Goal: Task Accomplishment & Management: Manage account settings

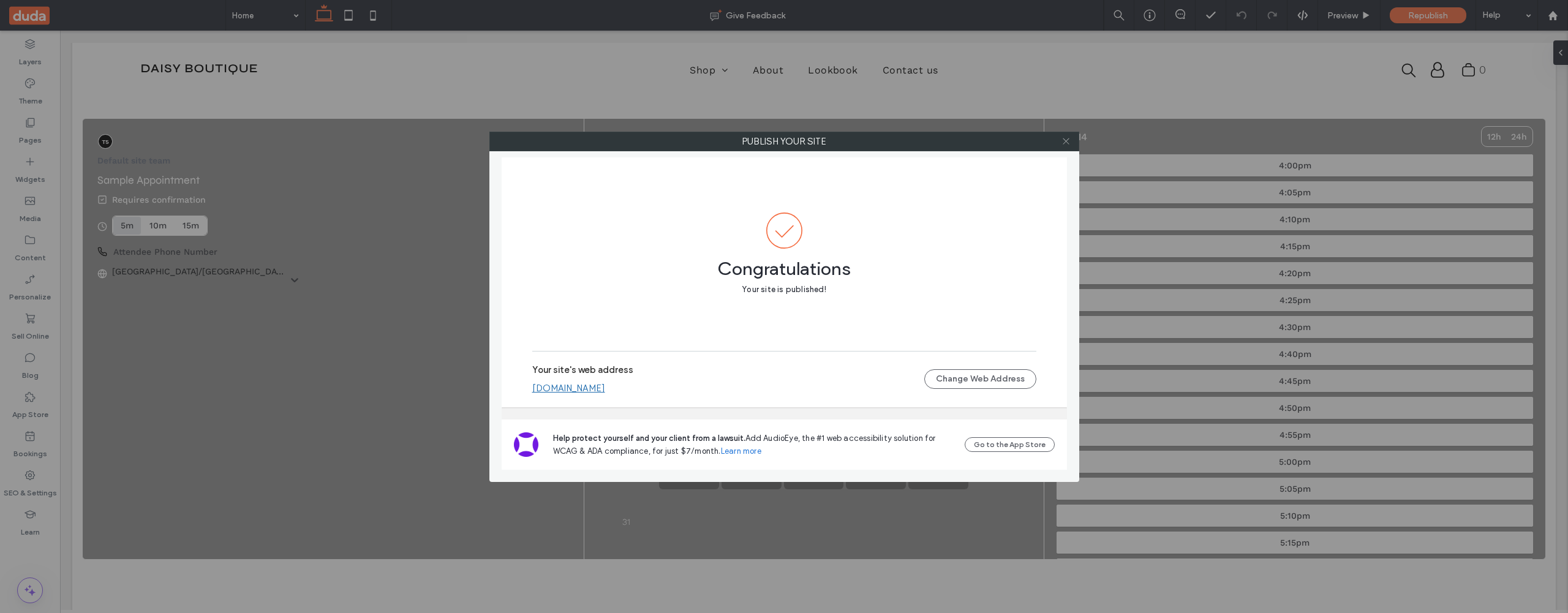
click at [1069, 141] on icon at bounding box center [1065, 141] width 9 height 9
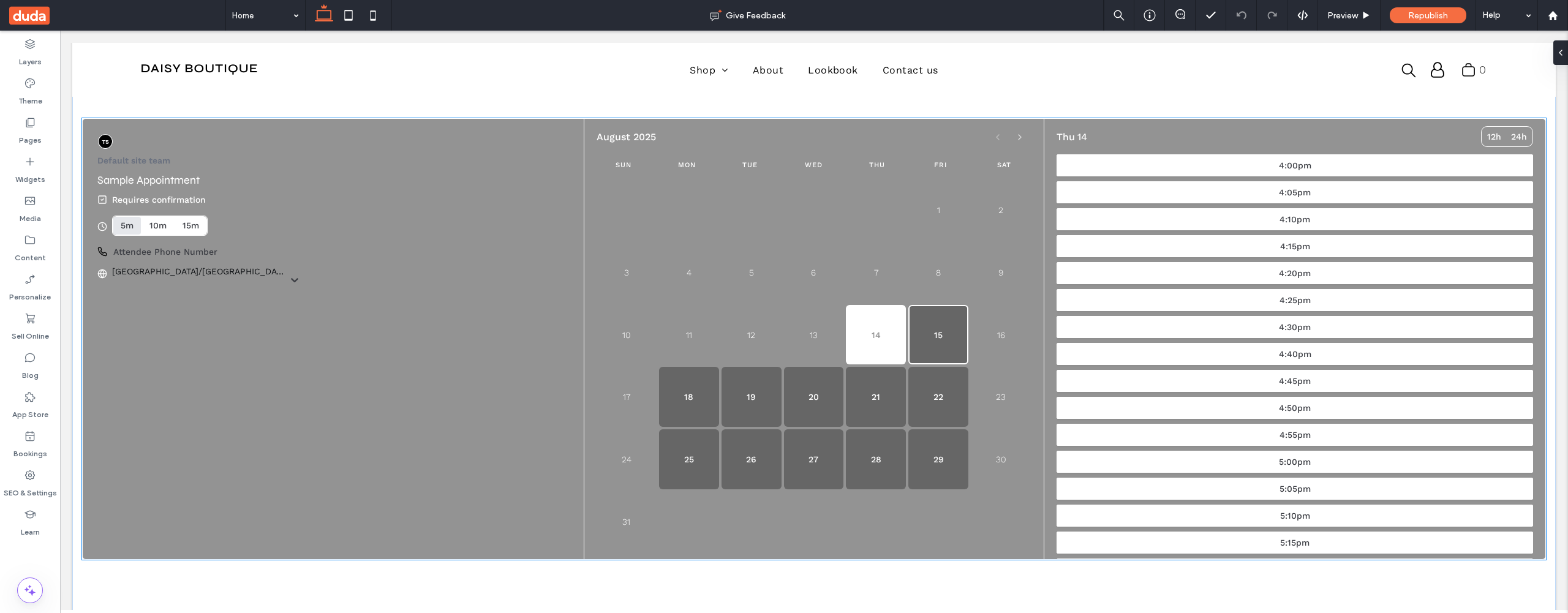
click at [944, 339] on button "15" at bounding box center [938, 335] width 60 height 60
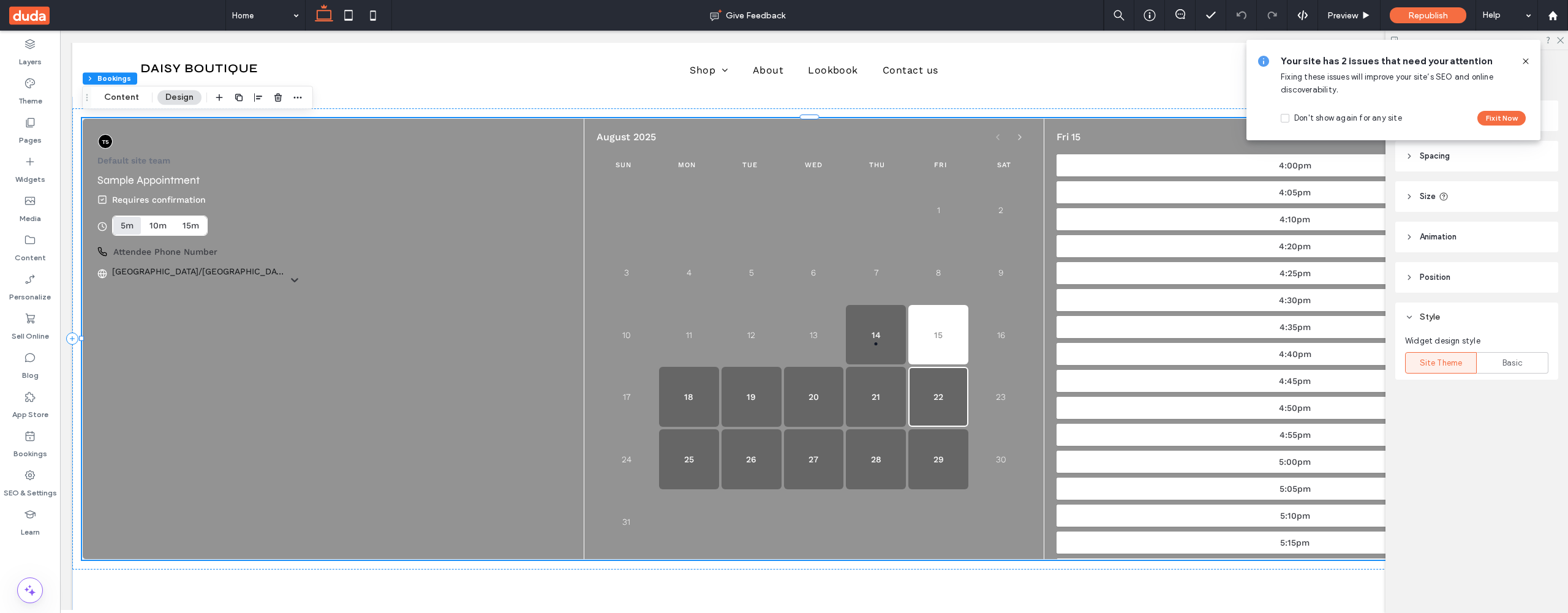
click at [930, 373] on button "22" at bounding box center [938, 397] width 60 height 60
click at [877, 380] on button "21" at bounding box center [876, 397] width 60 height 60
click at [848, 380] on button "21" at bounding box center [876, 397] width 60 height 60
click at [880, 348] on button "14 today" at bounding box center [876, 335] width 60 height 60
click at [921, 346] on button "15" at bounding box center [938, 335] width 60 height 60
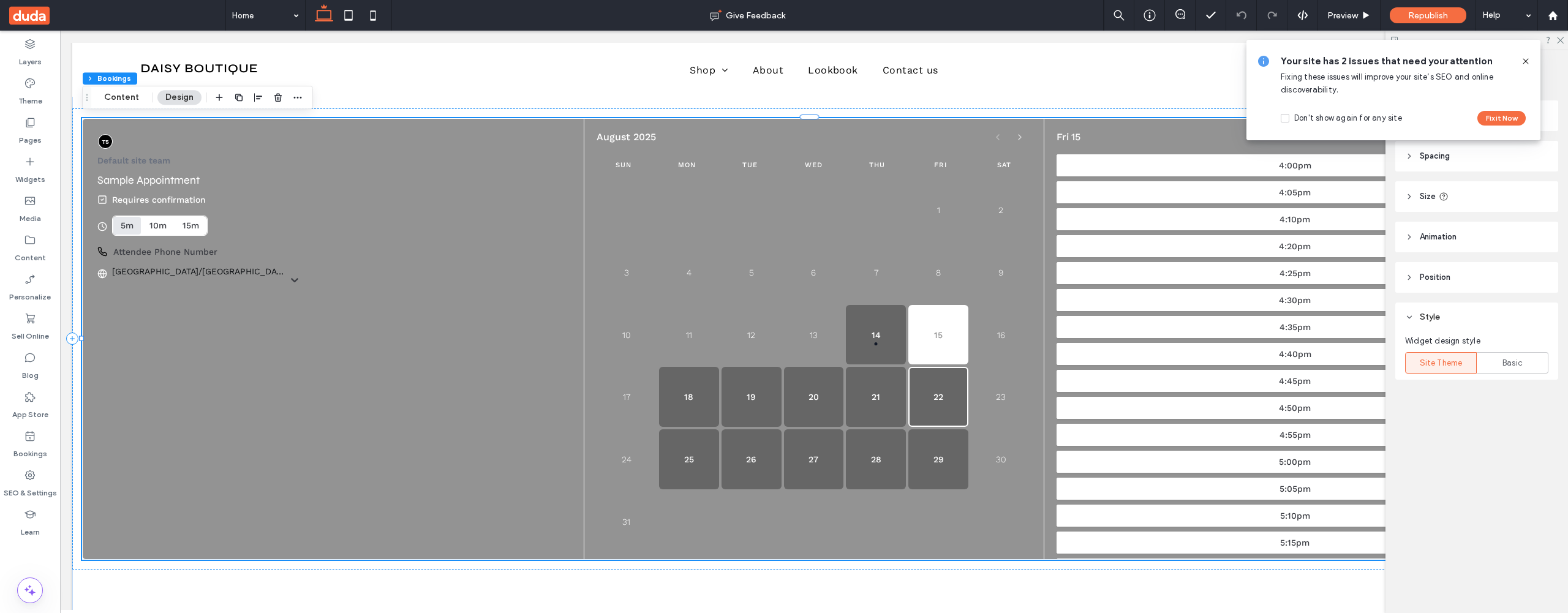
click at [926, 382] on button "22" at bounding box center [938, 397] width 60 height 60
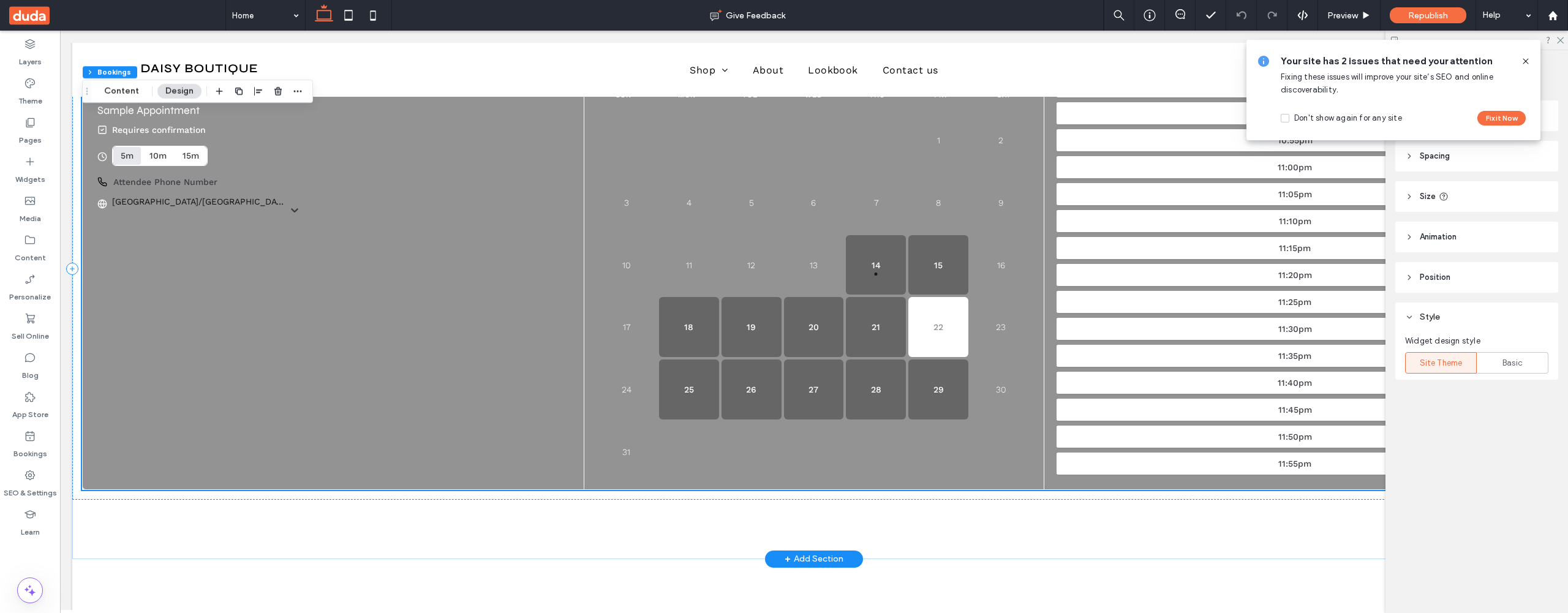
scroll to position [126, 0]
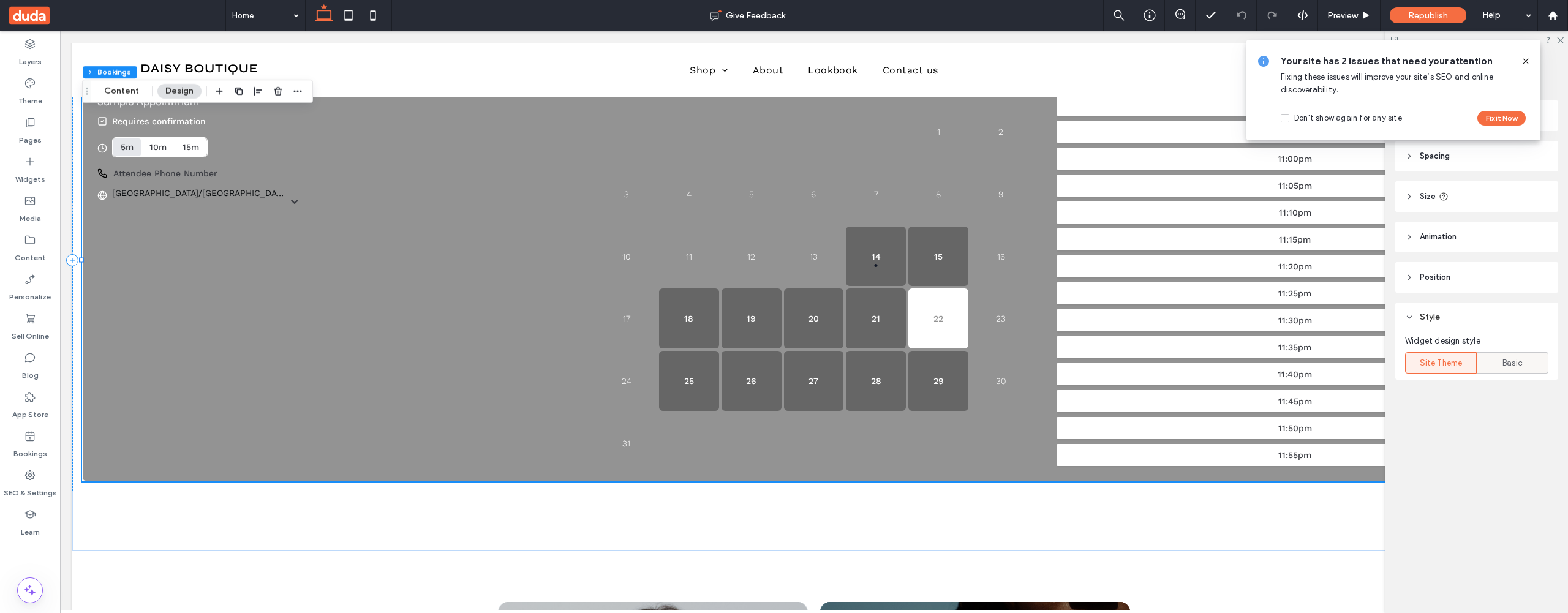
click at [1506, 358] on span "Basic" at bounding box center [1512, 363] width 20 height 13
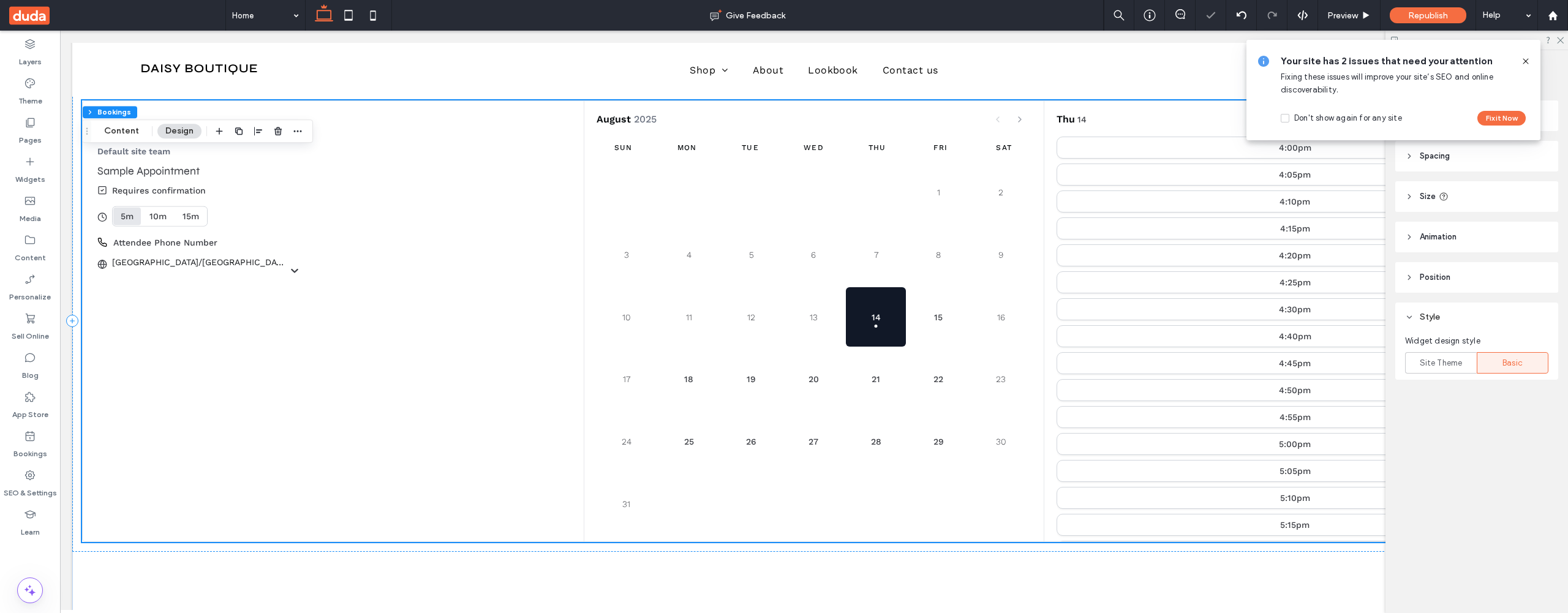
scroll to position [0, 0]
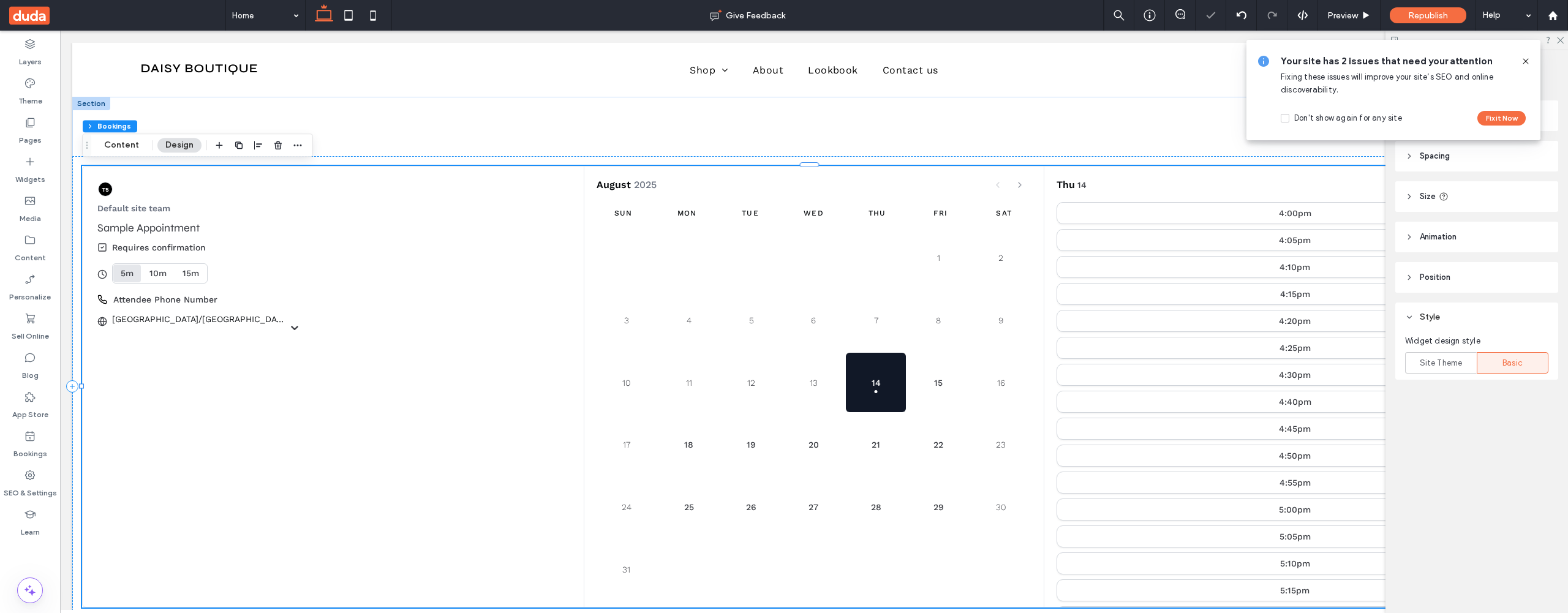
click at [1481, 363] on label "Basic" at bounding box center [1512, 363] width 72 height 21
click at [1503, 362] on span "Basic" at bounding box center [1512, 363] width 20 height 13
click at [1475, 360] on label "Site Theme" at bounding box center [1441, 363] width 72 height 21
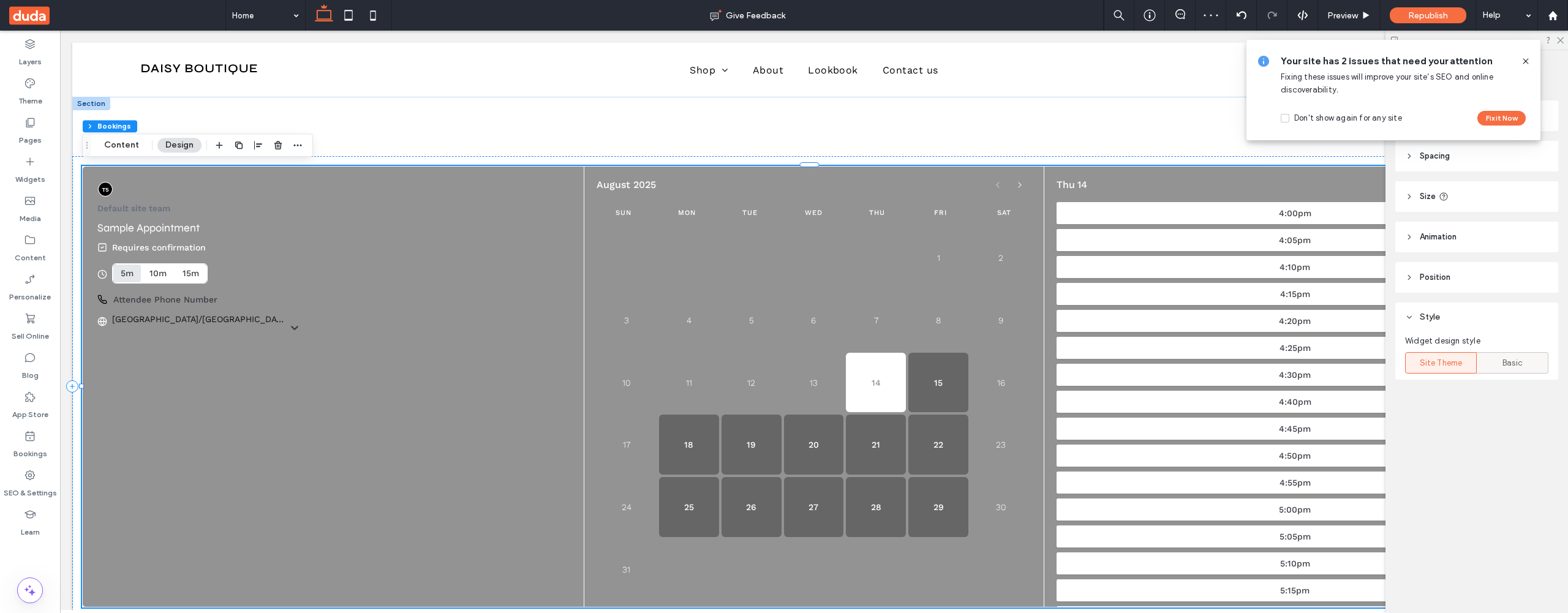
click at [1501, 363] on div "Basic" at bounding box center [1512, 363] width 55 height 20
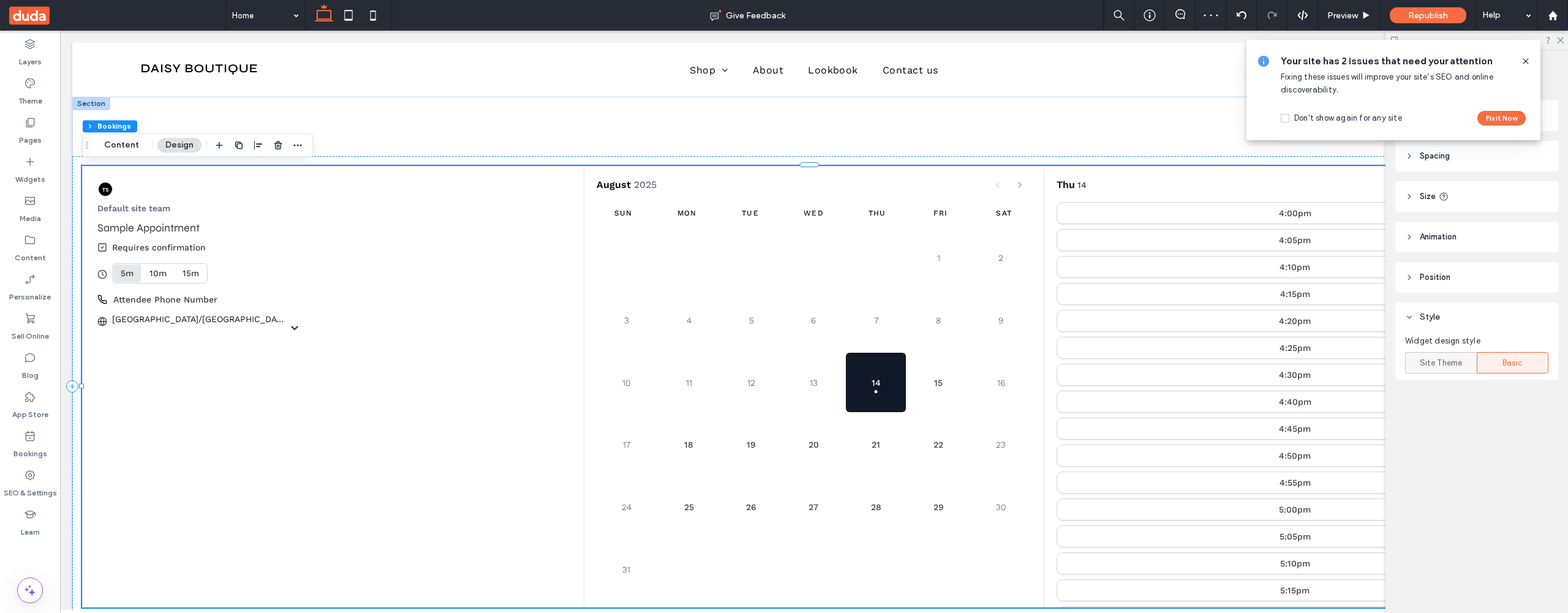
click at [1463, 360] on div "Site Theme" at bounding box center [1440, 363] width 55 height 20
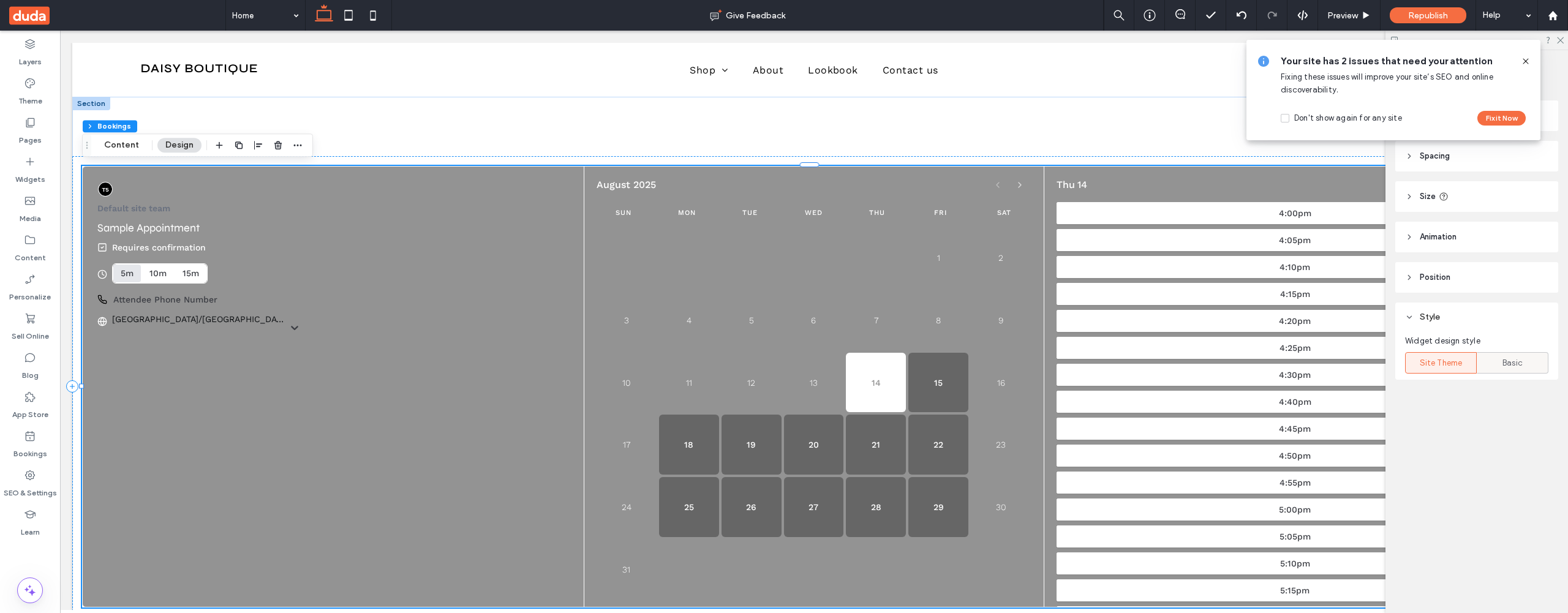
click at [1491, 360] on div "Basic" at bounding box center [1512, 363] width 55 height 20
click at [1502, 361] on span "Basic" at bounding box center [1512, 363] width 20 height 13
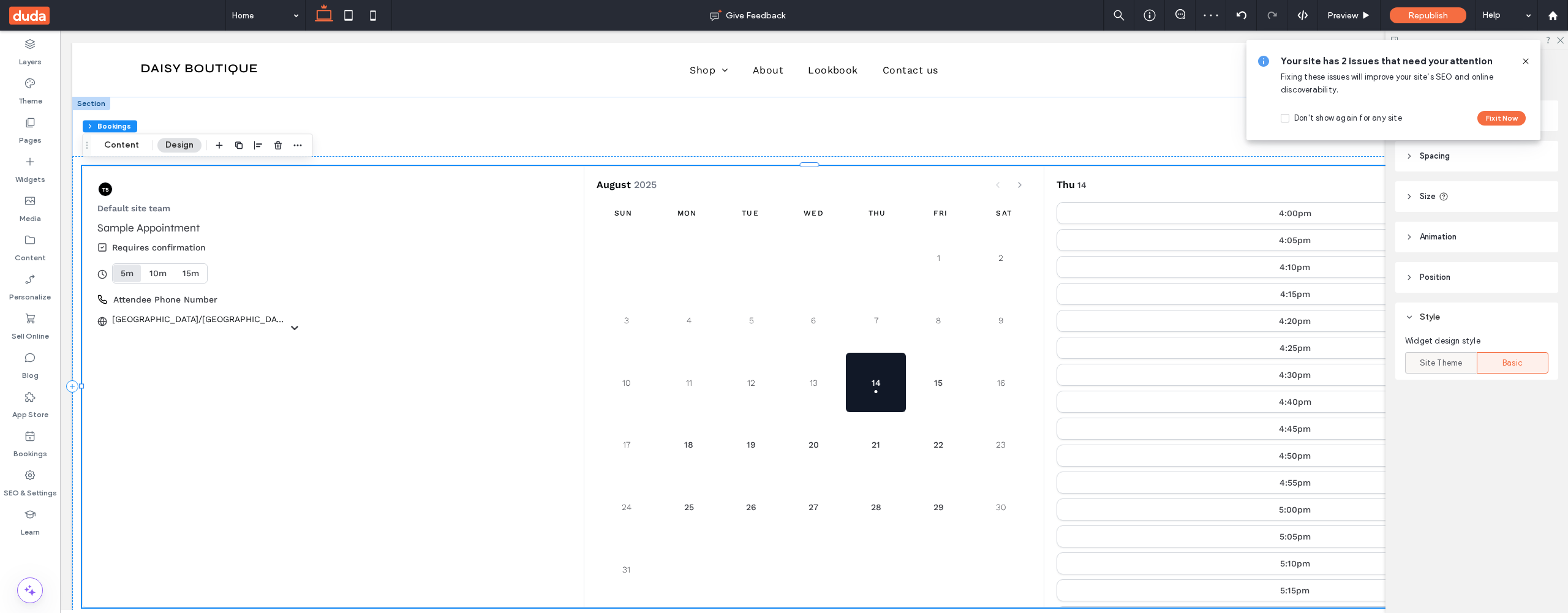
click at [1456, 357] on span "Site Theme" at bounding box center [1441, 363] width 43 height 13
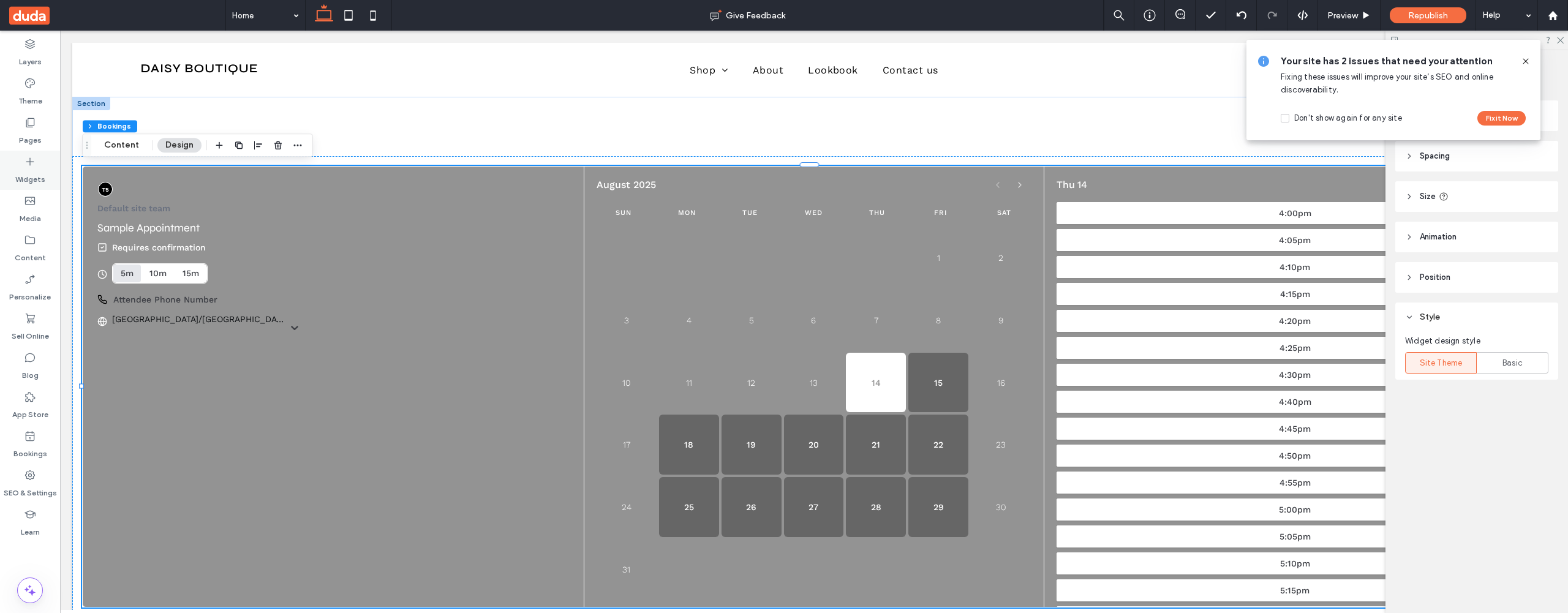
click at [38, 174] on label "Widgets" at bounding box center [30, 177] width 30 height 17
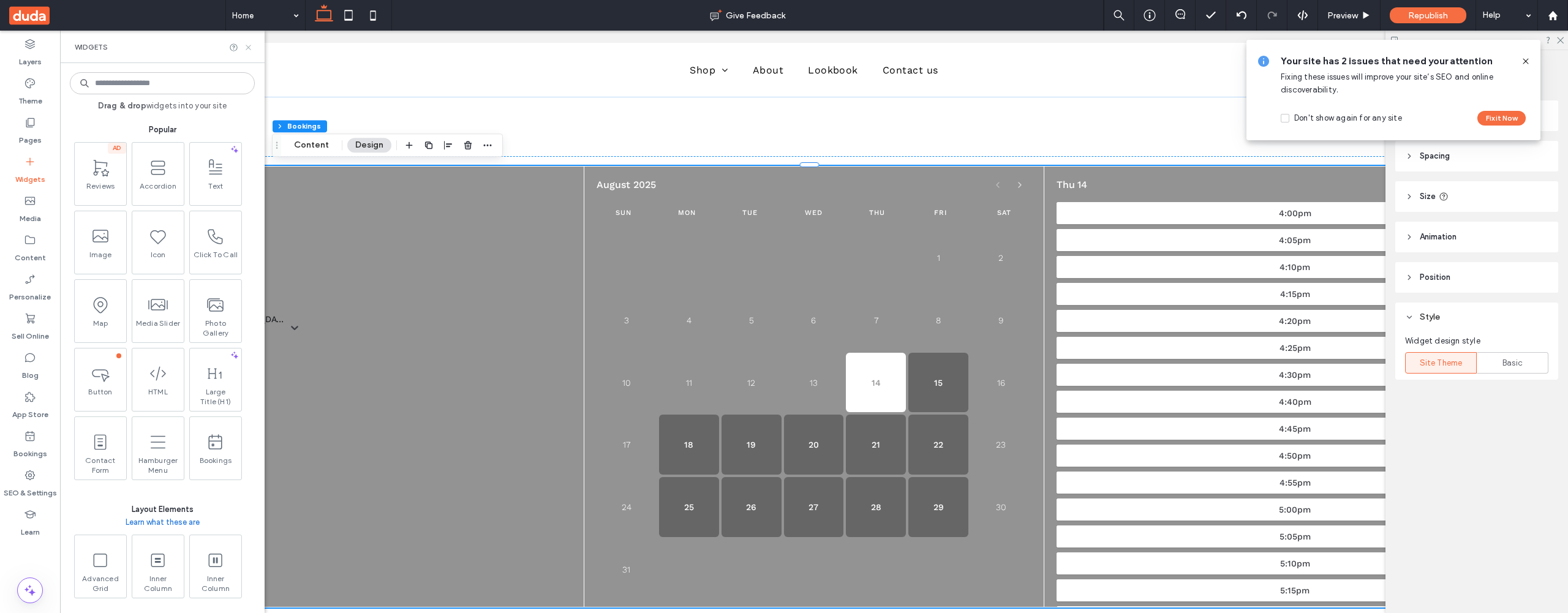
click at [248, 45] on icon at bounding box center [247, 47] width 9 height 9
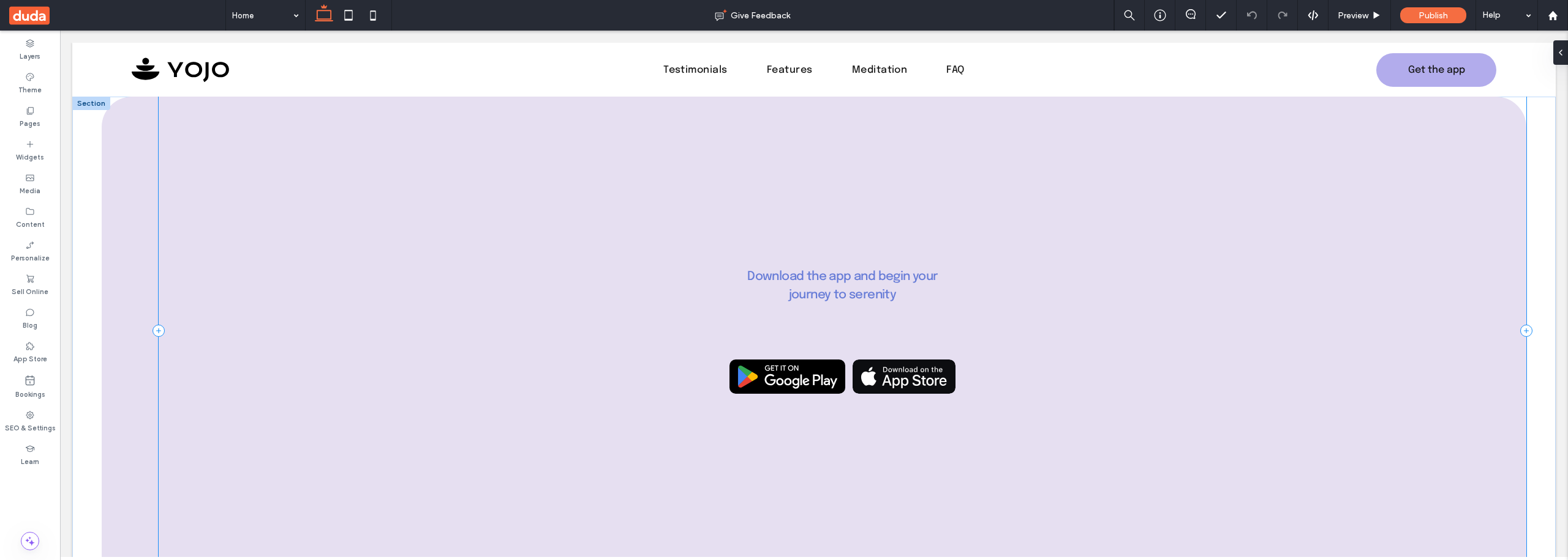
click at [1053, 177] on div "Download the app and begin your journey to serenity" at bounding box center [842, 330] width 1366 height 468
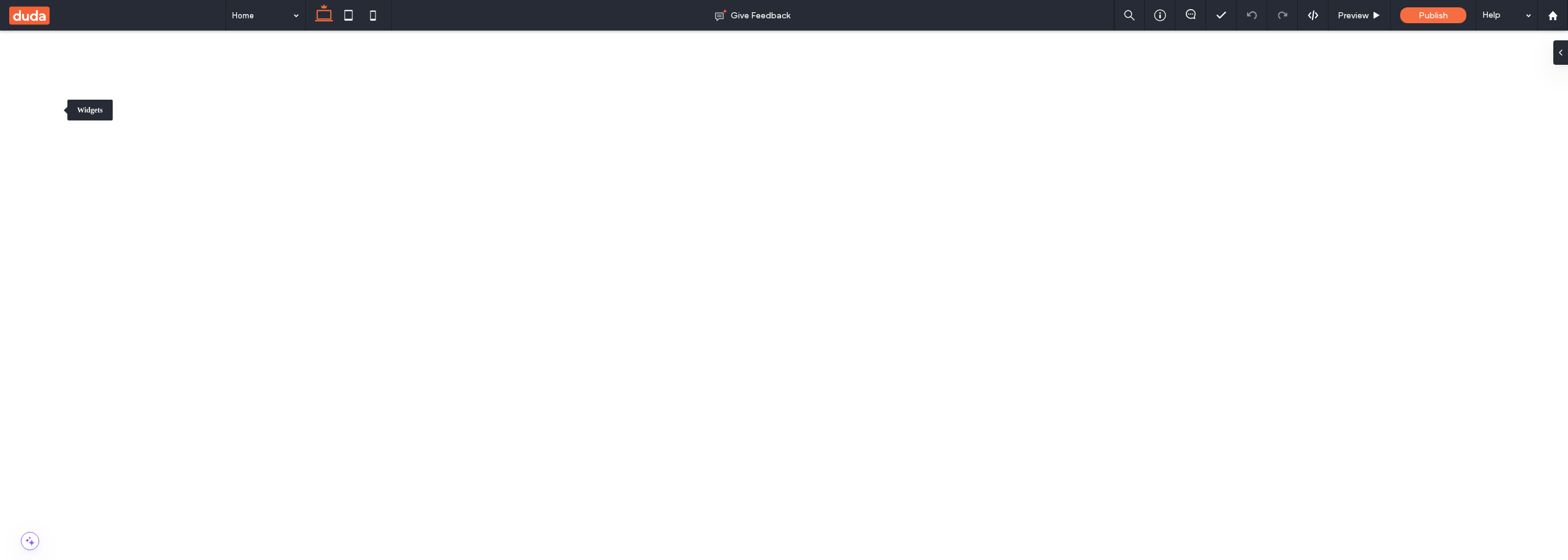
type input "****"
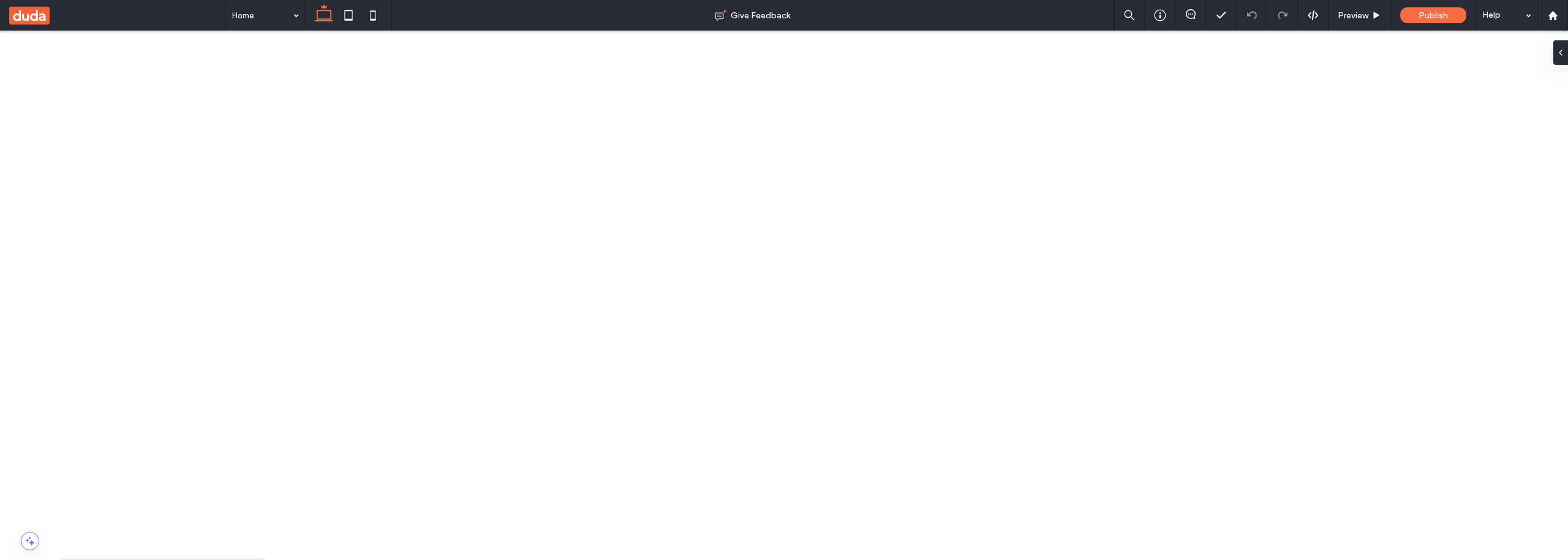
type input "****"
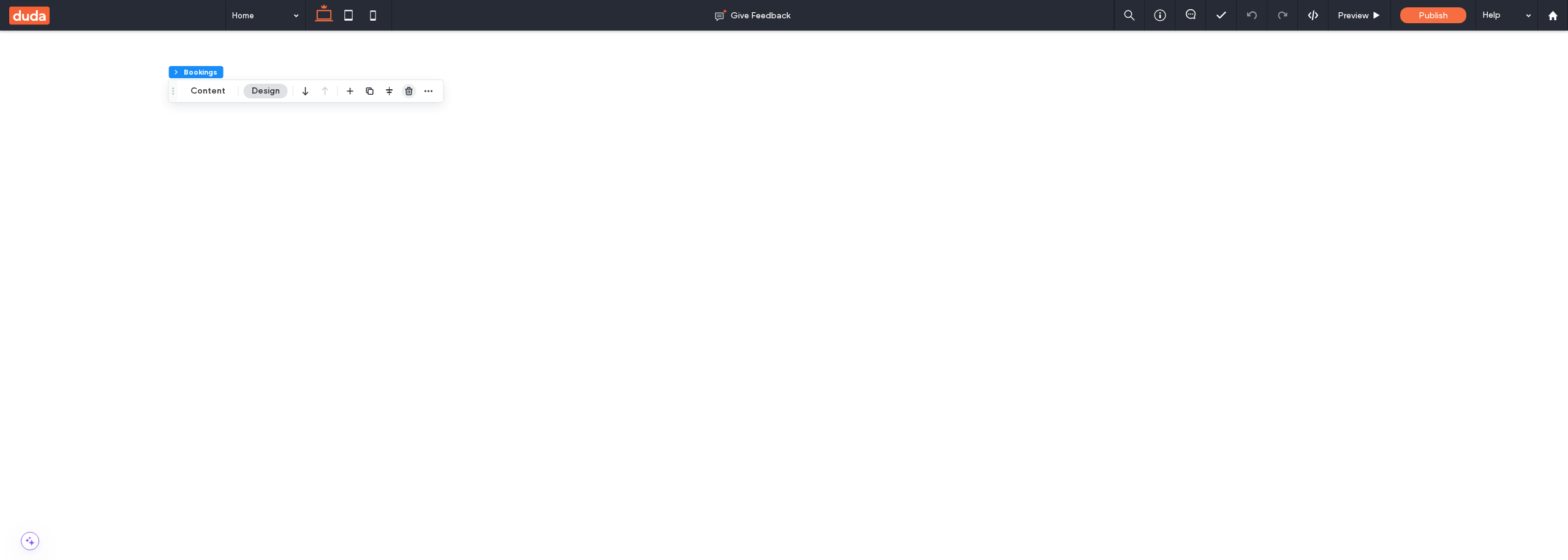
click at [404, 90] on use "button" at bounding box center [408, 91] width 8 height 8
type input "****"
click at [408, 95] on use "button" at bounding box center [408, 91] width 8 height 8
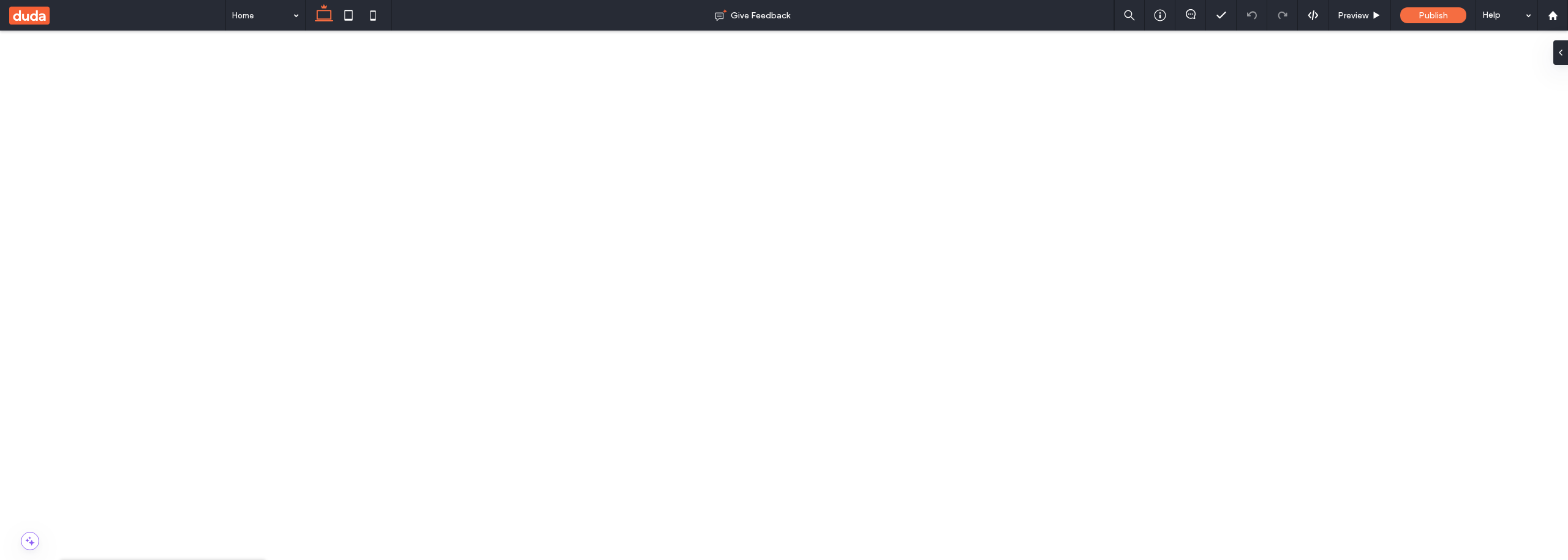
type input "****"
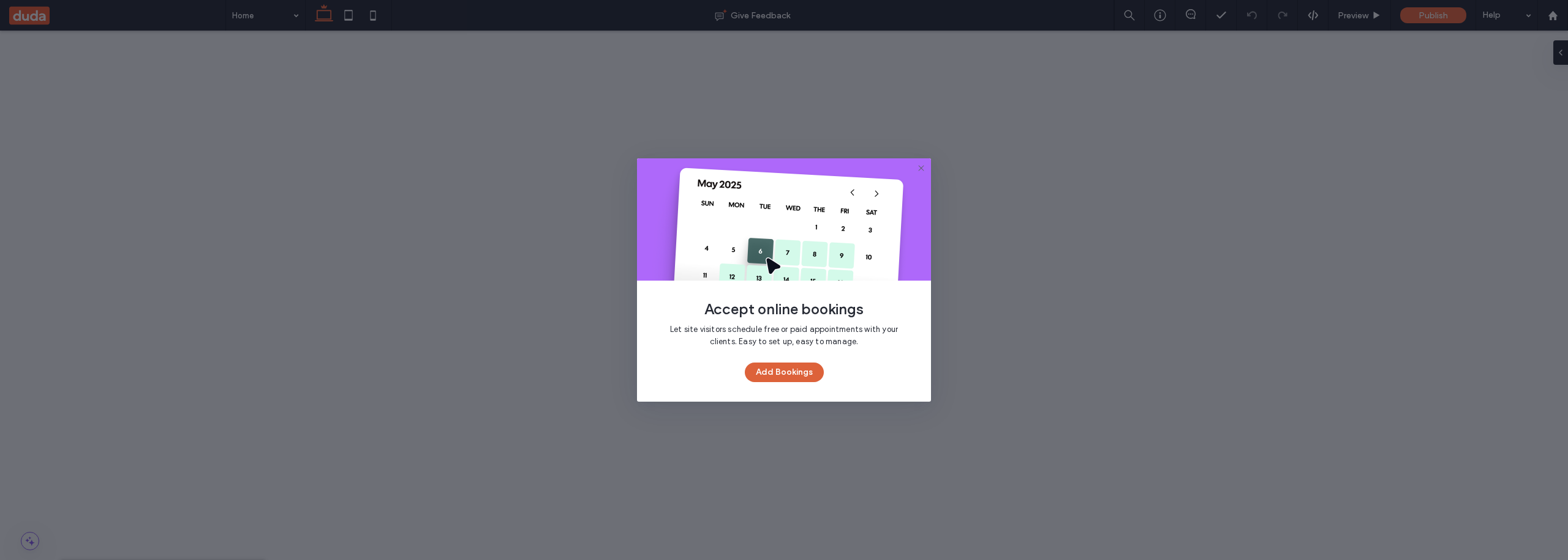
click at [756, 368] on button "Add Bookings" at bounding box center [784, 372] width 79 height 19
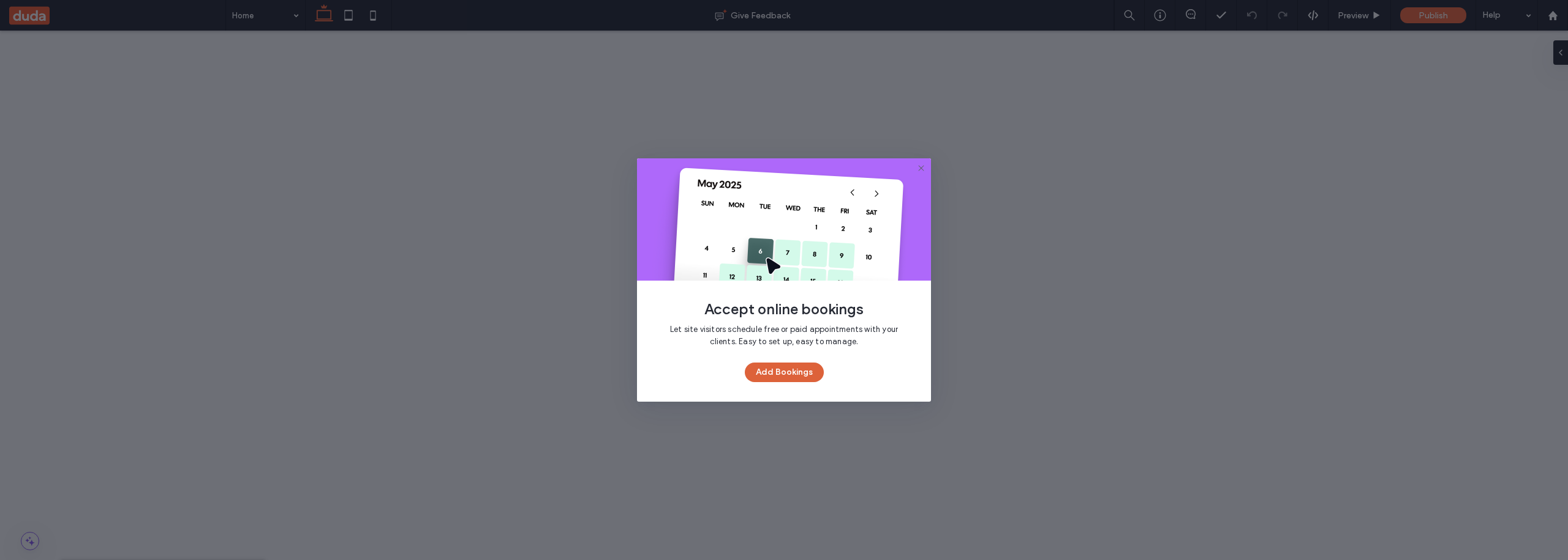
click at [768, 364] on button "Add Bookings" at bounding box center [784, 372] width 79 height 19
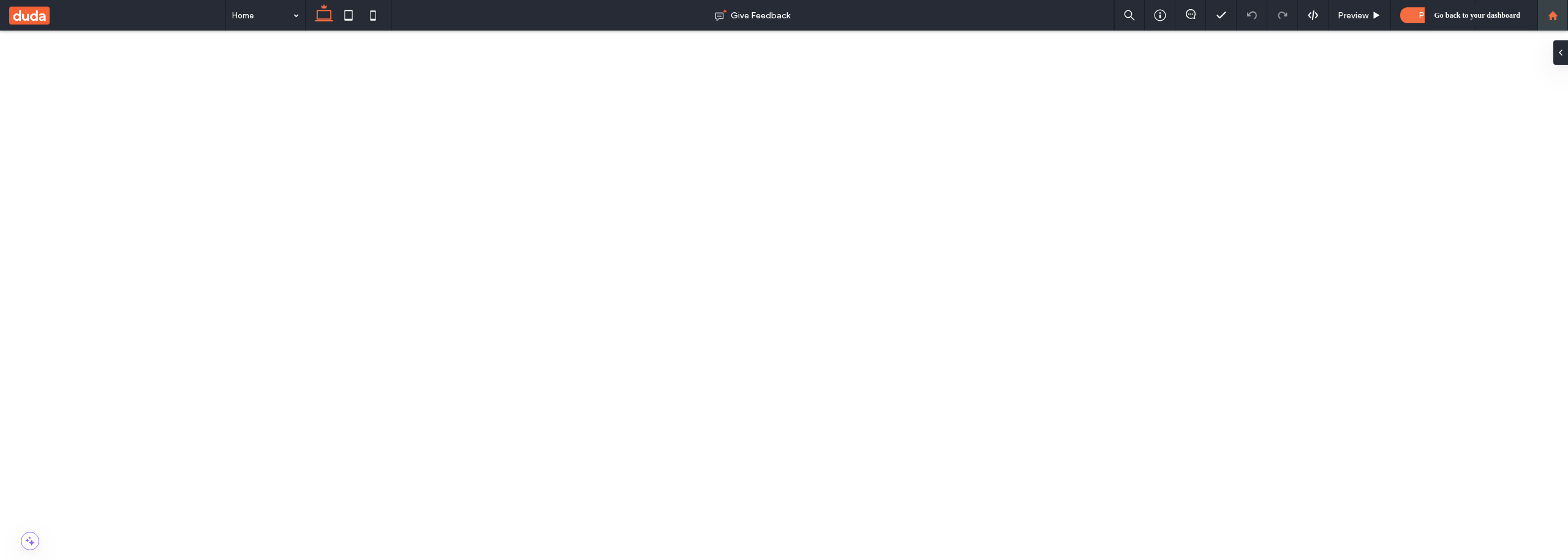
click at [1556, 15] on icon at bounding box center [1552, 16] width 11 height 11
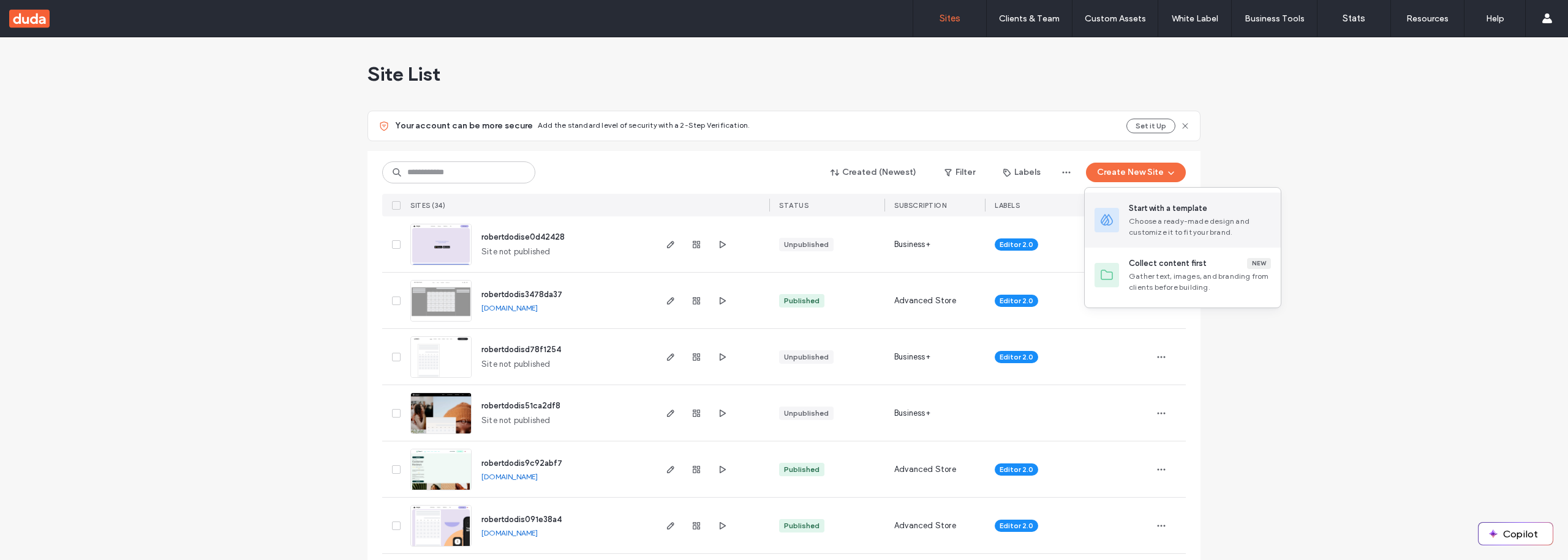
click at [1167, 218] on div "Choose a ready-made design and customize it to fit your brand." at bounding box center [1200, 227] width 142 height 22
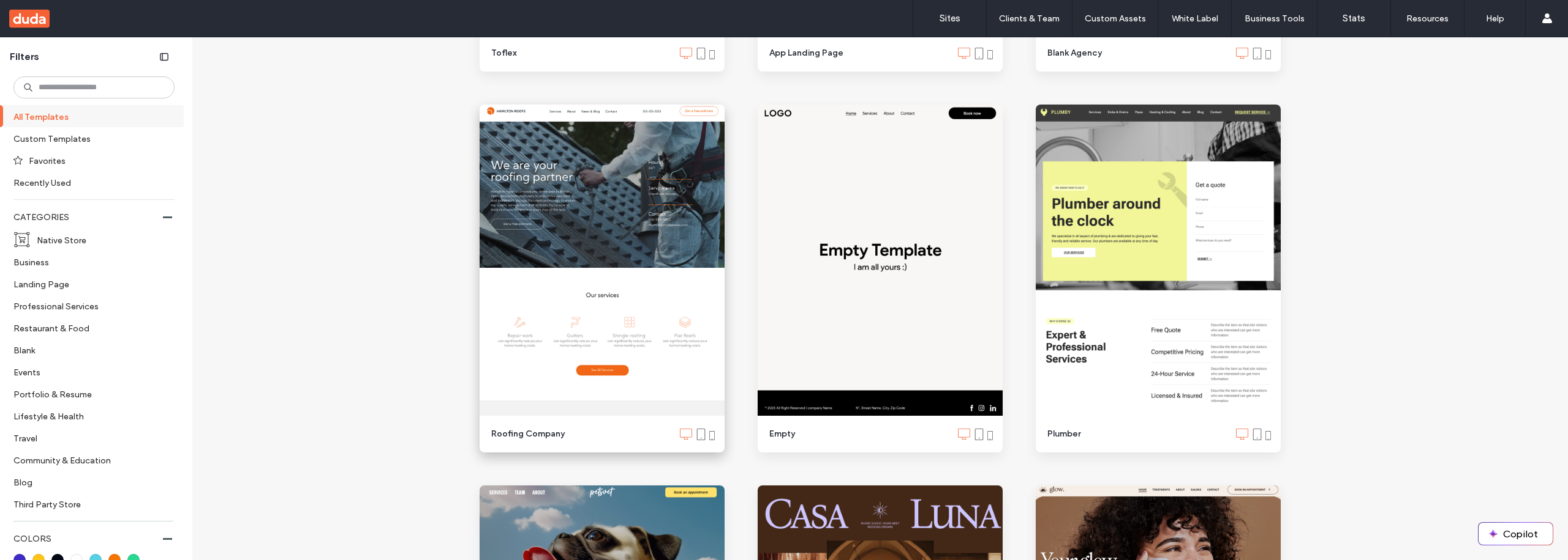
scroll to position [1205, 0]
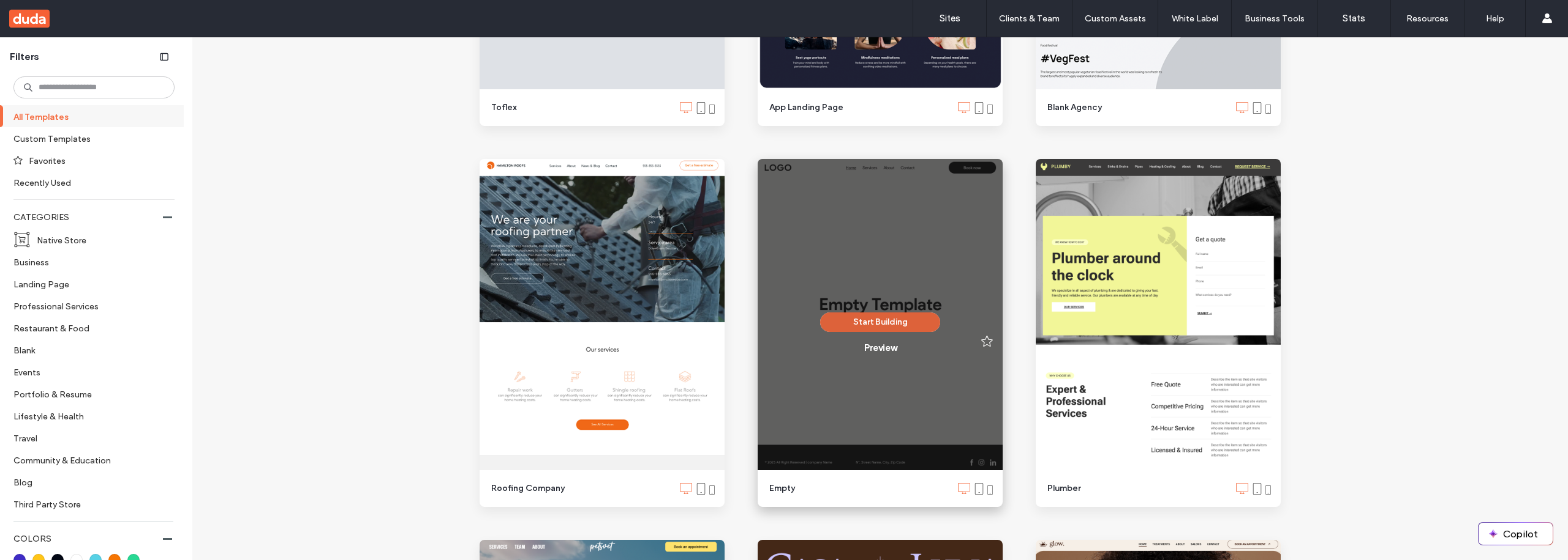
click at [867, 319] on button "Start Building" at bounding box center [880, 323] width 120 height 19
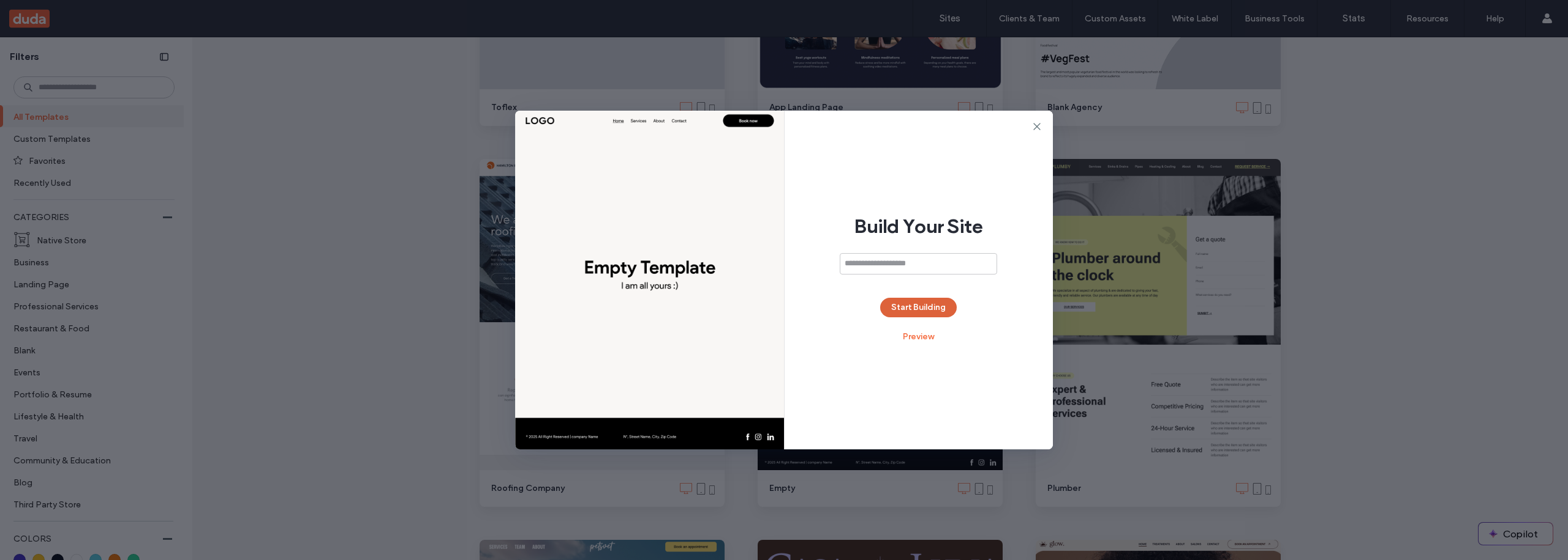
click at [908, 308] on button "Start Building" at bounding box center [917, 308] width 77 height 19
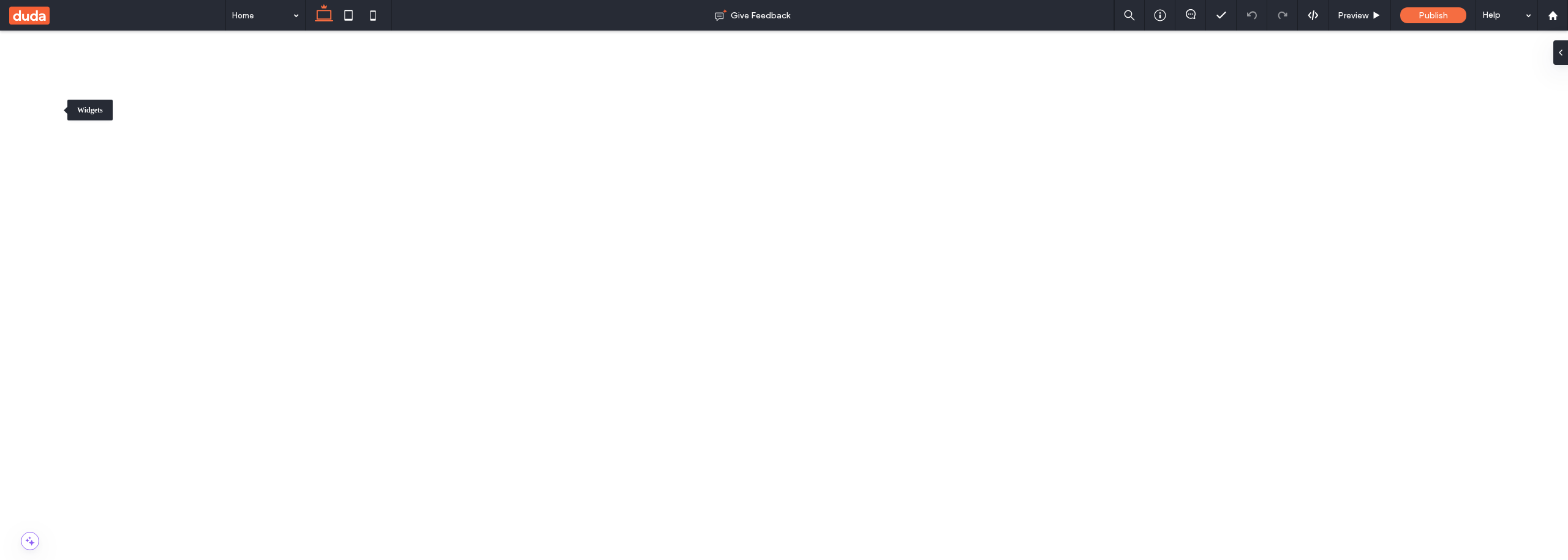
type input "****"
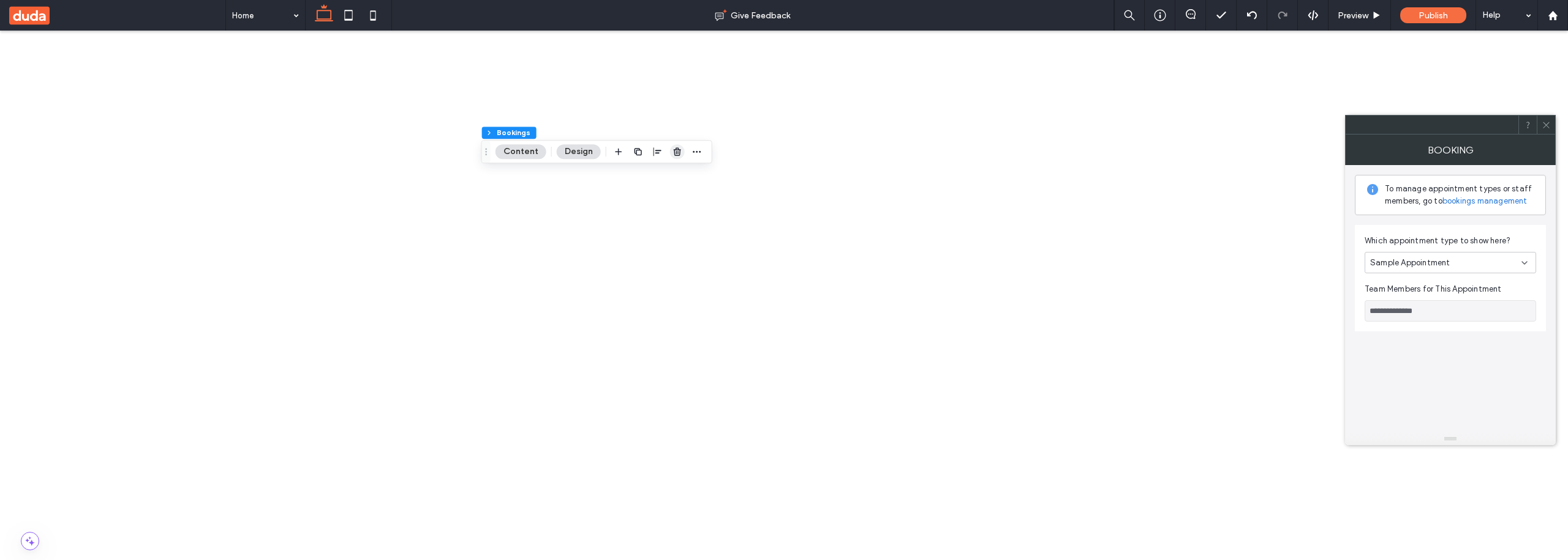
click at [674, 152] on use "button" at bounding box center [678, 152] width 8 height 8
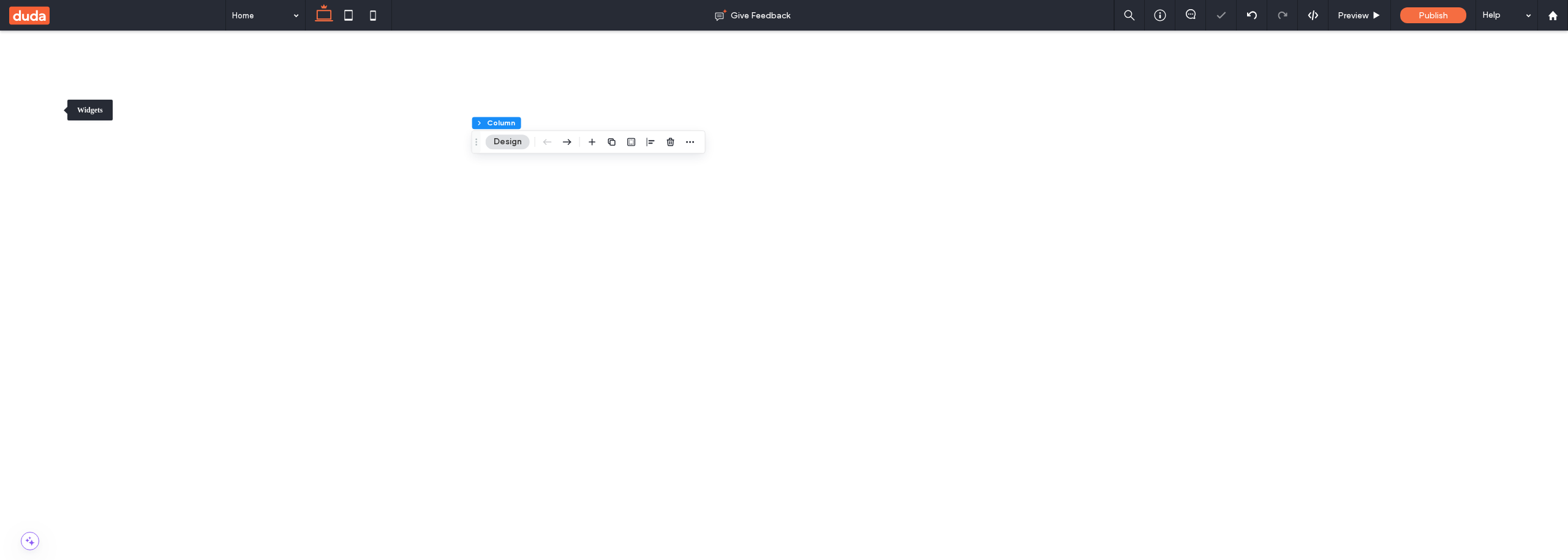
type input "***"
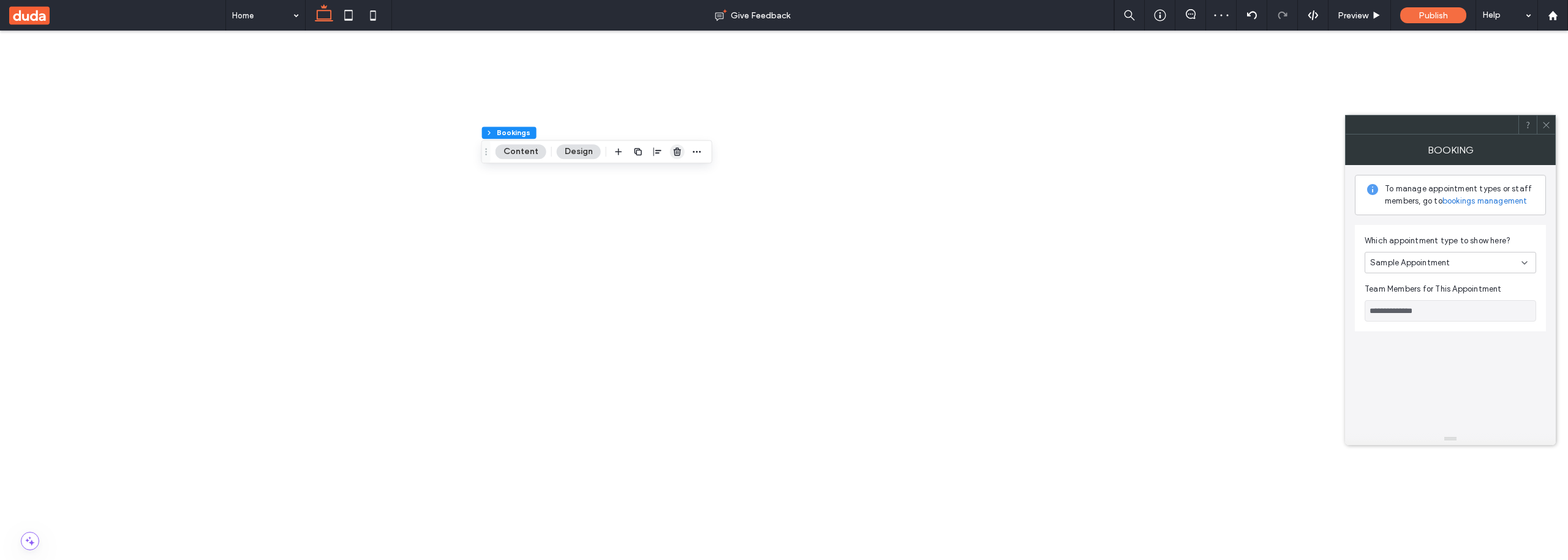
click at [675, 152] on icon "button" at bounding box center [677, 152] width 10 height 10
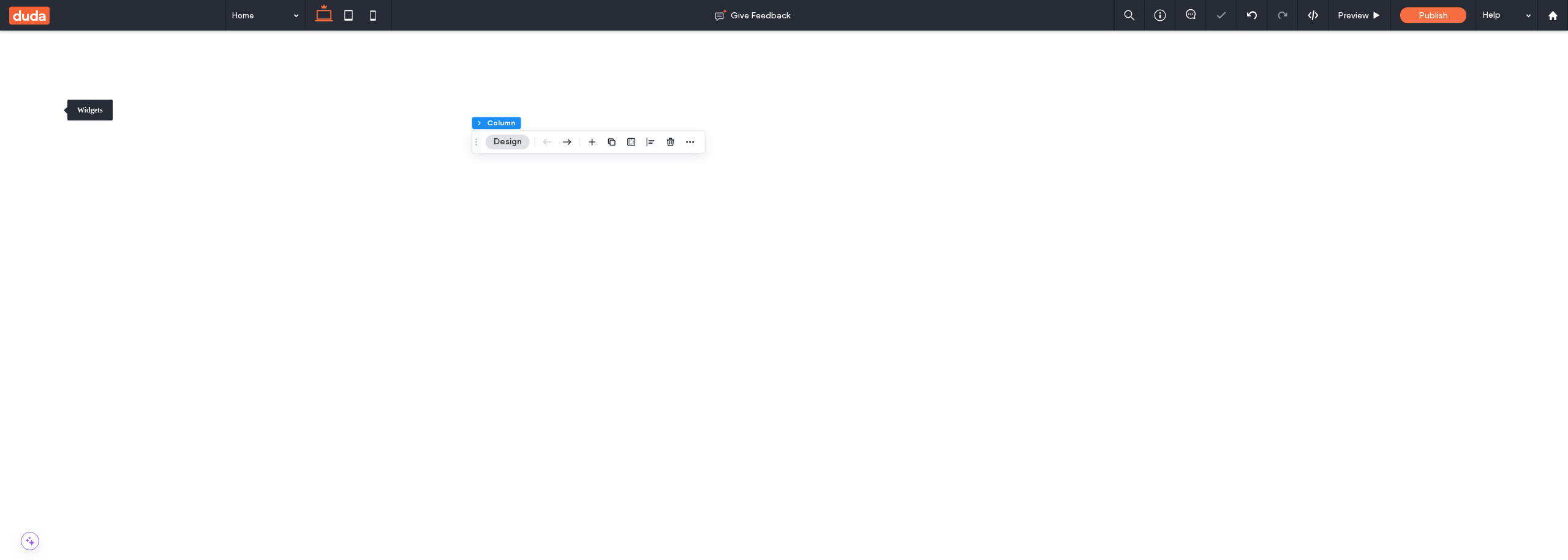
type input "****"
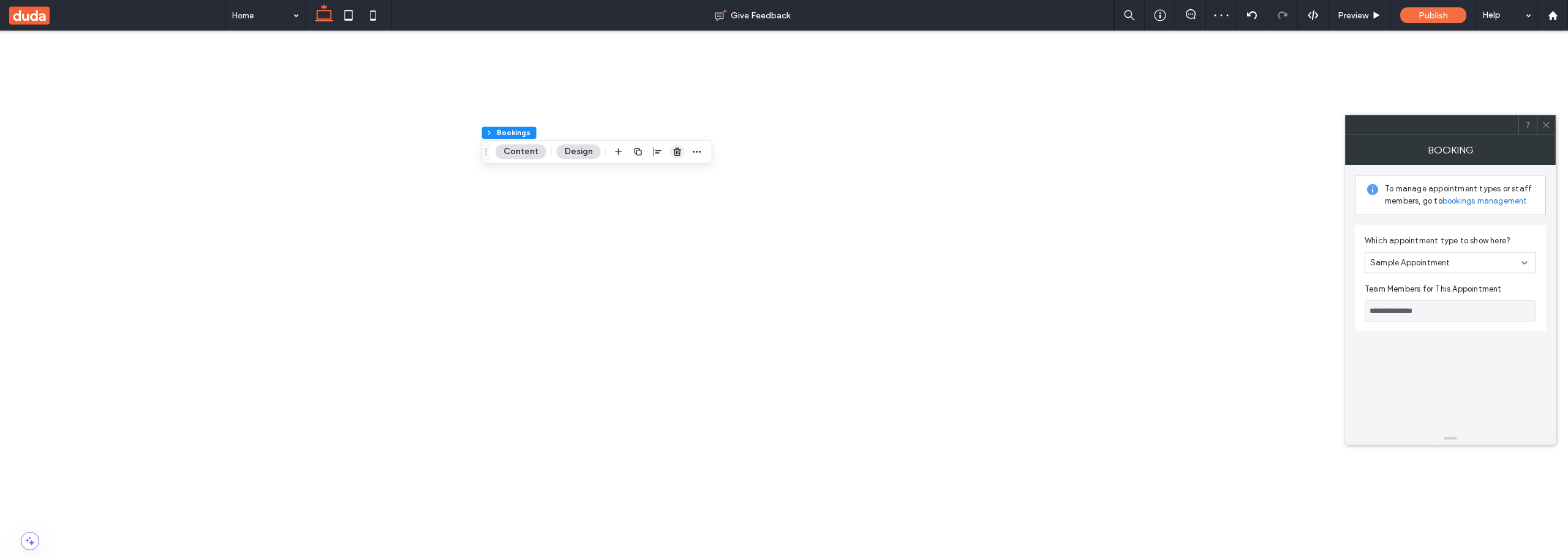
drag, startPoint x: 674, startPoint y: 152, endPoint x: 324, endPoint y: 11, distance: 377.3
click at [674, 152] on icon "button" at bounding box center [677, 152] width 10 height 10
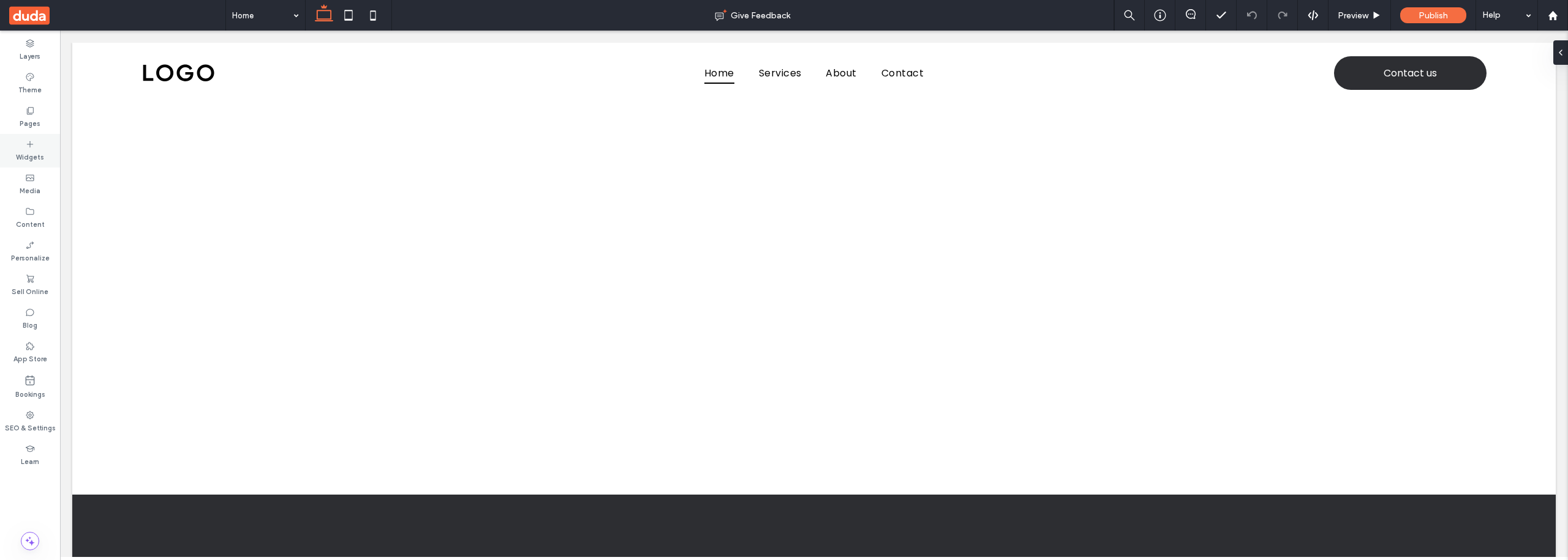
click at [31, 147] on icon at bounding box center [30, 144] width 10 height 10
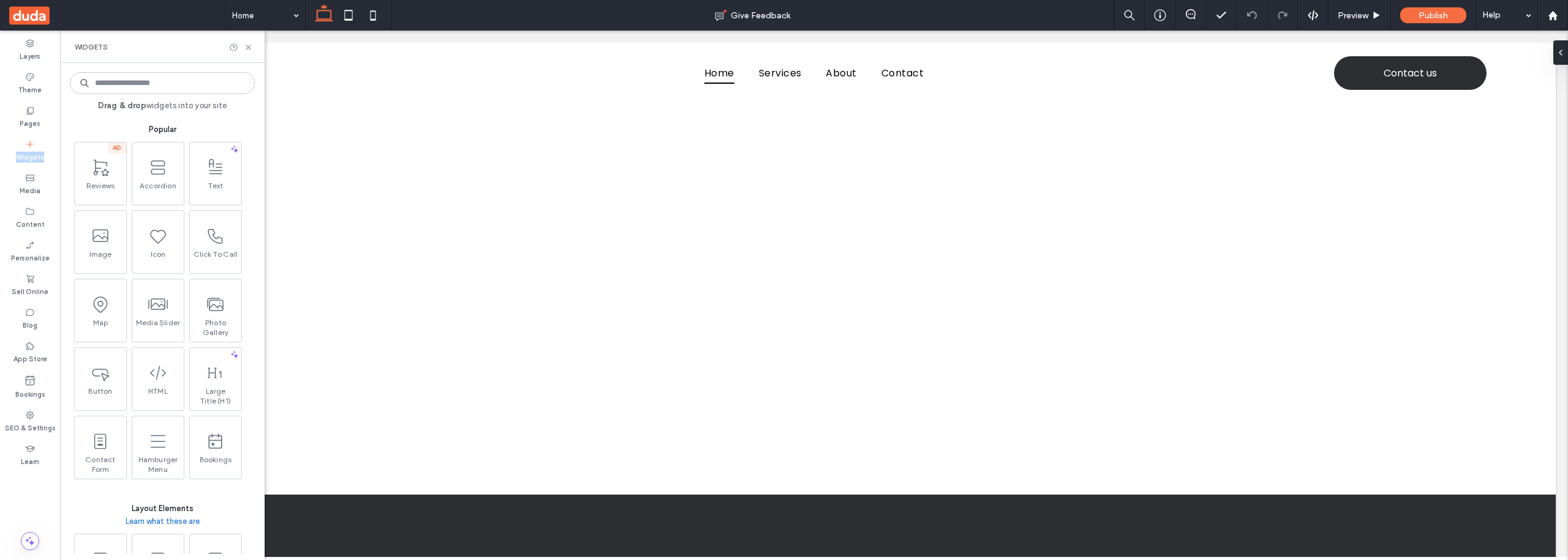
click at [31, 147] on icon at bounding box center [30, 144] width 10 height 10
click at [122, 87] on input at bounding box center [162, 83] width 185 height 22
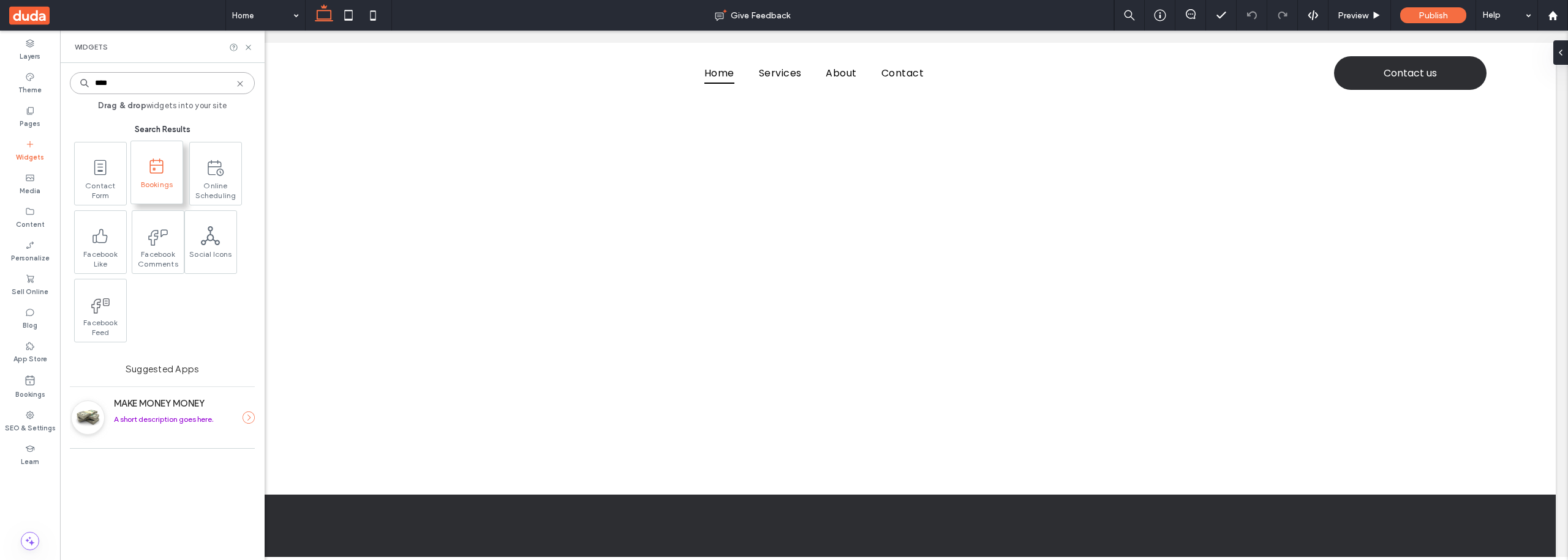
type input "****"
click at [164, 171] on icon at bounding box center [156, 167] width 16 height 16
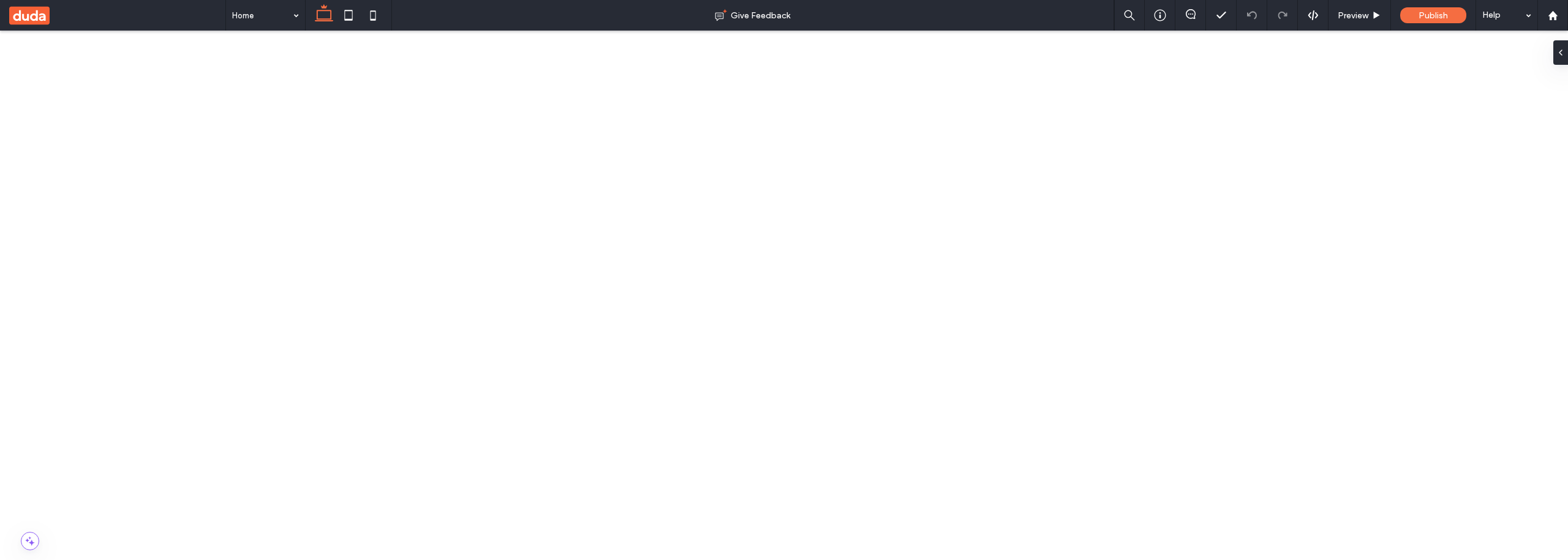
type input "****"
click at [672, 153] on icon "button" at bounding box center [677, 152] width 10 height 10
click at [1552, 15] on use at bounding box center [1552, 15] width 9 height 9
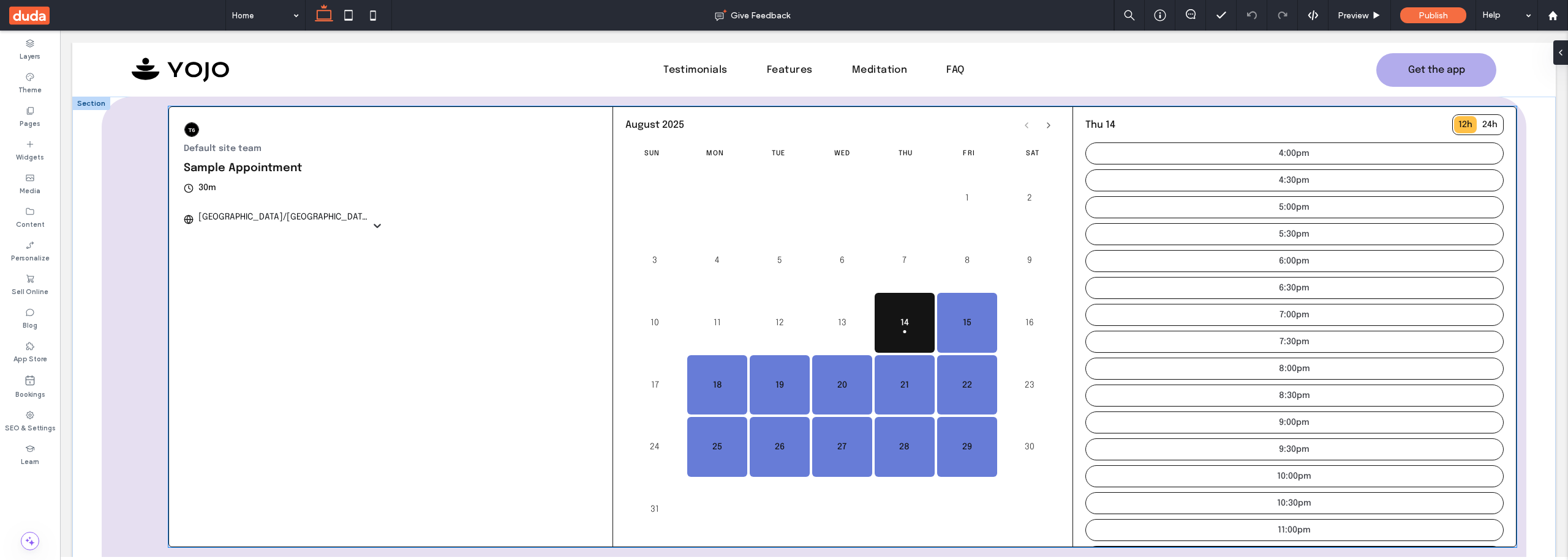
click at [499, 241] on div "Default site team Sample Appointment 30m Asia/Jerusalem August 2025 Sun Mon Tue…" at bounding box center [842, 327] width 1347 height 441
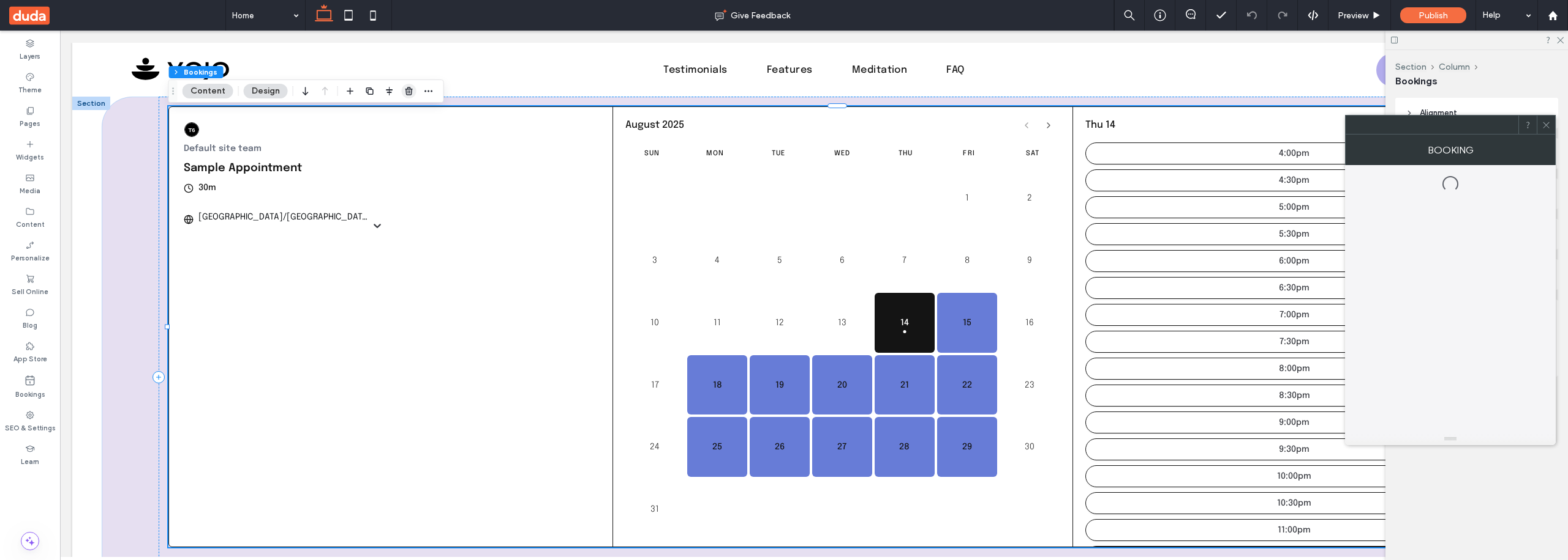
click at [404, 92] on use "button" at bounding box center [408, 91] width 8 height 8
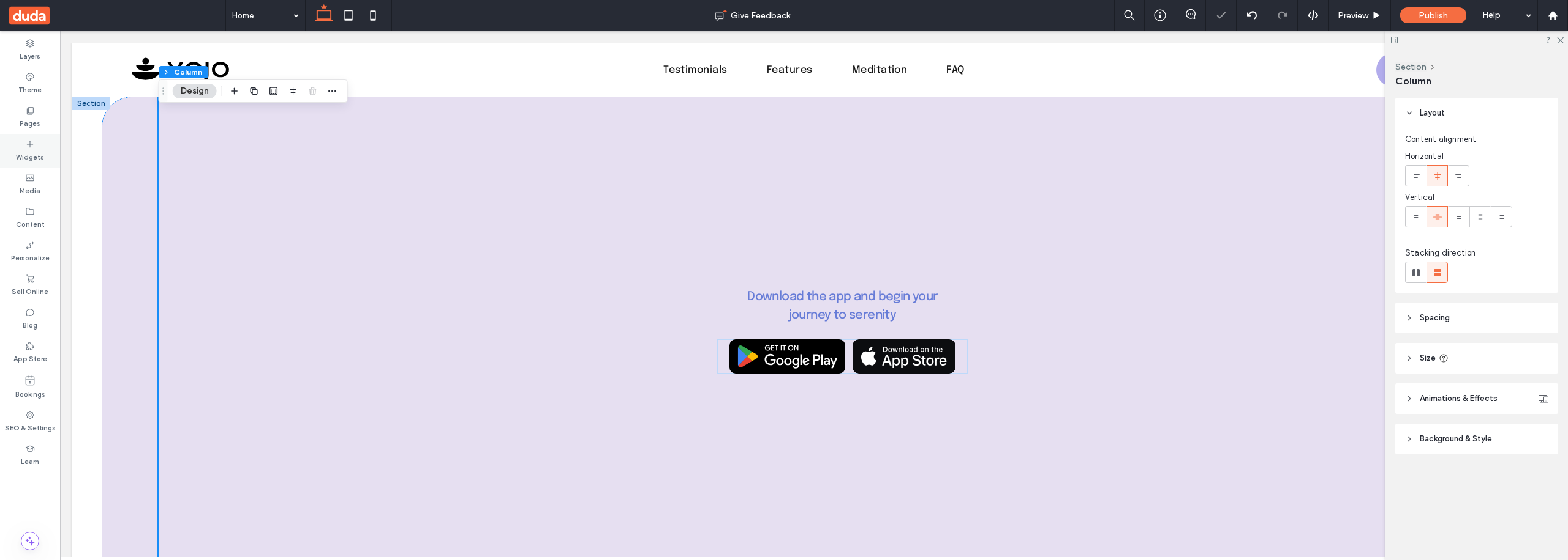
click at [16, 143] on div "Widgets" at bounding box center [30, 150] width 60 height 34
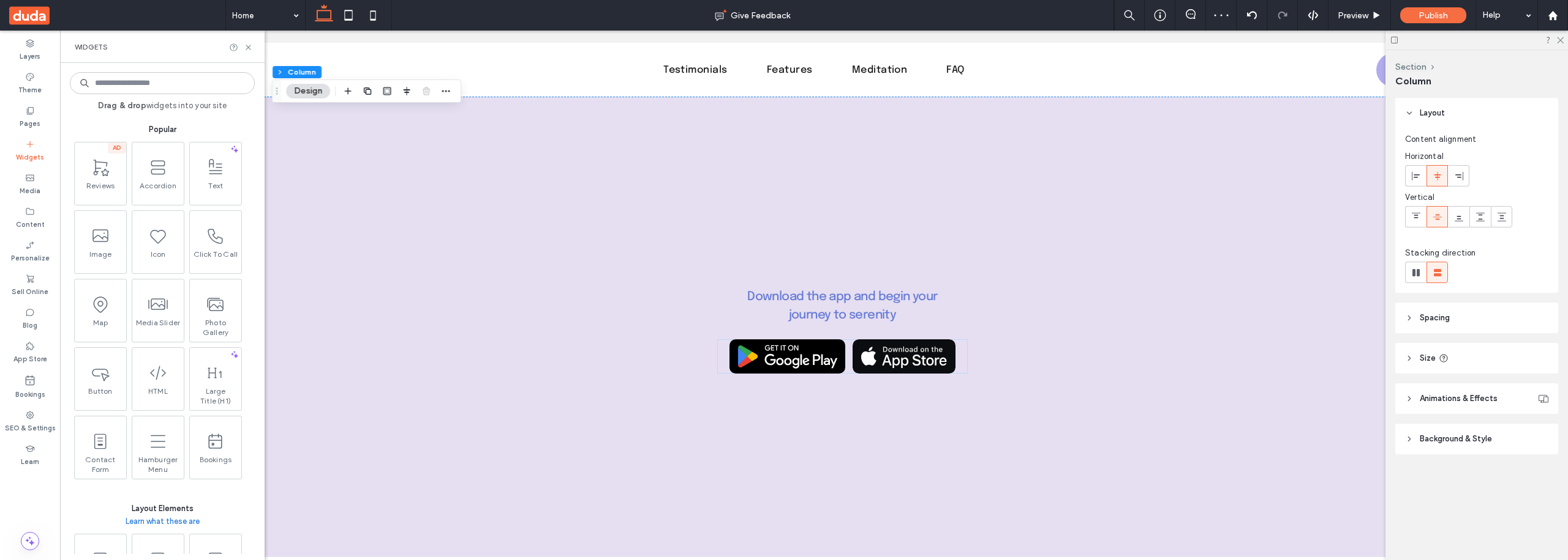
click at [113, 87] on input at bounding box center [162, 83] width 185 height 22
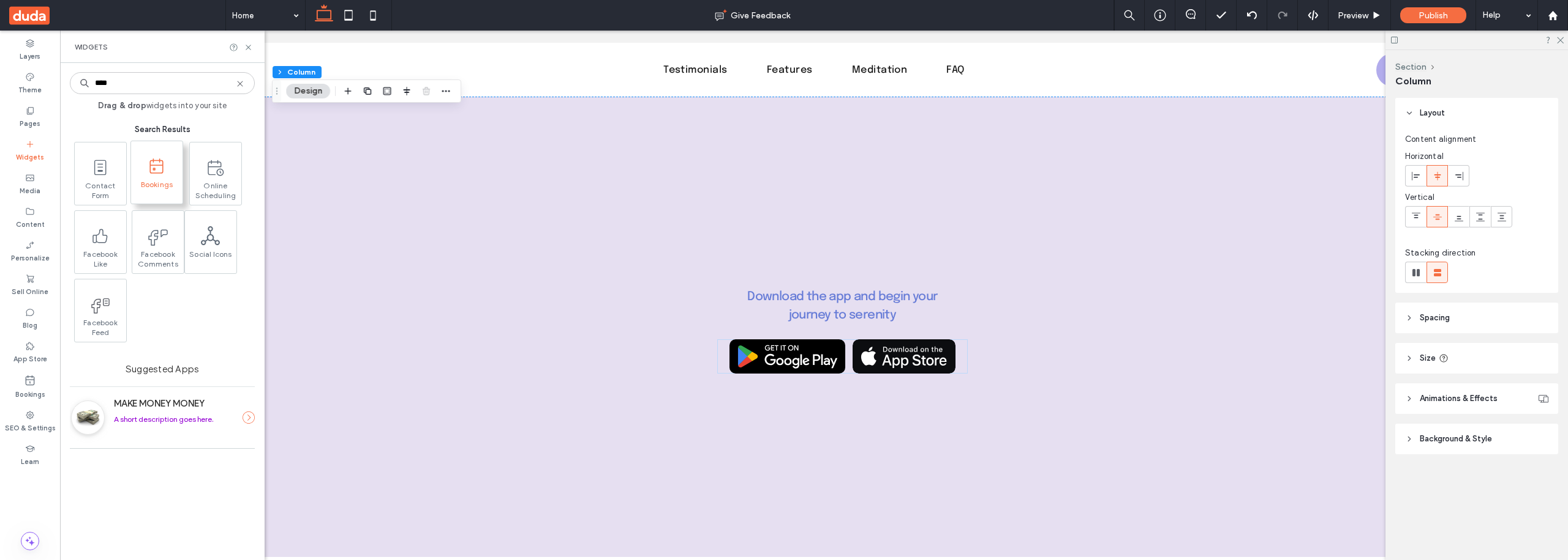
type input "****"
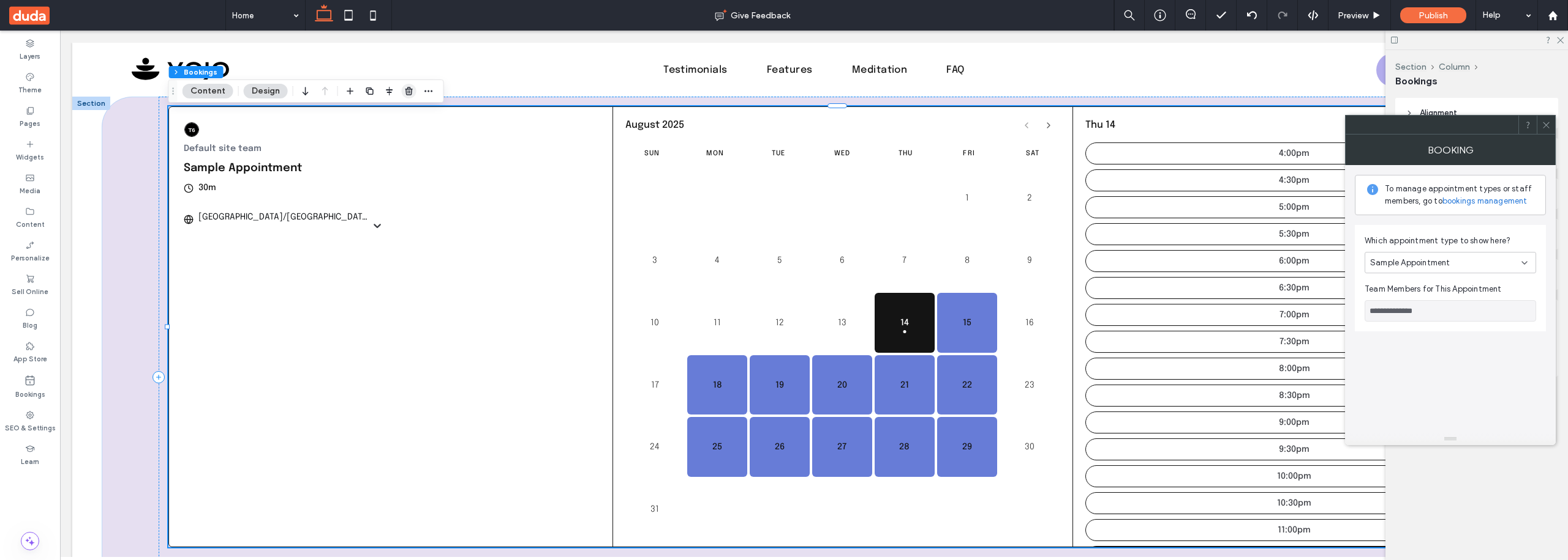
click at [404, 90] on use "button" at bounding box center [408, 91] width 8 height 8
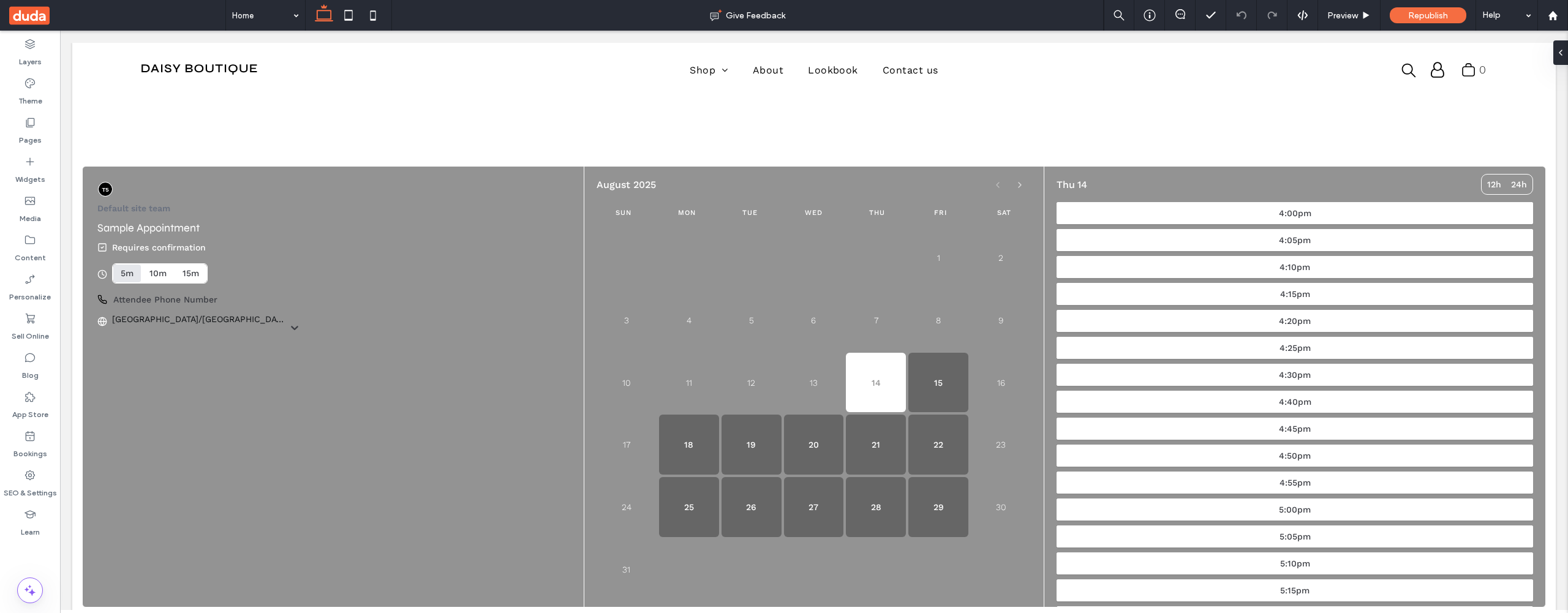
click at [29, 443] on label "Bookings" at bounding box center [30, 451] width 34 height 17
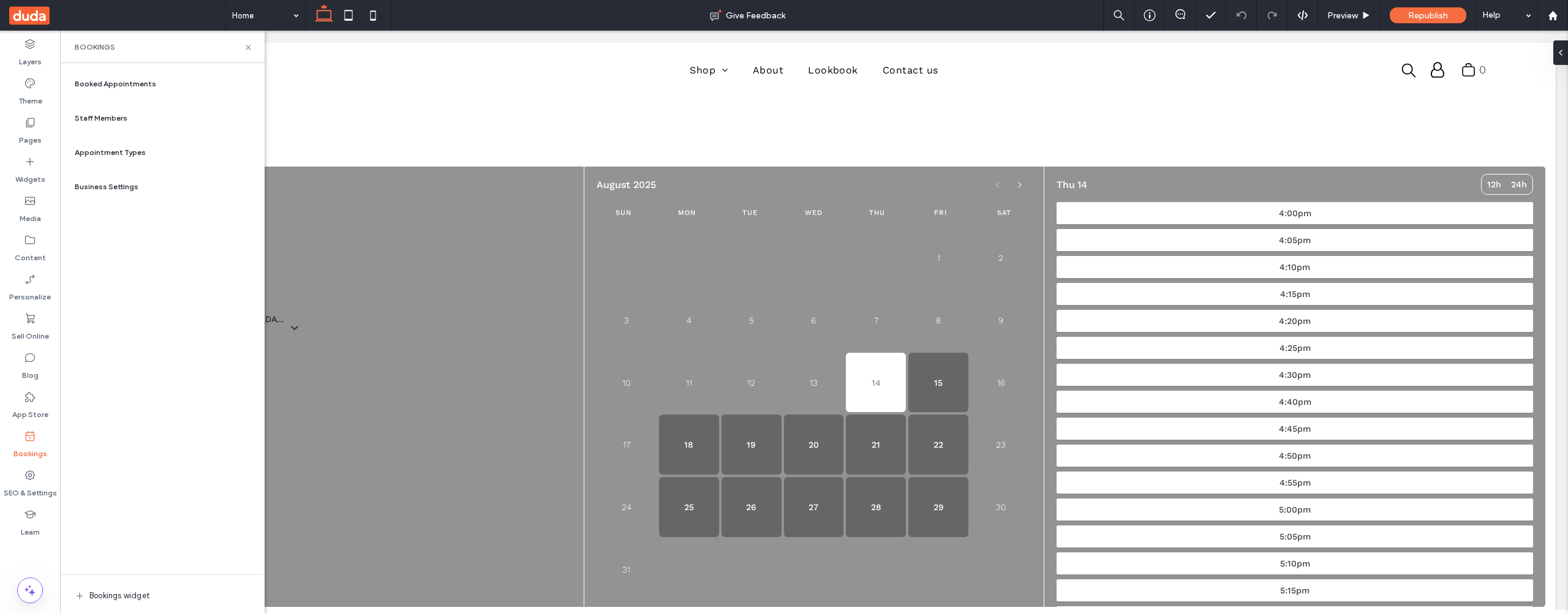
click at [119, 148] on span "Appointment Types" at bounding box center [110, 152] width 71 height 11
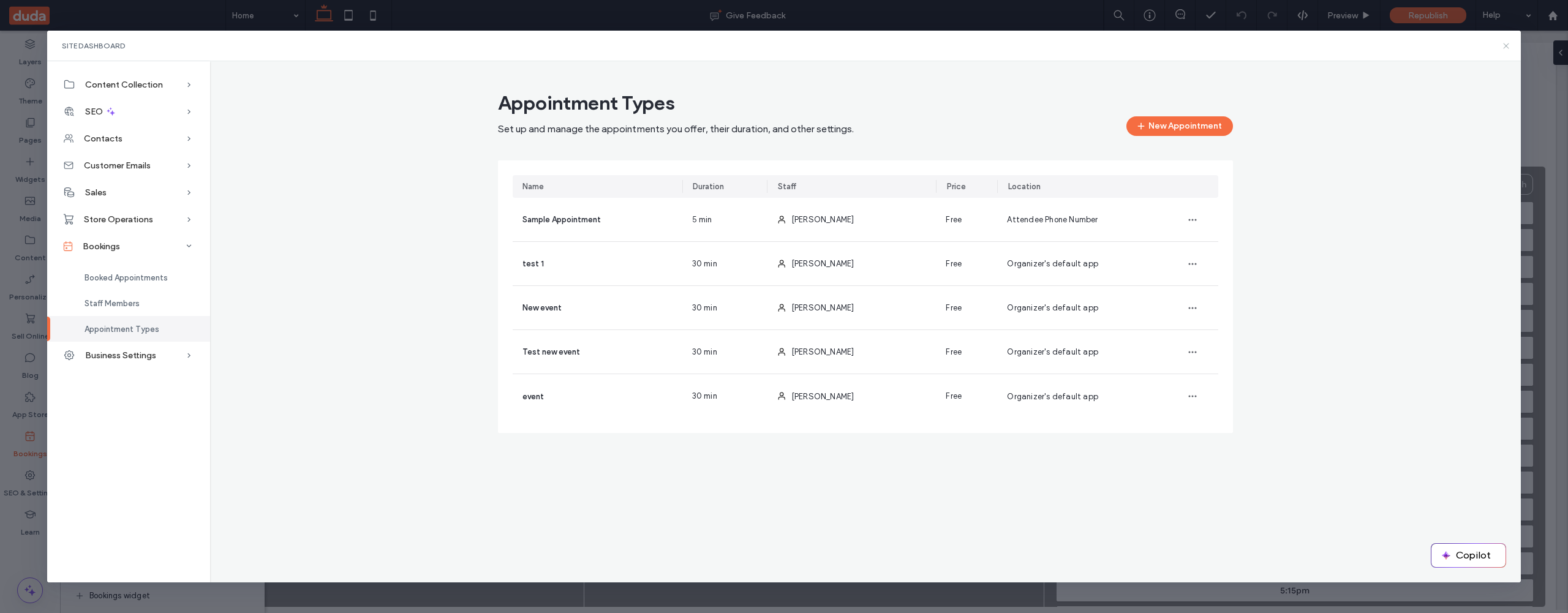
click at [1508, 46] on icon at bounding box center [1506, 46] width 10 height 10
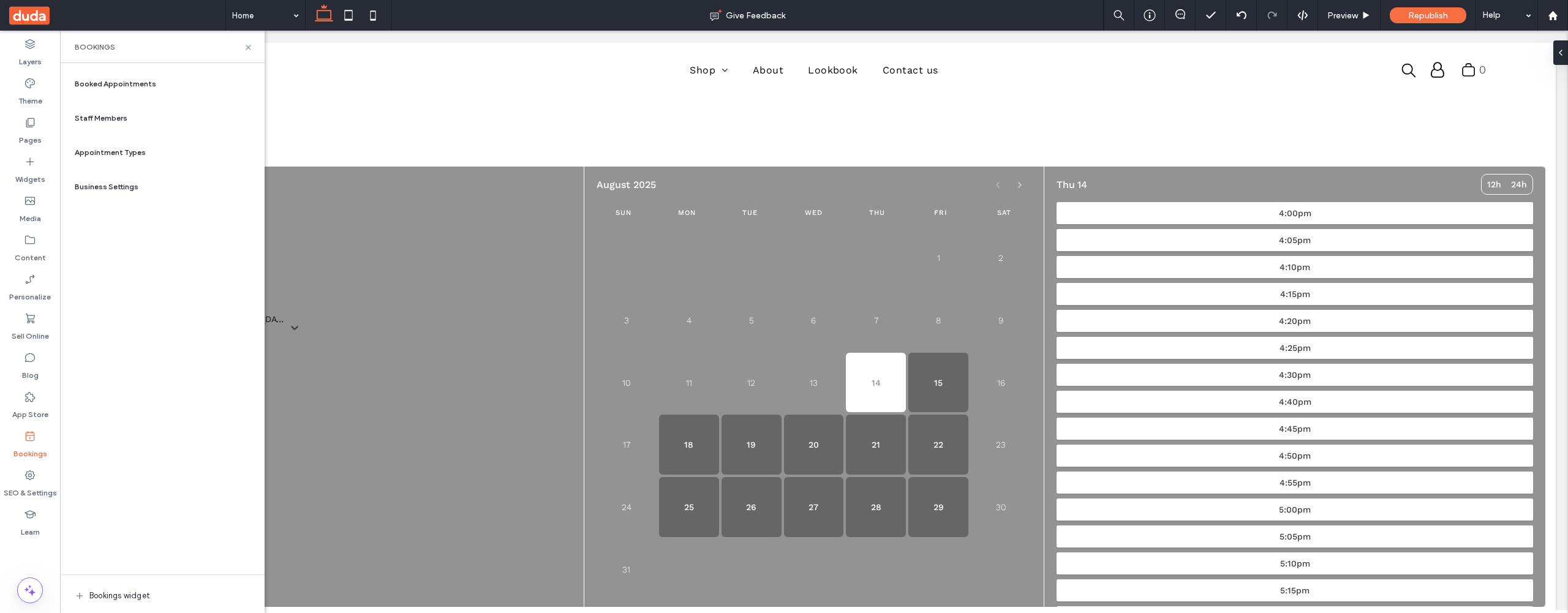
click at [122, 118] on span "Staff Members" at bounding box center [101, 117] width 52 height 11
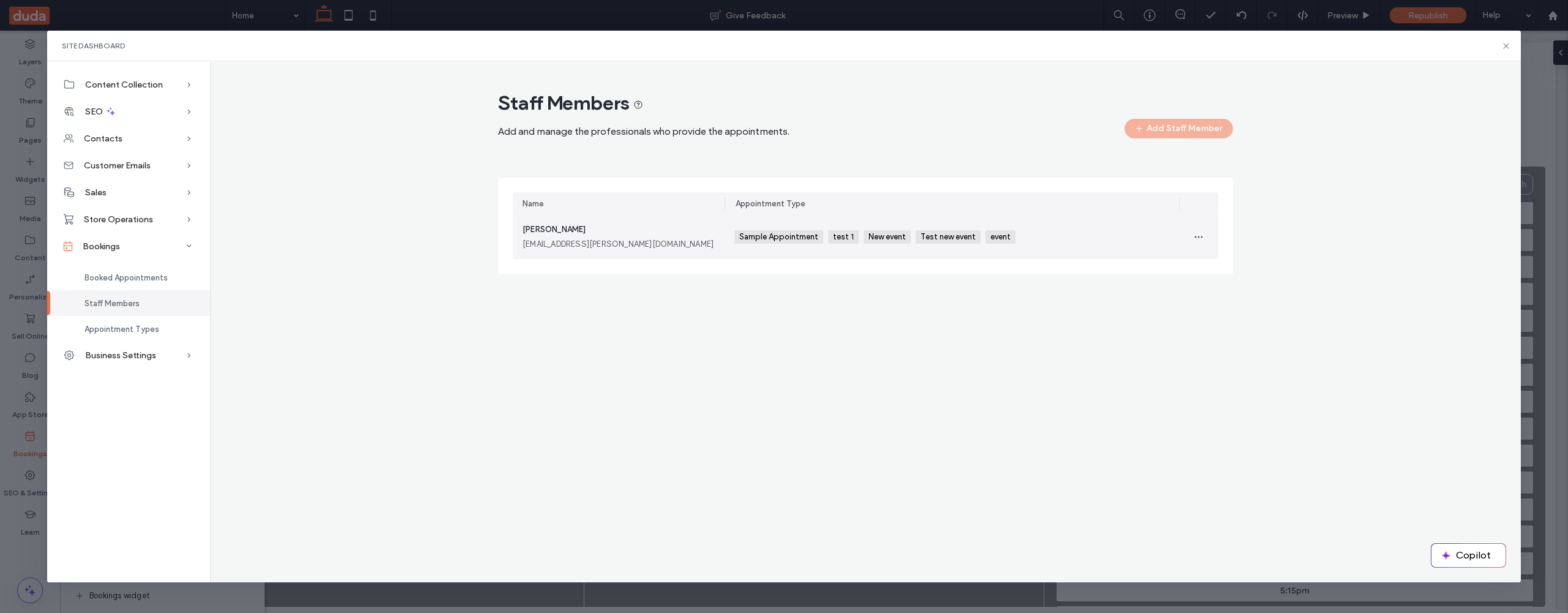
click at [704, 236] on div "Admin Amin [EMAIL_ADDRESS][PERSON_NAME][DOMAIN_NAME]" at bounding box center [619, 237] width 192 height 27
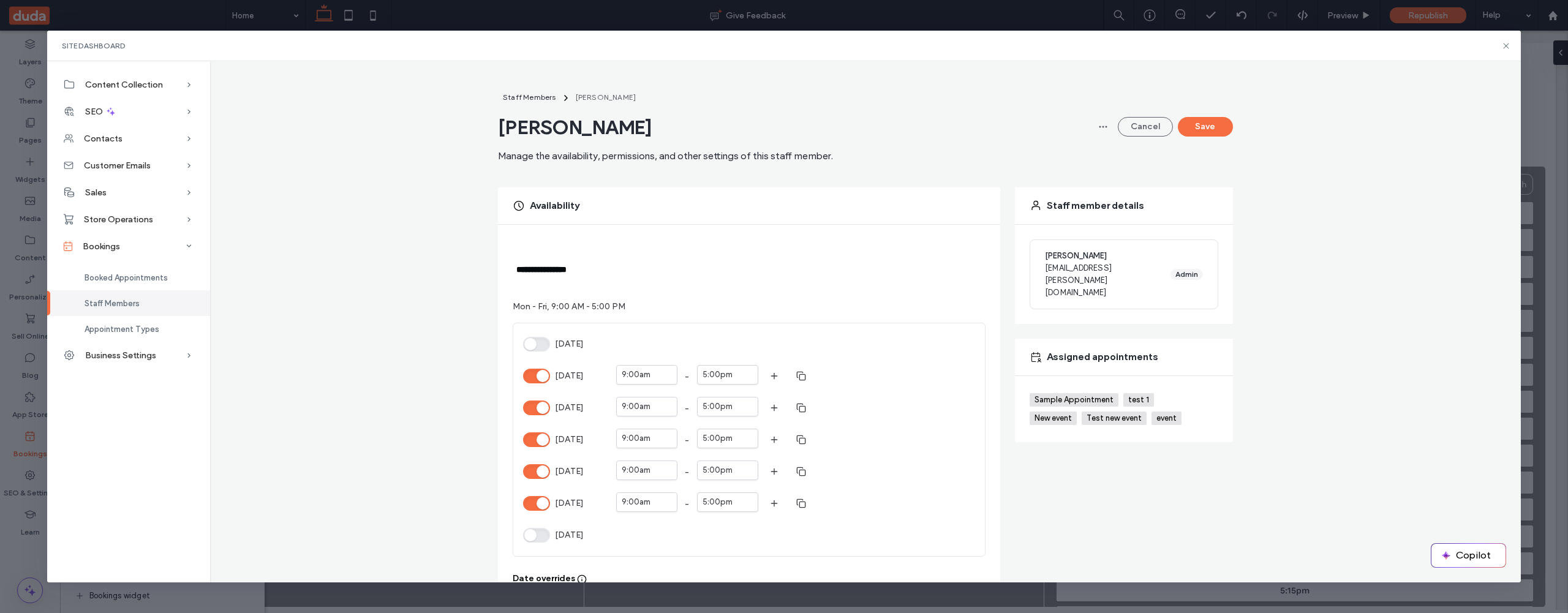
click at [540, 375] on button "[DATE]" at bounding box center [536, 375] width 27 height 15
click at [539, 406] on button "[DATE]" at bounding box center [536, 407] width 27 height 15
click at [538, 441] on button "[DATE]" at bounding box center [536, 439] width 27 height 15
click at [538, 471] on button "[DATE]" at bounding box center [536, 471] width 27 height 15
click at [537, 502] on button "[DATE]" at bounding box center [536, 502] width 27 height 15
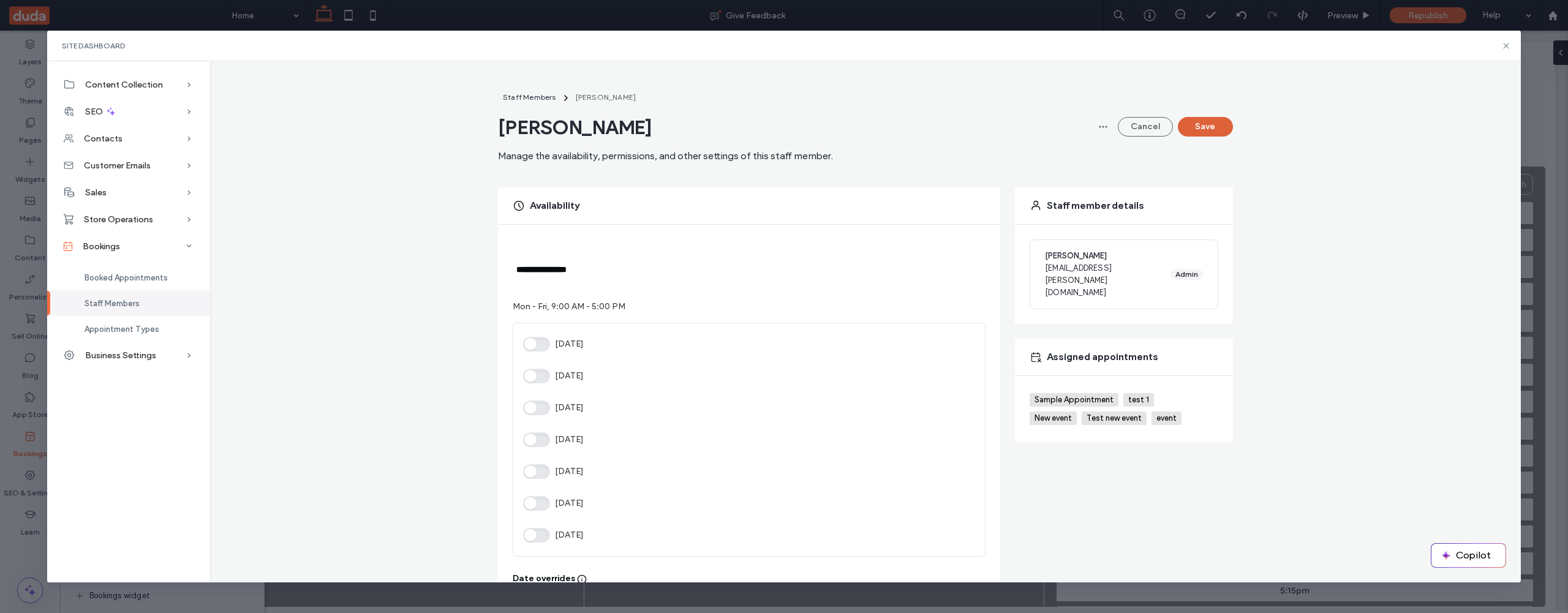
click at [1202, 126] on button "Save" at bounding box center [1204, 127] width 55 height 19
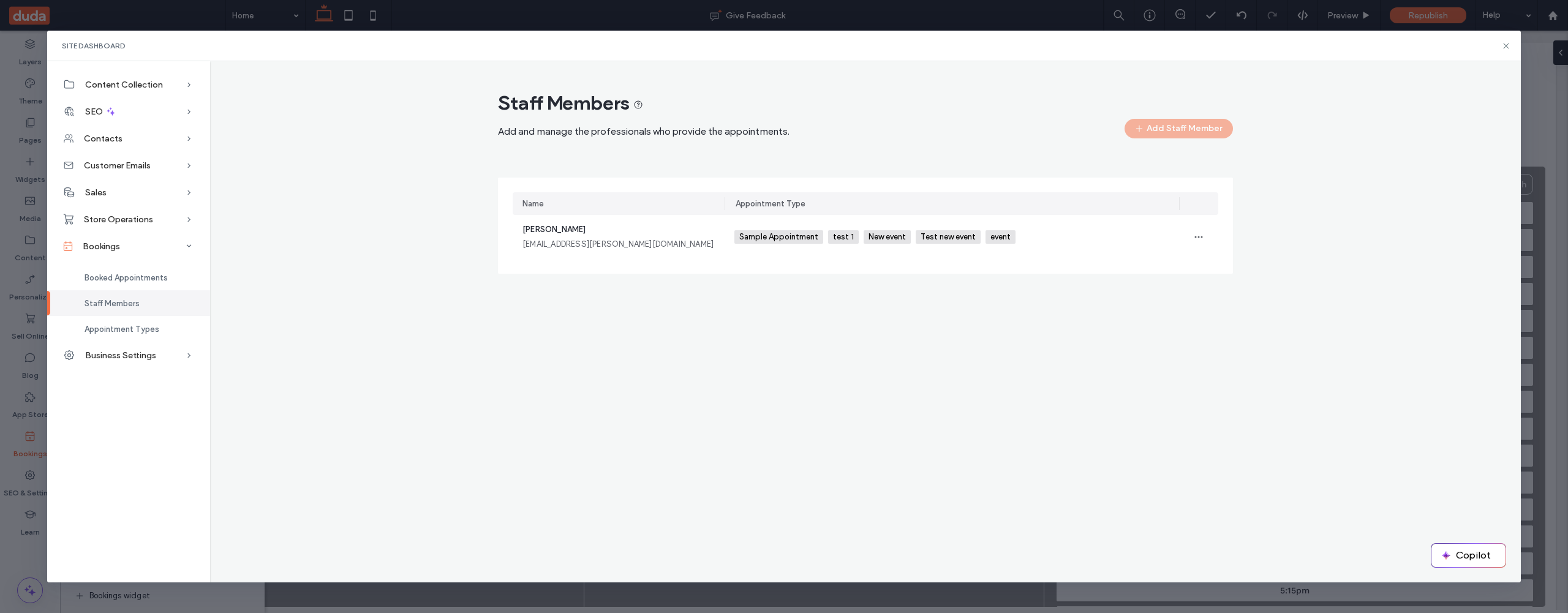
click at [1533, 53] on div "Site Dashboard Content Collection Content Collection Form Form Submissions SEO …" at bounding box center [784, 306] width 1568 height 613
click at [1508, 48] on use at bounding box center [1506, 46] width 6 height 6
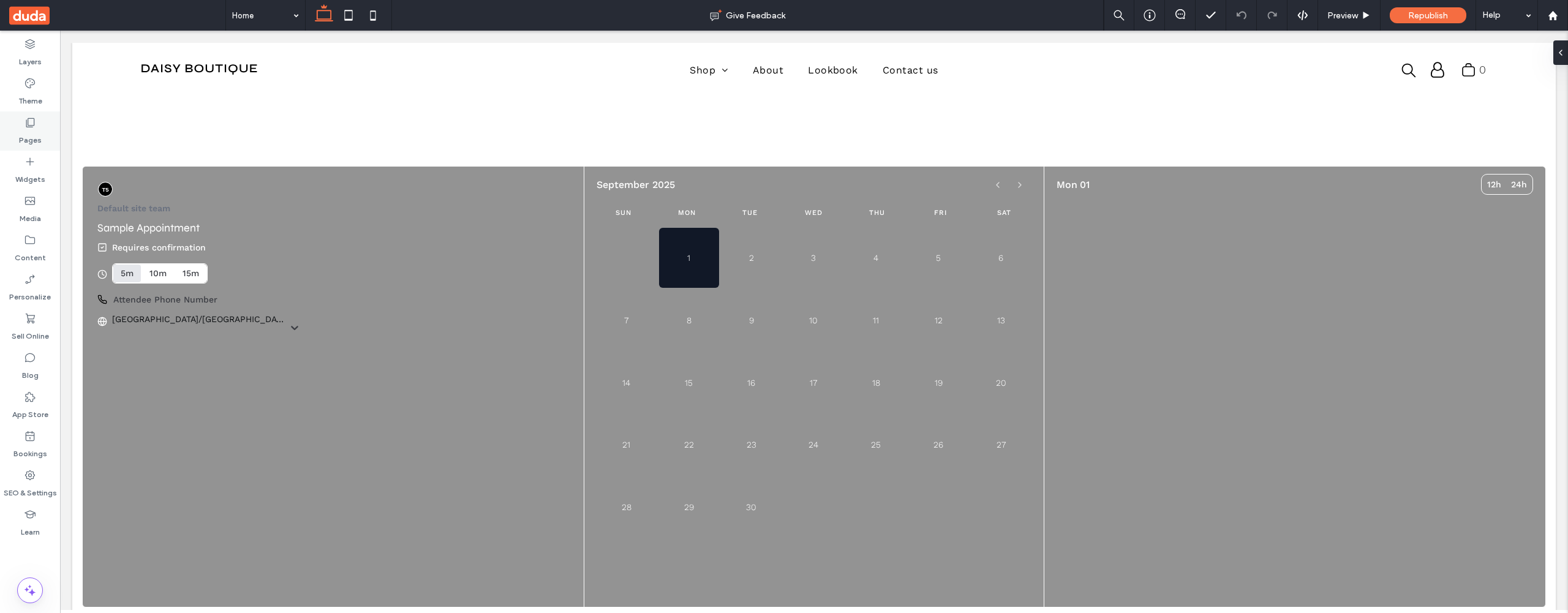
click at [26, 138] on label "Pages" at bounding box center [30, 138] width 22 height 17
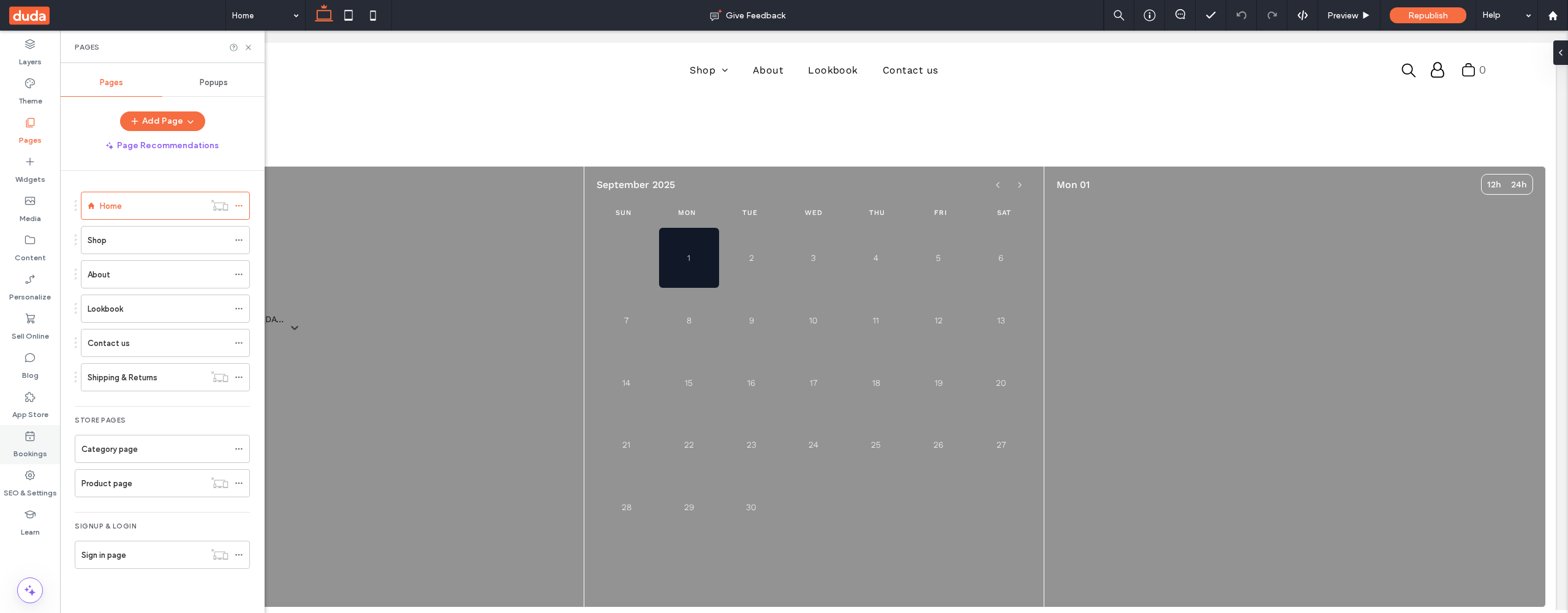
click at [29, 441] on icon at bounding box center [30, 436] width 13 height 13
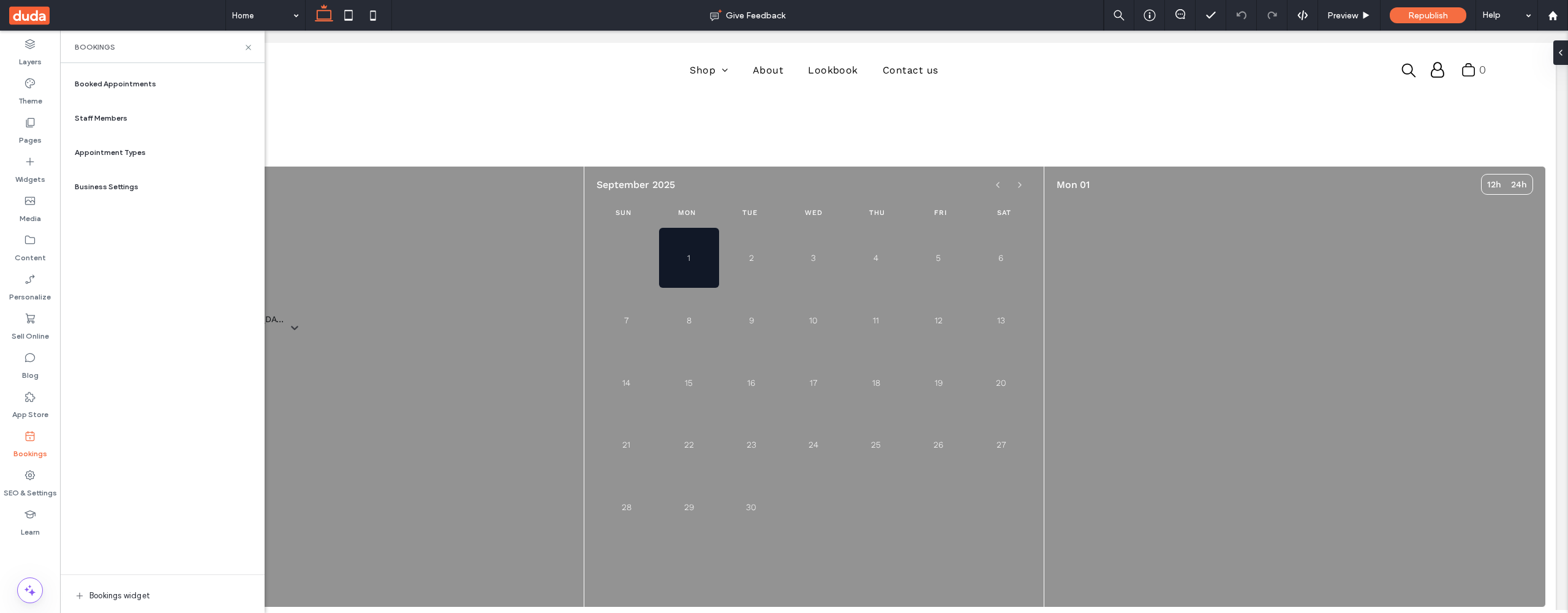
click at [124, 150] on span "Appointment Types" at bounding box center [110, 152] width 71 height 11
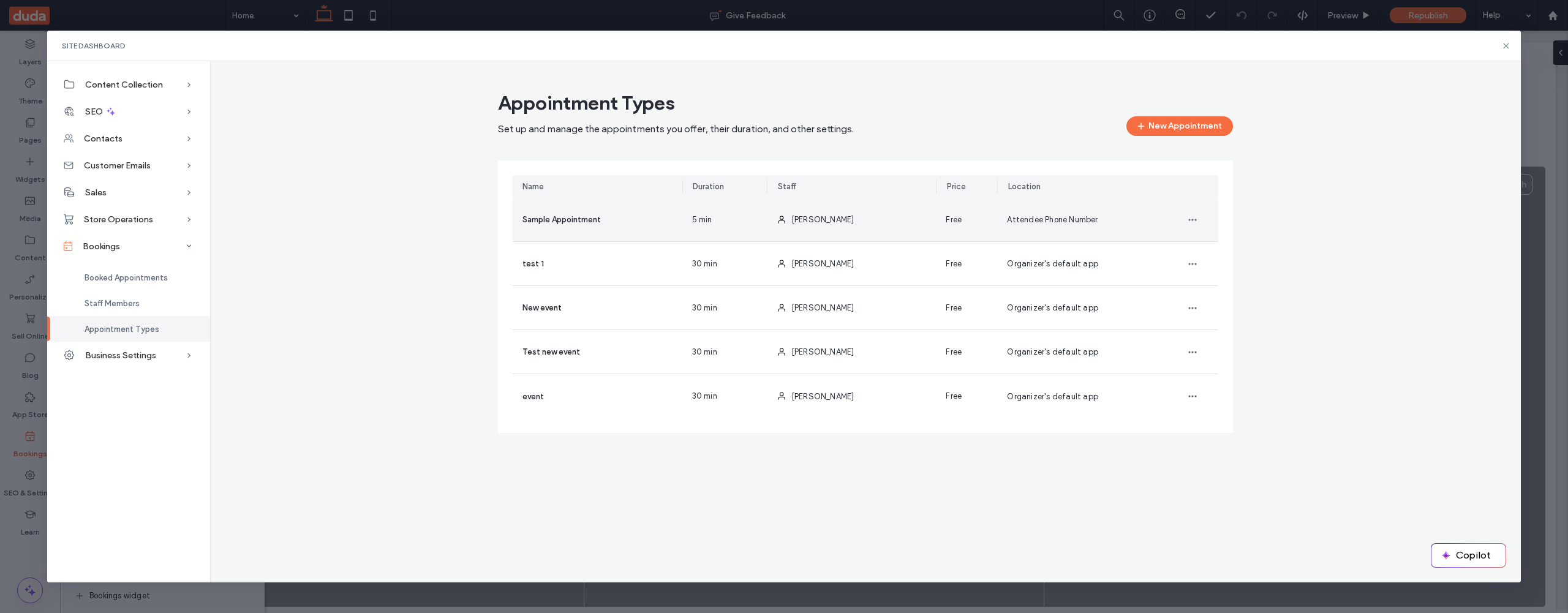
click at [825, 218] on span "[PERSON_NAME]" at bounding box center [822, 219] width 63 height 9
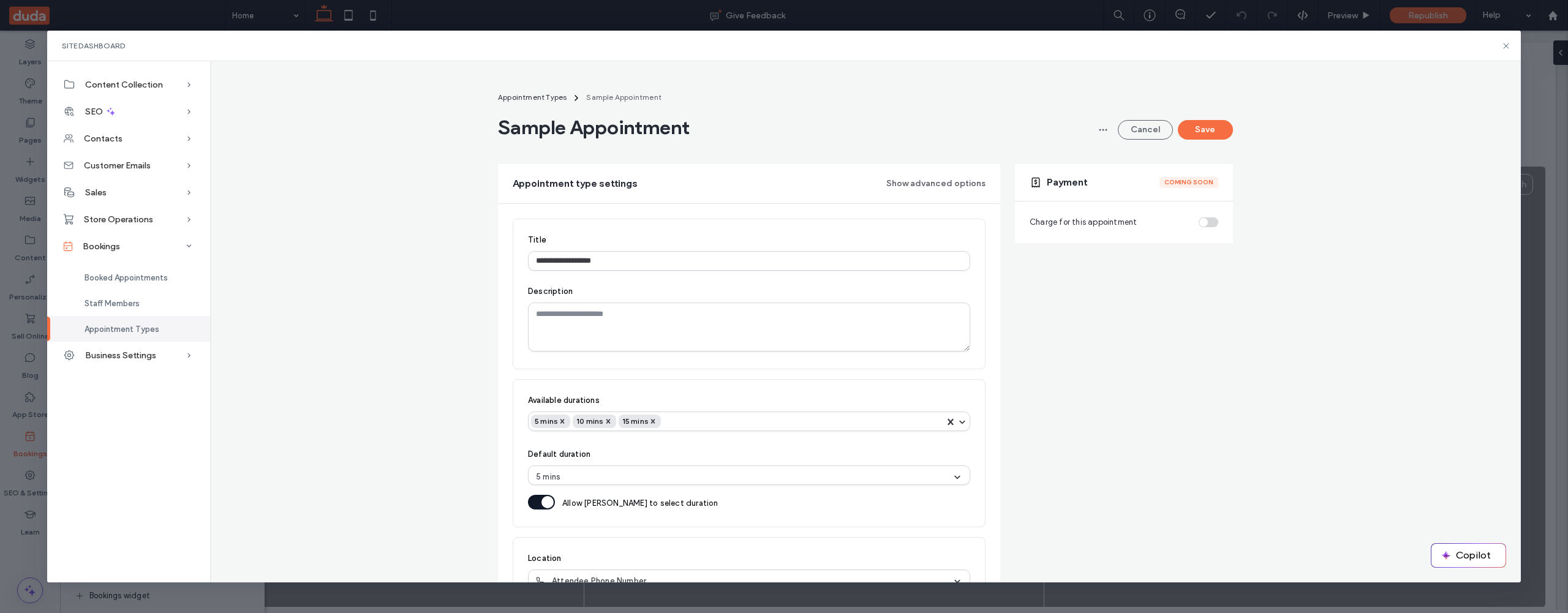
scroll to position [63, 0]
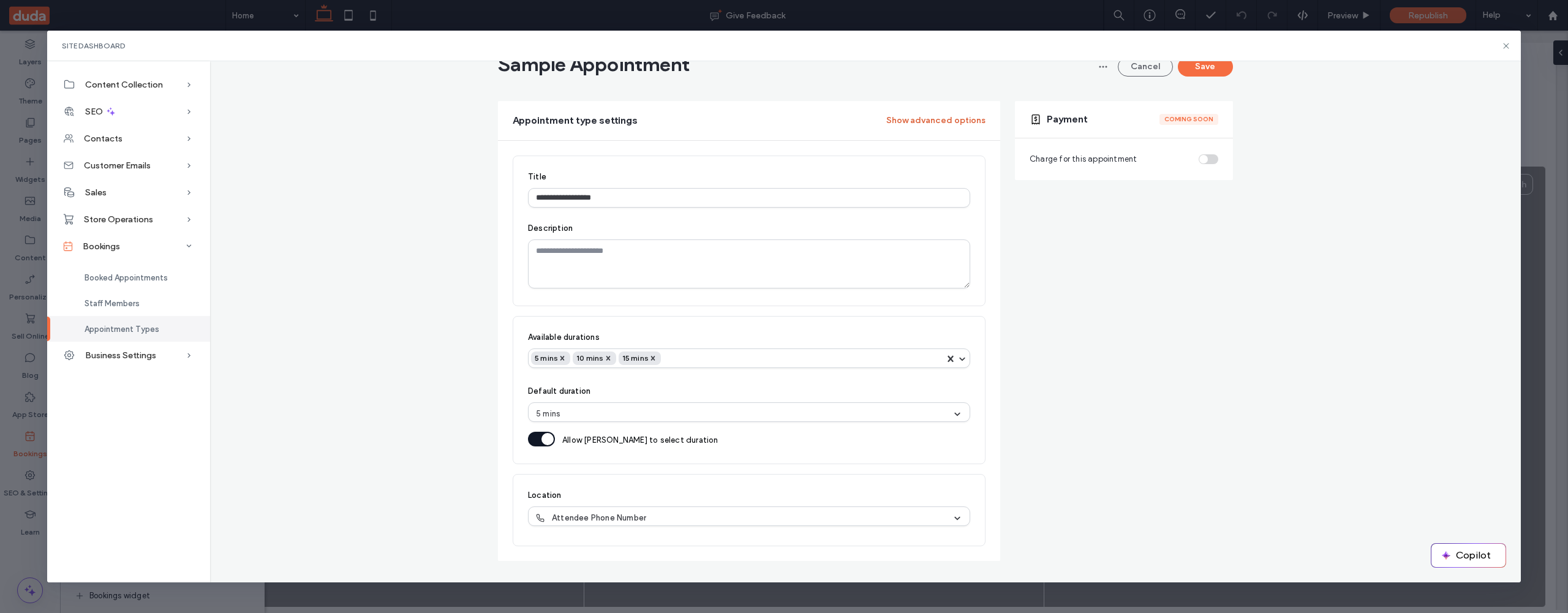
click at [905, 115] on button "Show advanced options" at bounding box center [936, 120] width 99 height 19
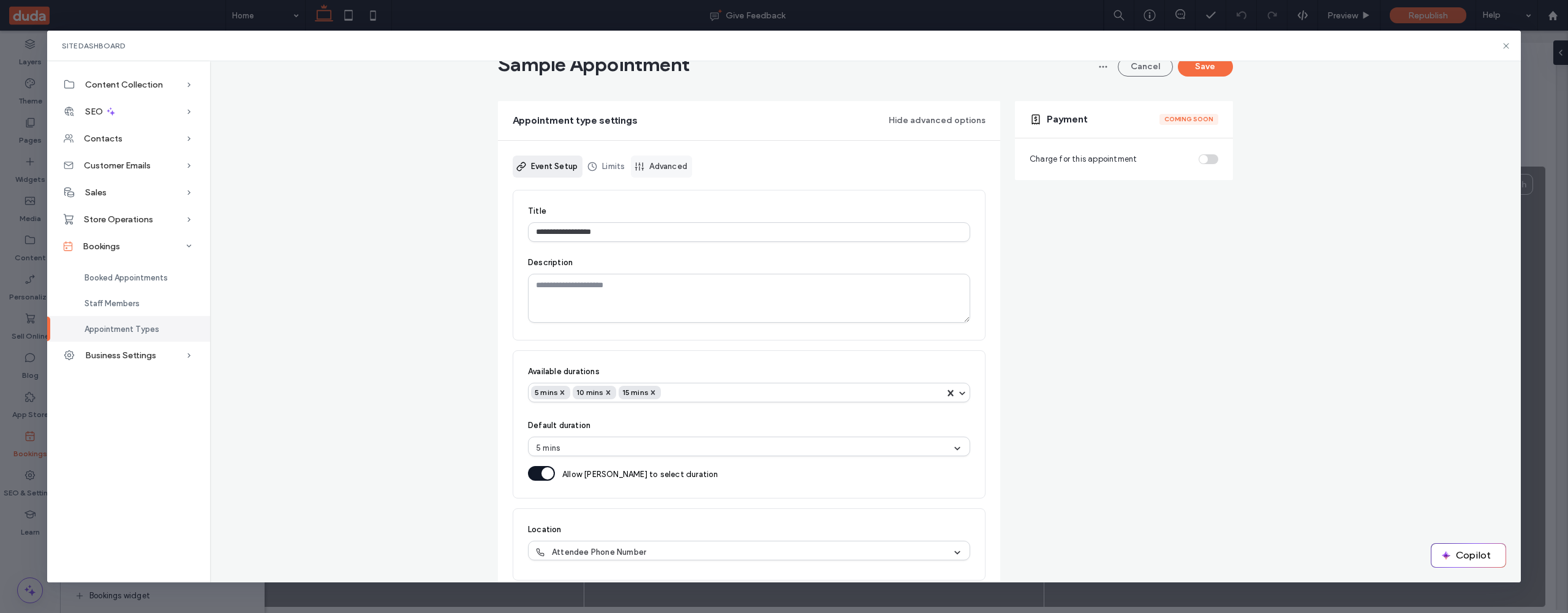
click at [672, 172] on link "Advanced" at bounding box center [660, 166] width 61 height 22
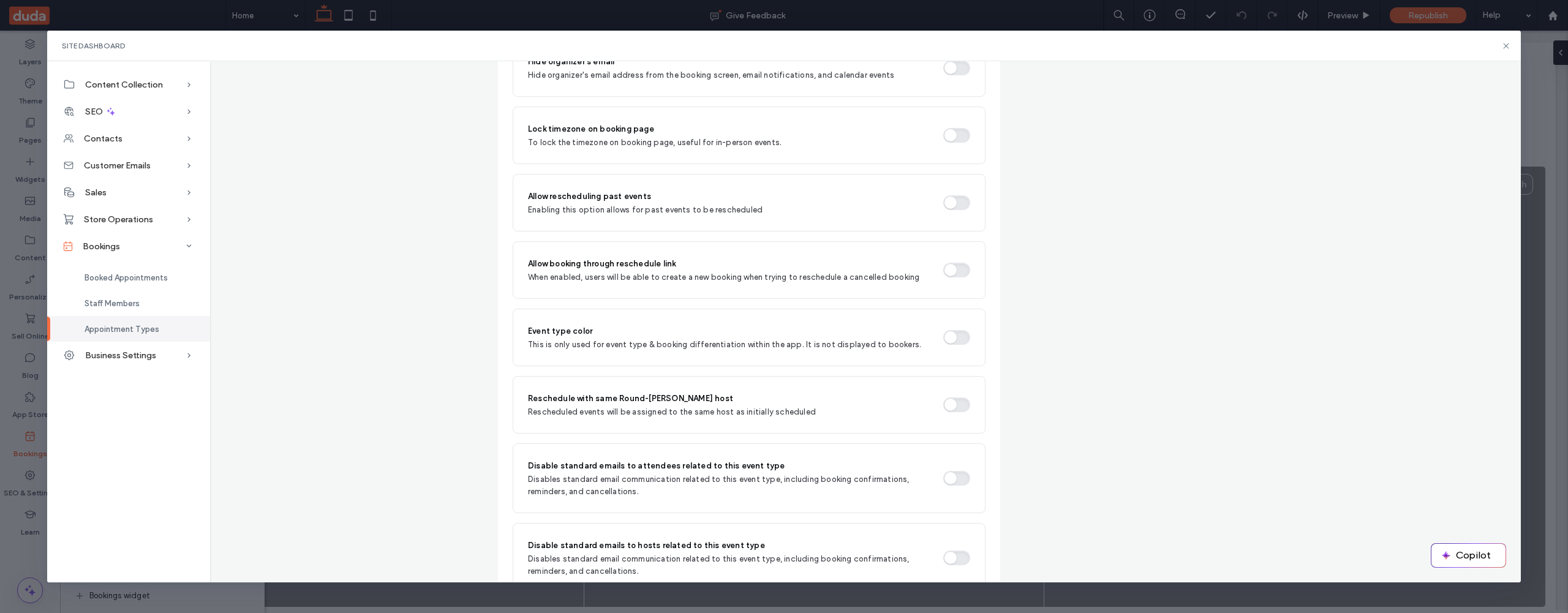
scroll to position [1583, 0]
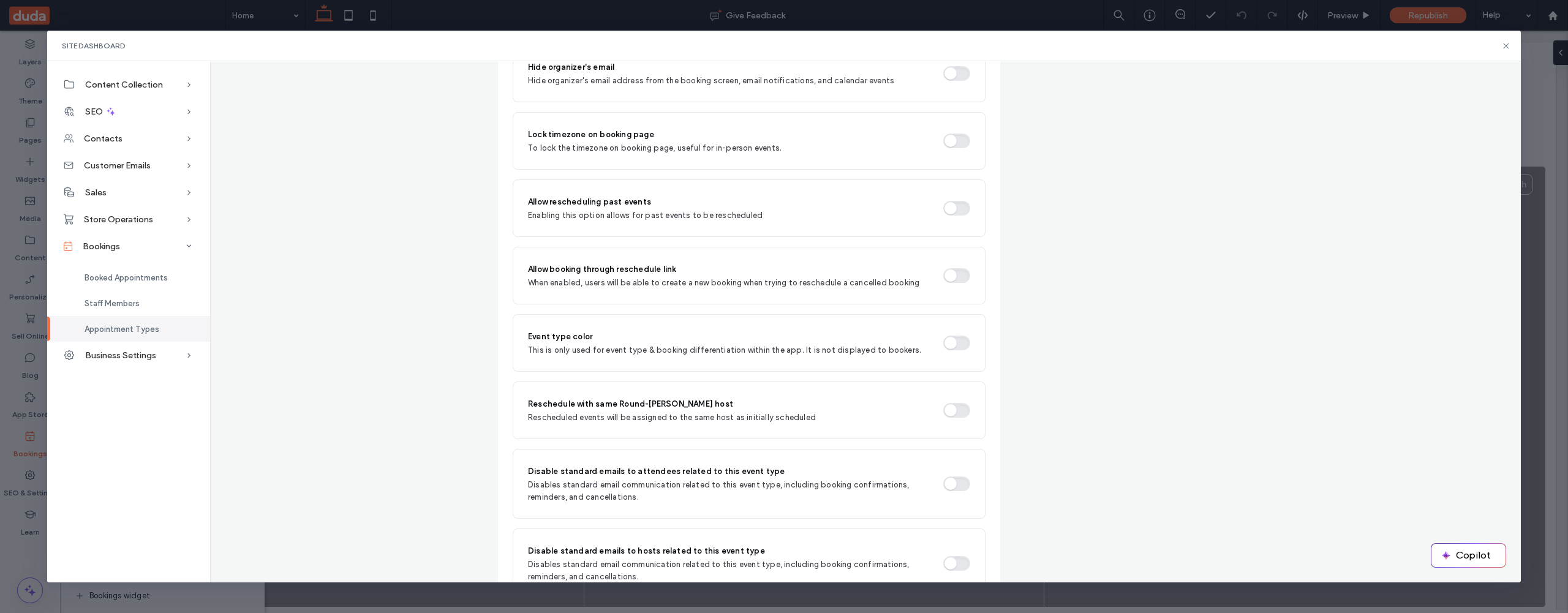
click at [949, 142] on button "button" at bounding box center [956, 141] width 27 height 15
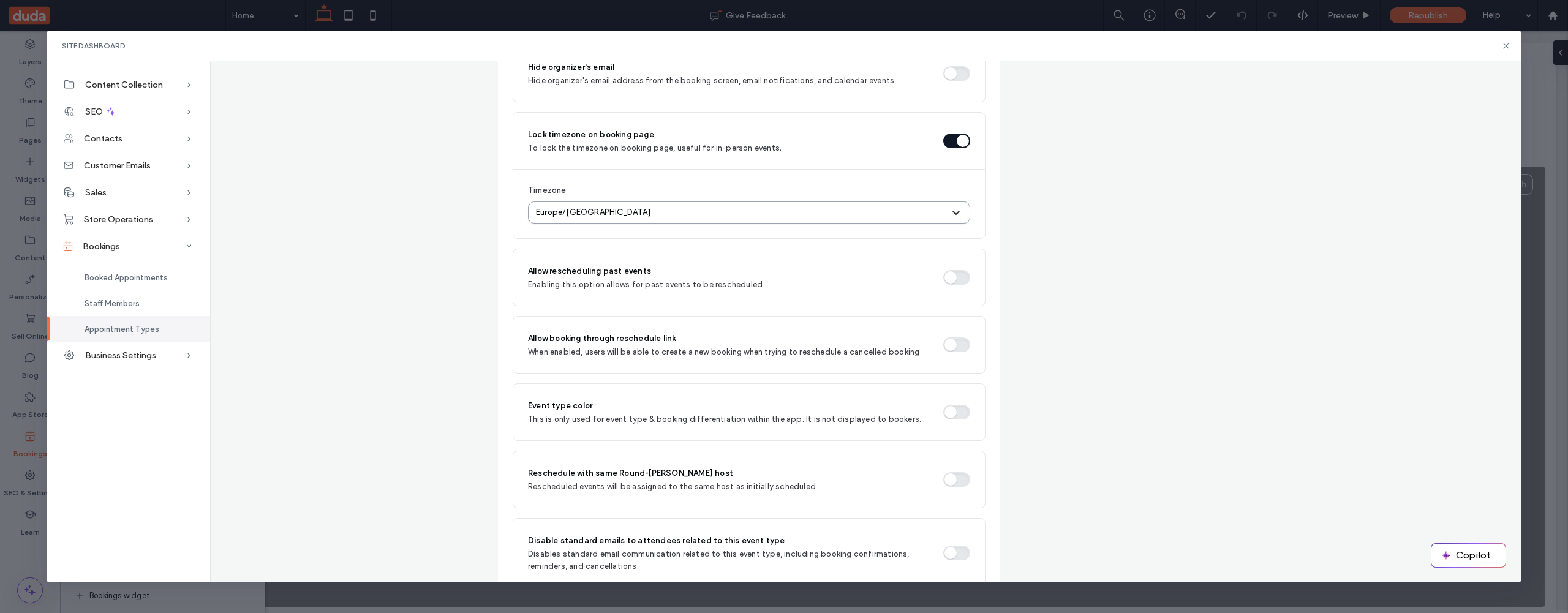
click at [955, 210] on icon at bounding box center [955, 212] width 13 height 13
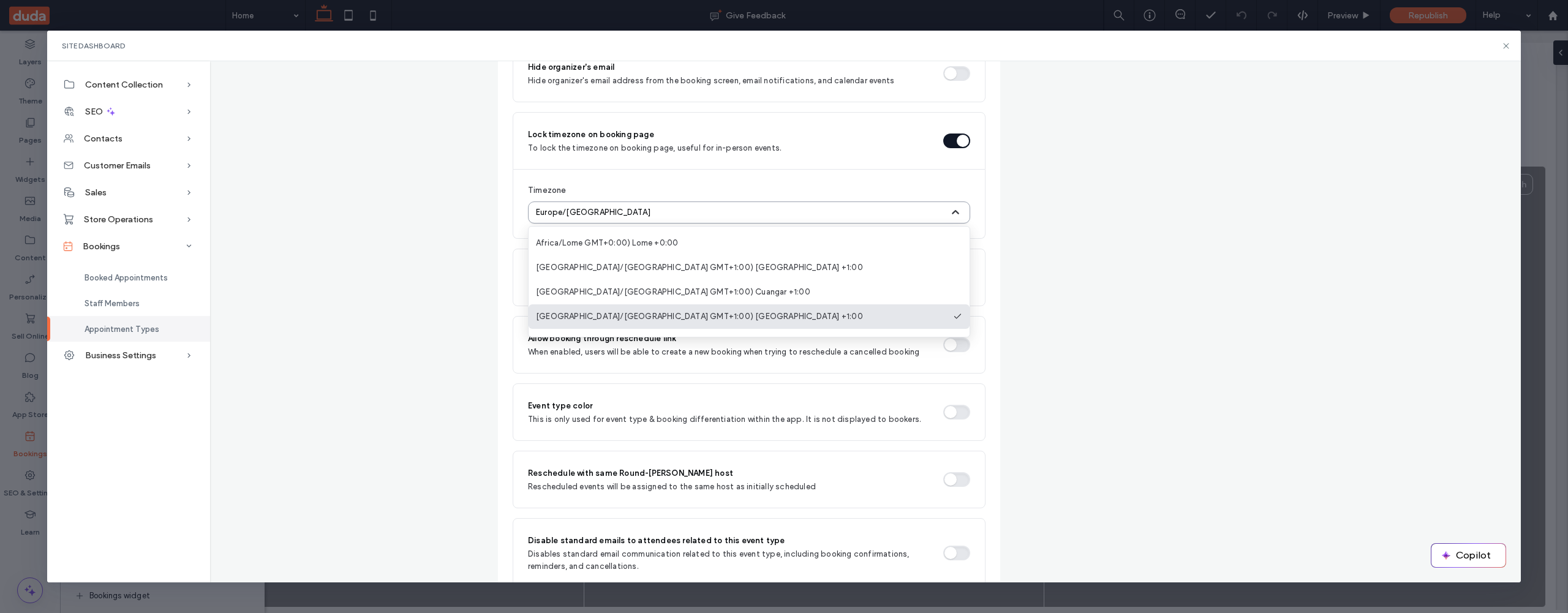
click at [955, 210] on icon at bounding box center [955, 212] width 13 height 13
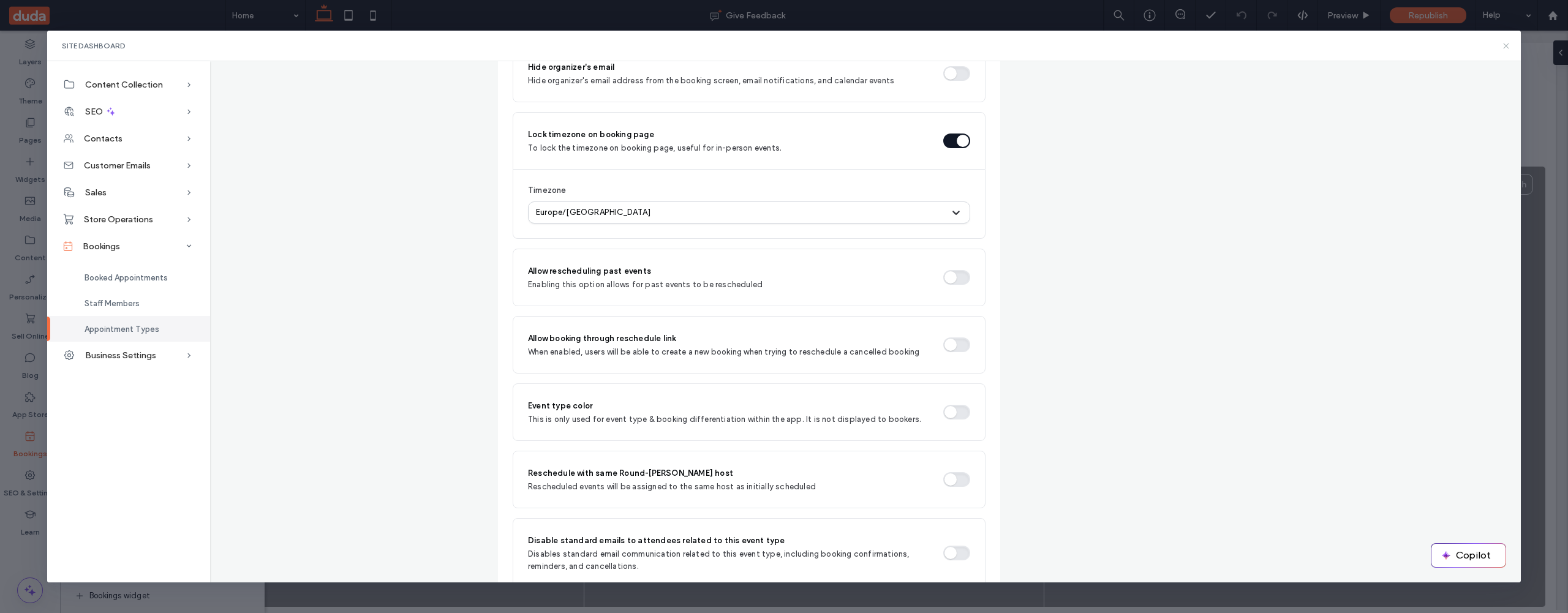
click at [1507, 48] on use at bounding box center [1506, 46] width 6 height 6
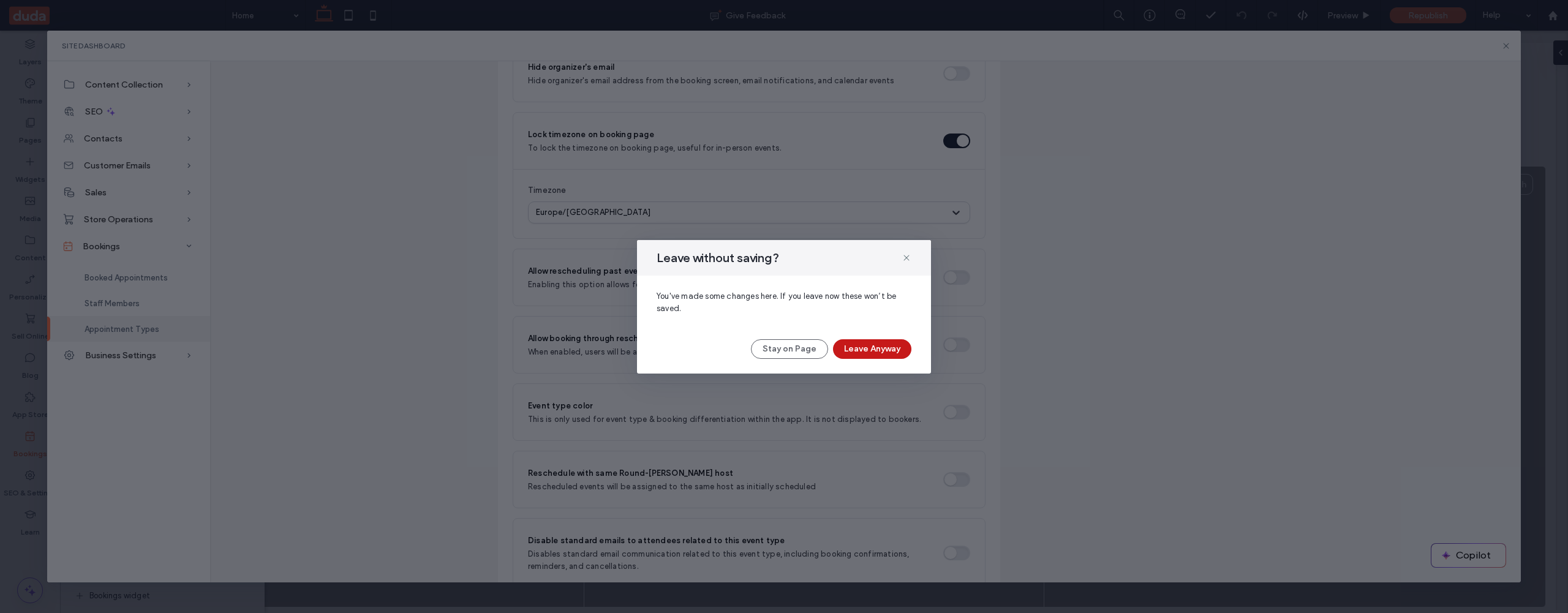
click at [876, 343] on button "Leave Anyway" at bounding box center [872, 349] width 79 height 19
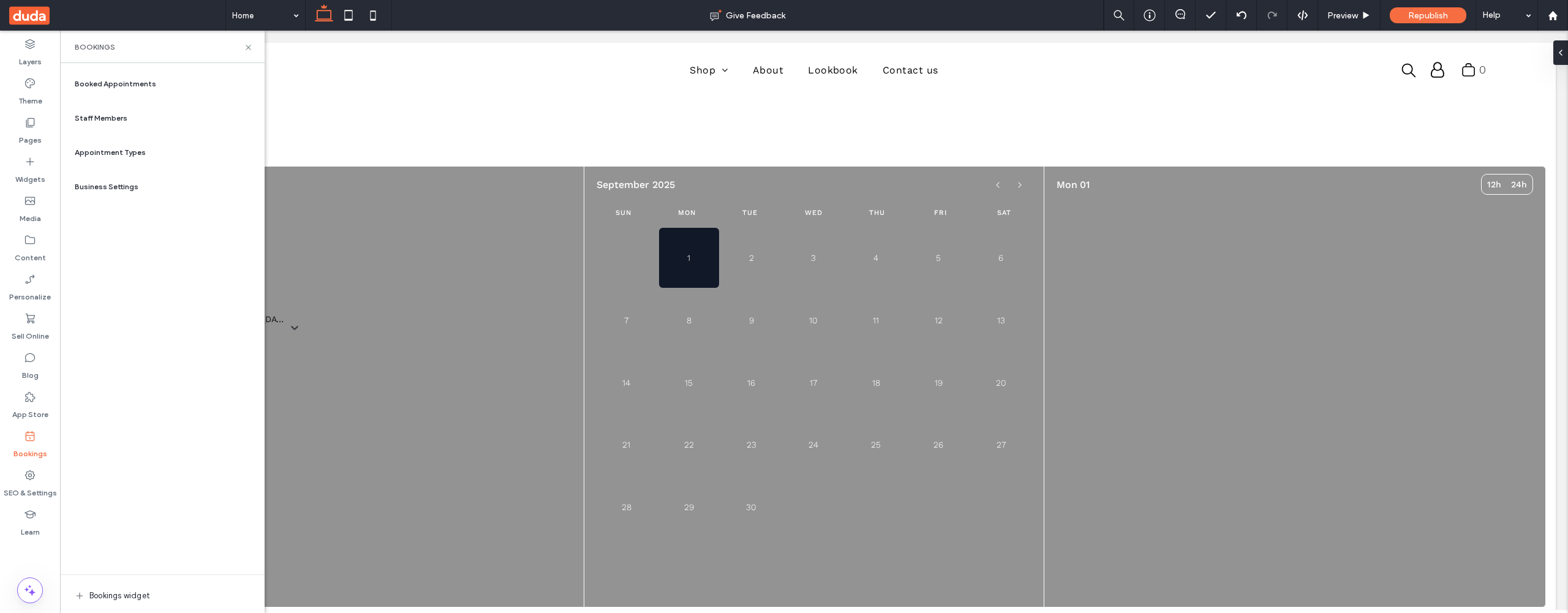
click at [106, 109] on div "Staff Members" at bounding box center [162, 118] width 185 height 29
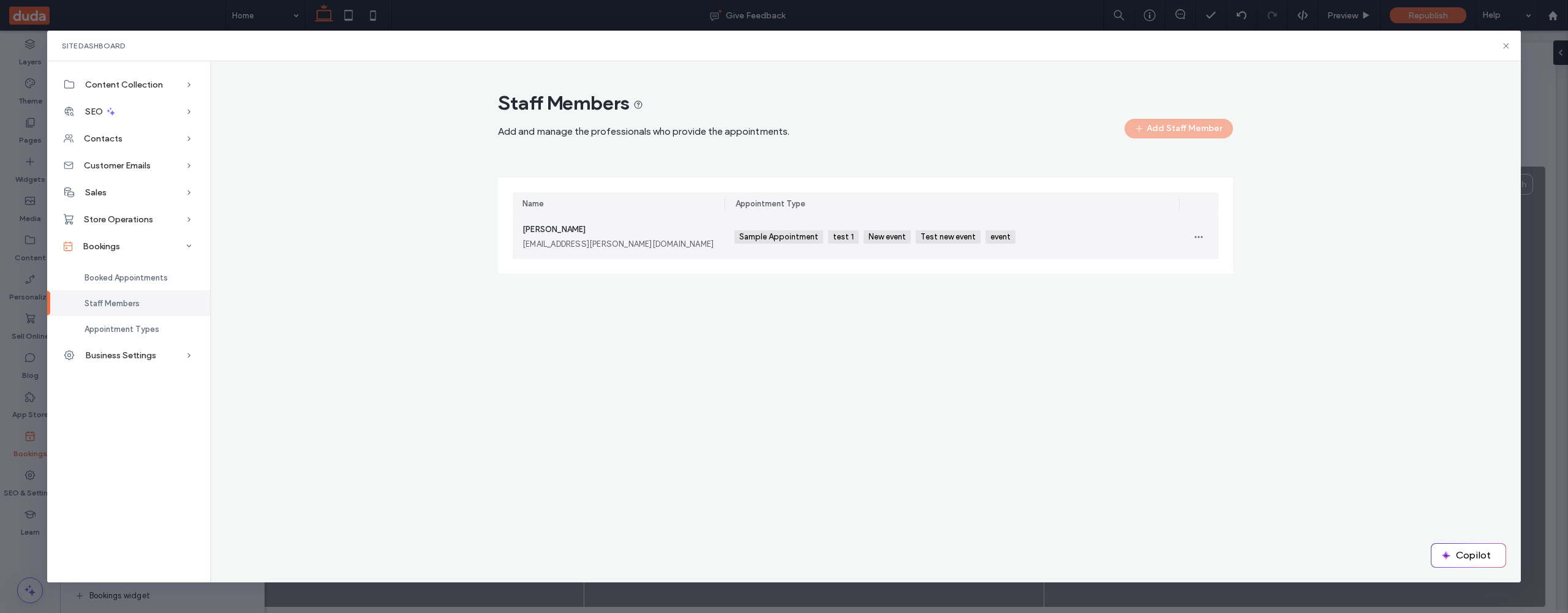
click at [692, 229] on div "Admin Amin rober.dodis@duda.co" at bounding box center [619, 237] width 192 height 27
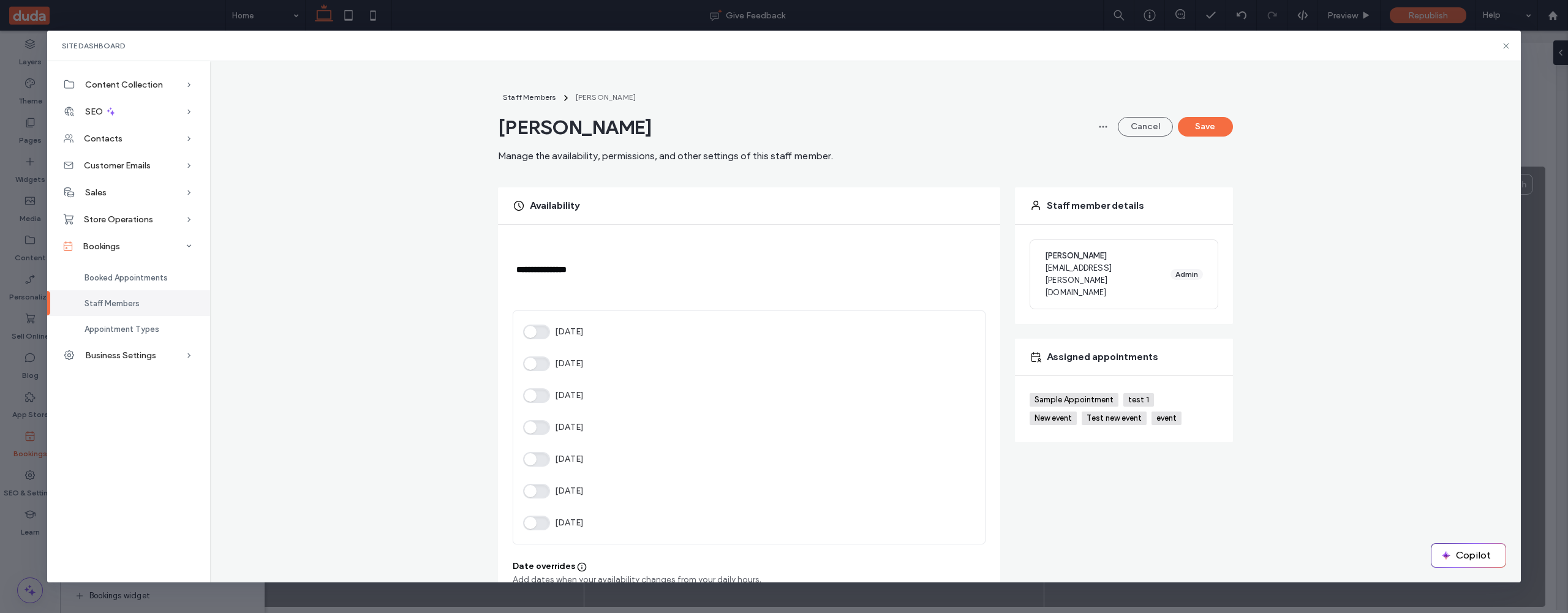
click at [532, 367] on button "[DATE]" at bounding box center [536, 364] width 27 height 15
click at [532, 392] on button "[DATE]" at bounding box center [536, 395] width 27 height 15
click at [532, 429] on button "[DATE]" at bounding box center [536, 427] width 27 height 15
click at [532, 459] on button "[DATE]" at bounding box center [536, 459] width 27 height 15
click at [532, 496] on button "[DATE]" at bounding box center [536, 491] width 27 height 15
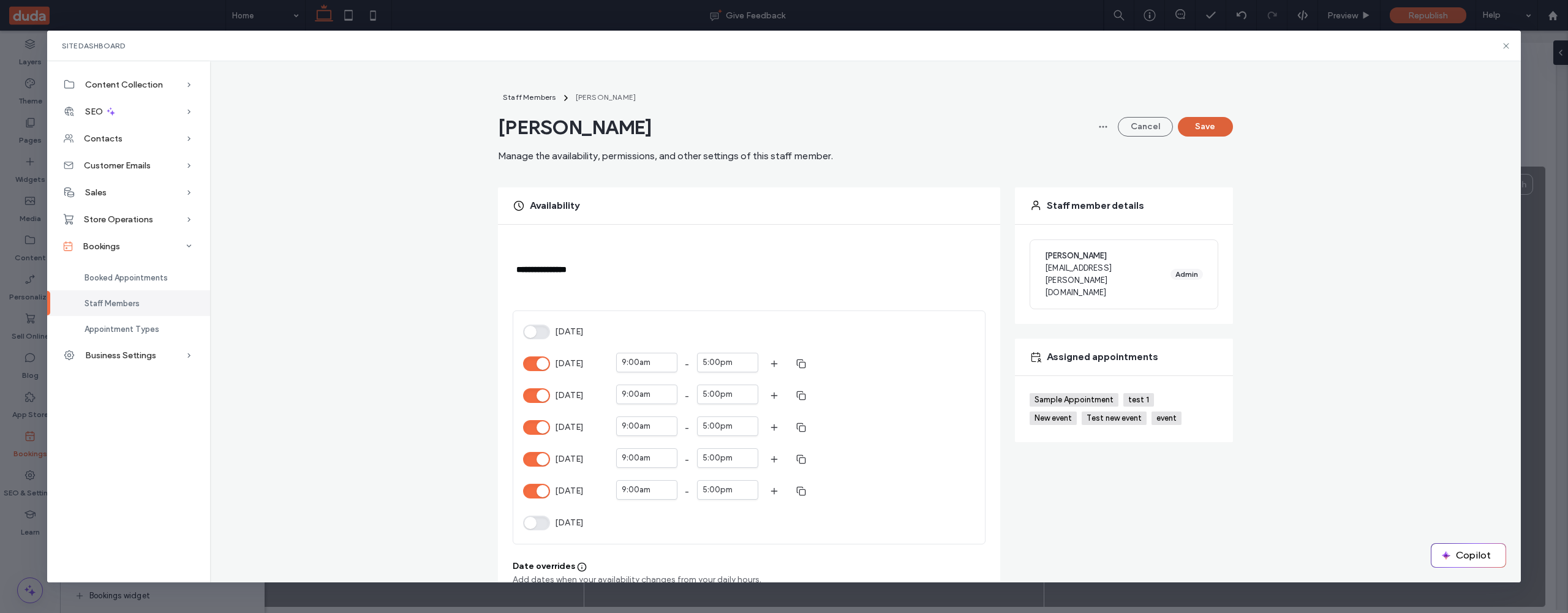
click at [1215, 122] on button "Save" at bounding box center [1204, 127] width 55 height 19
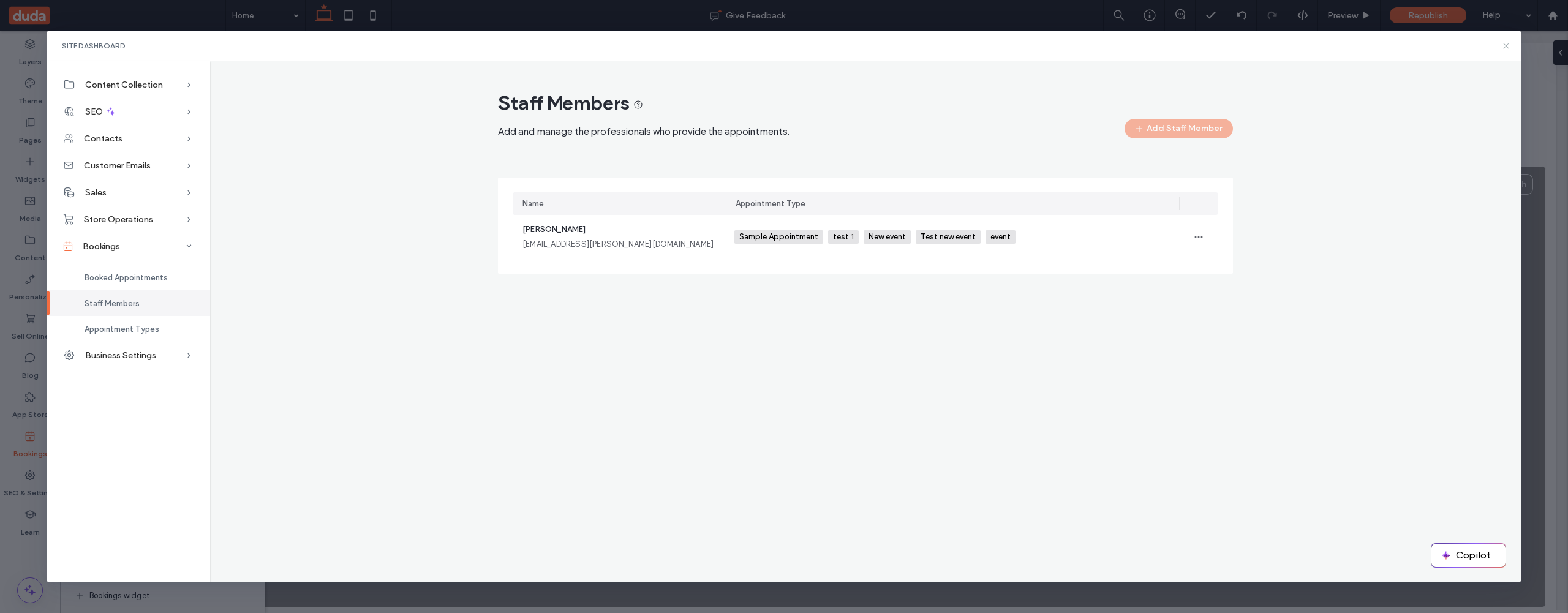
click at [1506, 48] on icon at bounding box center [1506, 46] width 10 height 10
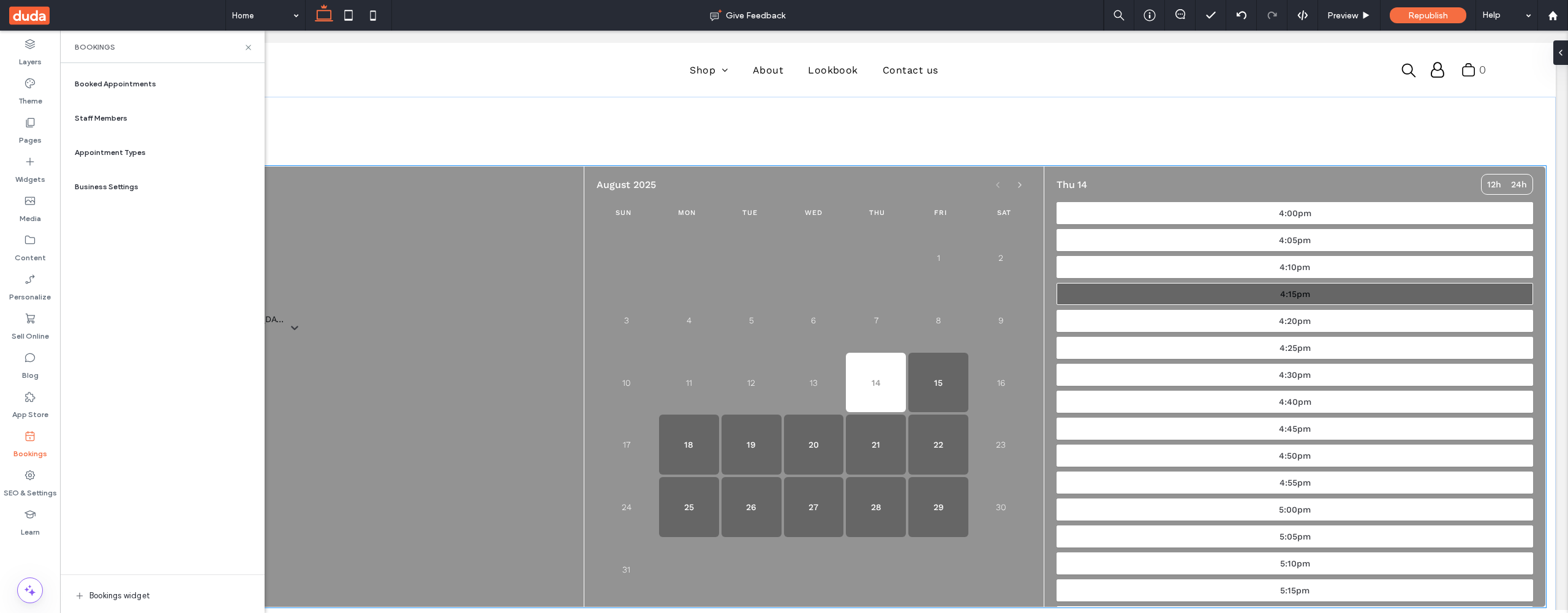
click at [1136, 291] on button "4:15pm" at bounding box center [1294, 294] width 476 height 22
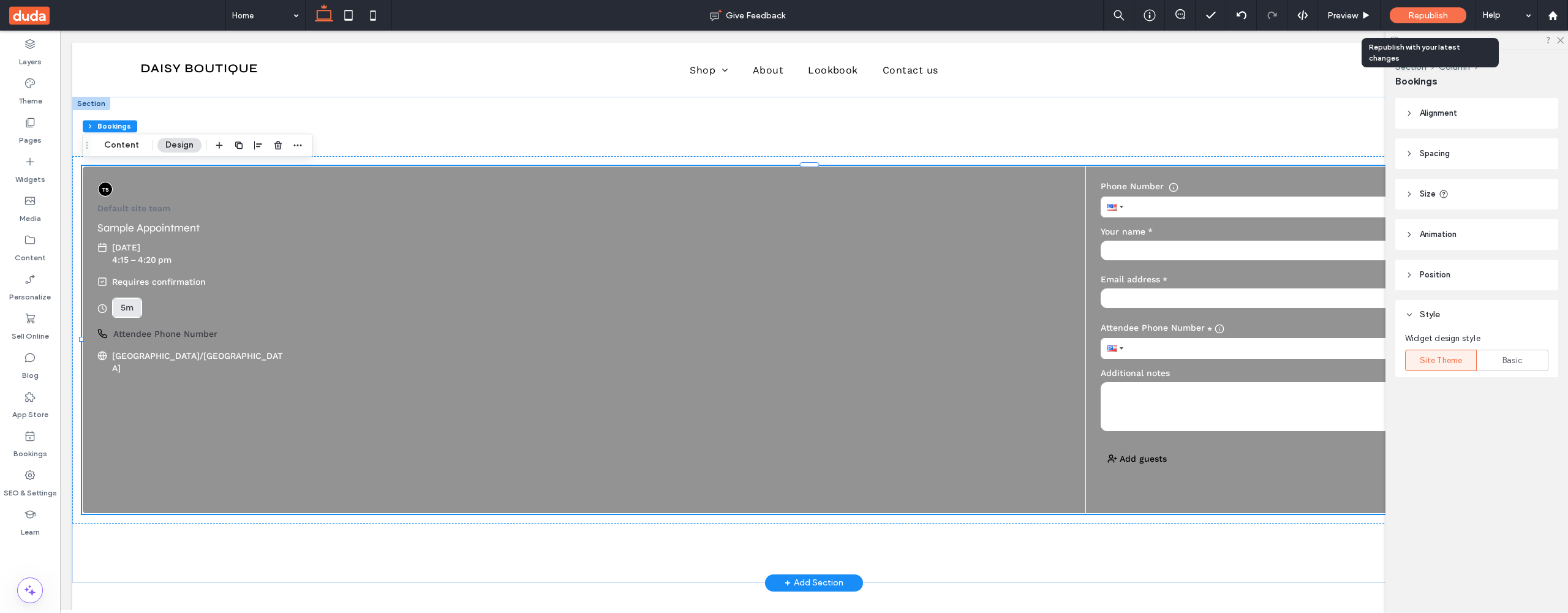
click at [1418, 16] on span "Republish" at bounding box center [1427, 16] width 40 height 11
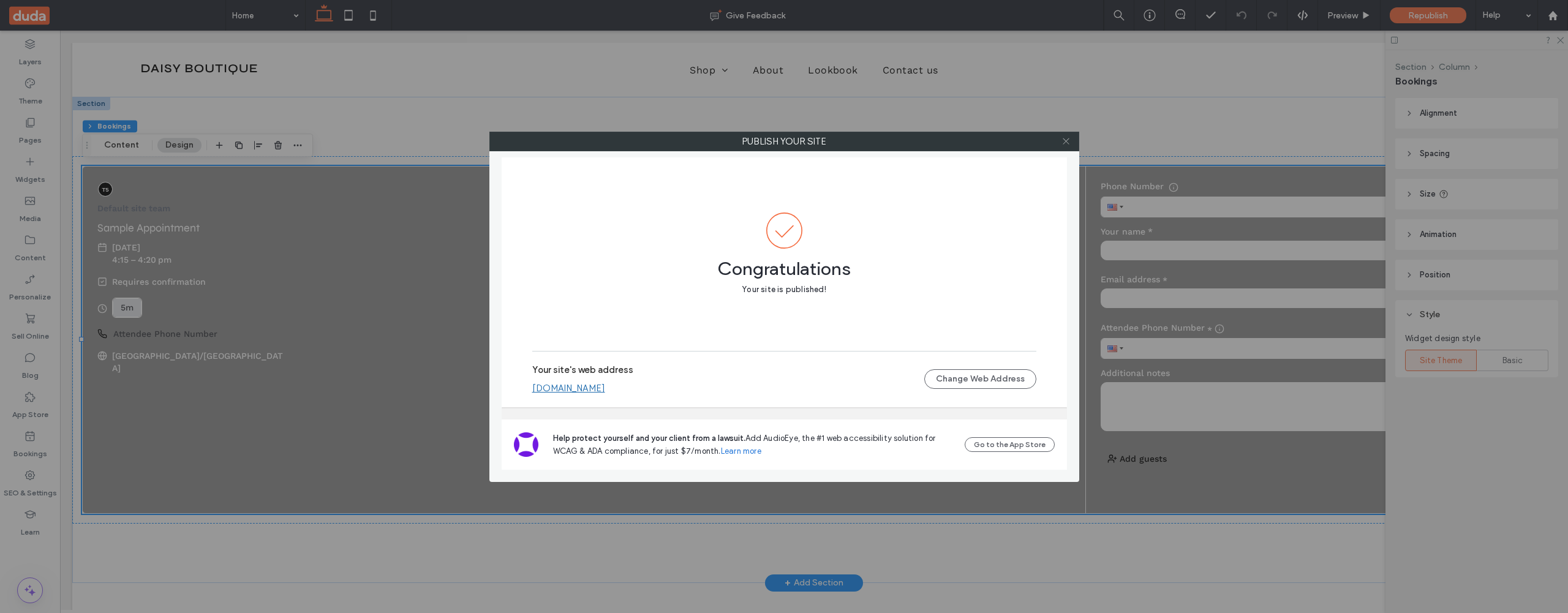
click at [1069, 142] on icon at bounding box center [1065, 141] width 9 height 9
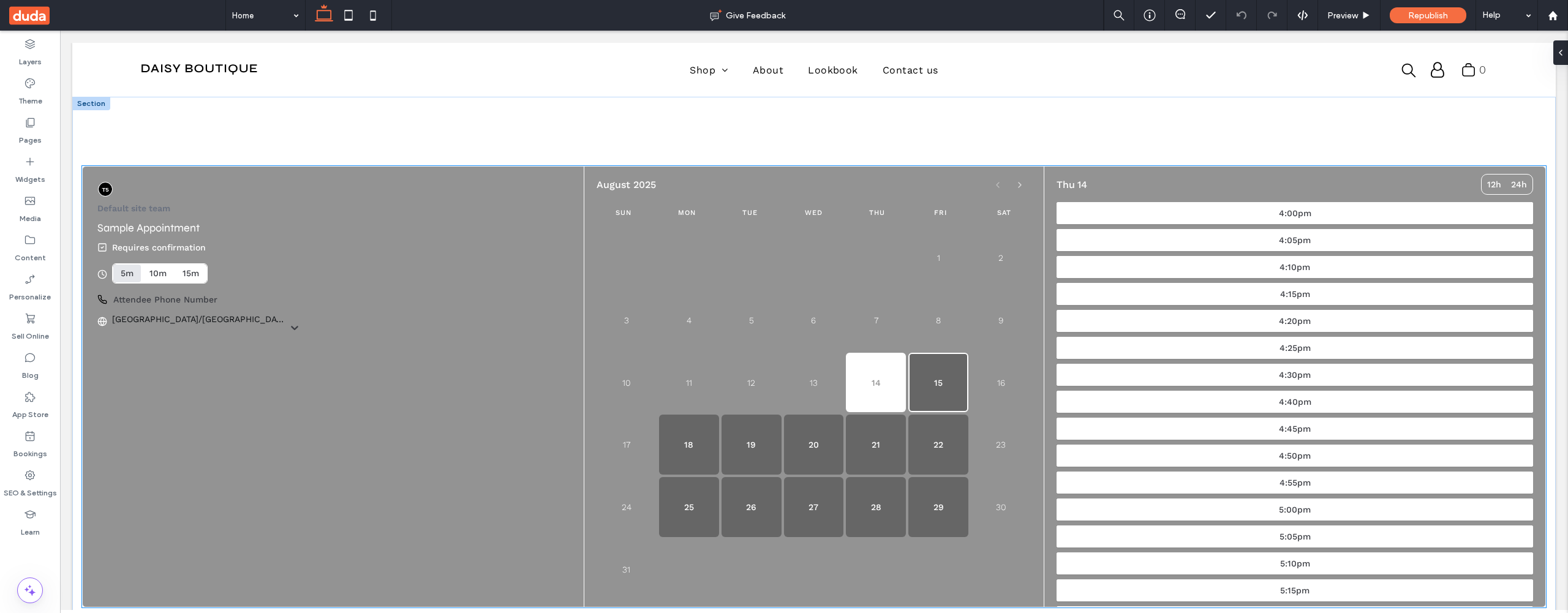
click at [946, 391] on button "15" at bounding box center [938, 383] width 60 height 60
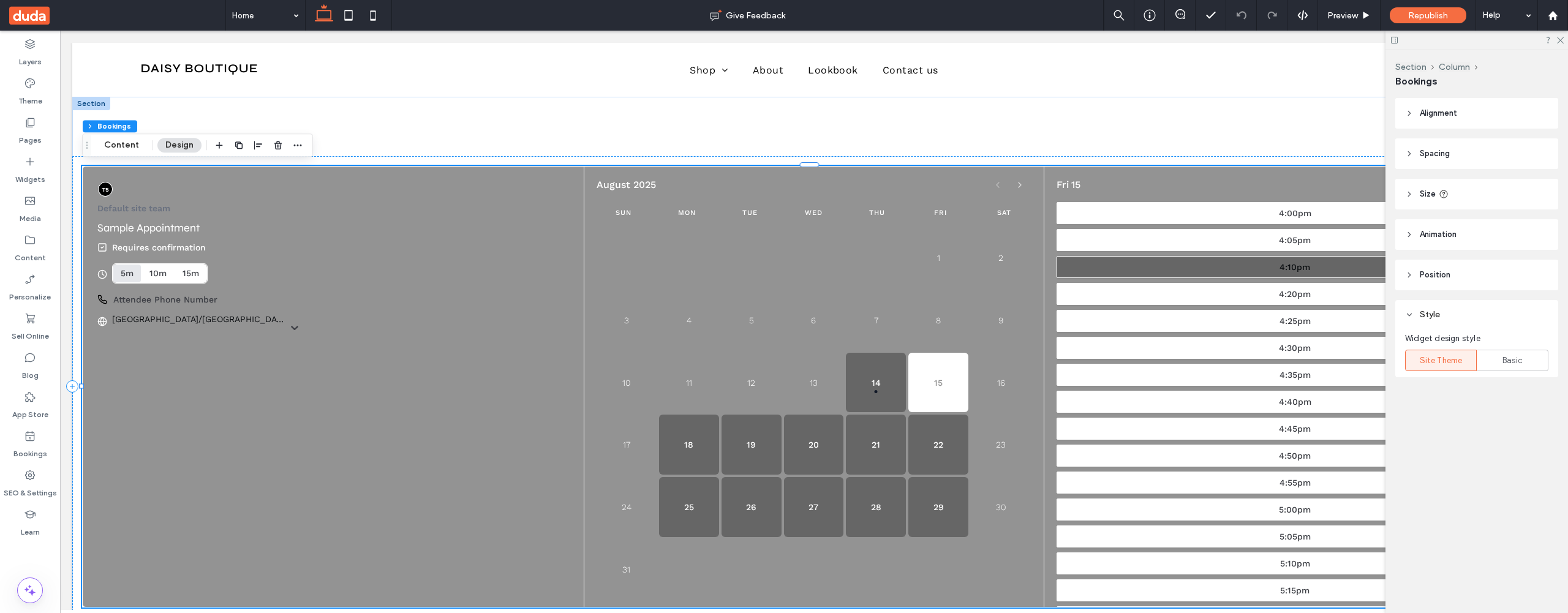
click at [1148, 274] on button "4:10pm" at bounding box center [1294, 267] width 476 height 22
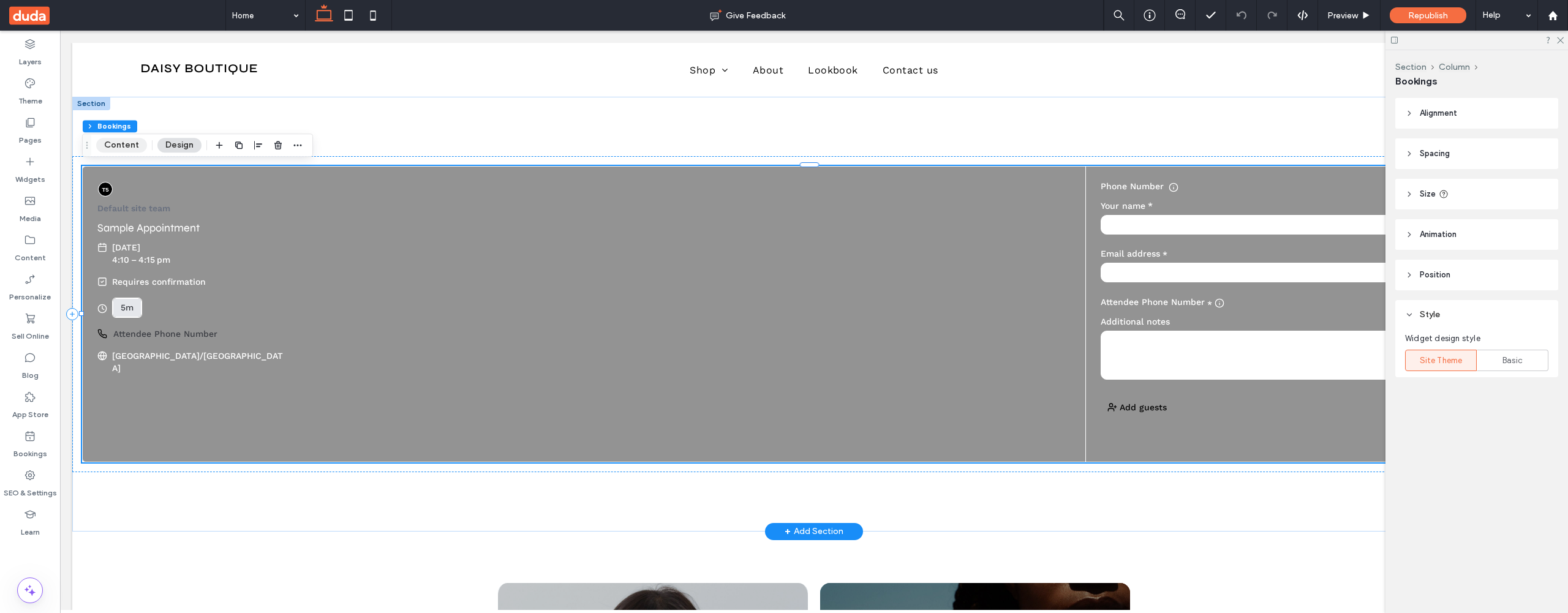
click at [113, 148] on button "Content" at bounding box center [121, 145] width 50 height 15
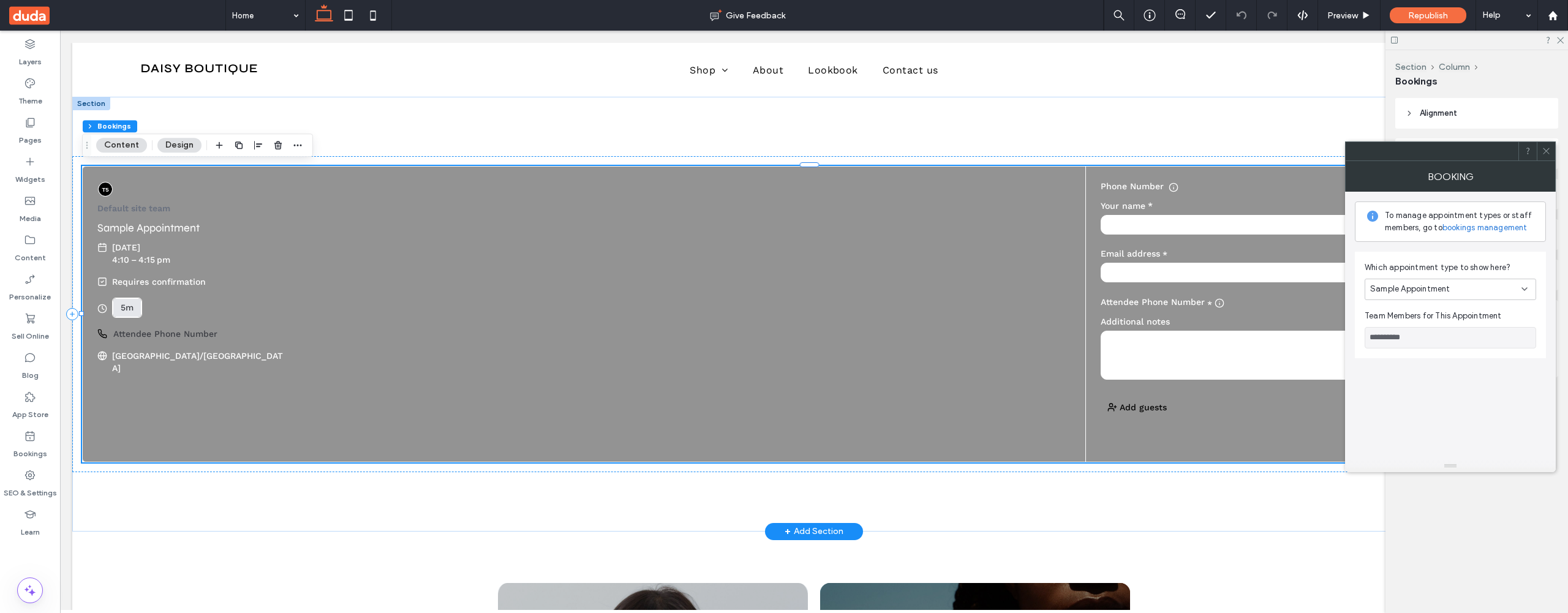
click at [1478, 288] on div "Sample Appointment" at bounding box center [1446, 289] width 151 height 13
click at [1454, 370] on div "test 1" at bounding box center [1451, 375] width 171 height 21
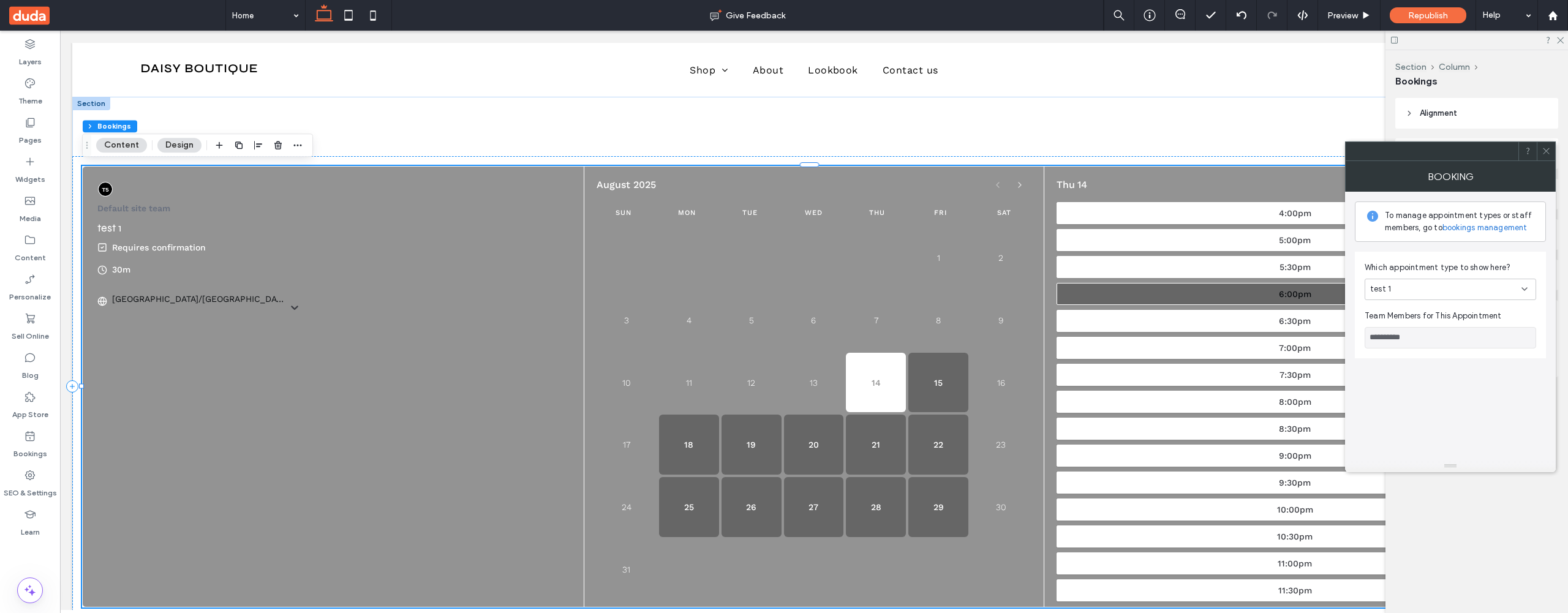
click at [1220, 295] on button "6:00pm" at bounding box center [1294, 294] width 476 height 22
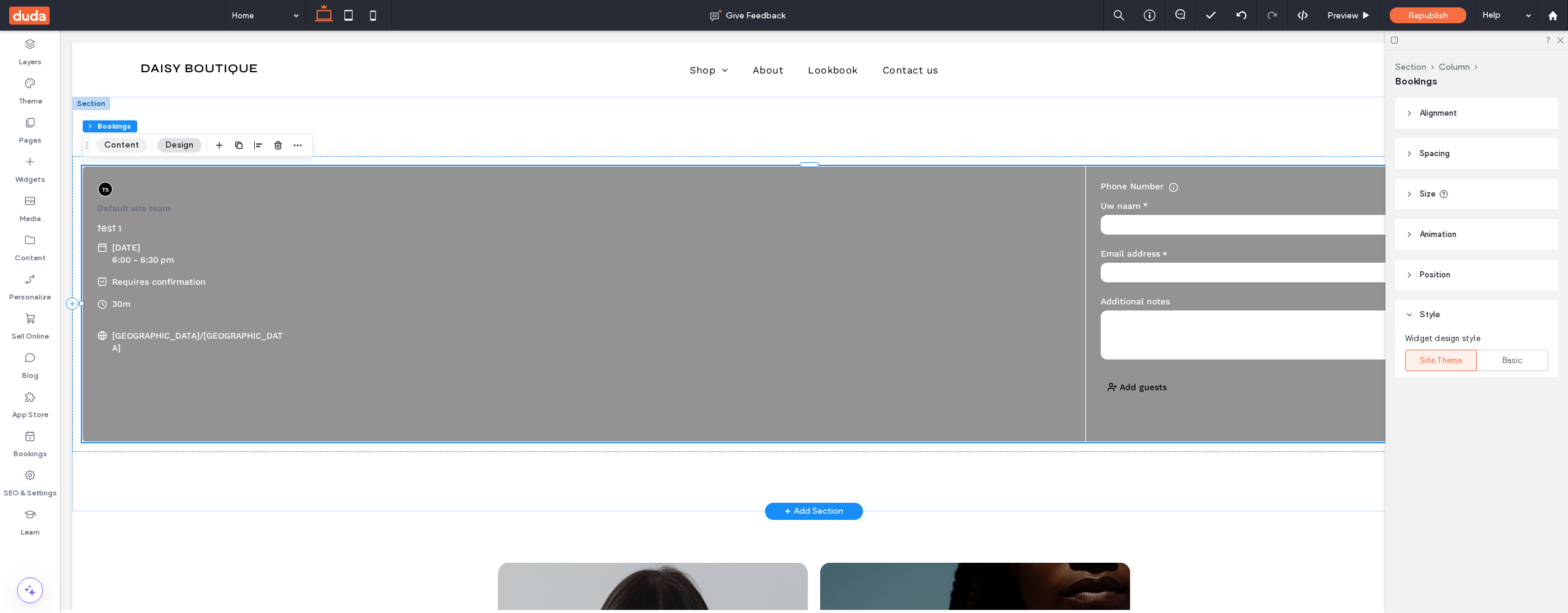
click at [124, 152] on button "Content" at bounding box center [121, 145] width 50 height 15
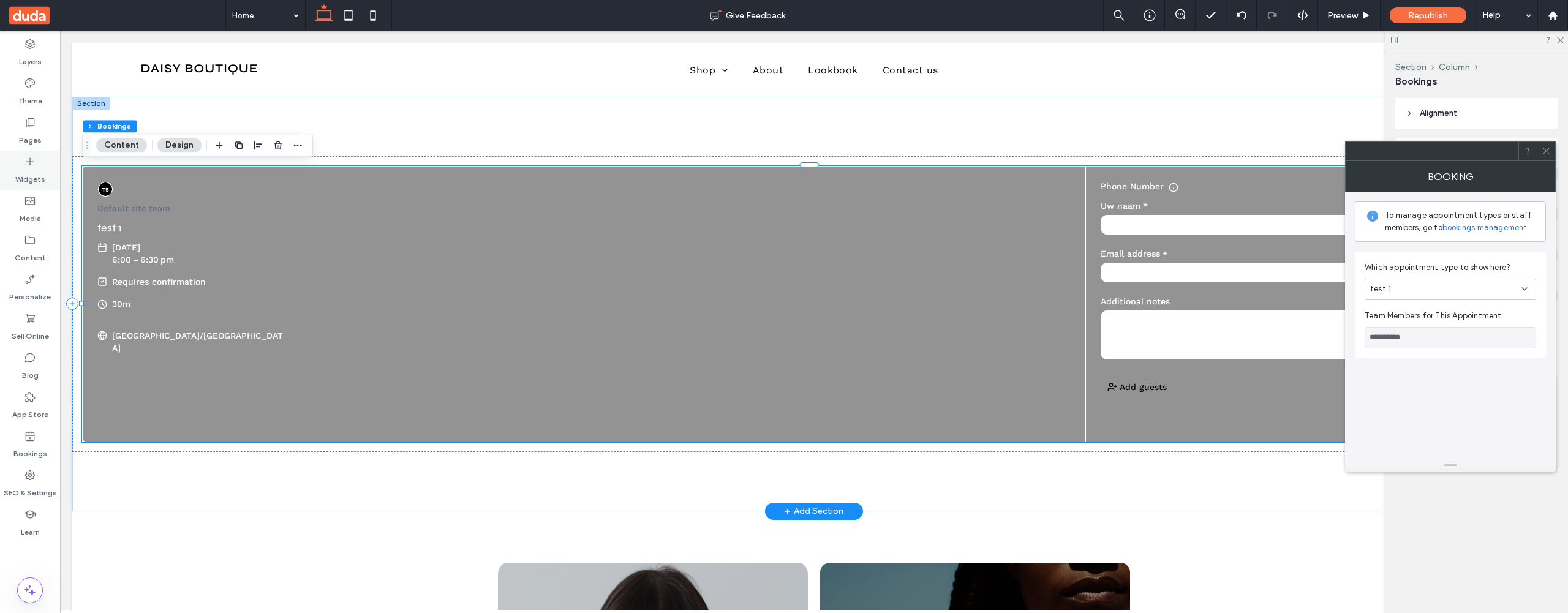
click at [31, 172] on label "Widgets" at bounding box center [30, 177] width 30 height 17
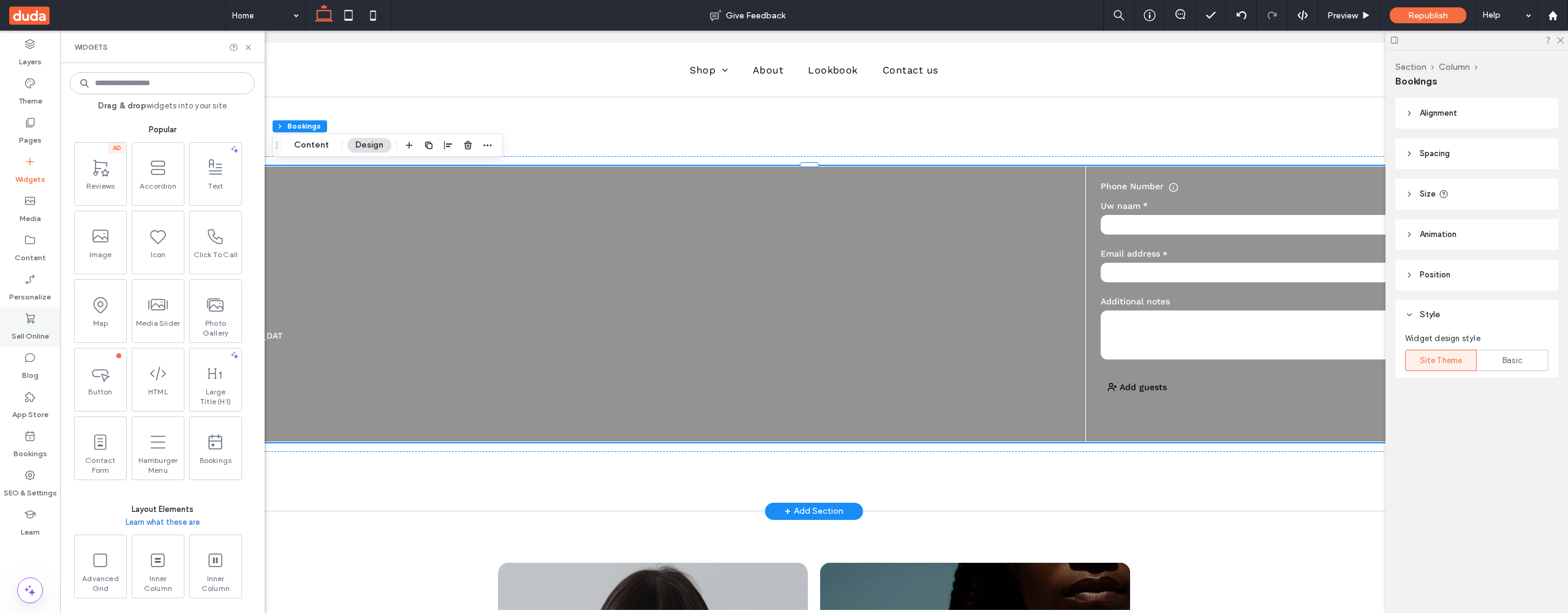
click at [32, 319] on icon at bounding box center [30, 318] width 13 height 13
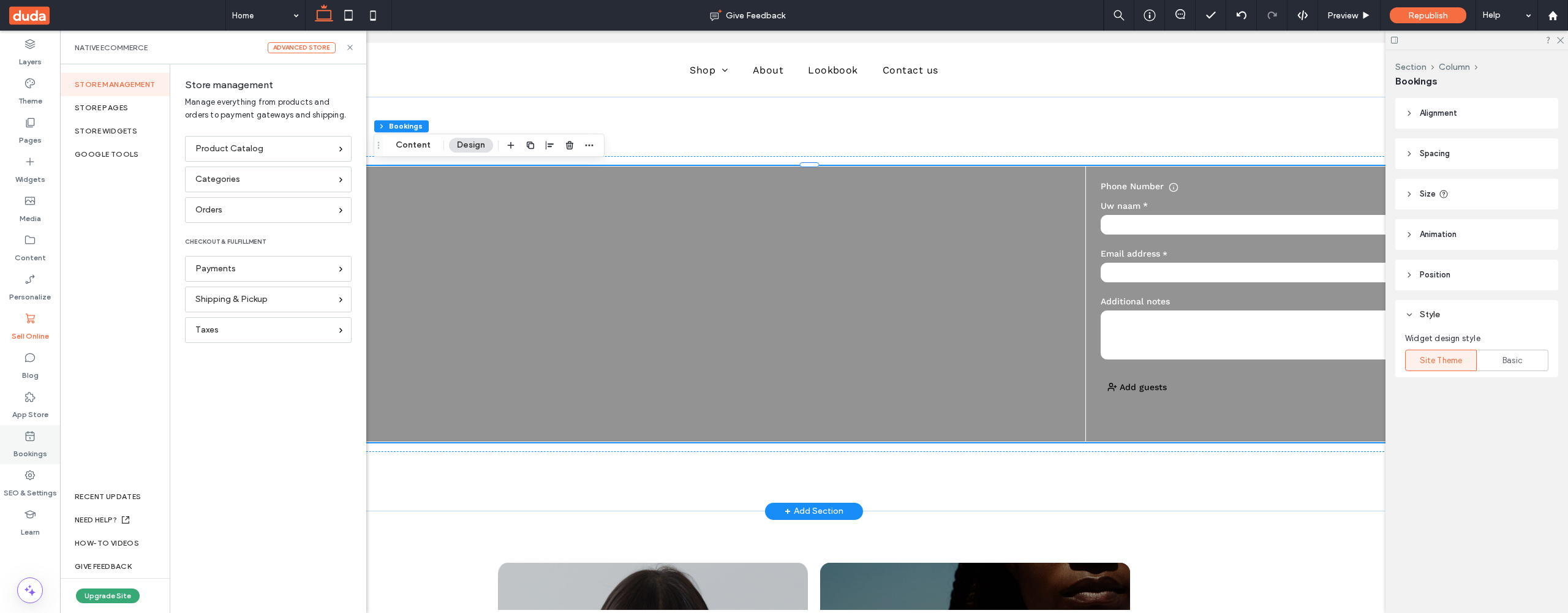
click at [32, 436] on icon at bounding box center [30, 436] width 13 height 13
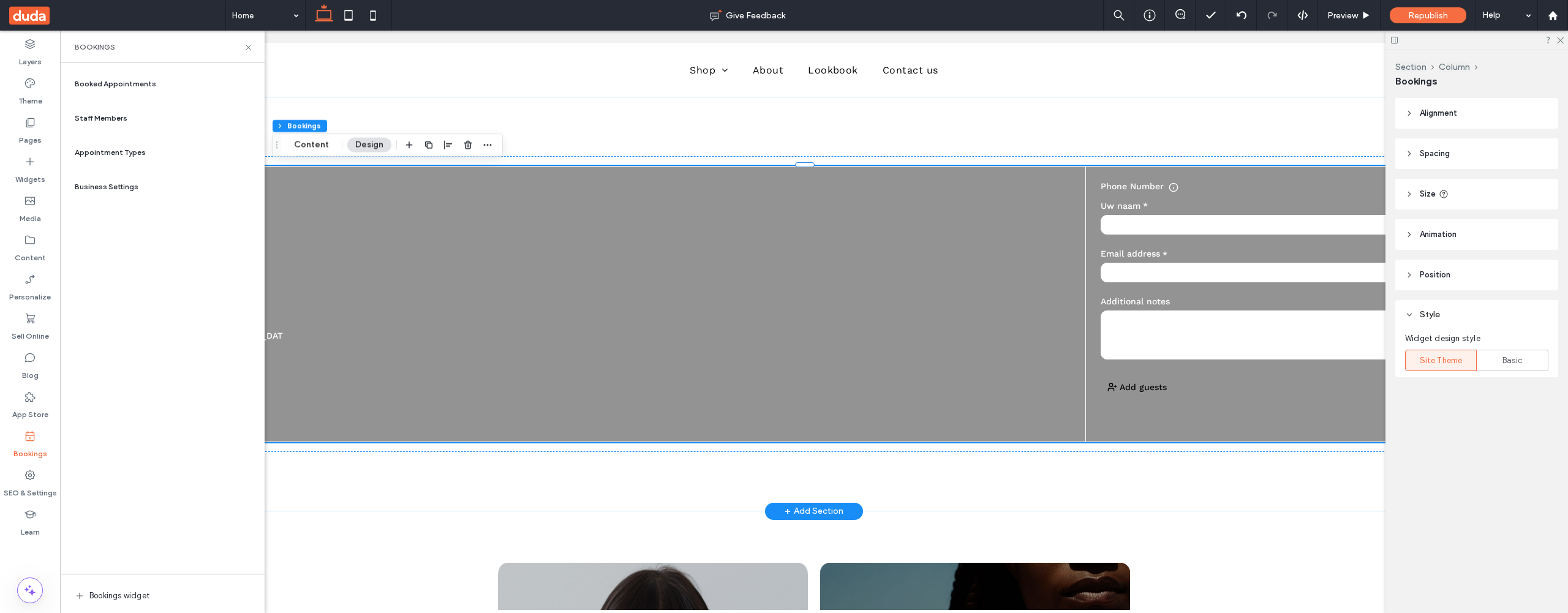
click at [131, 113] on div "Staff Members" at bounding box center [162, 118] width 185 height 29
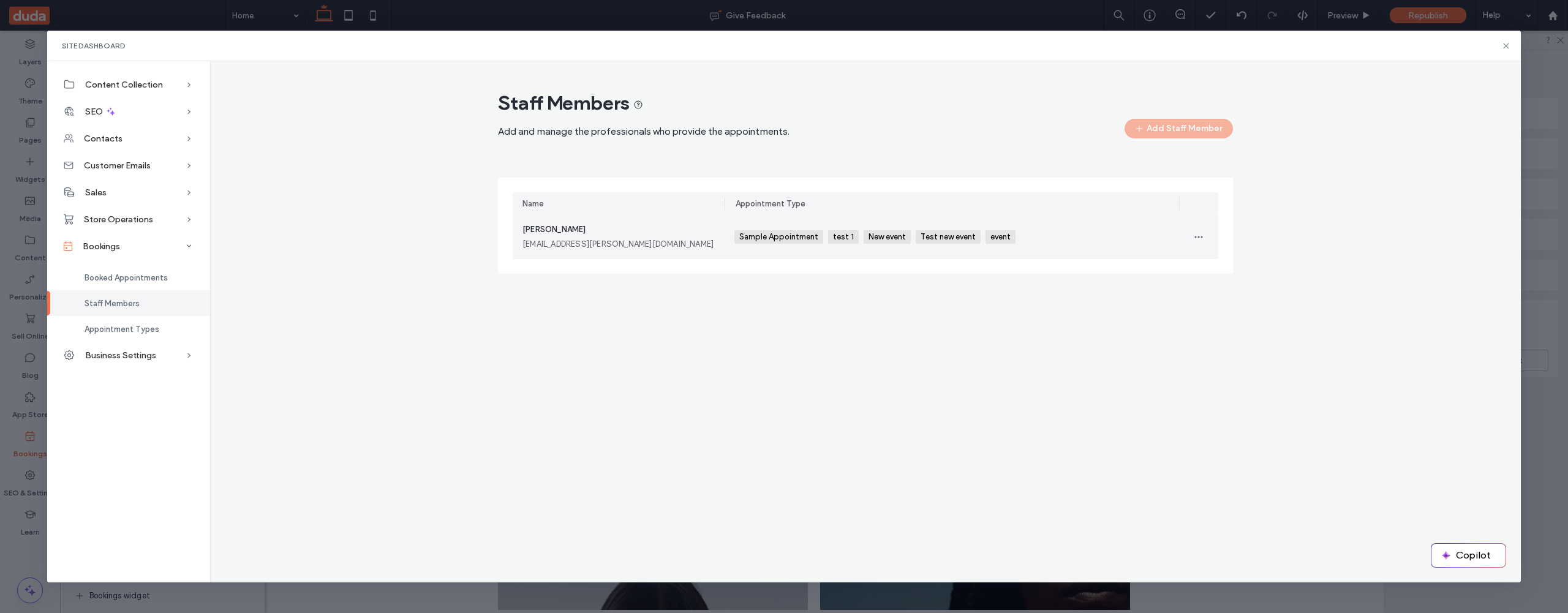
click at [767, 232] on span "Sample Appointment" at bounding box center [780, 237] width 81 height 10
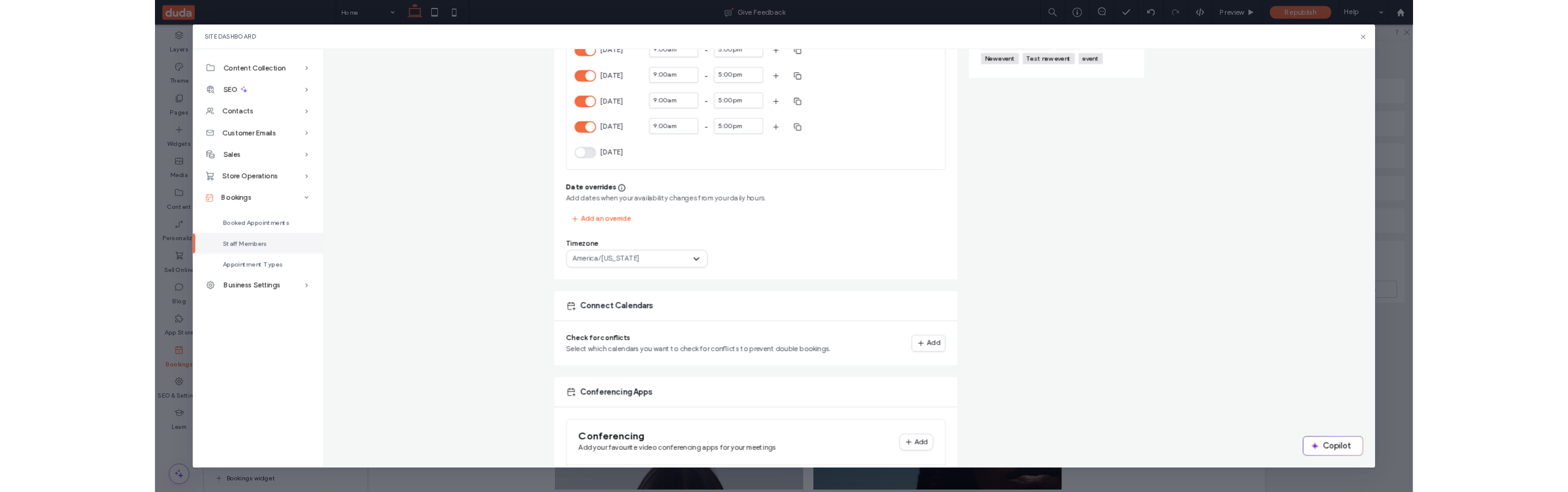
scroll to position [357, 0]
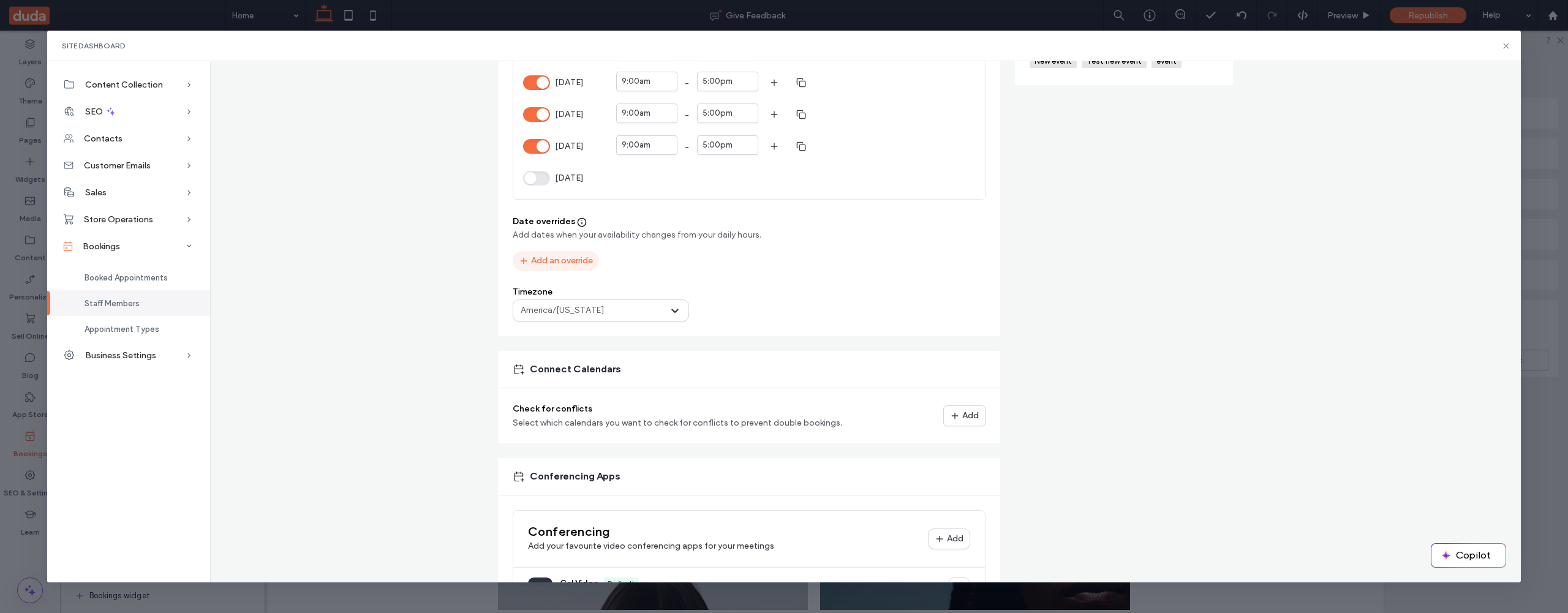
click at [544, 260] on button "Add an override" at bounding box center [556, 261] width 86 height 19
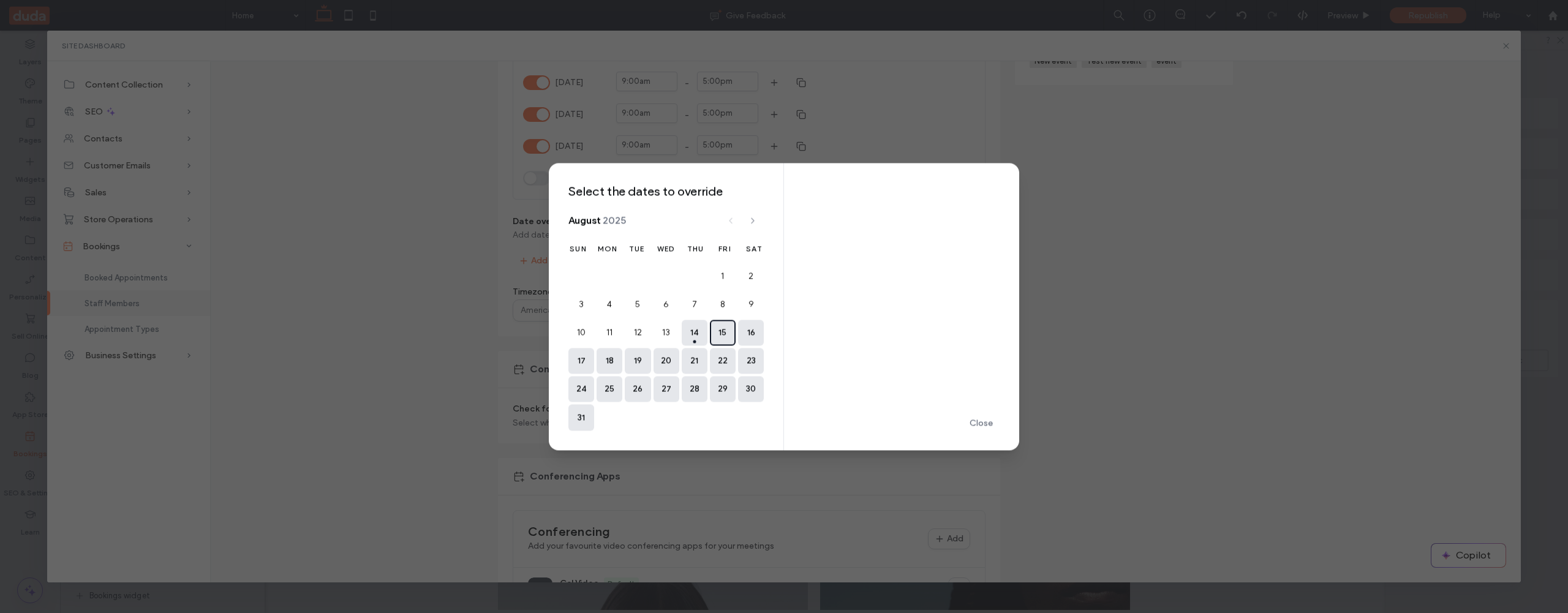
click at [722, 336] on button "15" at bounding box center [722, 333] width 26 height 26
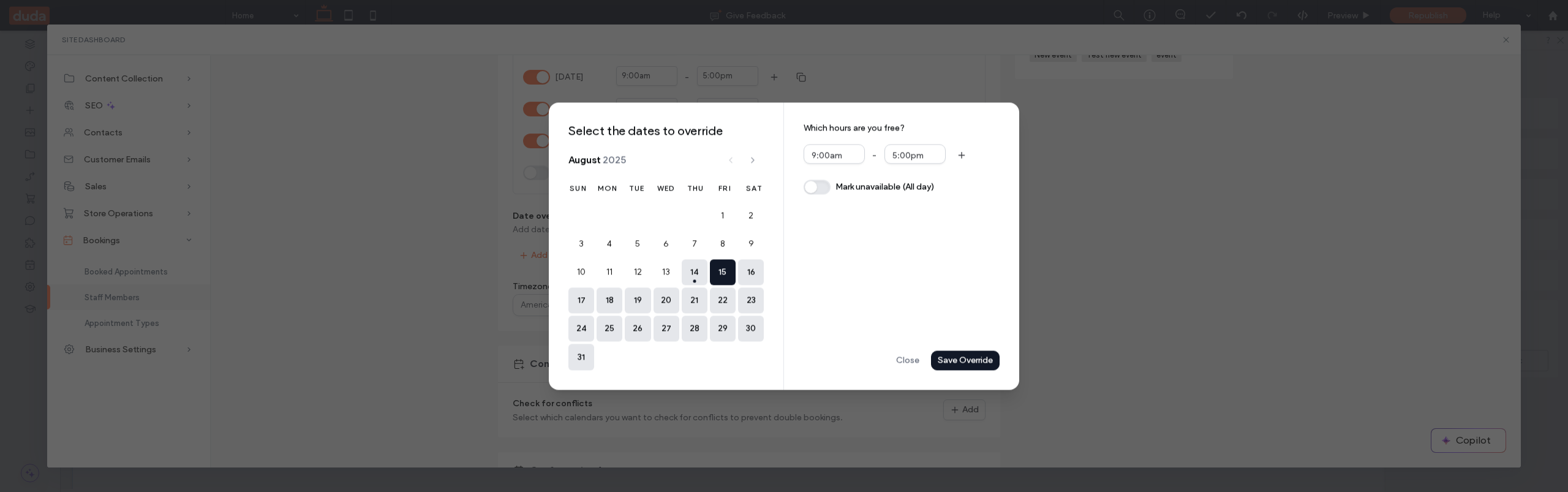
click at [821, 186] on button "button" at bounding box center [816, 186] width 27 height 15
click at [0, 0] on div "Save Override" at bounding box center [0, 0] width 0 height 0
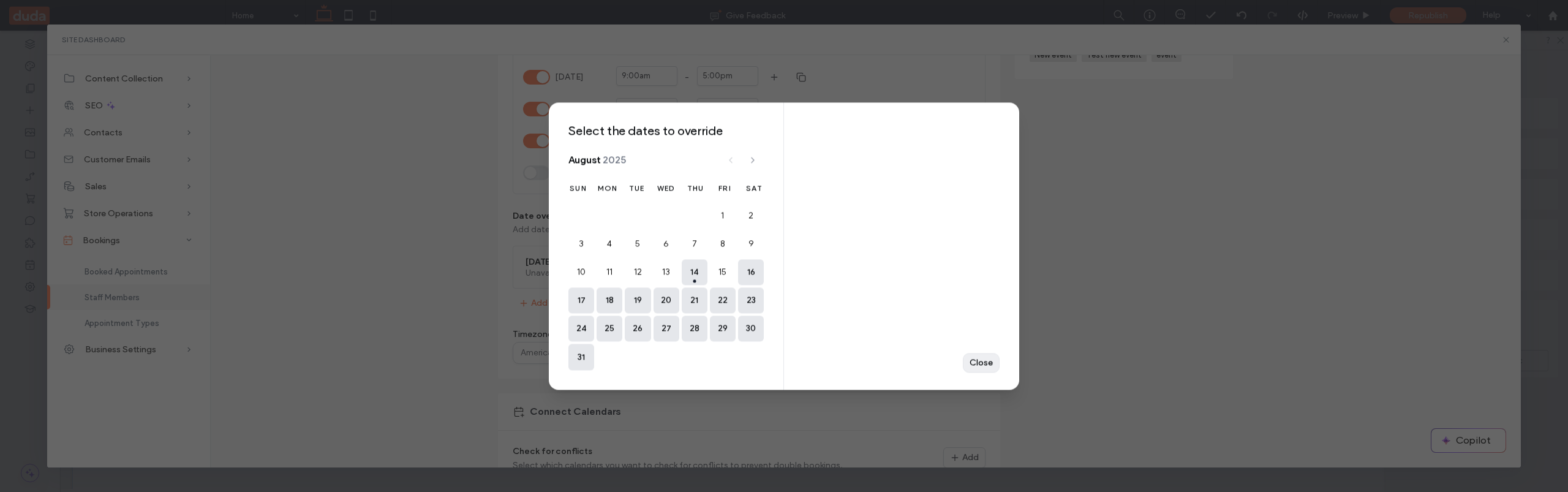
click at [0, 0] on div "Close" at bounding box center [0, 0] width 0 height 0
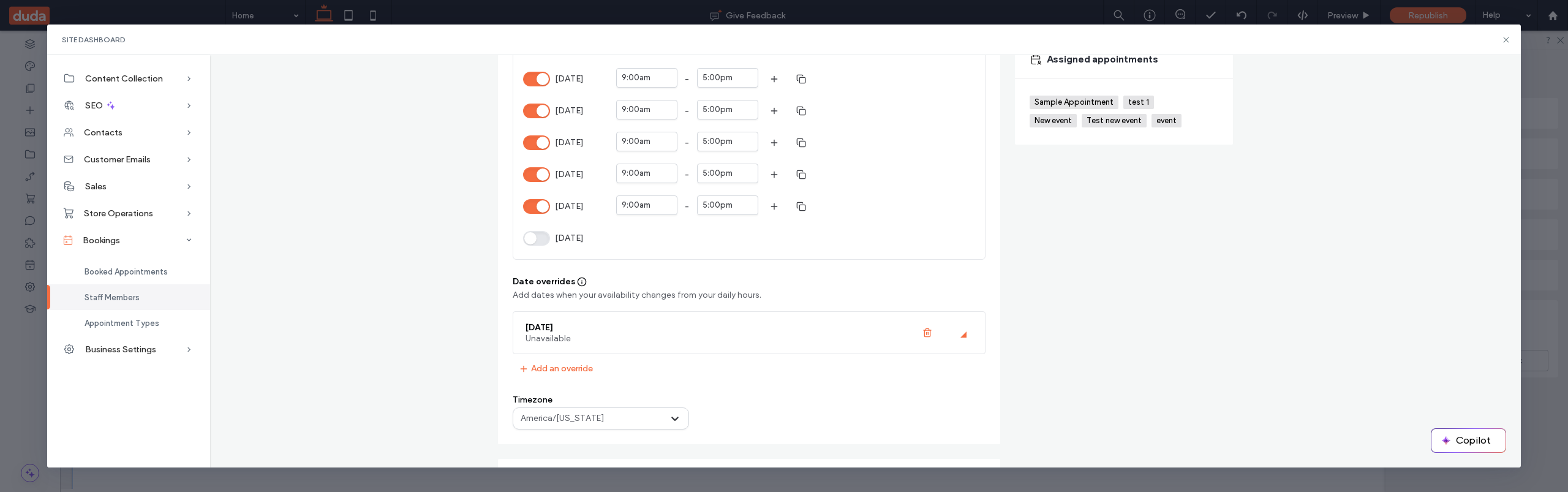
scroll to position [0, 0]
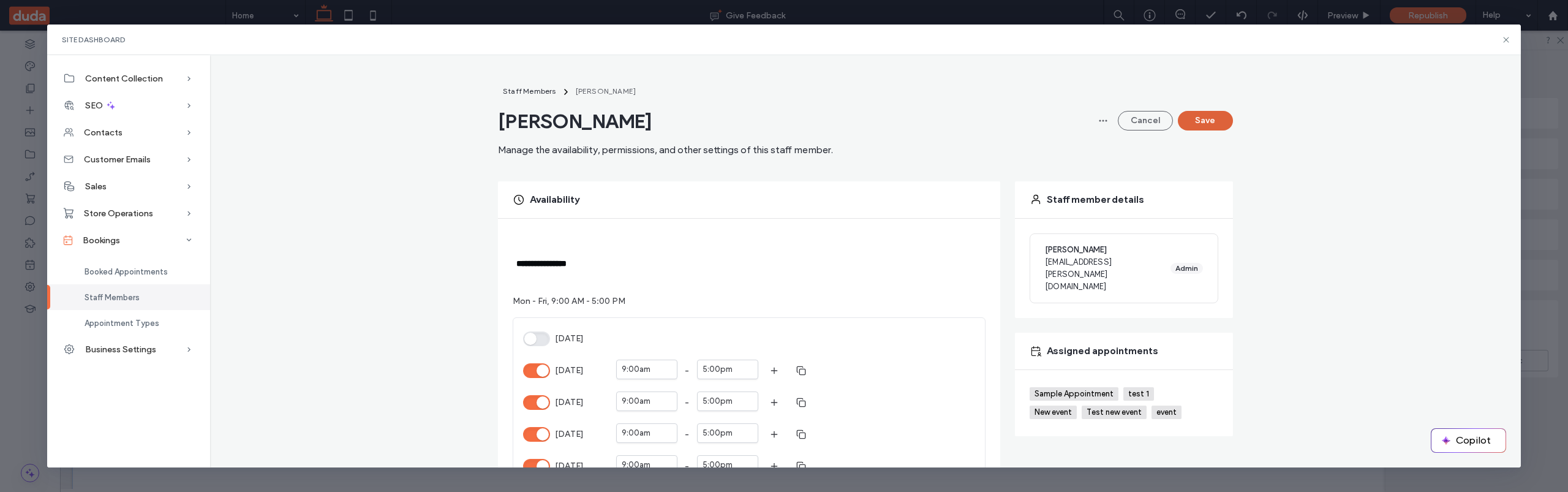
click at [1208, 123] on button "Save" at bounding box center [1204, 120] width 55 height 19
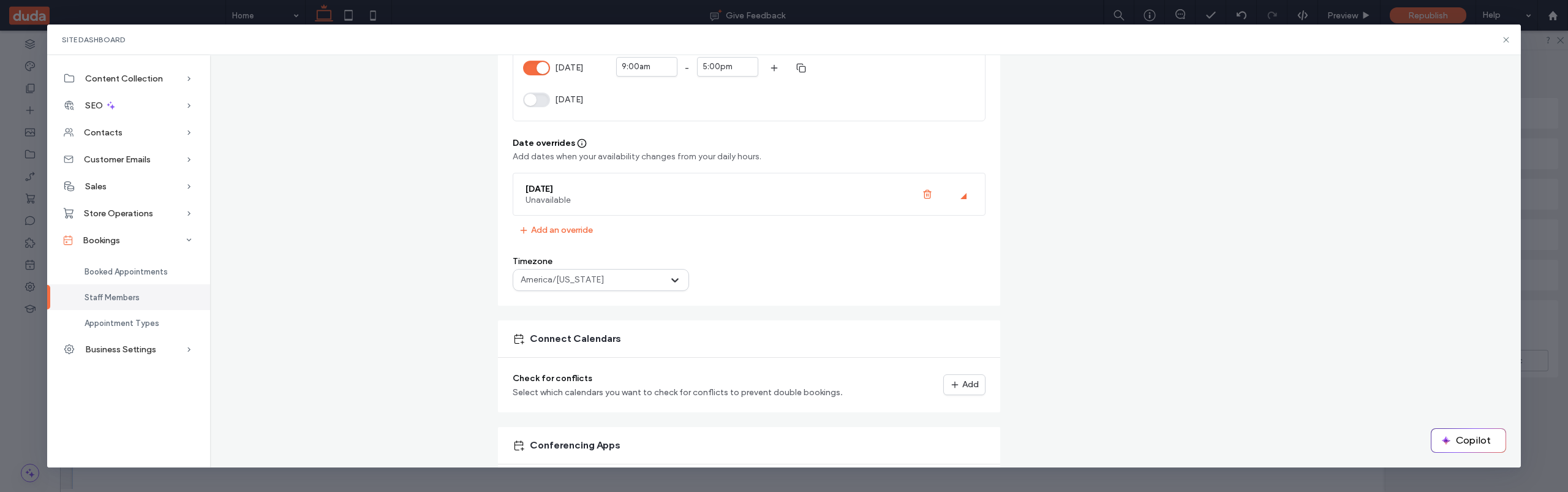
scroll to position [403, 0]
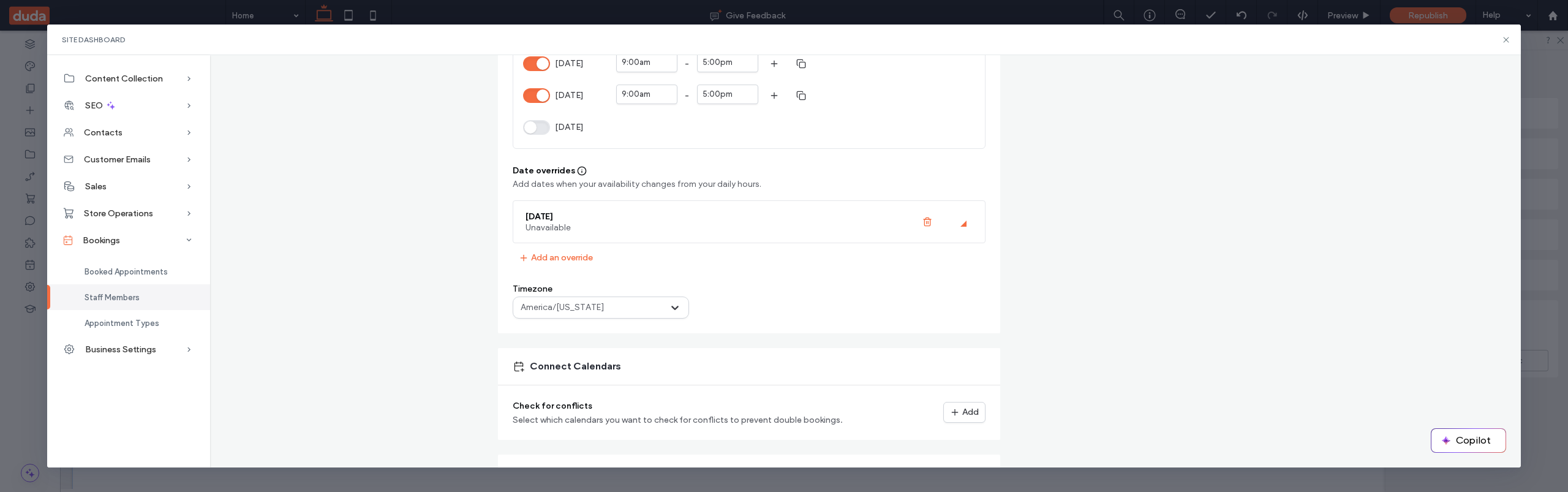
click at [304, 378] on div "**********" at bounding box center [865, 172] width 1291 height 980
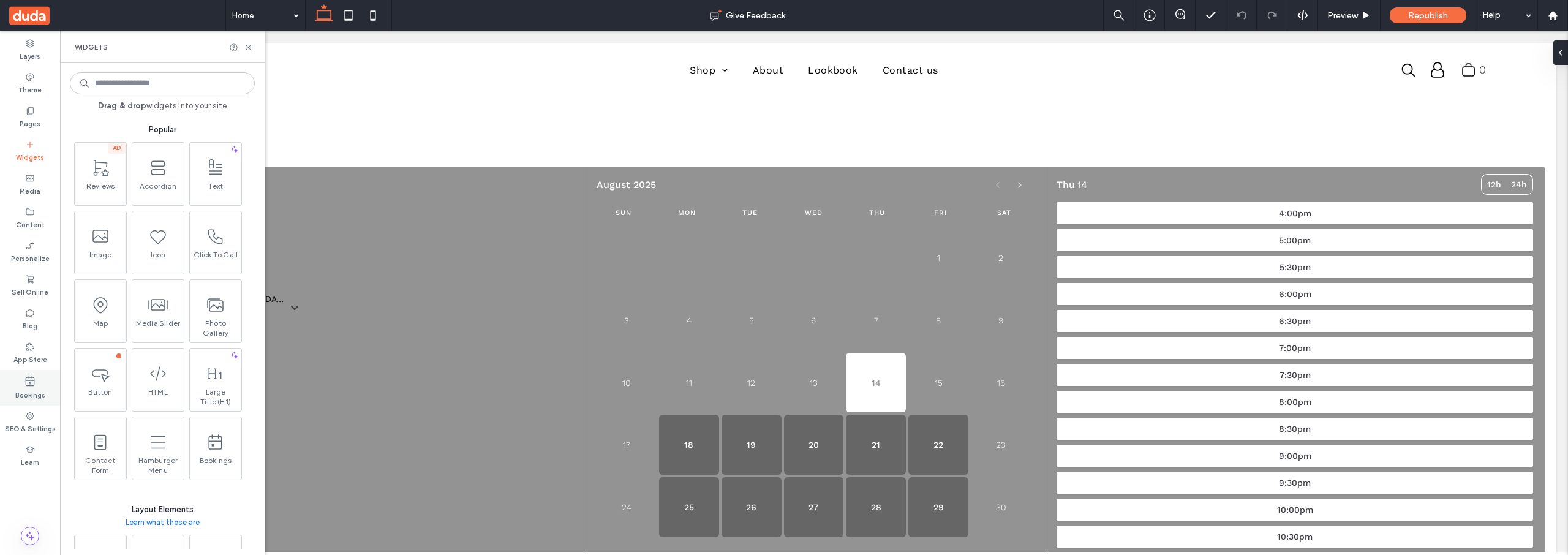
click at [37, 376] on div "Bookings" at bounding box center [30, 387] width 60 height 36
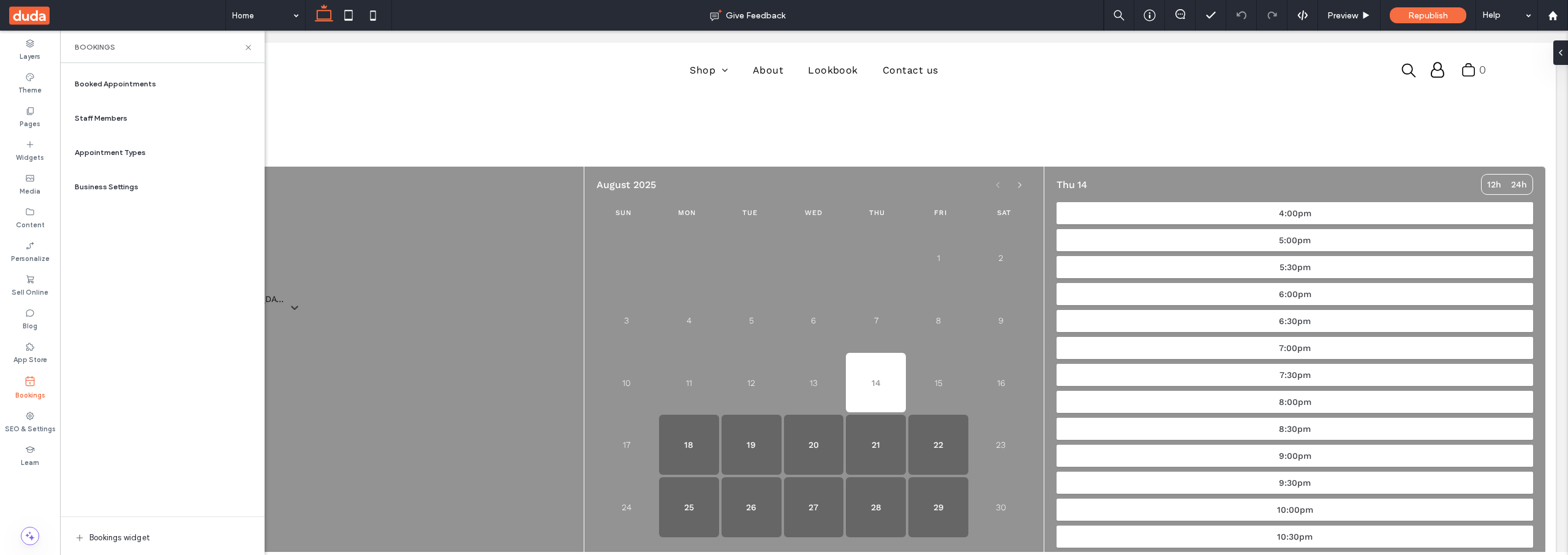
click at [122, 119] on span "Staff Members" at bounding box center [101, 117] width 52 height 11
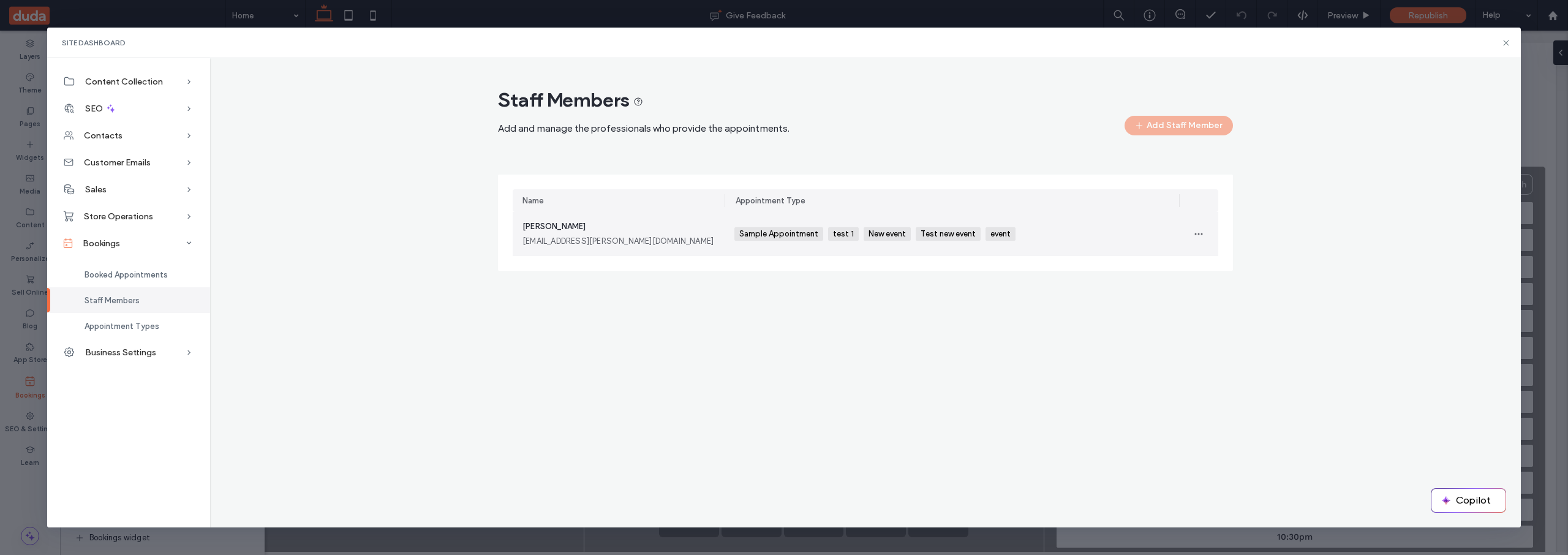
click at [763, 237] on span "Sample Appointment" at bounding box center [780, 234] width 81 height 10
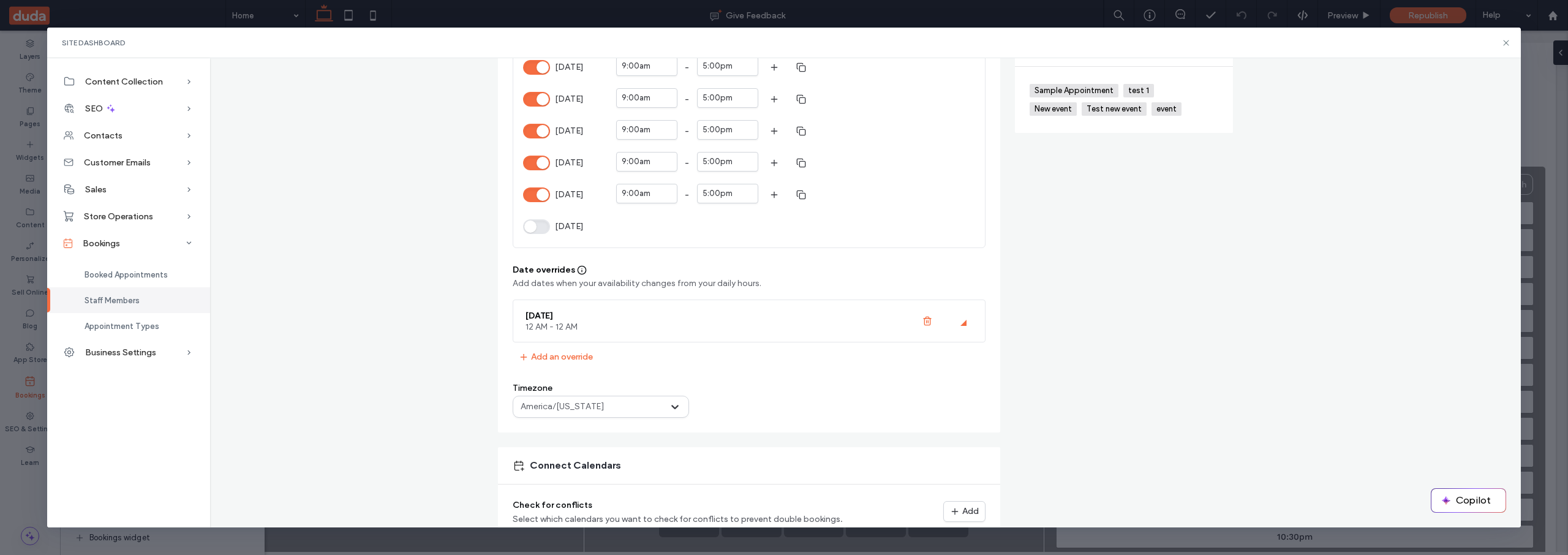
scroll to position [306, 0]
click at [924, 318] on icon "button" at bounding box center [927, 321] width 10 height 10
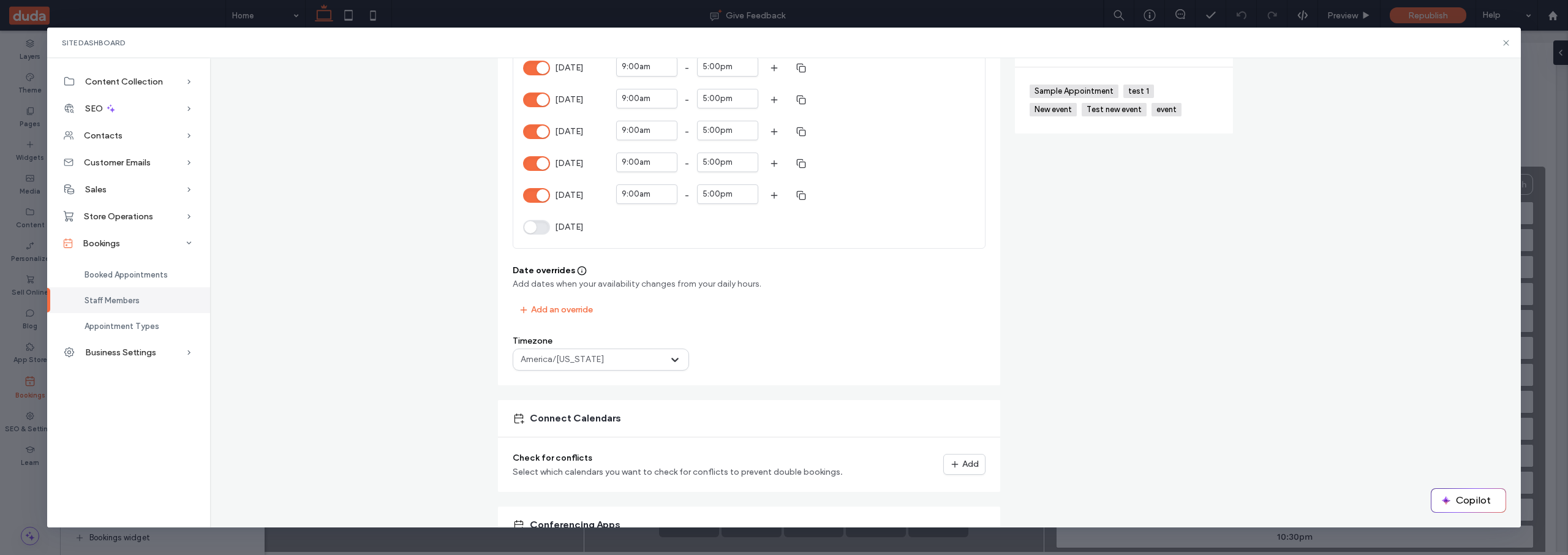
scroll to position [0, 0]
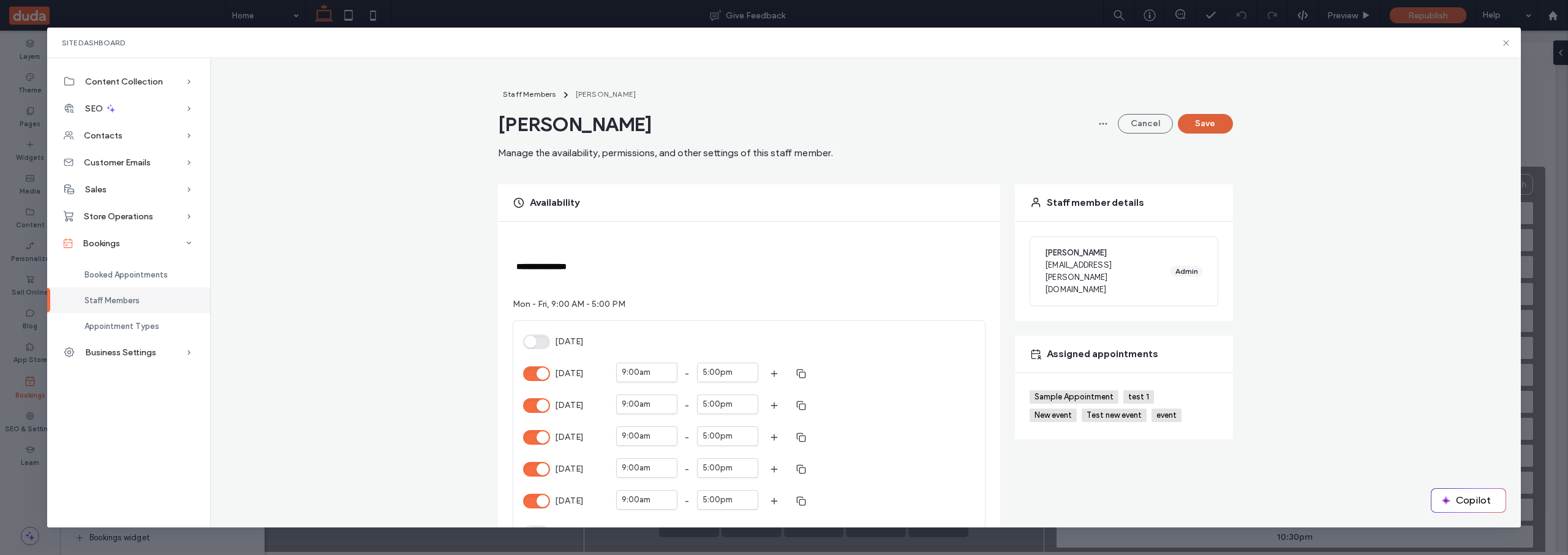
click at [1212, 120] on button "Save" at bounding box center [1204, 123] width 55 height 19
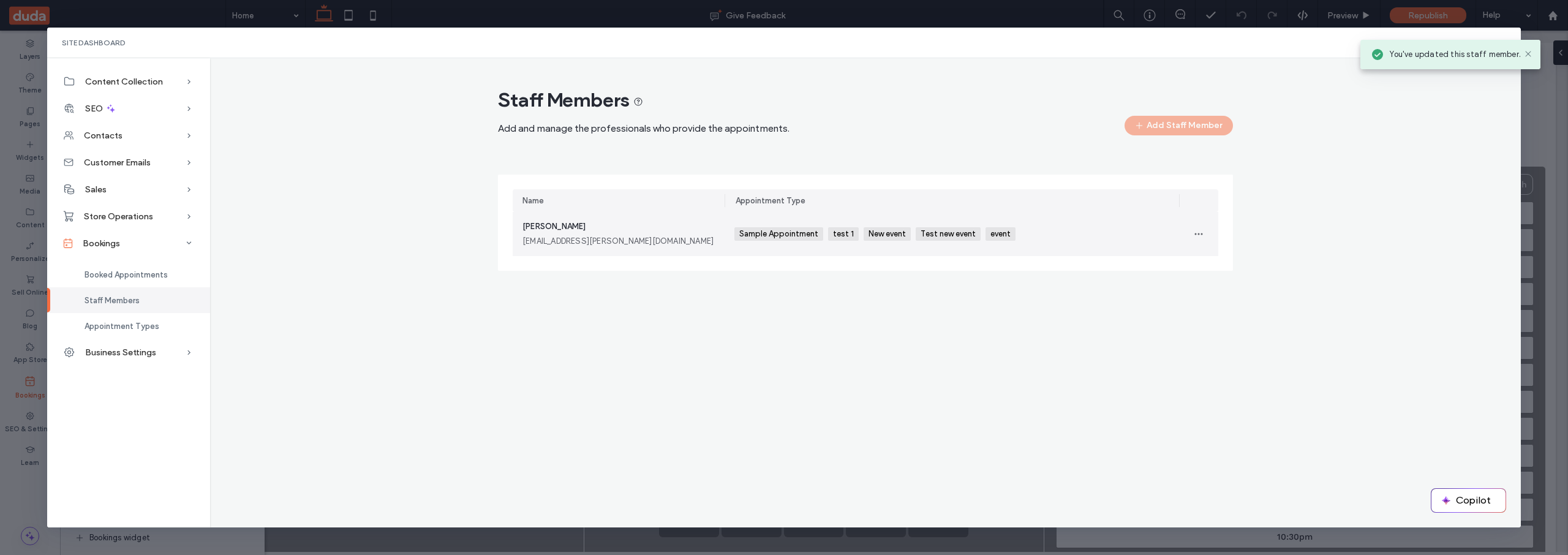
click at [920, 234] on span "Test new event" at bounding box center [948, 234] width 57 height 10
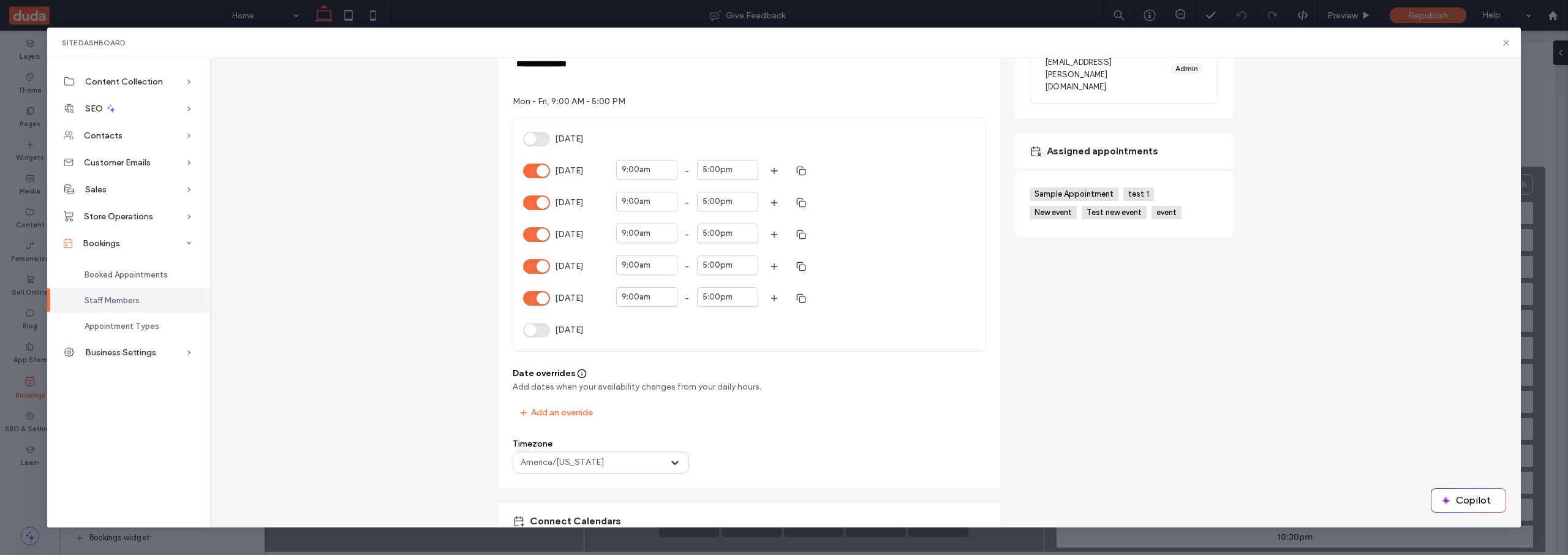
scroll to position [235, 0]
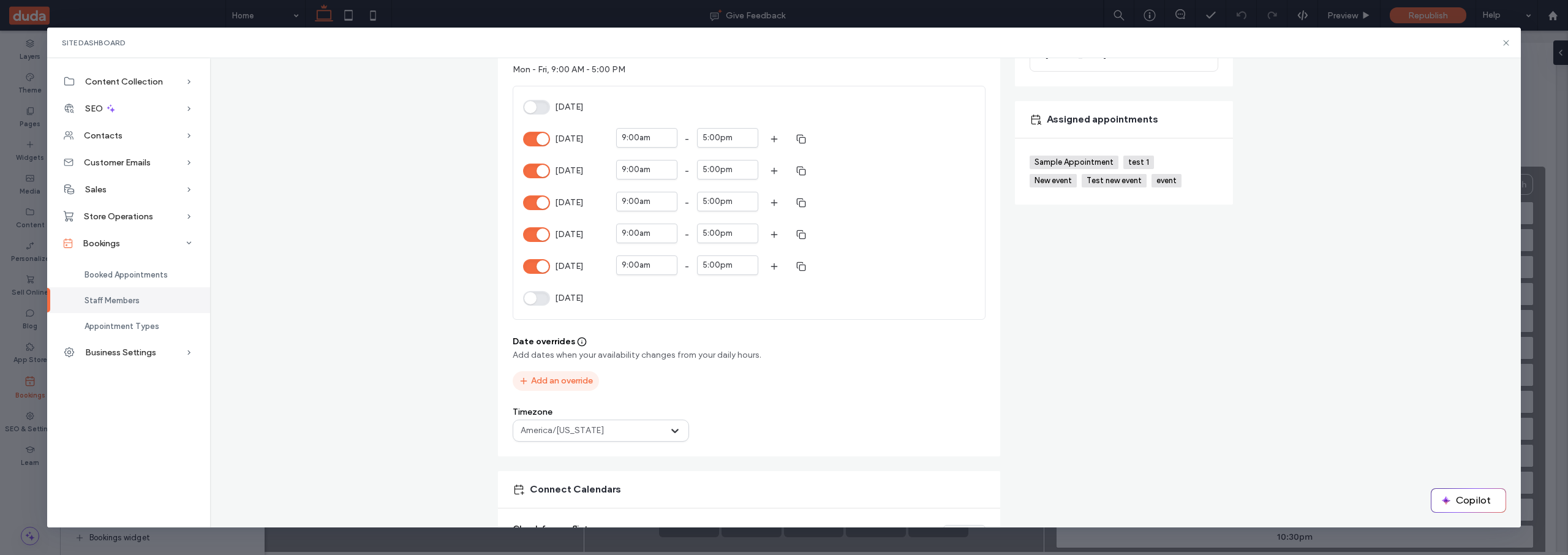
click at [557, 378] on button "Add an override" at bounding box center [556, 381] width 86 height 19
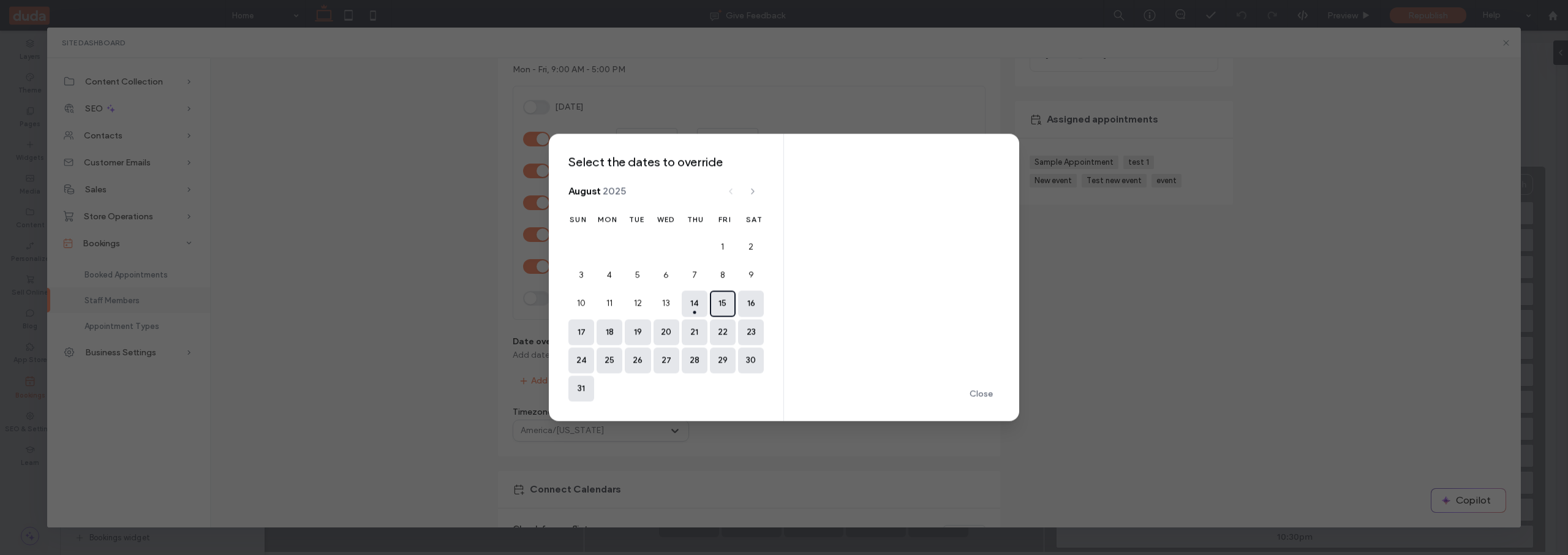
click at [721, 302] on button "15" at bounding box center [722, 304] width 26 height 26
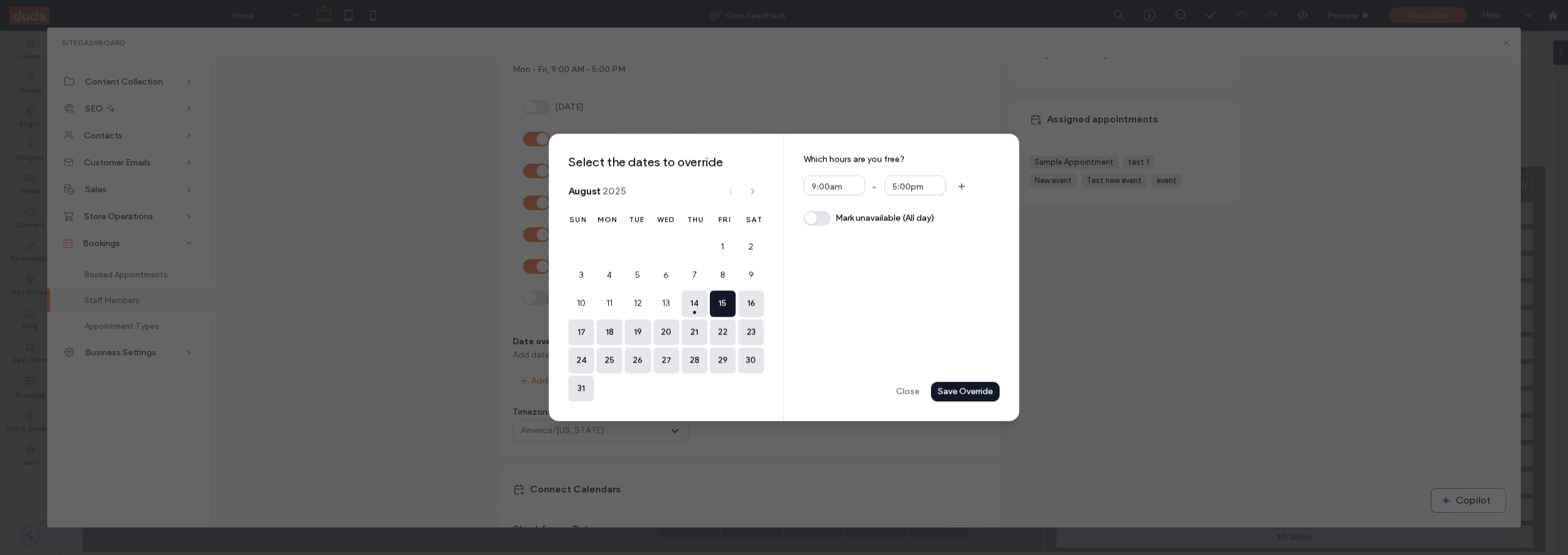
click at [856, 215] on span "Mark unavailable (All day)" at bounding box center [884, 217] width 99 height 13
click at [984, 385] on button "Save Override" at bounding box center [965, 392] width 69 height 19
click at [750, 304] on button "16" at bounding box center [751, 304] width 26 height 26
click at [856, 189] on p "Unavailable all day" at bounding box center [901, 187] width 196 height 23
click at [820, 216] on button "button" at bounding box center [816, 218] width 27 height 15
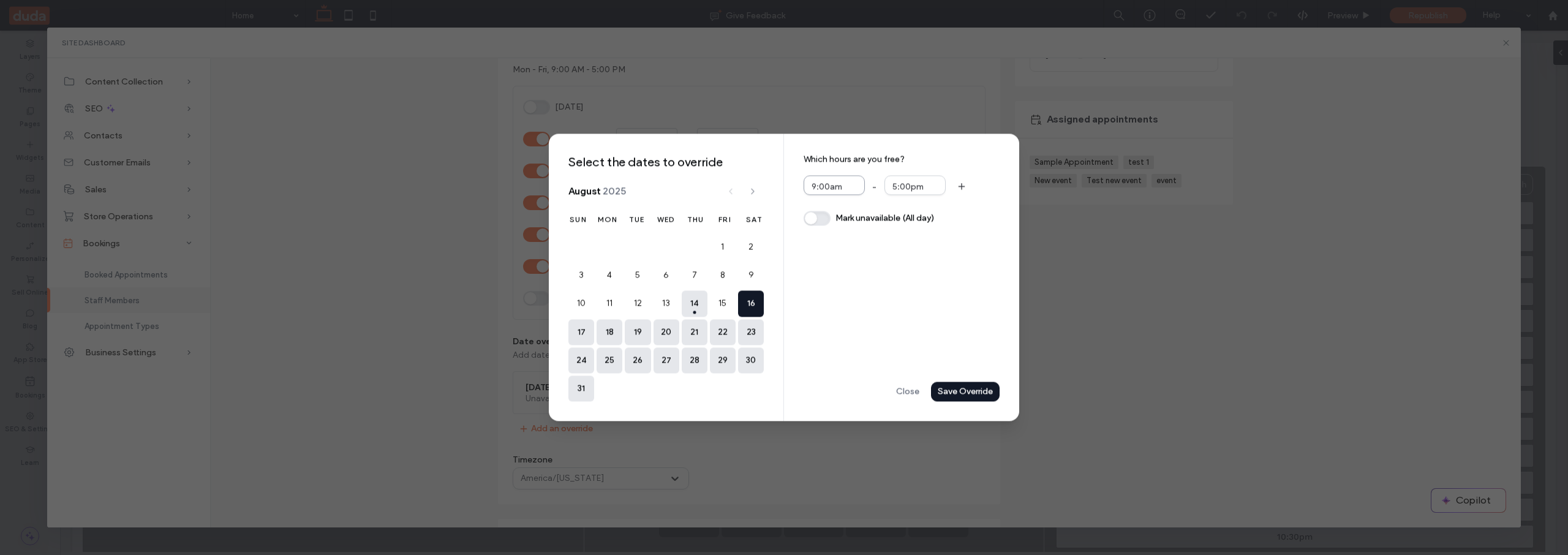
click at [838, 188] on div "9:00am" at bounding box center [827, 186] width 31 height 13
click at [838, 248] on span "7:15am" at bounding box center [825, 248] width 27 height 10
click at [0, 0] on div "Save Override" at bounding box center [0, 0] width 0 height 0
click at [0, 0] on div "Close" at bounding box center [0, 0] width 0 height 0
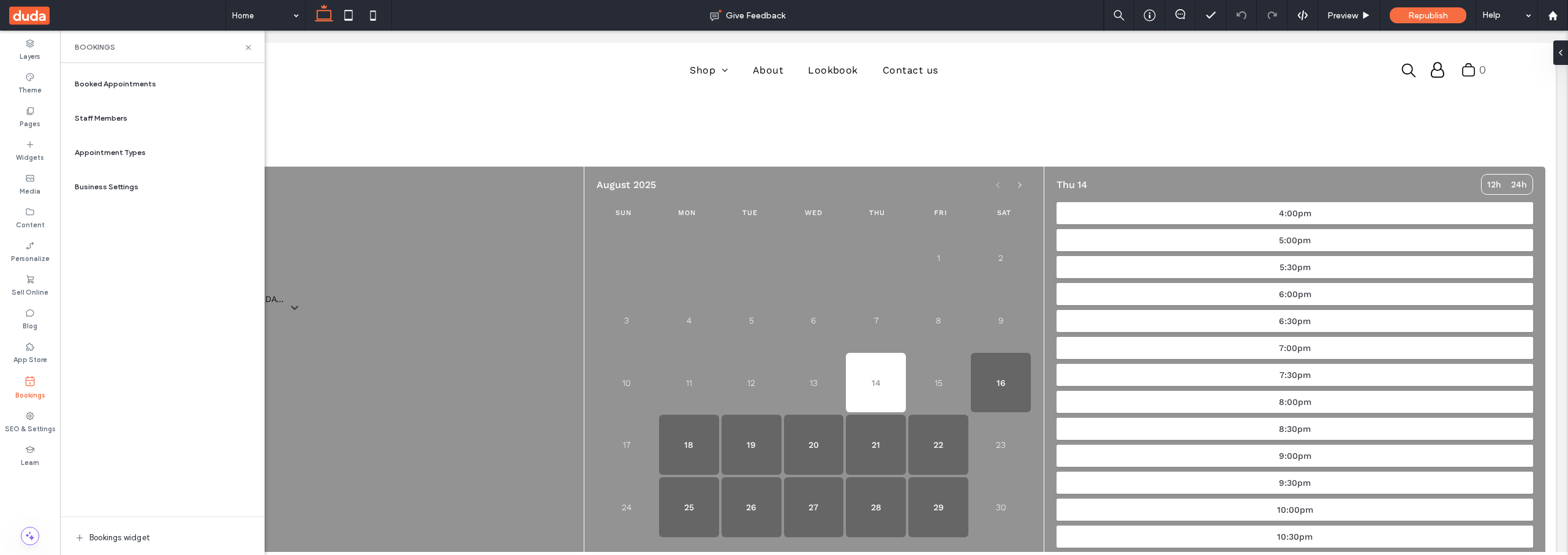
click at [150, 150] on div "Appointment Types" at bounding box center [162, 152] width 185 height 29
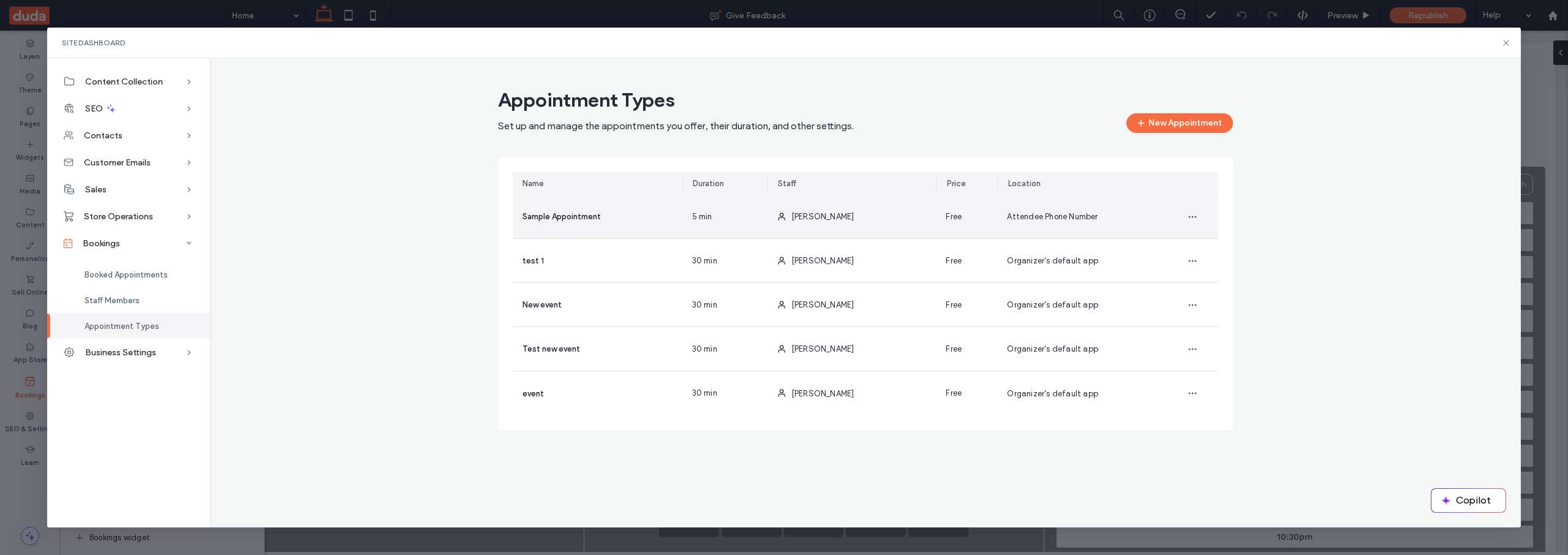
click at [893, 219] on div "[PERSON_NAME]" at bounding box center [851, 216] width 170 height 44
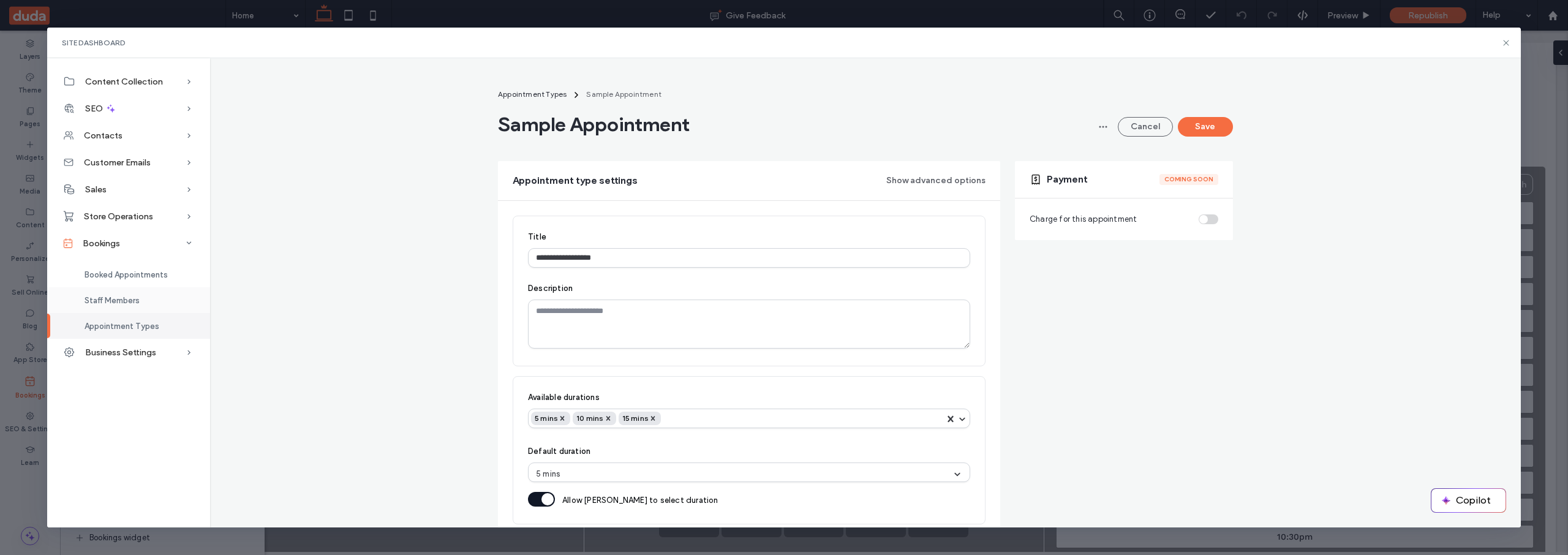
click at [135, 300] on span "Staff Members" at bounding box center [112, 300] width 55 height 9
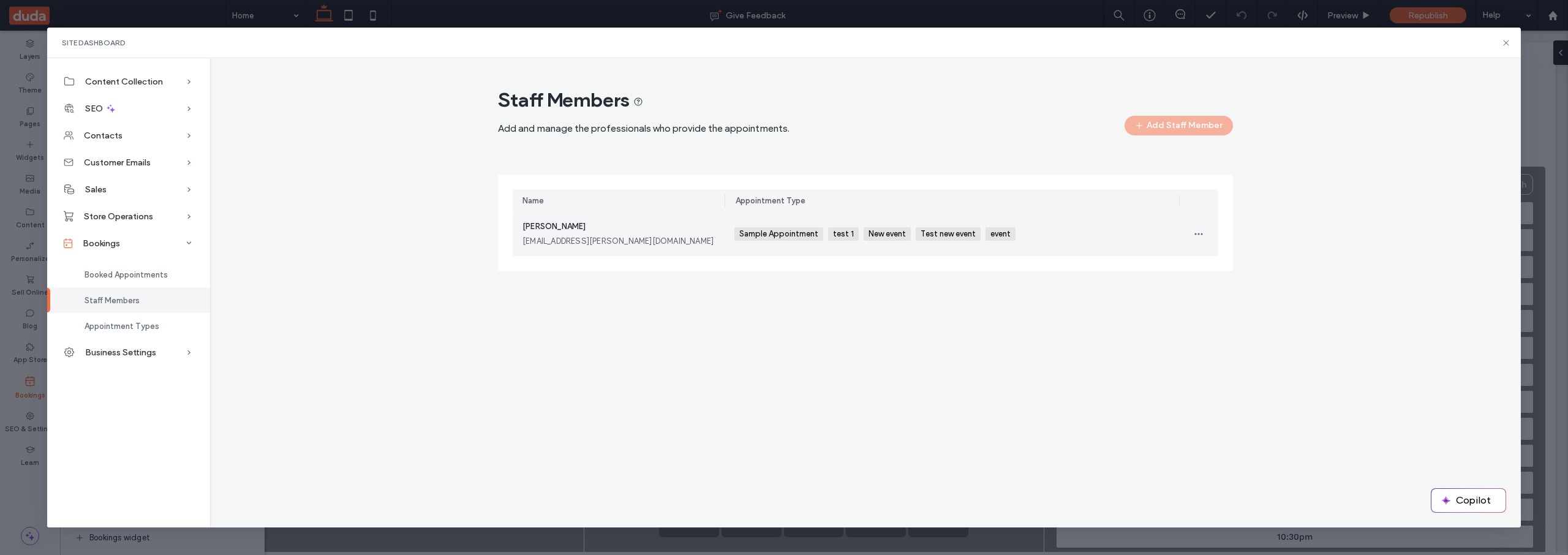
click at [1030, 245] on div "Sample Appointment test 1 New event Test new event event +0 Sample Appointment …" at bounding box center [951, 233] width 434 height 44
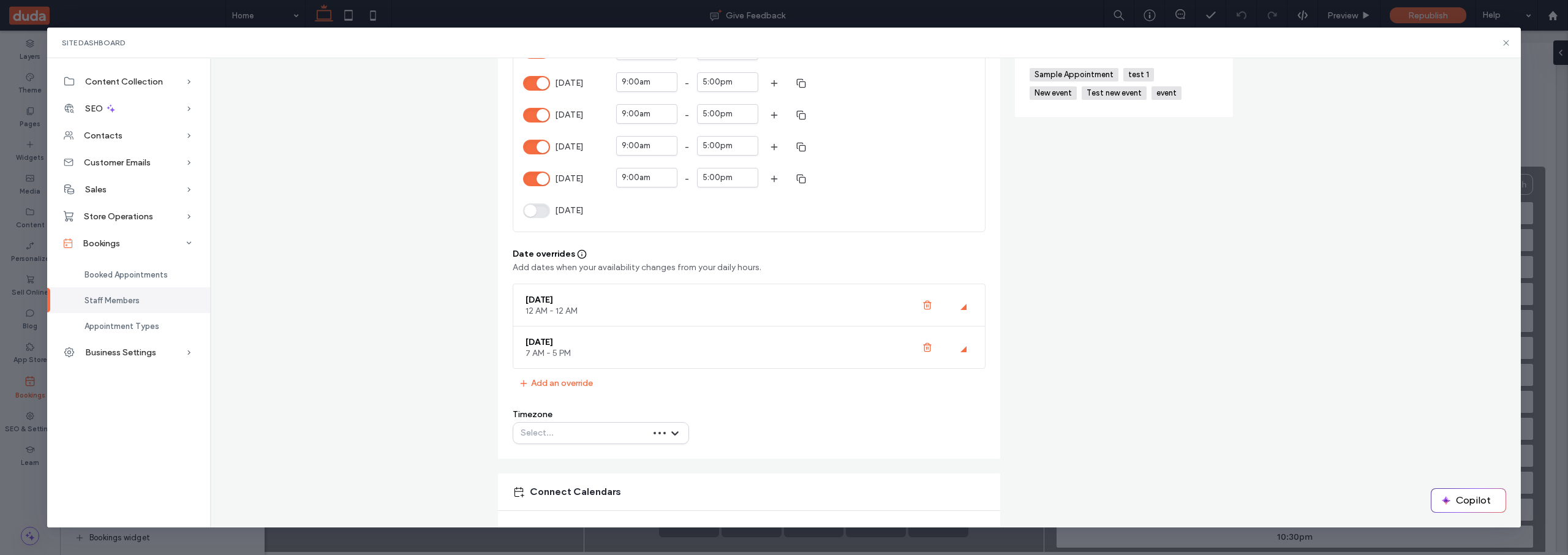
scroll to position [323, 0]
click at [577, 382] on button "Add an override" at bounding box center [556, 382] width 86 height 19
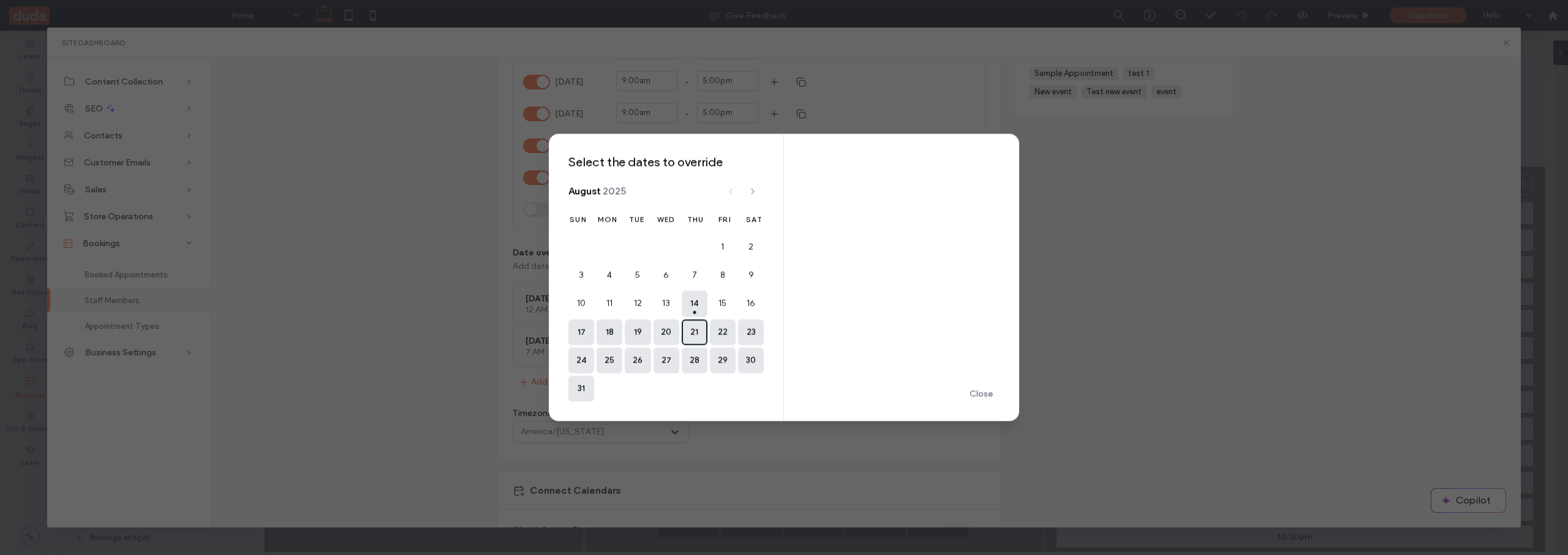
click at [700, 335] on button "21" at bounding box center [694, 332] width 26 height 26
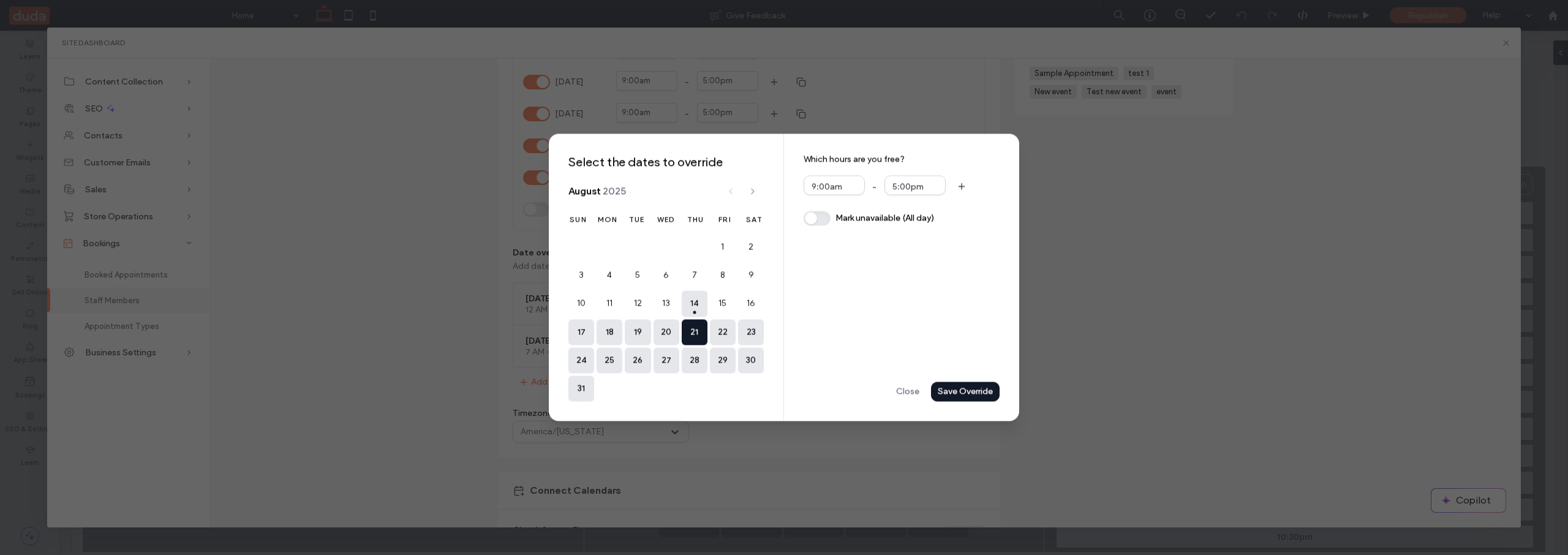
click at [885, 216] on span "Mark unavailable (All day)" at bounding box center [884, 217] width 99 height 13
click at [873, 210] on div "Mark unavailable (All day)" at bounding box center [871, 219] width 136 height 22
click at [873, 218] on span "Mark unavailable (All day)" at bounding box center [884, 219] width 99 height 13
click at [848, 185] on div at bounding box center [851, 187] width 10 height 10
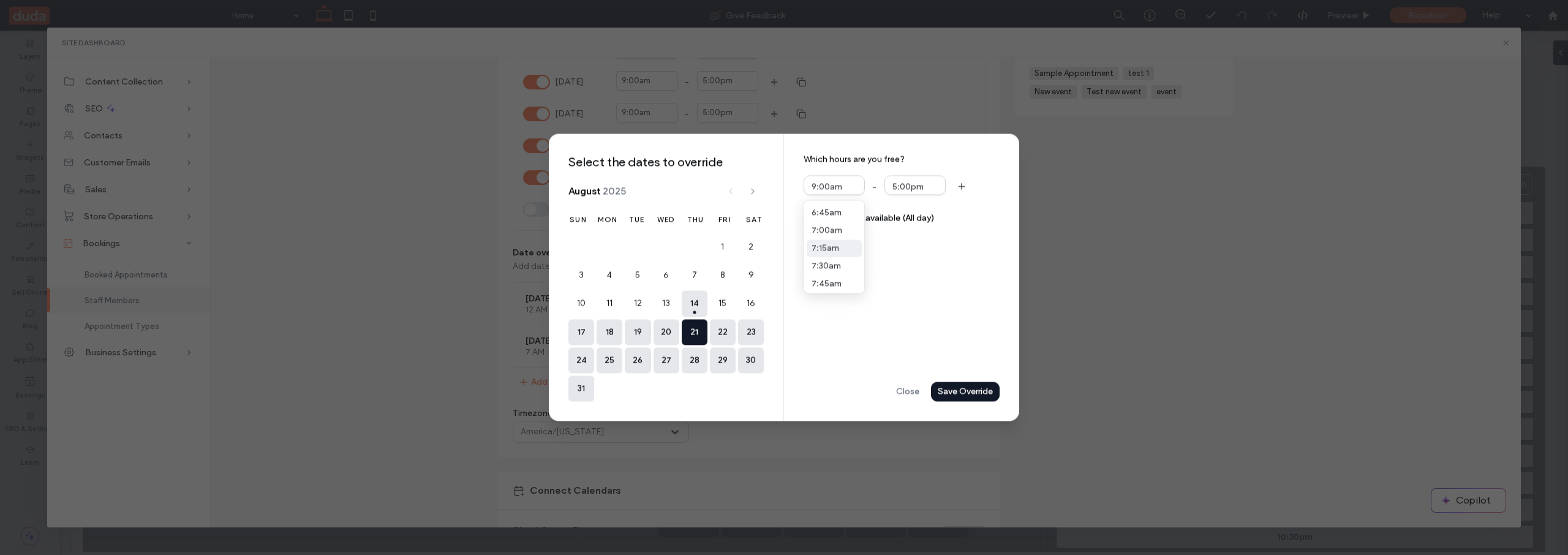
click at [841, 248] on div "7:15am" at bounding box center [834, 248] width 55 height 17
click at [0, 0] on div "Save Override" at bounding box center [0, 0] width 0 height 0
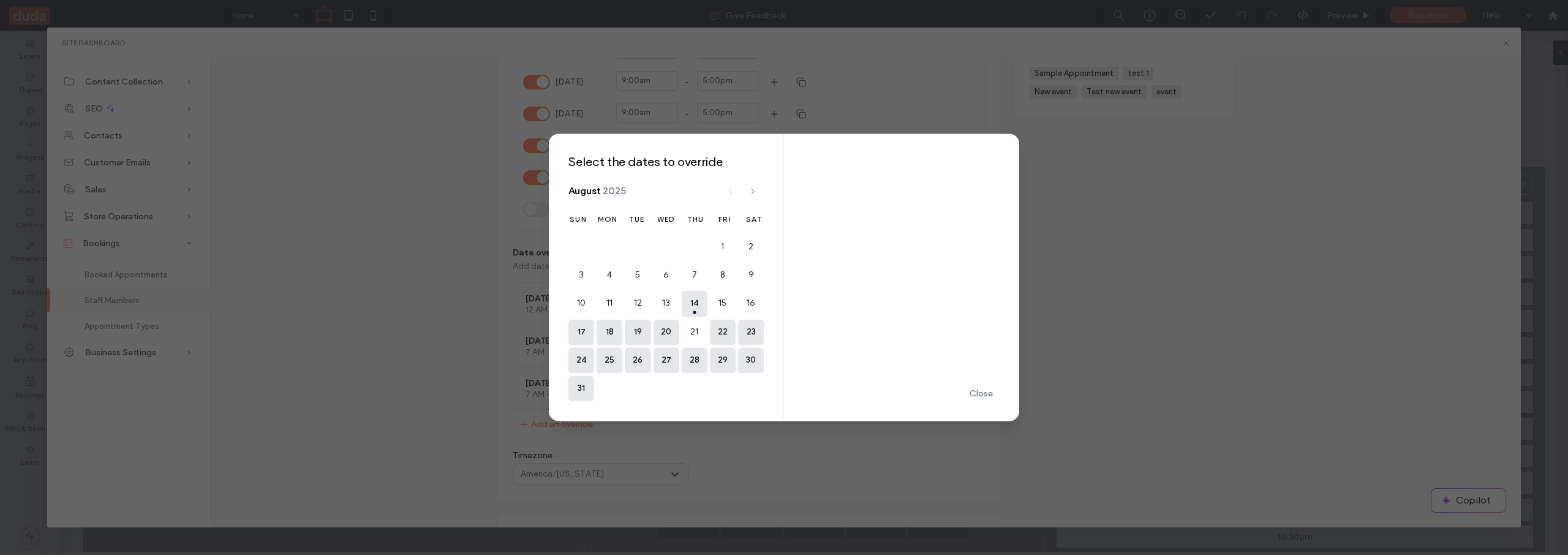
click at [988, 405] on div "Close" at bounding box center [901, 278] width 235 height 287
click at [0, 0] on div "Close" at bounding box center [0, 0] width 0 height 0
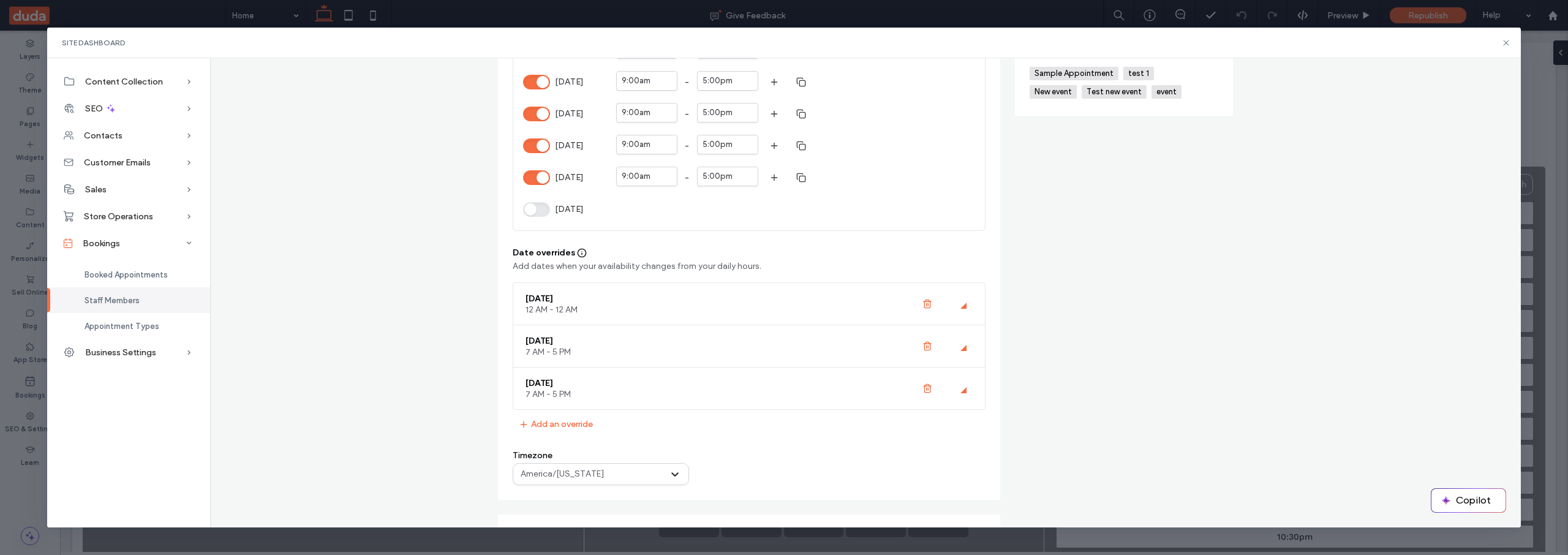
click at [1101, 208] on div "Staff member details Admin Amin rober.dodis@duda.co Admin Assigned appointments…" at bounding box center [1123, 327] width 218 height 931
click at [551, 428] on button "Add an override" at bounding box center [556, 424] width 86 height 19
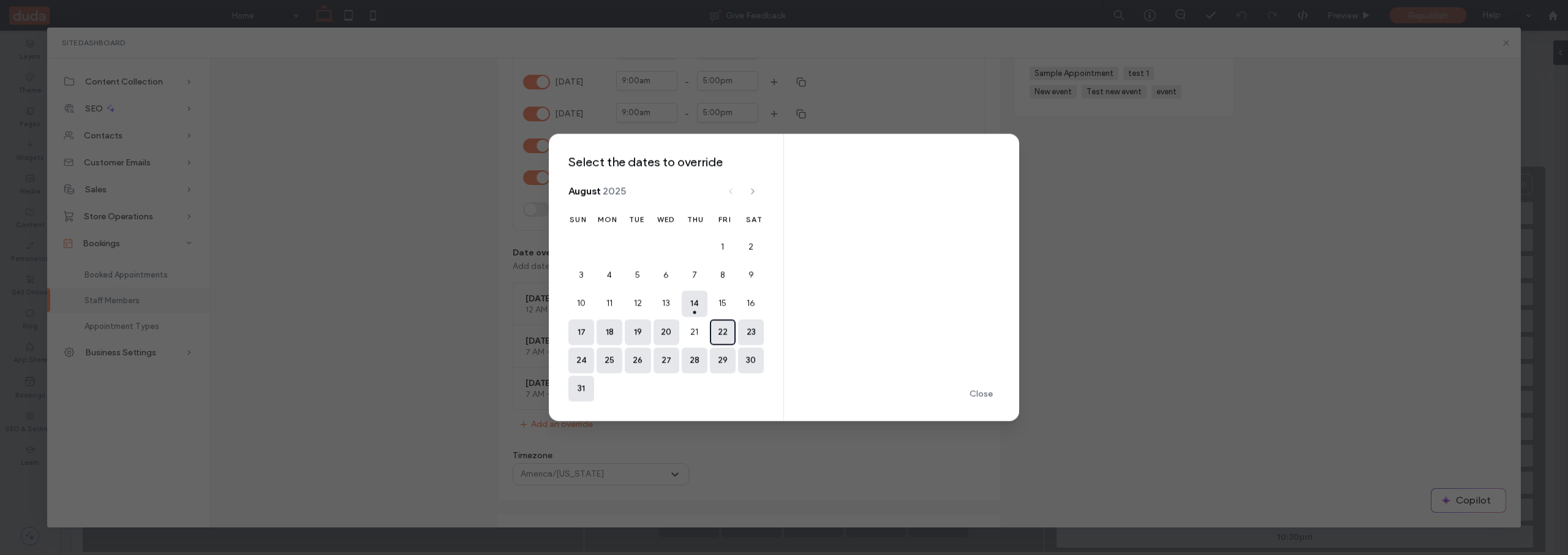
click at [723, 340] on button "22" at bounding box center [722, 332] width 26 height 26
click at [840, 185] on div "9:00am" at bounding box center [827, 186] width 31 height 13
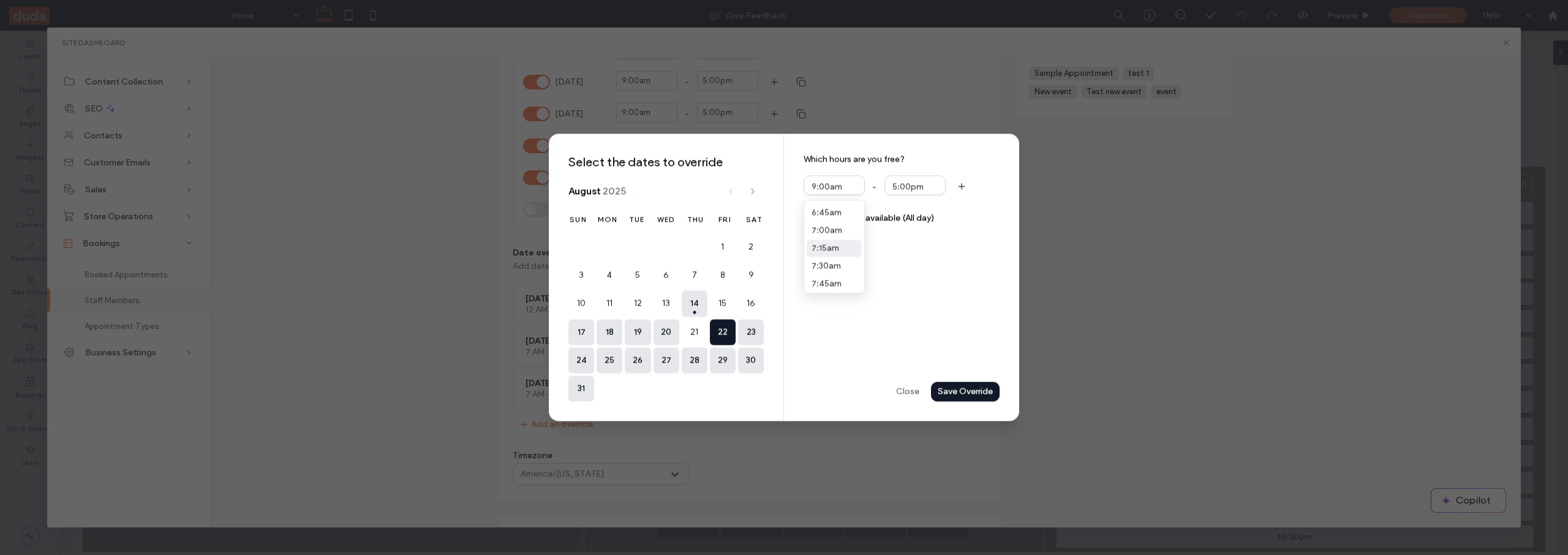
click at [836, 255] on div "7:15am" at bounding box center [834, 248] width 55 height 17
click at [923, 177] on div "5:00pm" at bounding box center [914, 185] width 61 height 19
click at [918, 253] on div "3:15pm" at bounding box center [914, 248] width 55 height 17
click at [0, 0] on div "Save Override" at bounding box center [0, 0] width 0 height 0
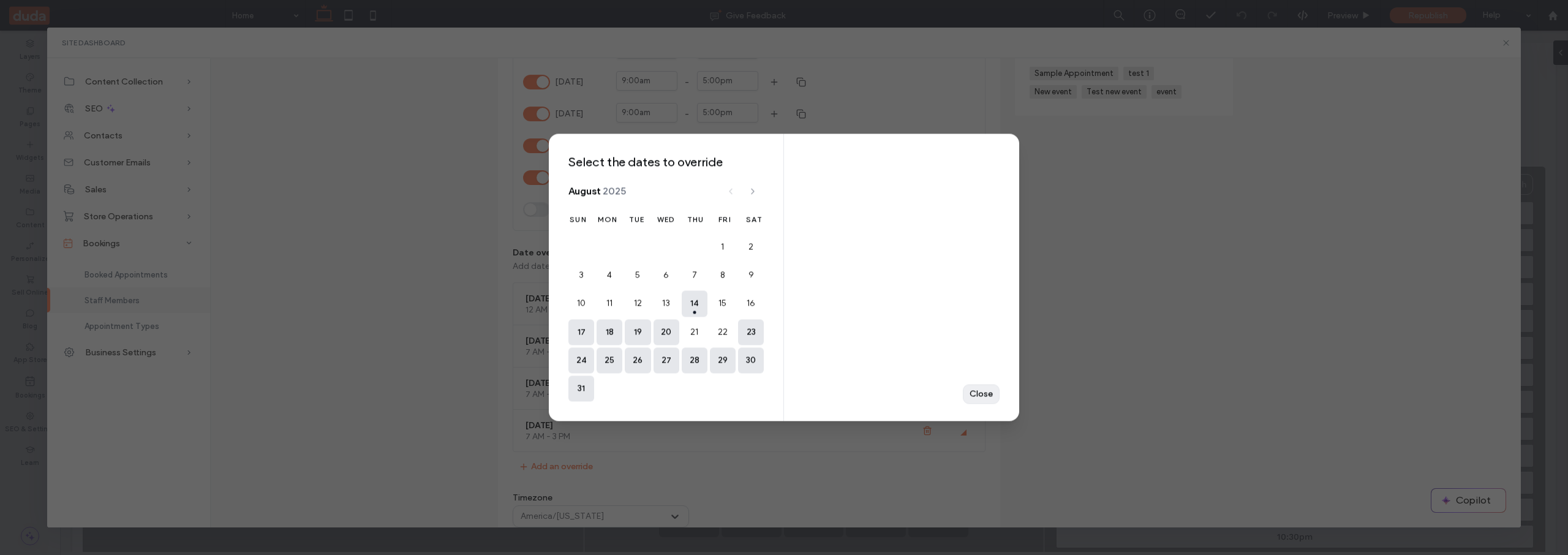
click at [0, 0] on div "Close" at bounding box center [0, 0] width 0 height 0
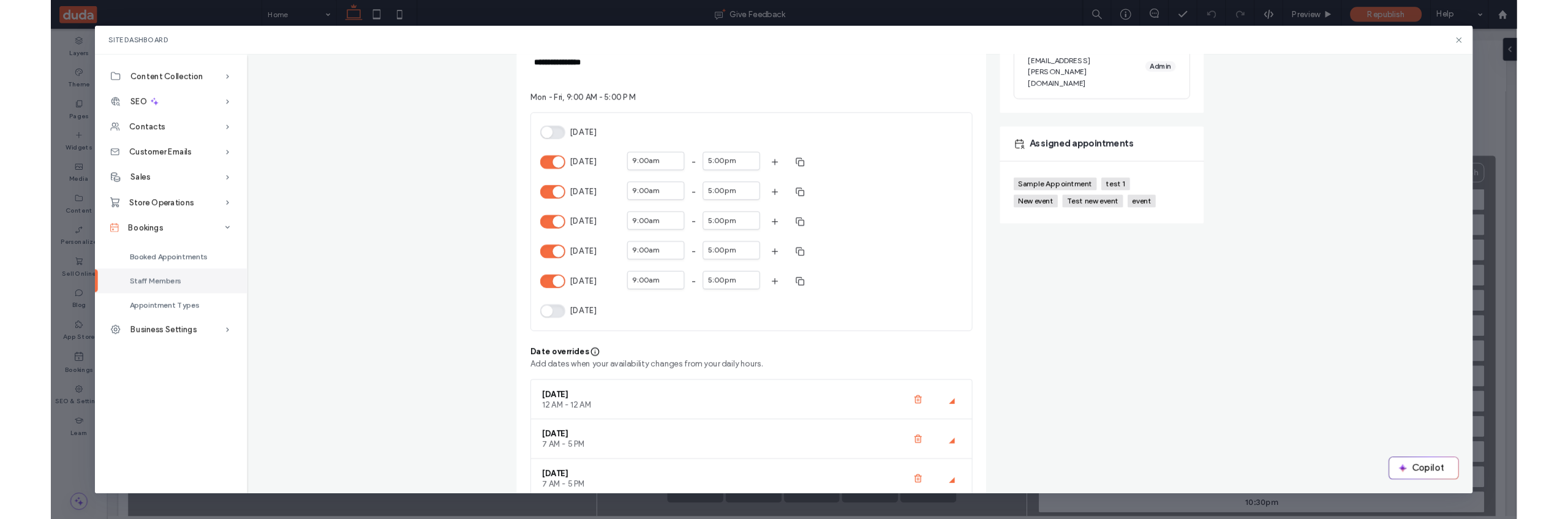
scroll to position [0, 0]
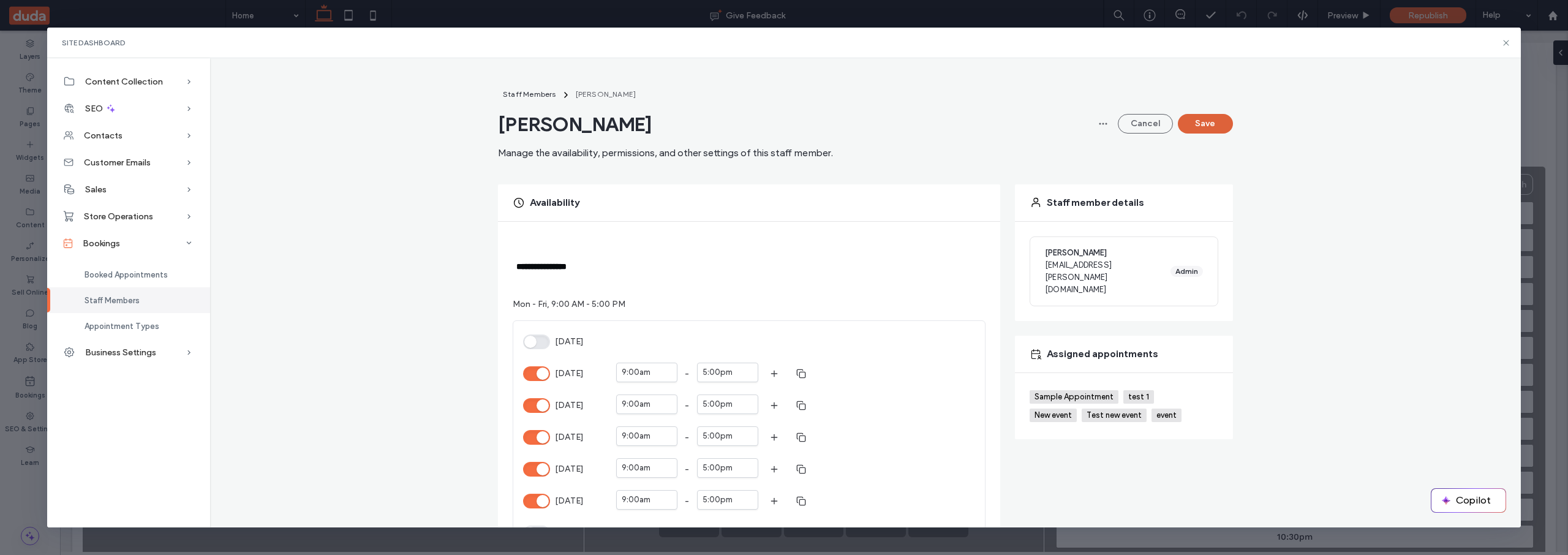
click at [1207, 130] on button "Save" at bounding box center [1204, 123] width 55 height 19
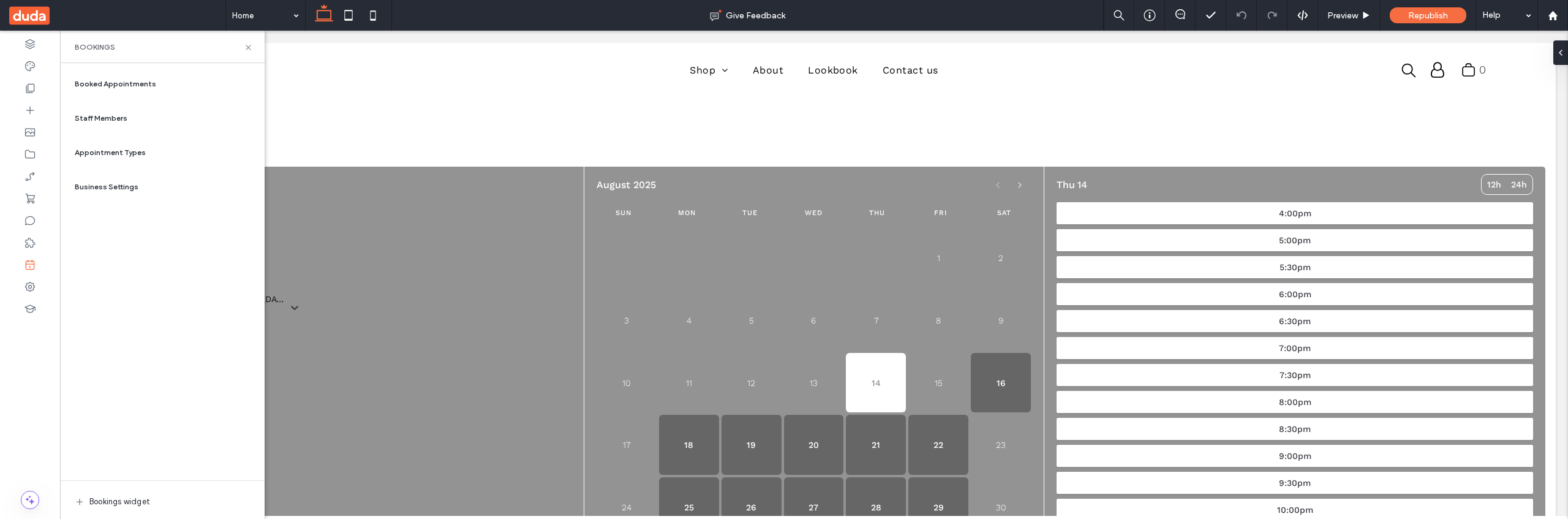
click at [132, 152] on span "Appointment Types" at bounding box center [110, 152] width 71 height 11
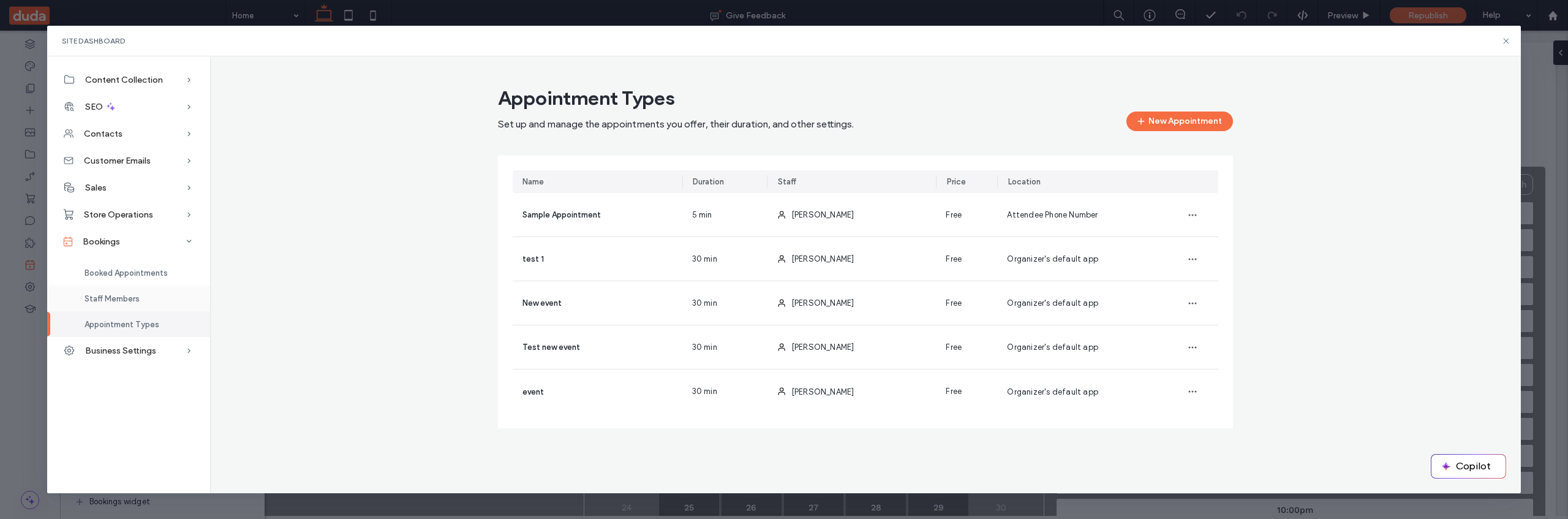
click at [172, 296] on div "Staff Members" at bounding box center [129, 298] width 163 height 26
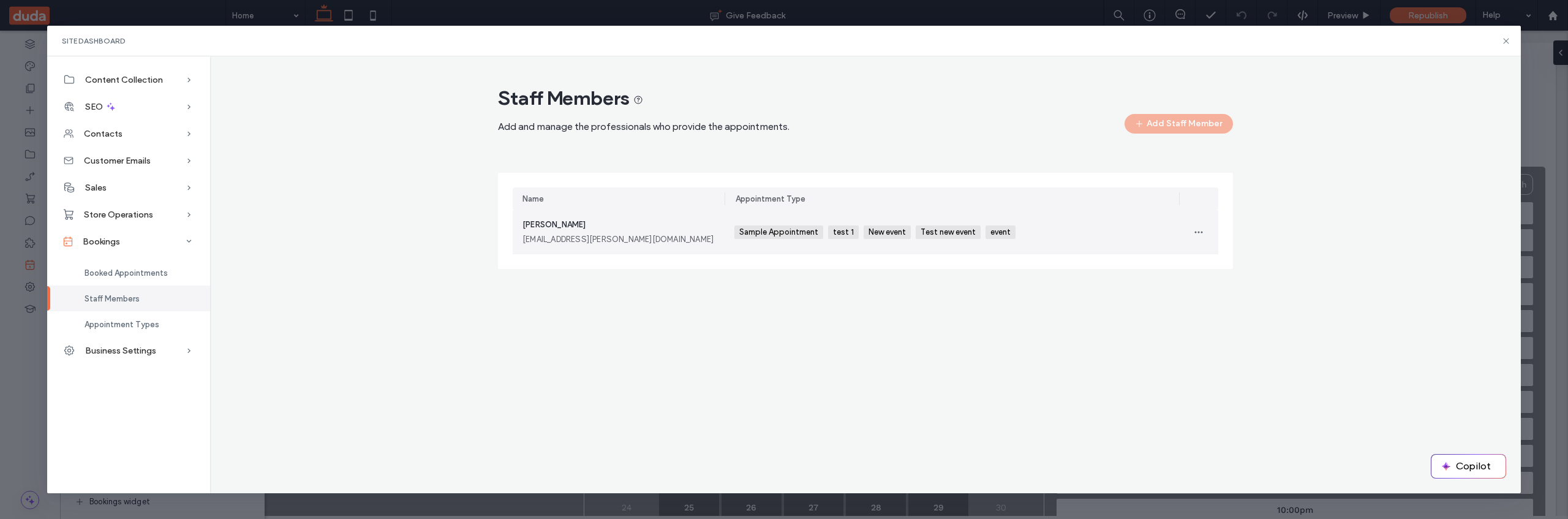
click at [865, 231] on span "New event" at bounding box center [886, 232] width 48 height 14
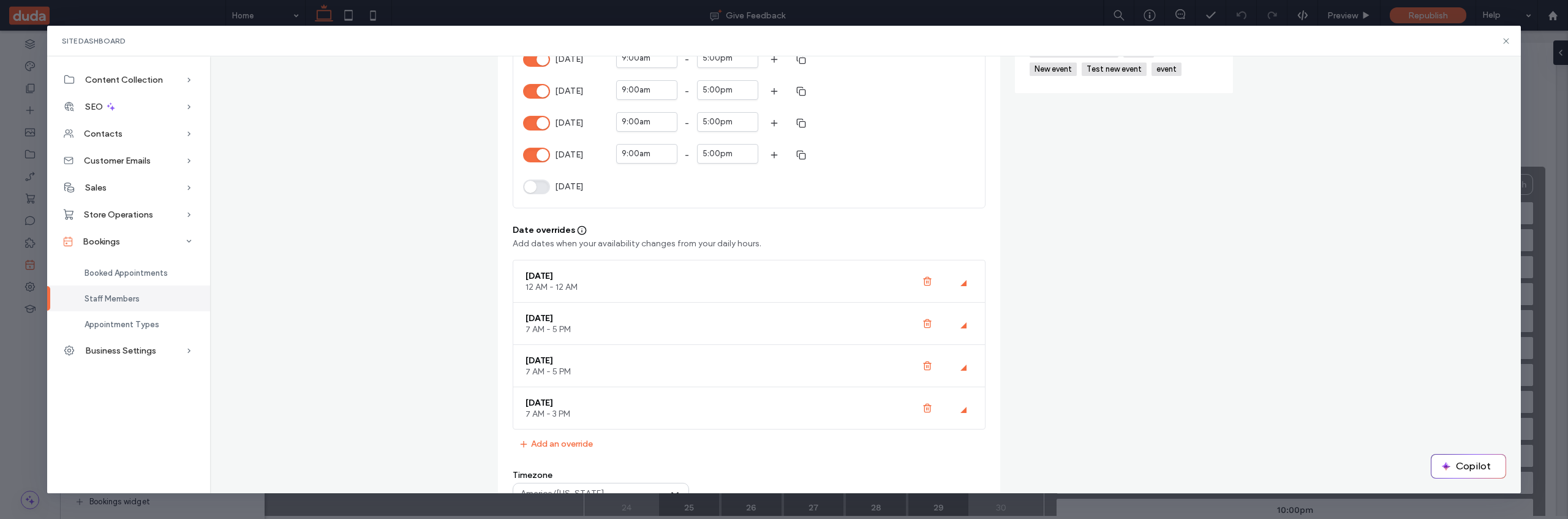
scroll to position [351, 0]
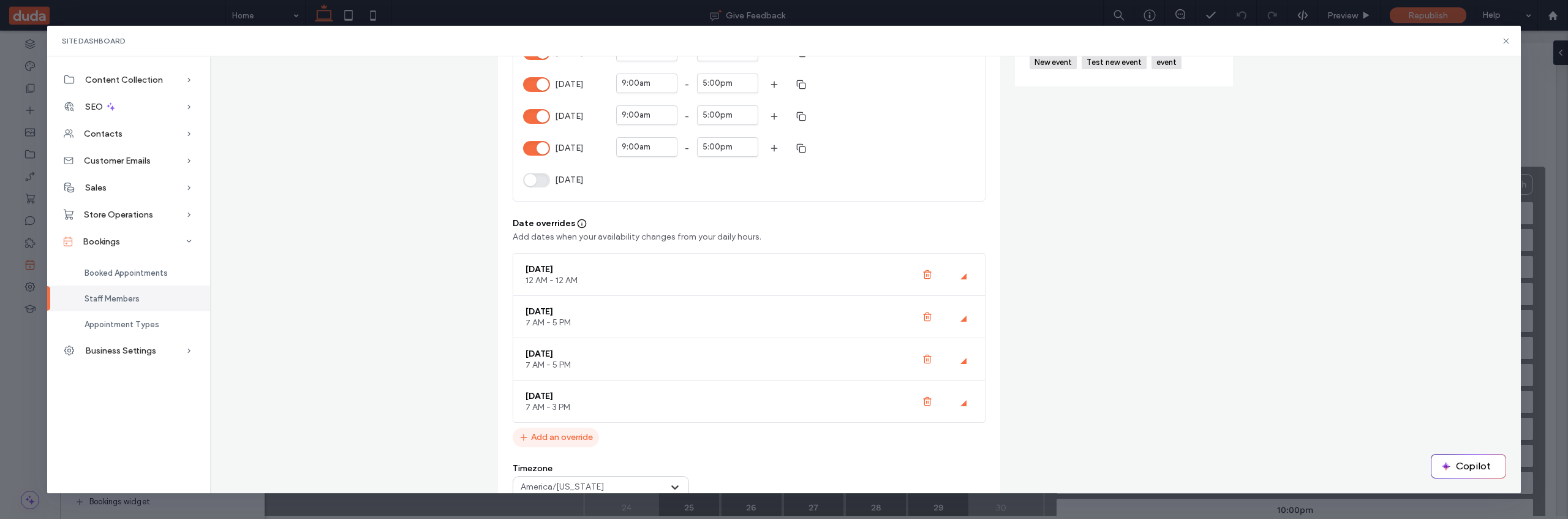
click at [551, 438] on button "Add an override" at bounding box center [556, 438] width 86 height 19
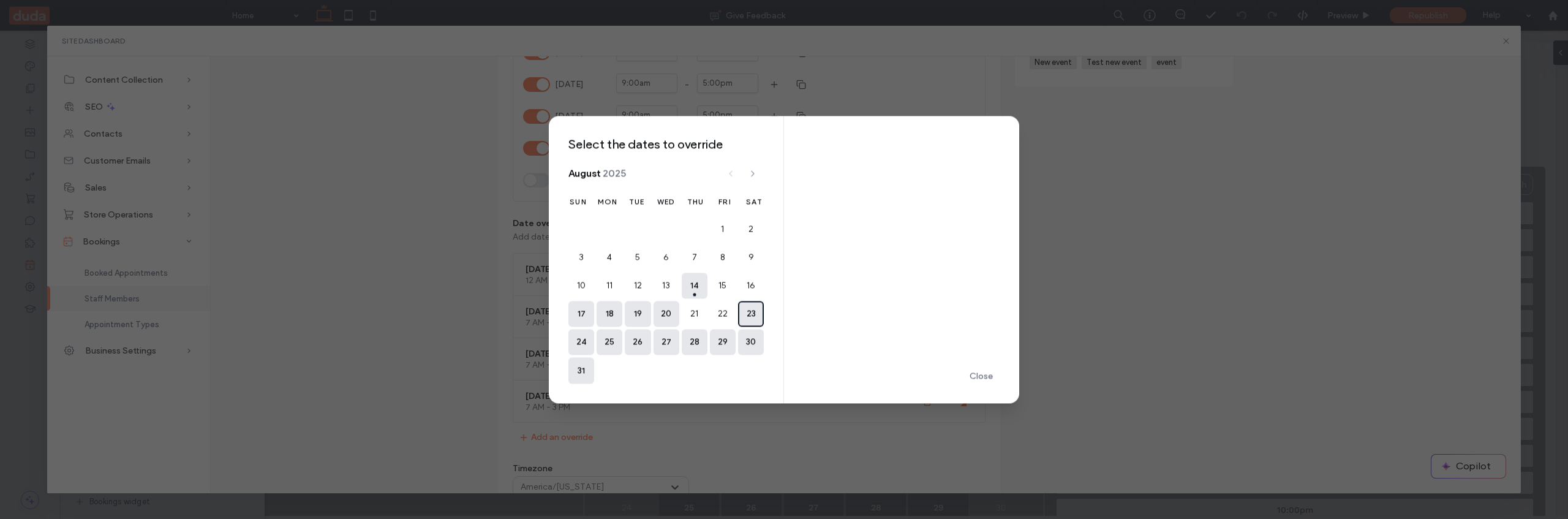
click at [751, 313] on button "23" at bounding box center [751, 314] width 26 height 26
click at [842, 168] on div "9:00am" at bounding box center [827, 169] width 31 height 13
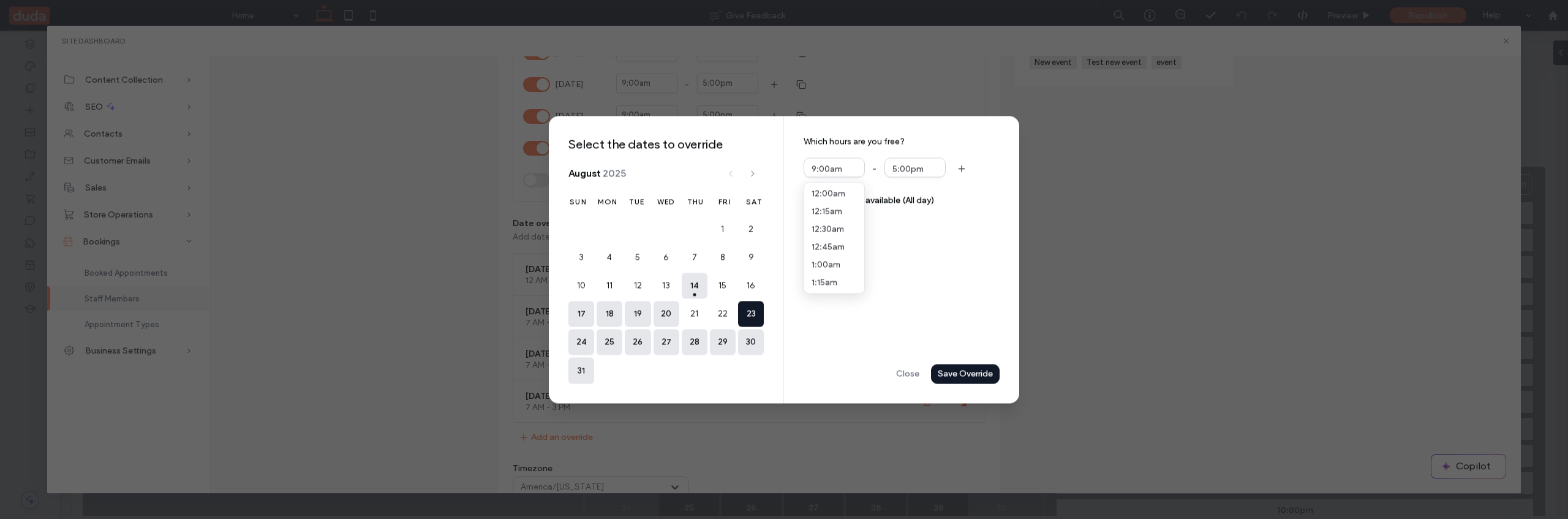
scroll to position [478, 0]
click at [840, 251] on span "7:30am" at bounding box center [826, 248] width 29 height 10
click at [0, 0] on div "Save Override" at bounding box center [0, 0] width 0 height 0
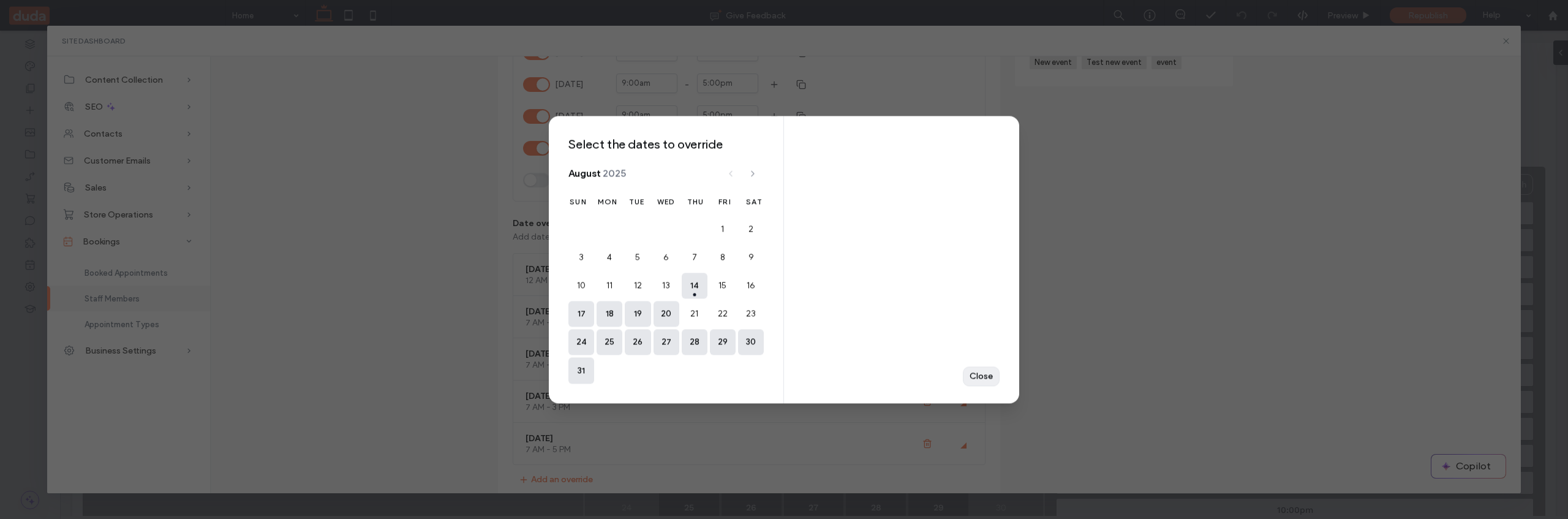
click at [0, 0] on div "Close" at bounding box center [0, 0] width 0 height 0
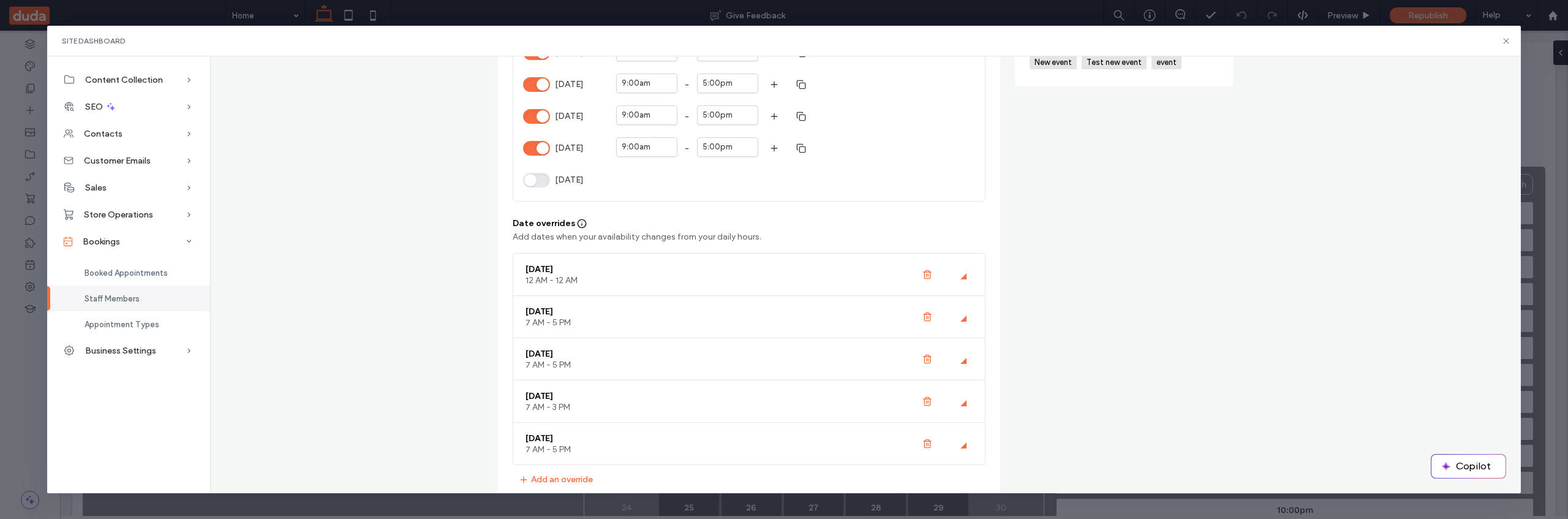
scroll to position [0, 0]
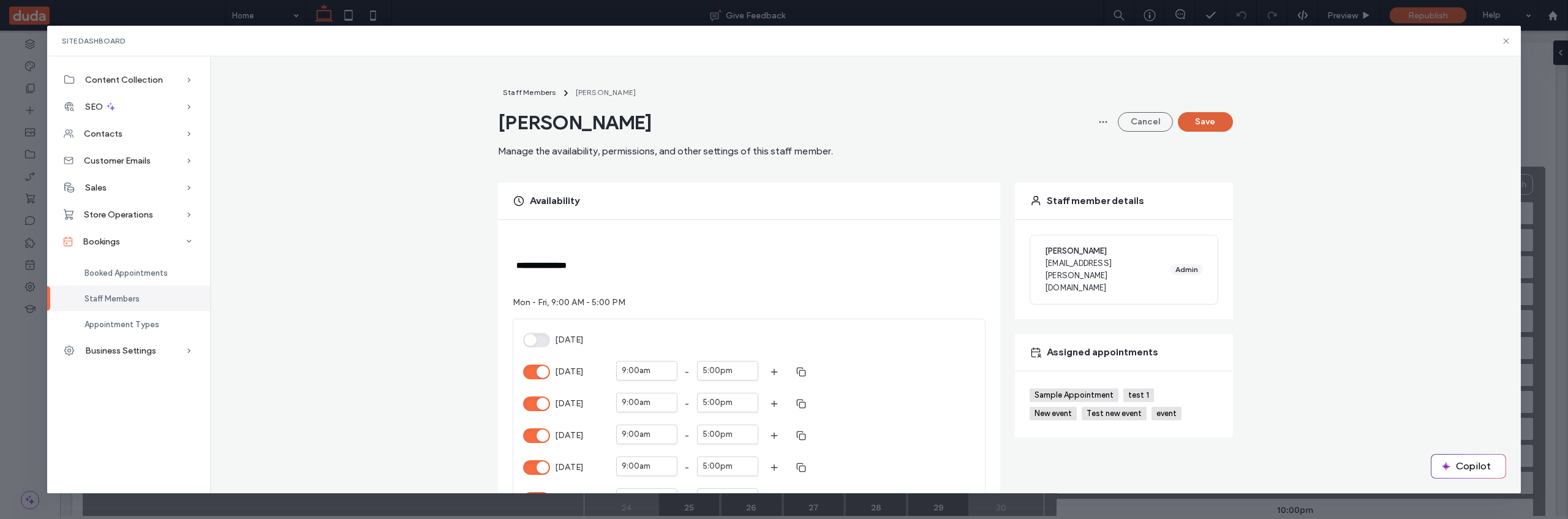
click at [1214, 124] on button "Save" at bounding box center [1204, 122] width 55 height 19
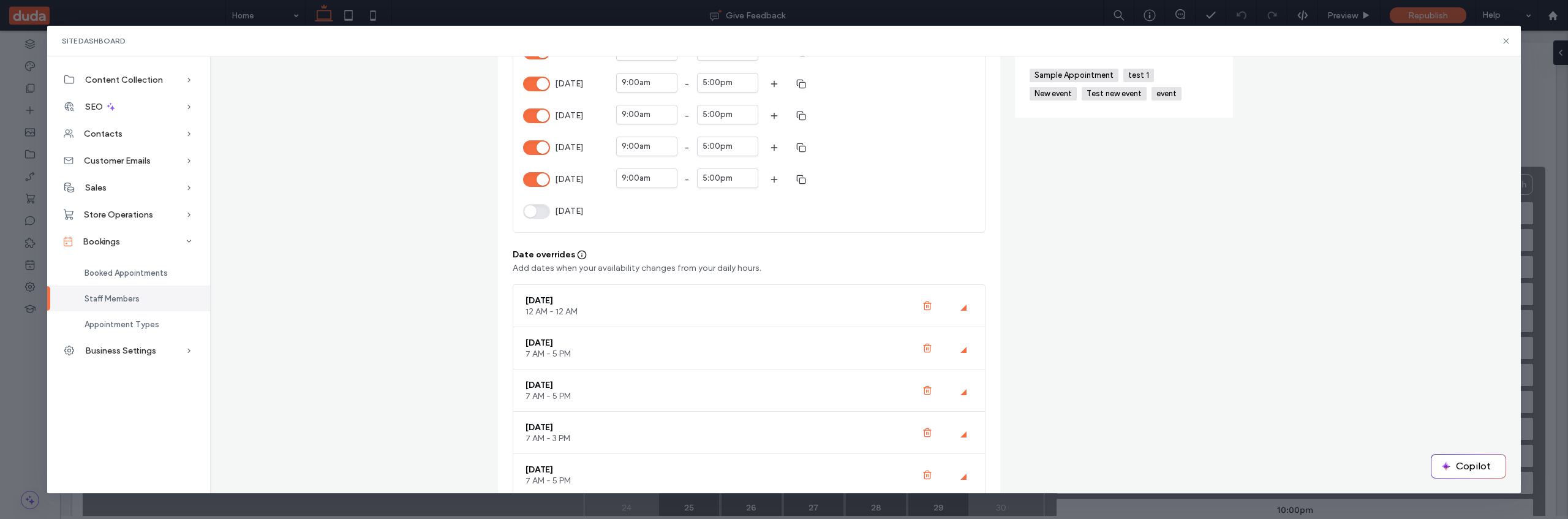
scroll to position [378, 0]
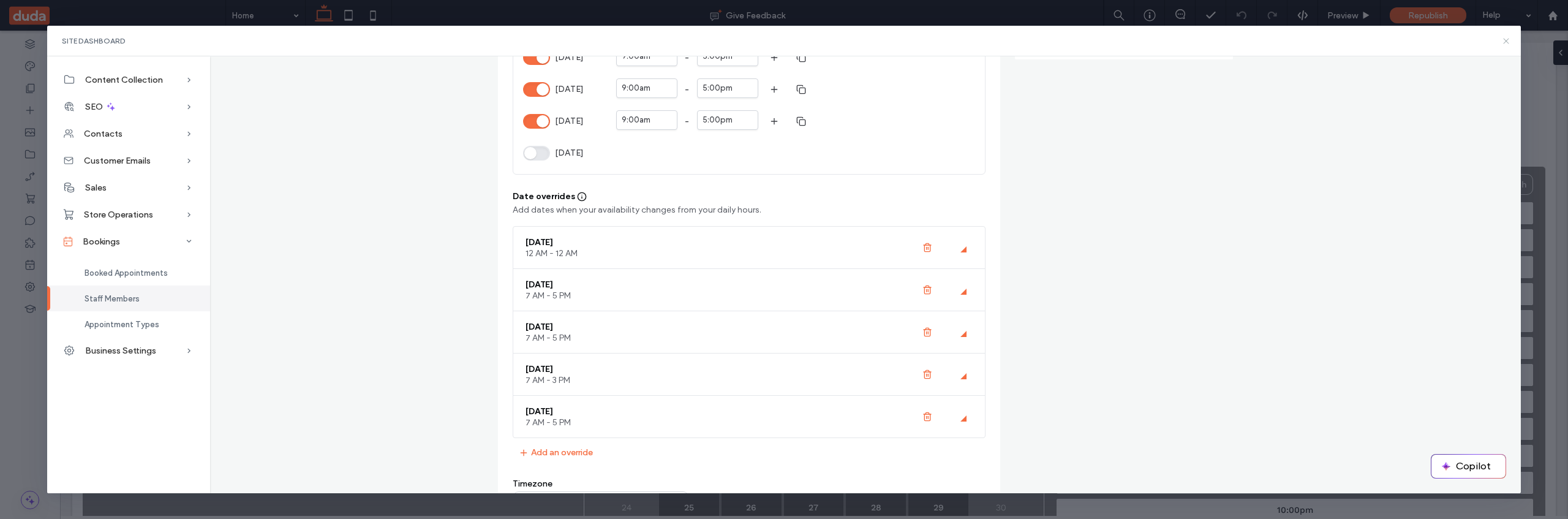
click at [1506, 43] on icon at bounding box center [1506, 41] width 10 height 10
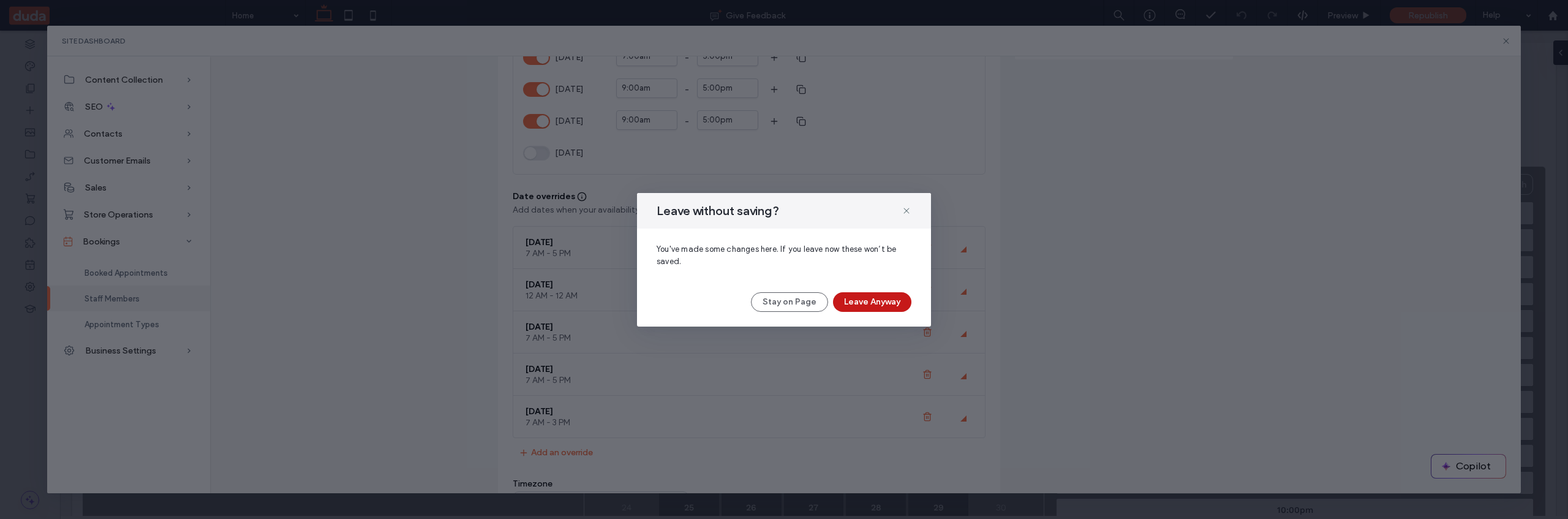
click at [881, 307] on button "Leave Anyway" at bounding box center [872, 302] width 79 height 19
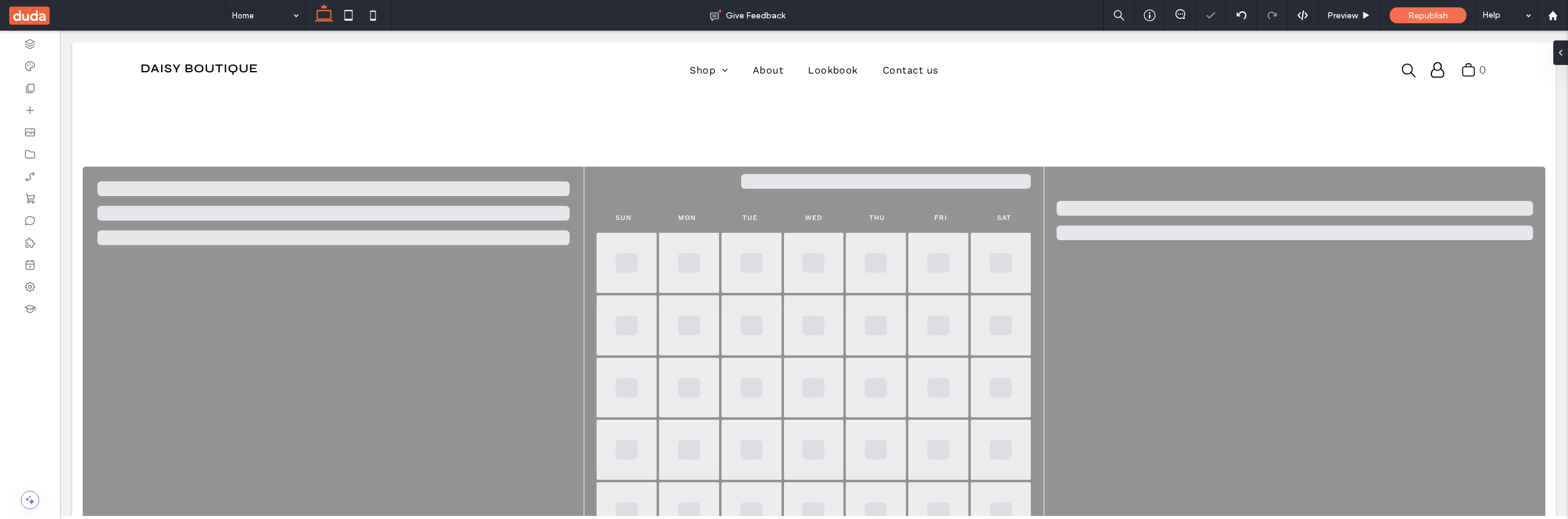
scroll to position [0, 0]
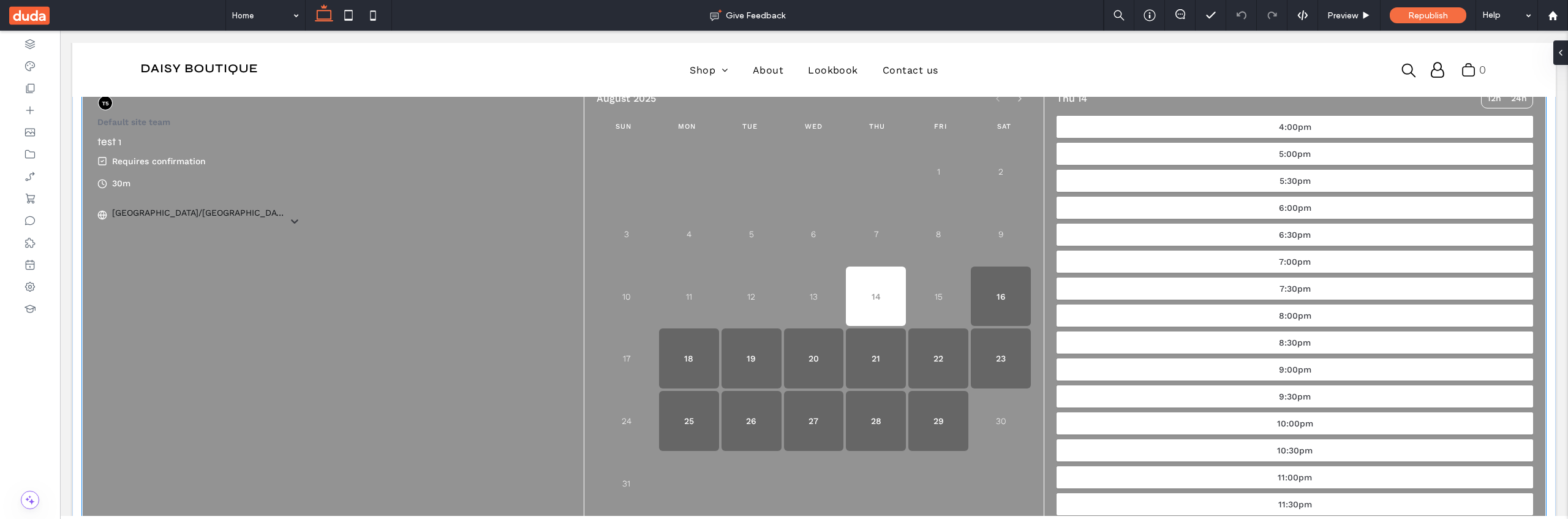
scroll to position [109, 0]
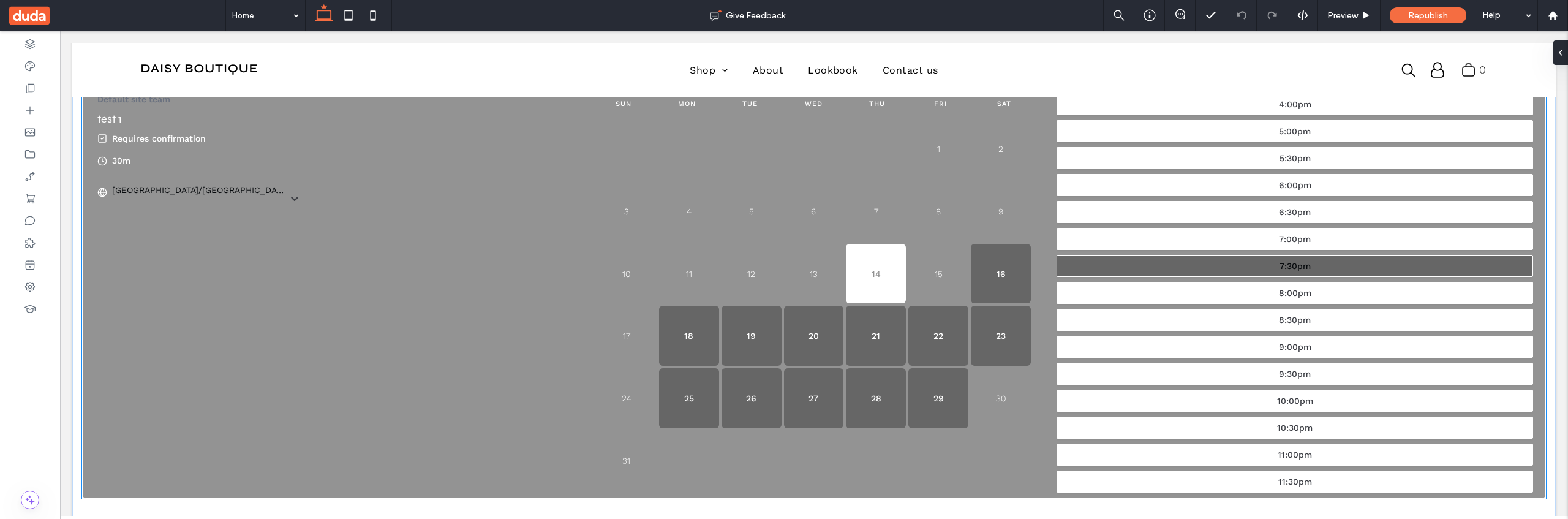
click at [1084, 272] on button "7:30pm" at bounding box center [1294, 266] width 476 height 22
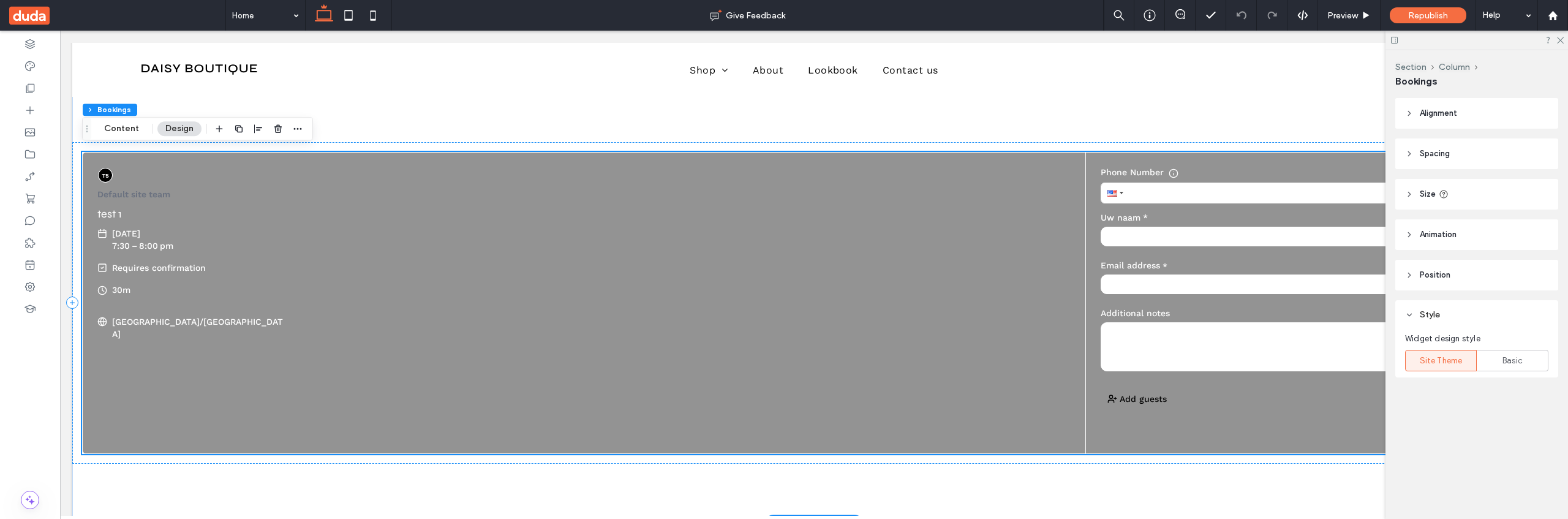
scroll to position [12, 0]
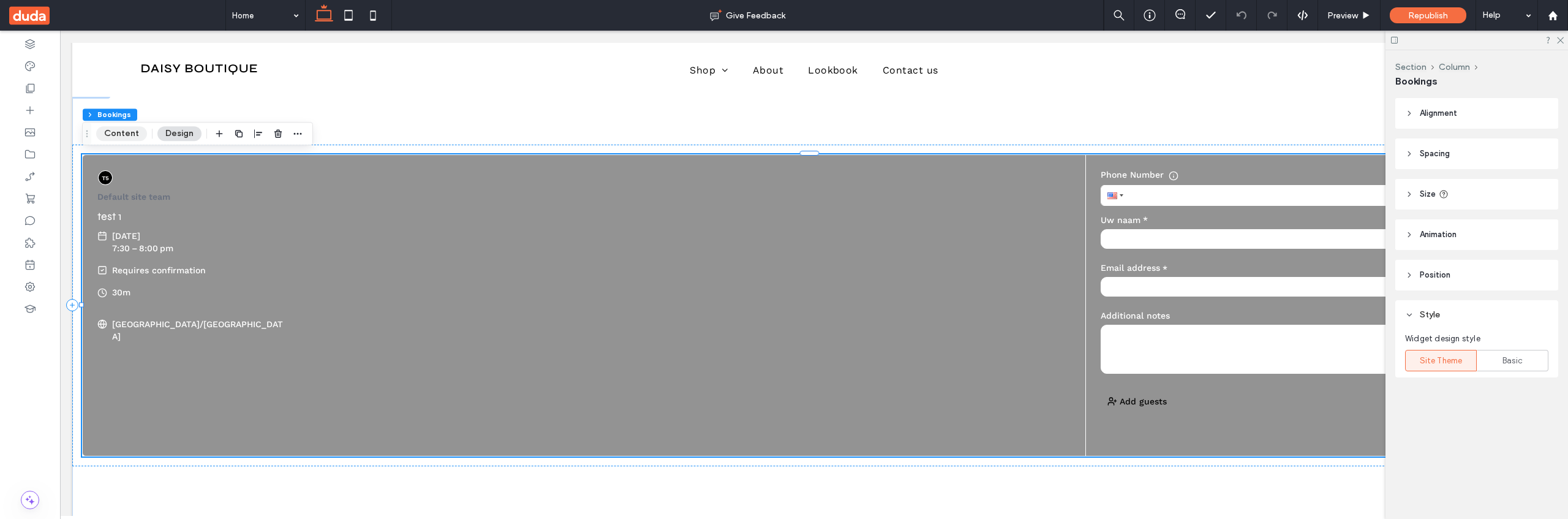
click at [119, 137] on button "Content" at bounding box center [121, 133] width 50 height 15
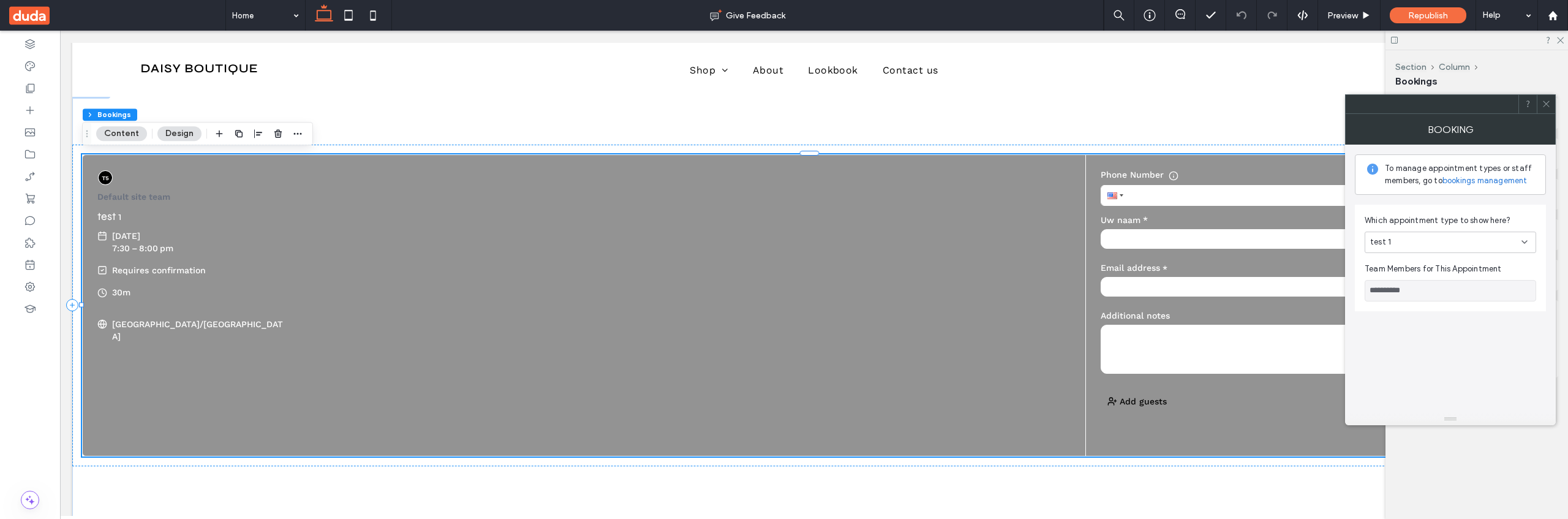
click at [1464, 242] on div "test 1" at bounding box center [1446, 242] width 151 height 13
click at [1429, 356] on div "Sample Appointment" at bounding box center [1451, 349] width 171 height 21
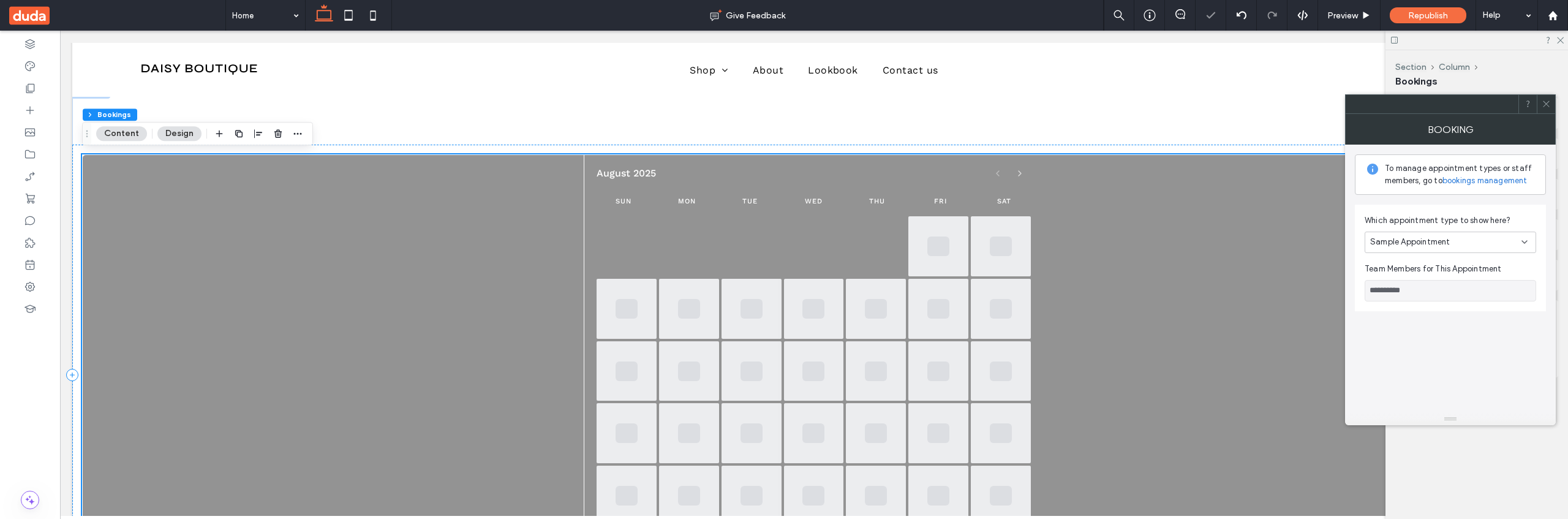
scroll to position [17, 0]
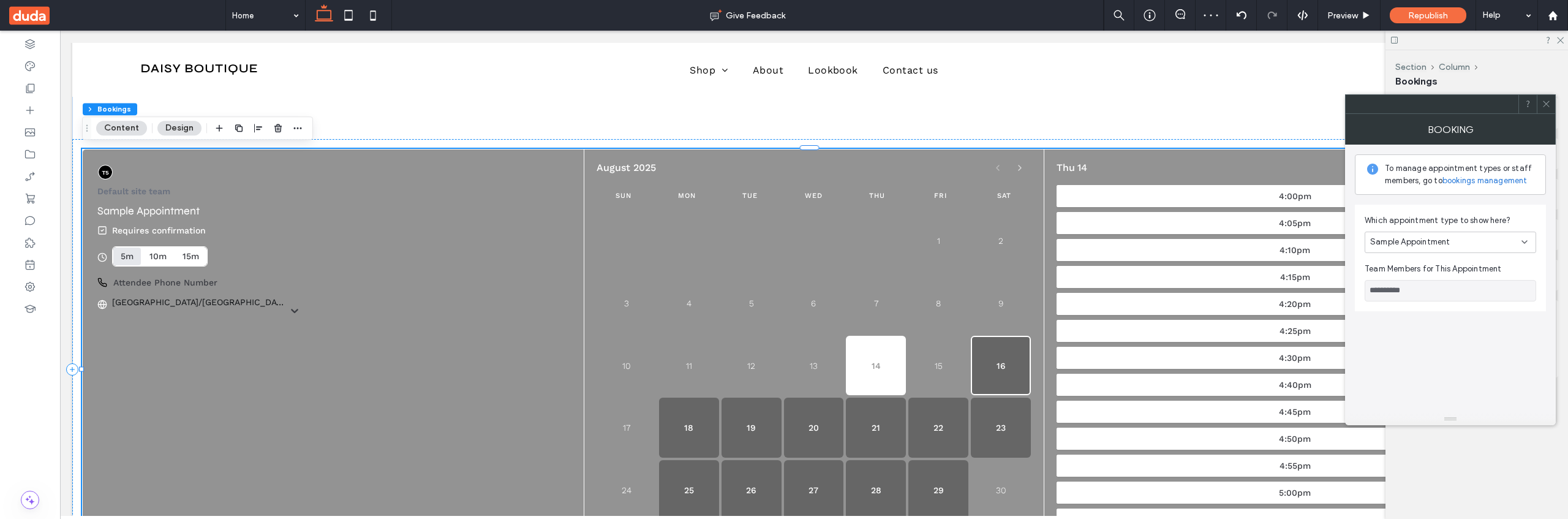
click at [1006, 365] on button "16" at bounding box center [1001, 366] width 60 height 60
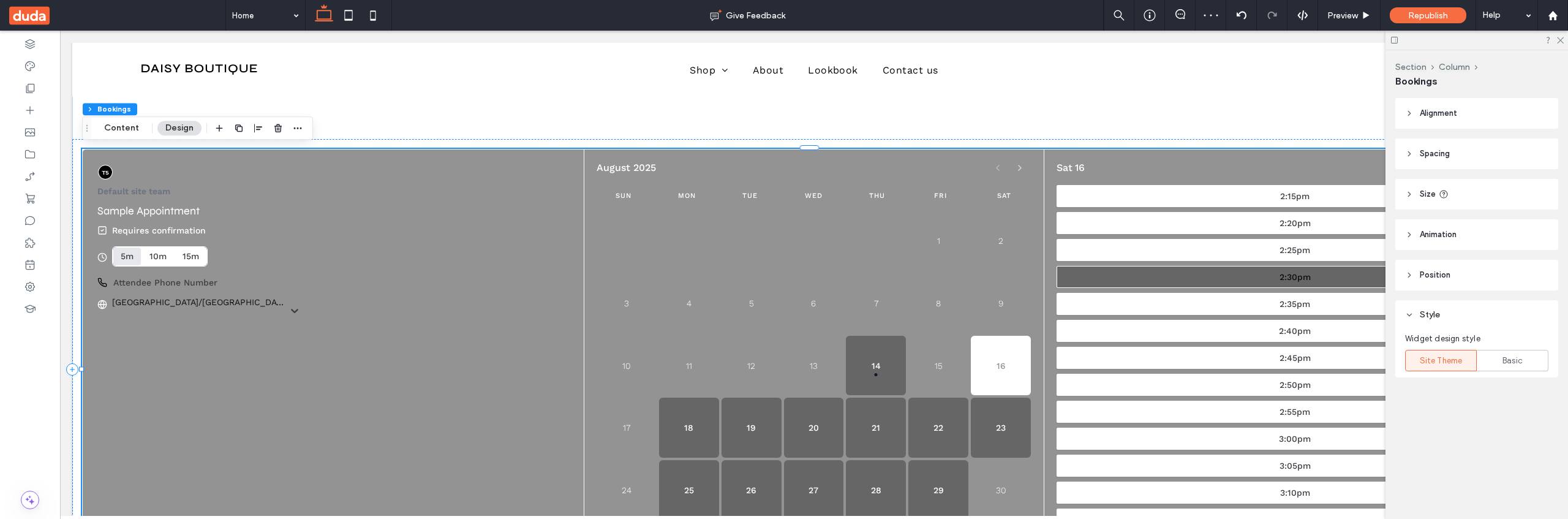
click at [1119, 276] on button "2:30pm" at bounding box center [1294, 276] width 476 height 22
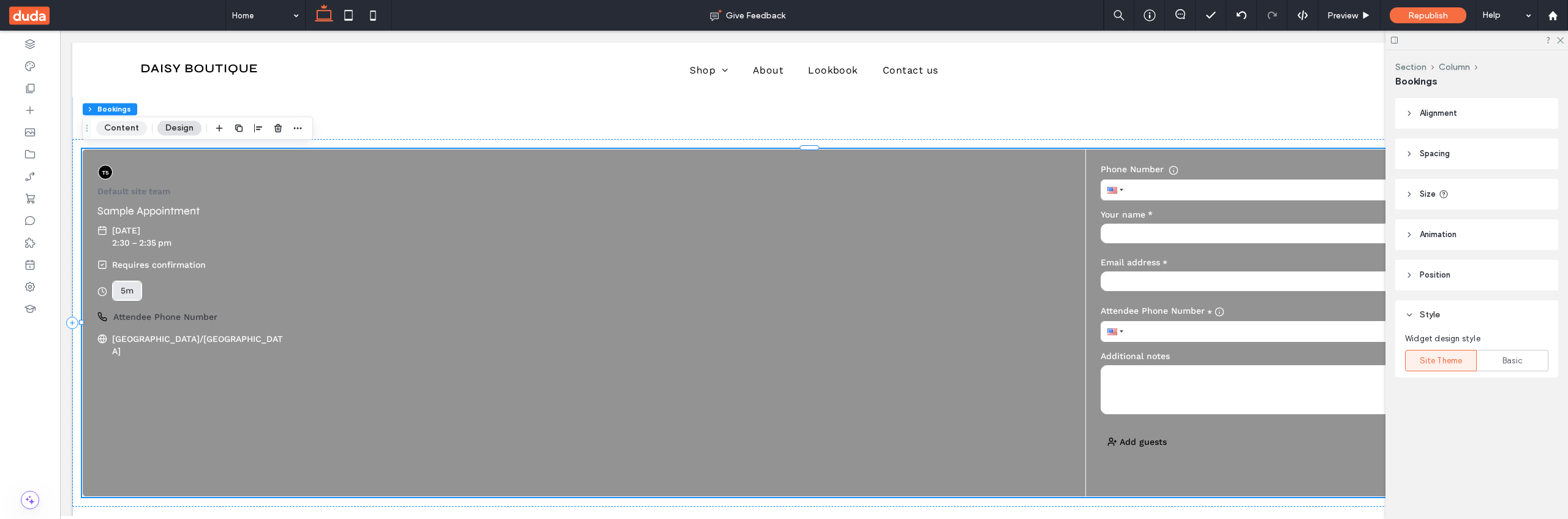
click button "Content"
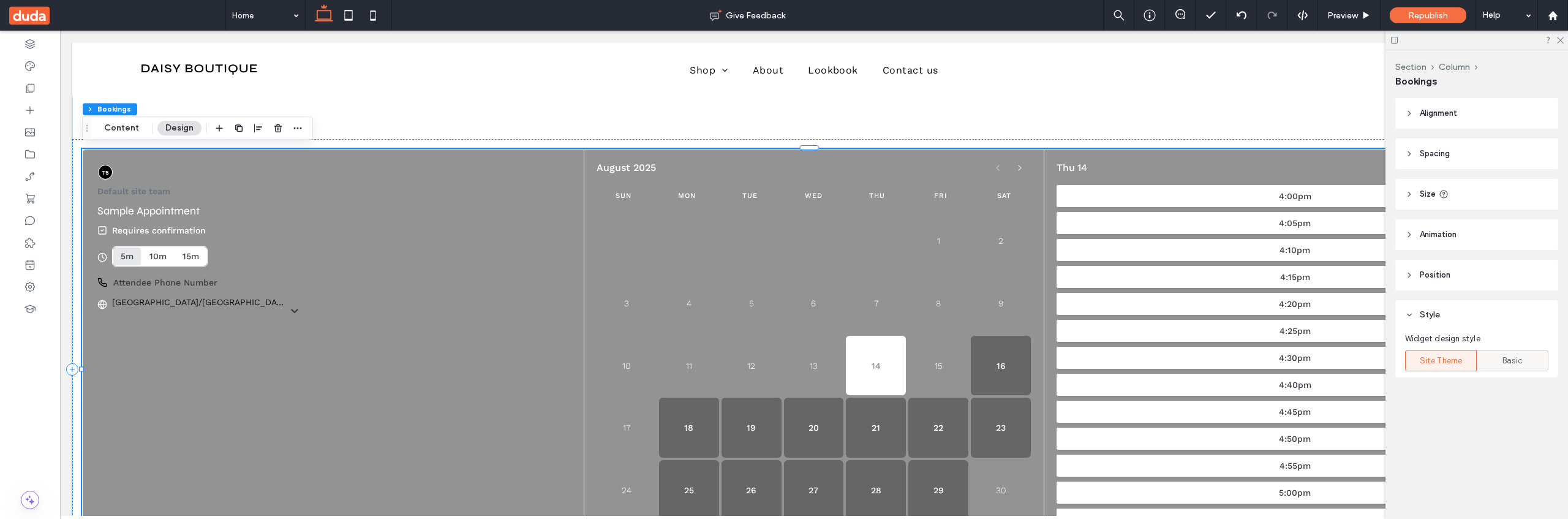
click div "Basic"
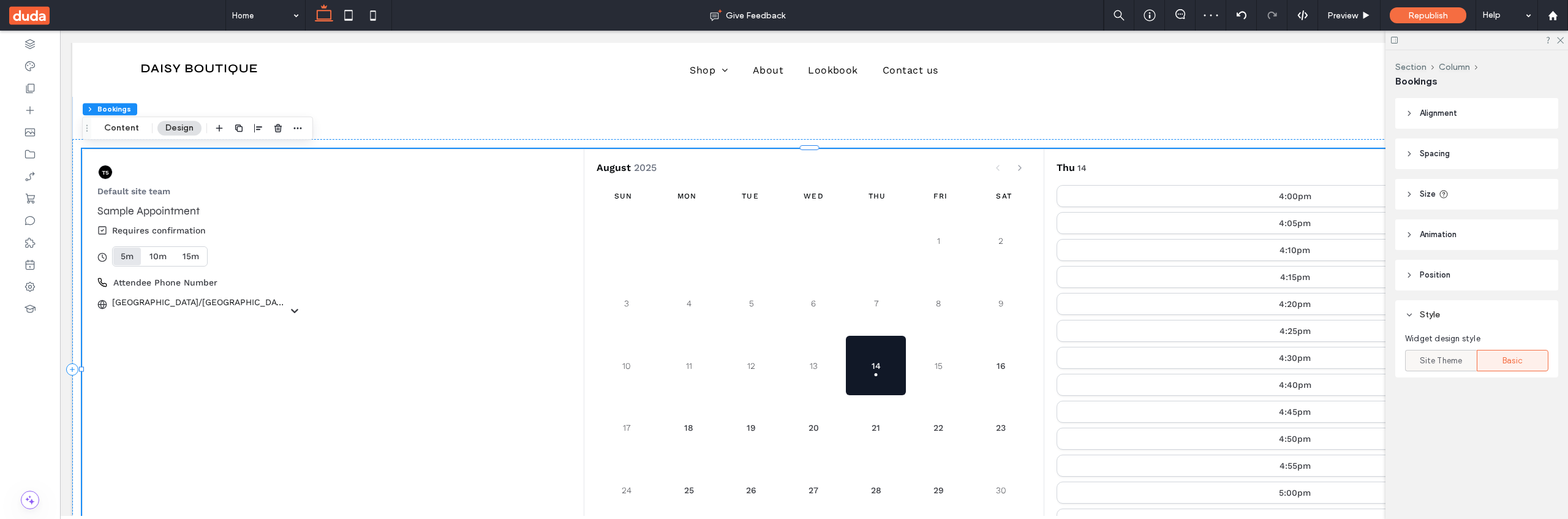
click span "Site Theme"
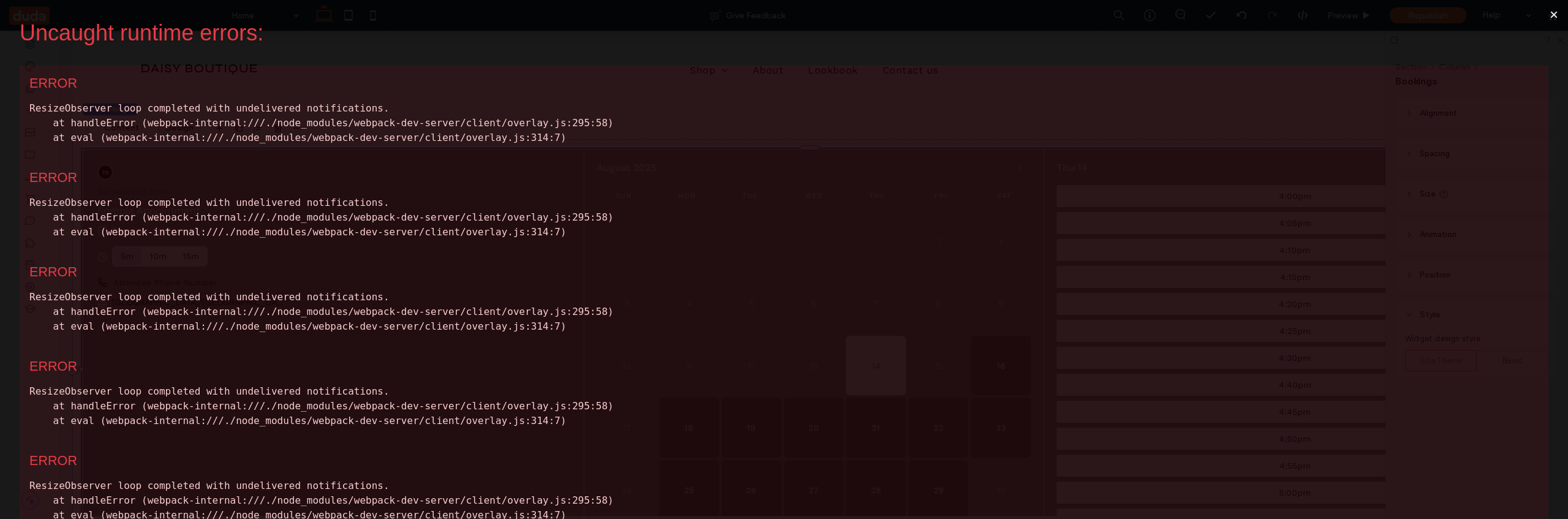
scroll to position [0, 0]
click button "×"
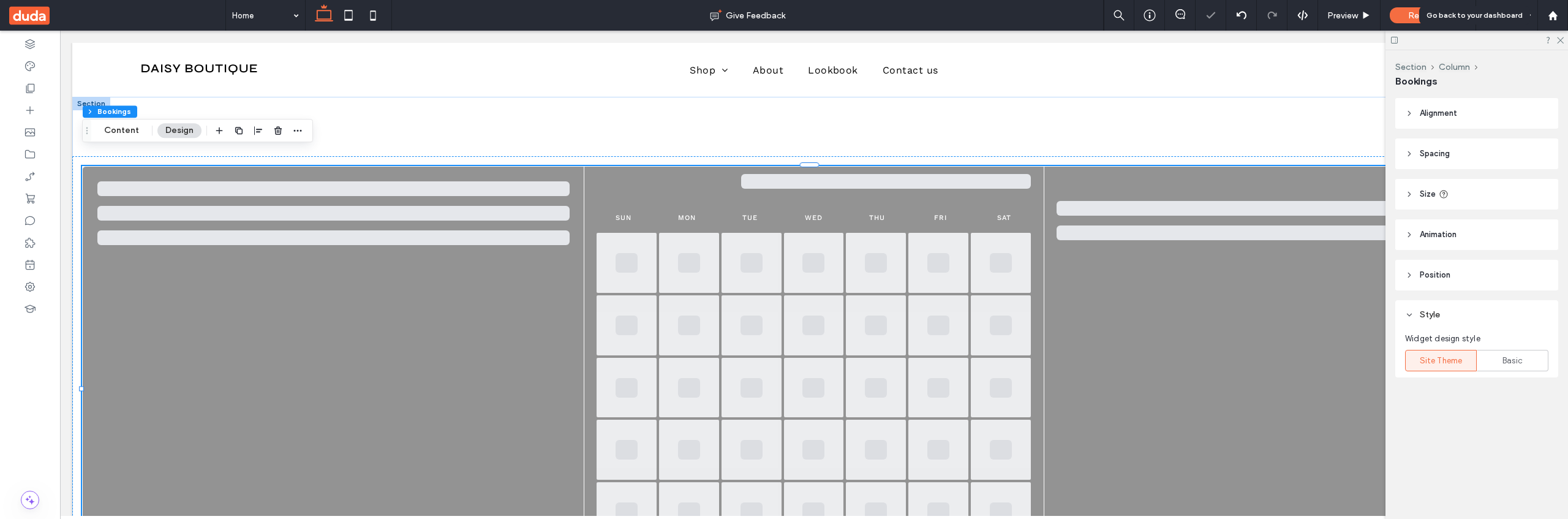
scroll to position [15, 0]
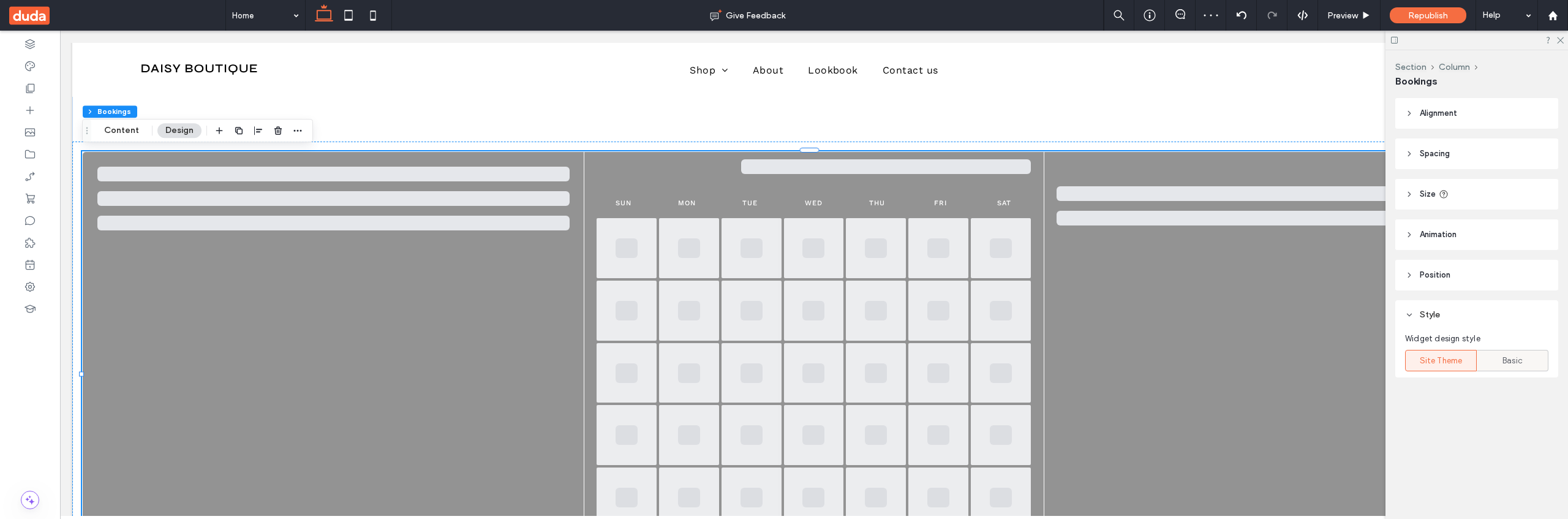
click div "Basic"
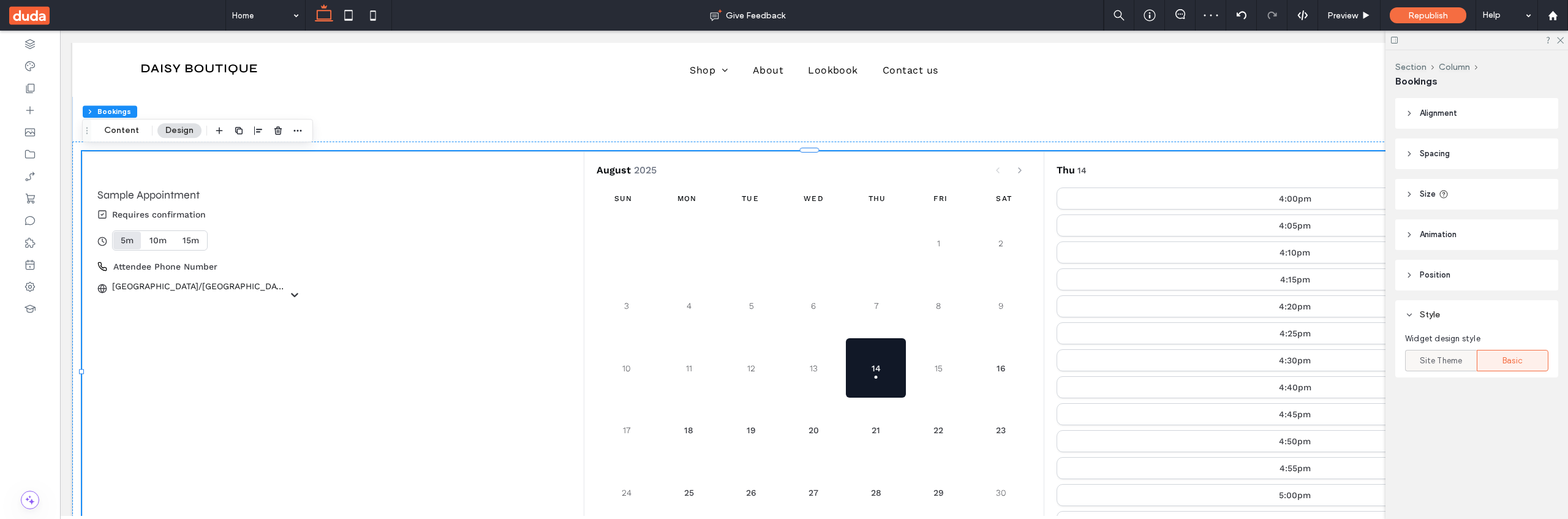
click span "Site Theme"
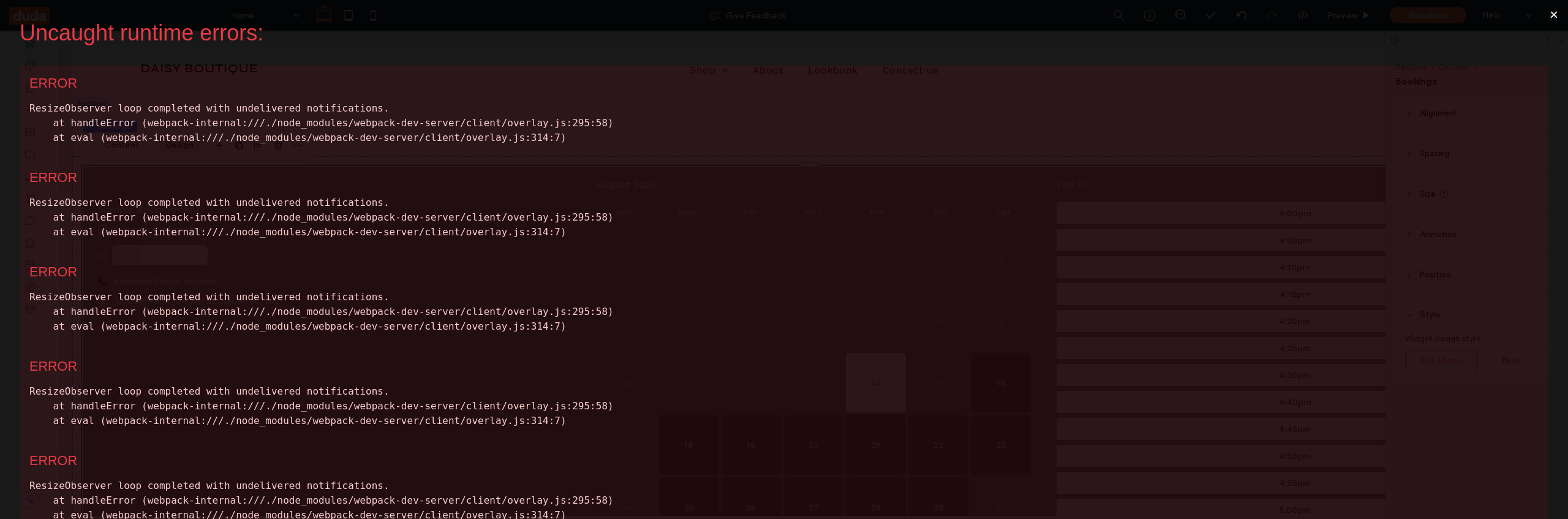
scroll to position [0, 0]
click button "×"
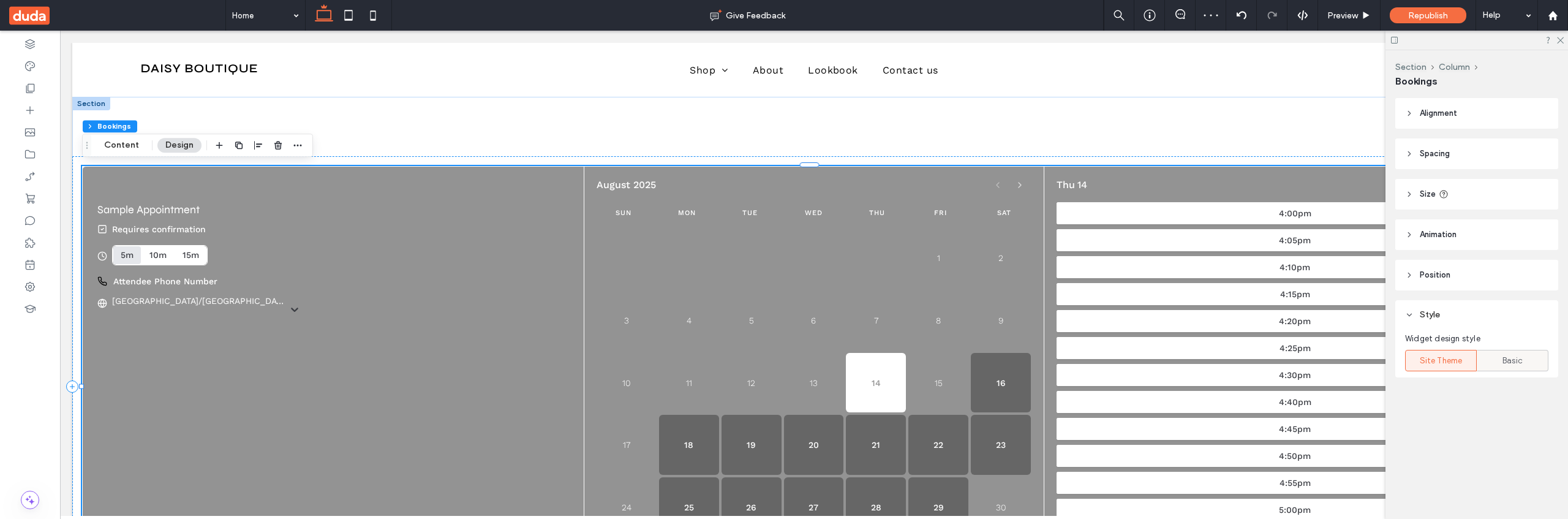
click div "Basic"
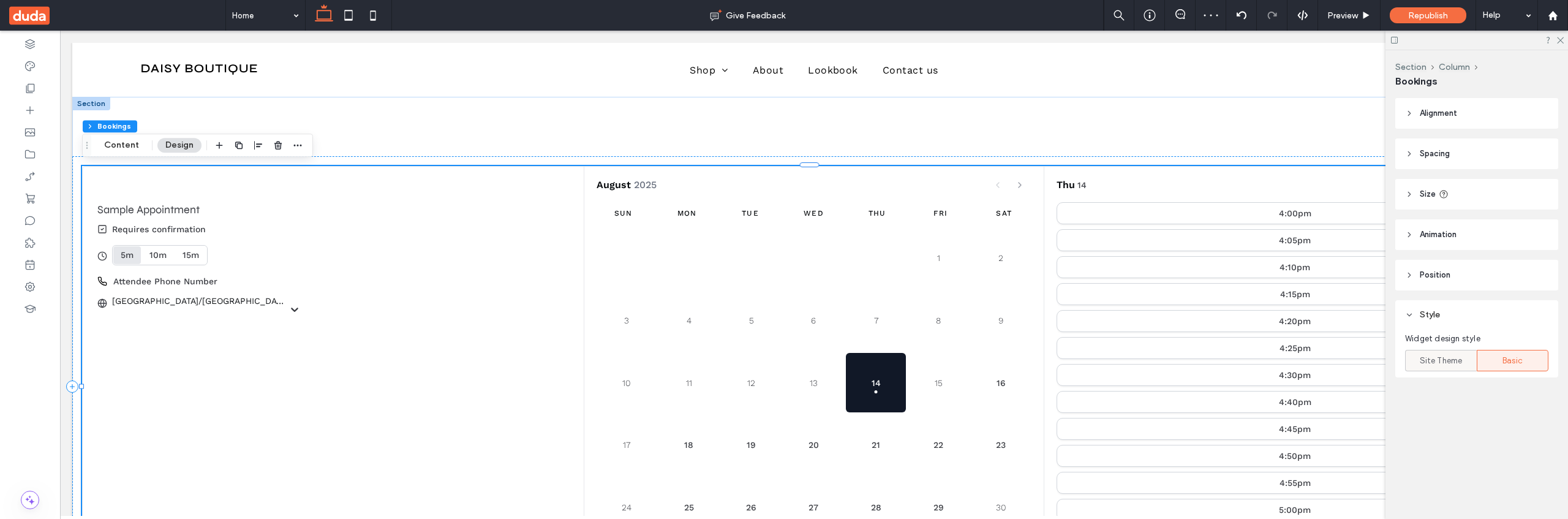
click span "Site Theme"
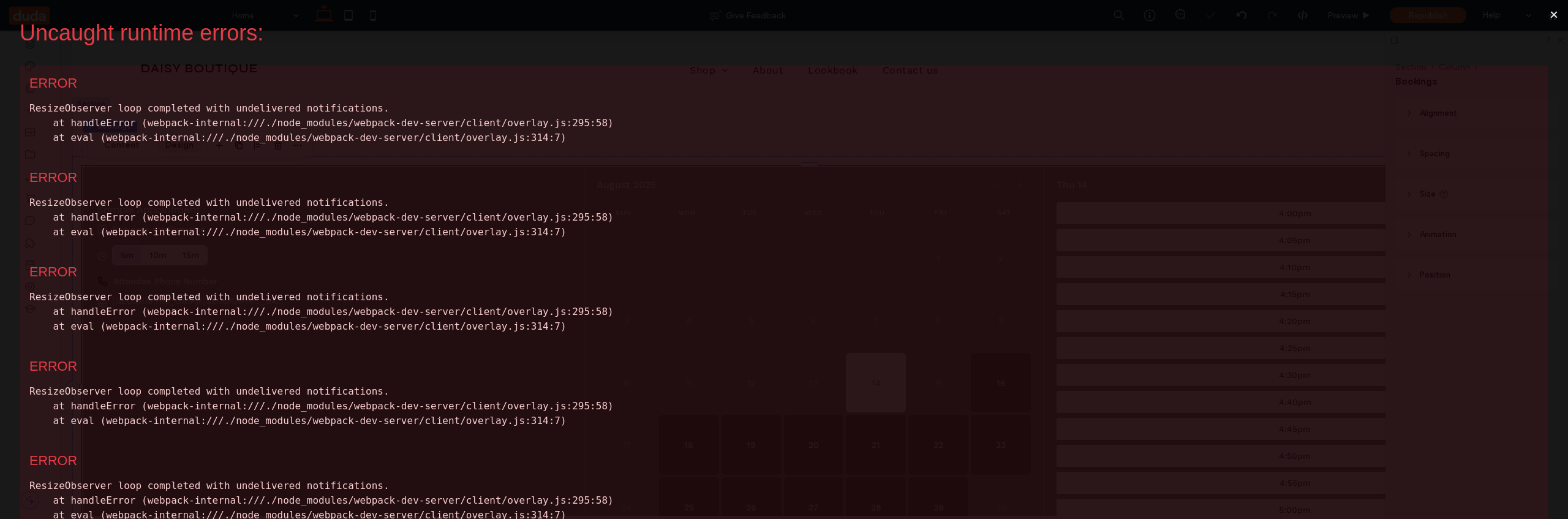
click button "×"
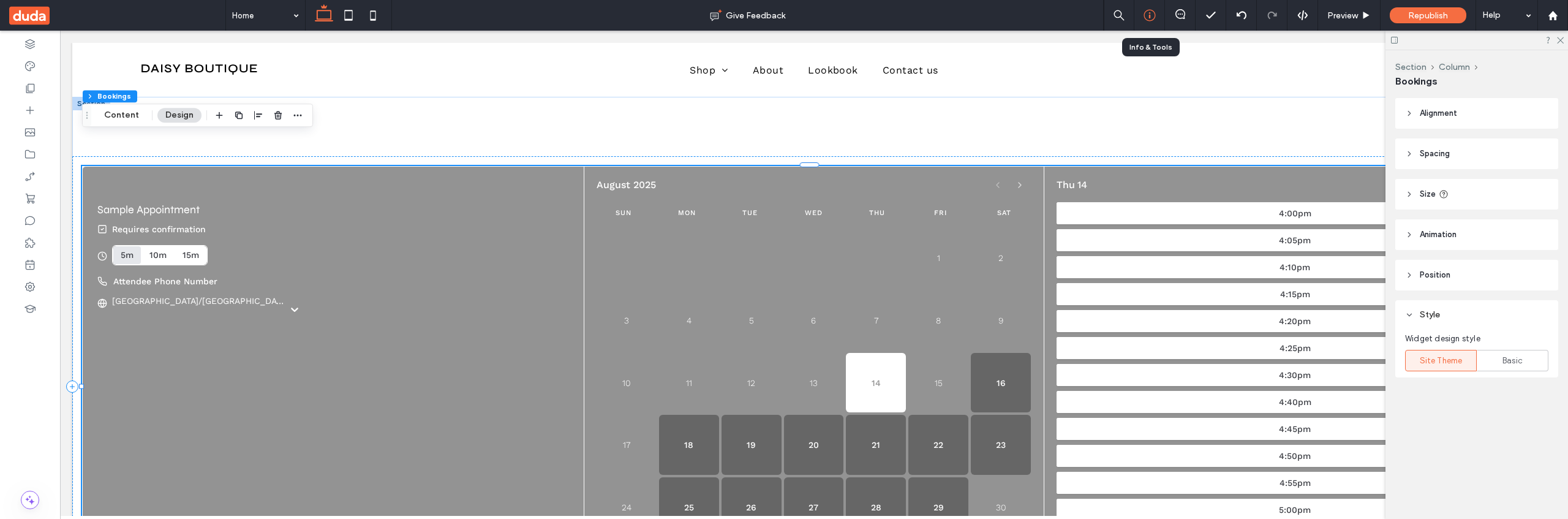
click icon
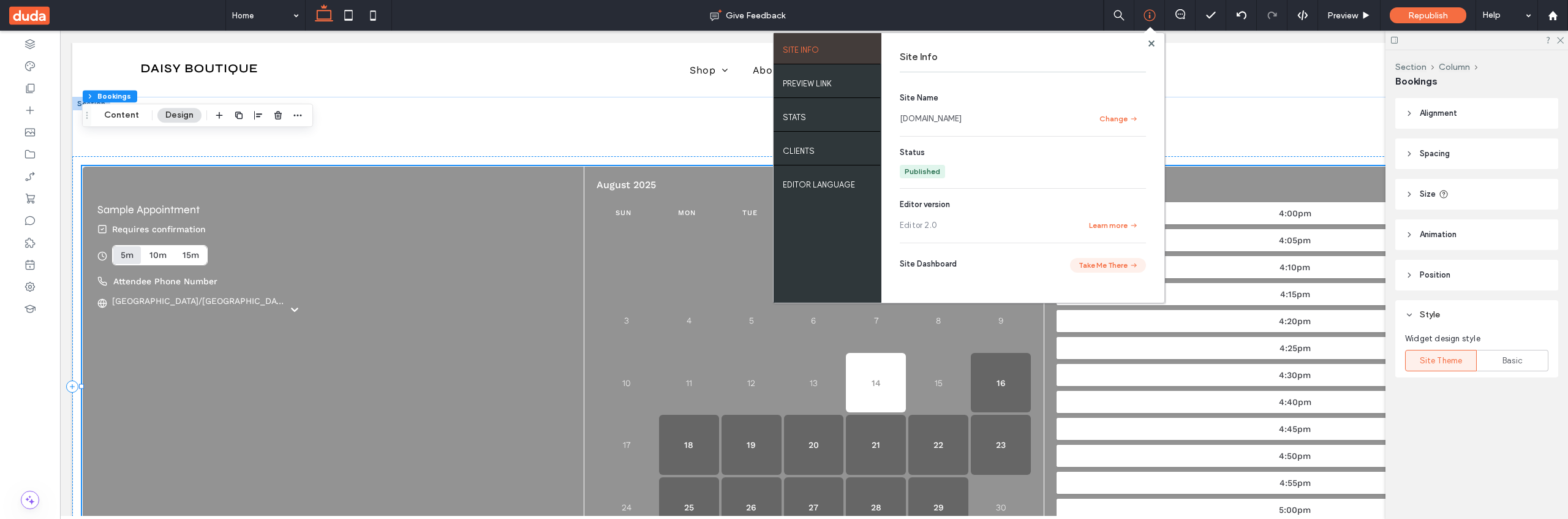
click button "Take Me There"
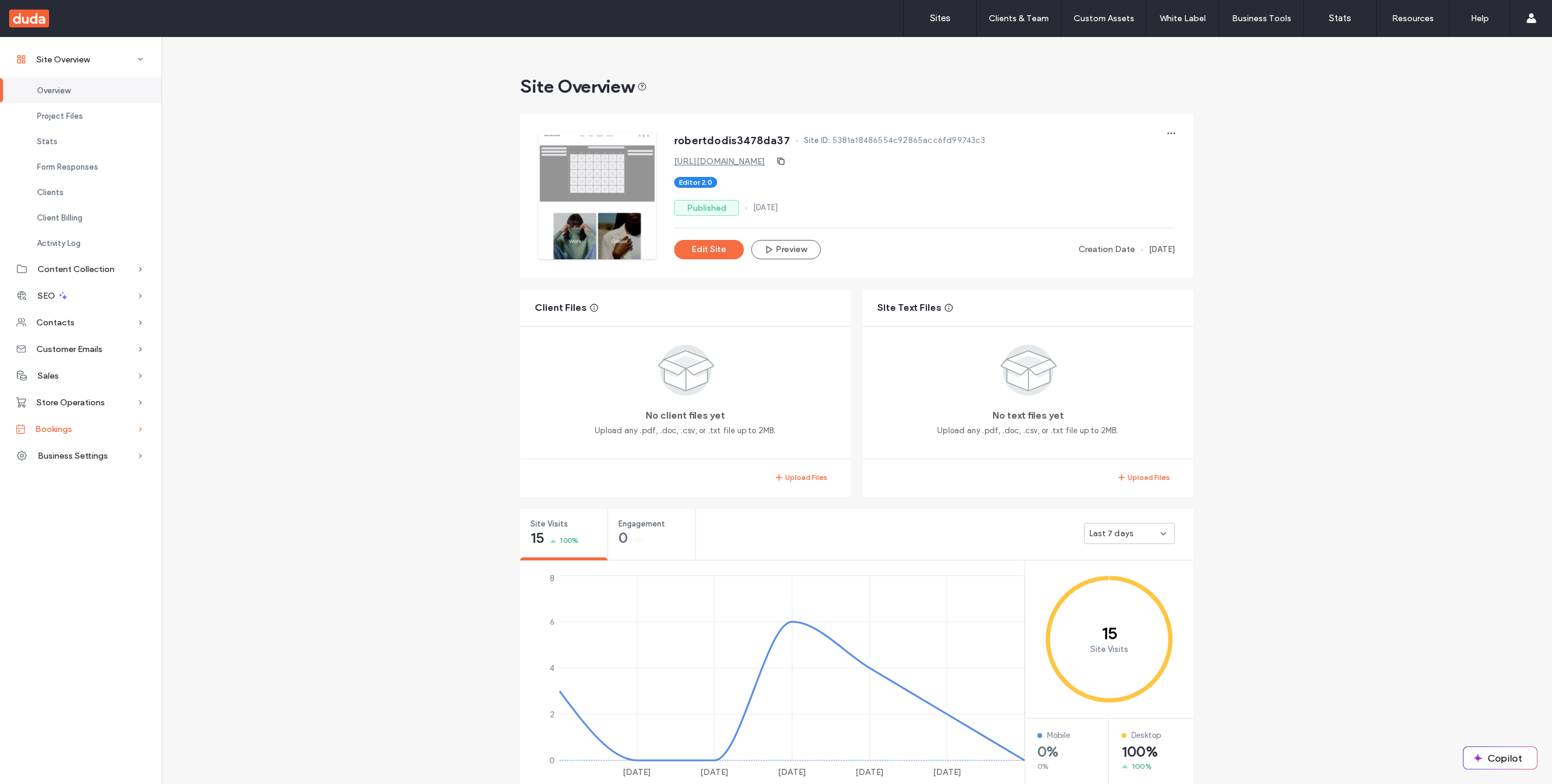
click at [67, 434] on div "Bookings" at bounding box center [81, 429] width 161 height 27
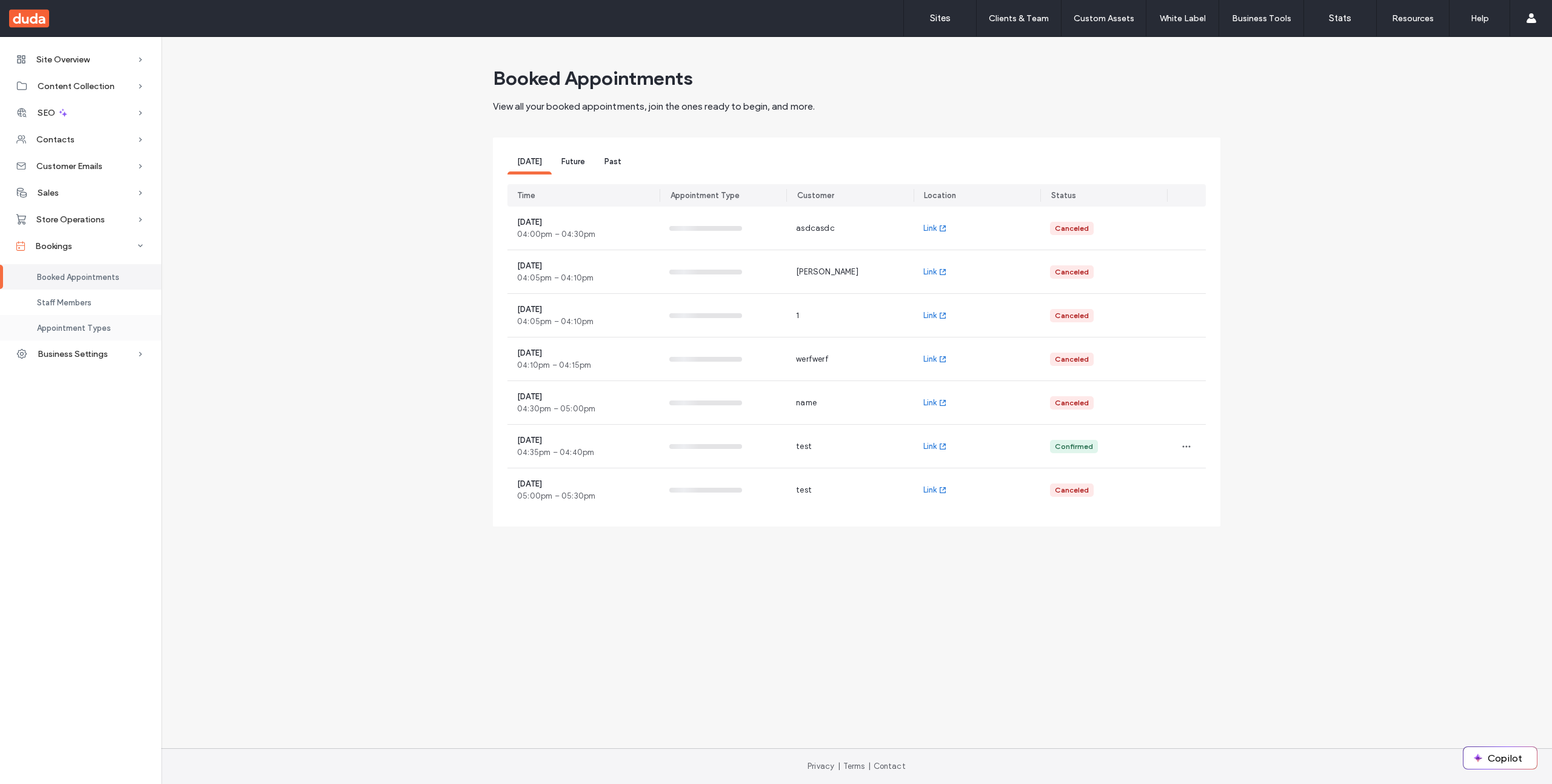
click at [103, 329] on span "Appointment Types" at bounding box center [74, 327] width 74 height 9
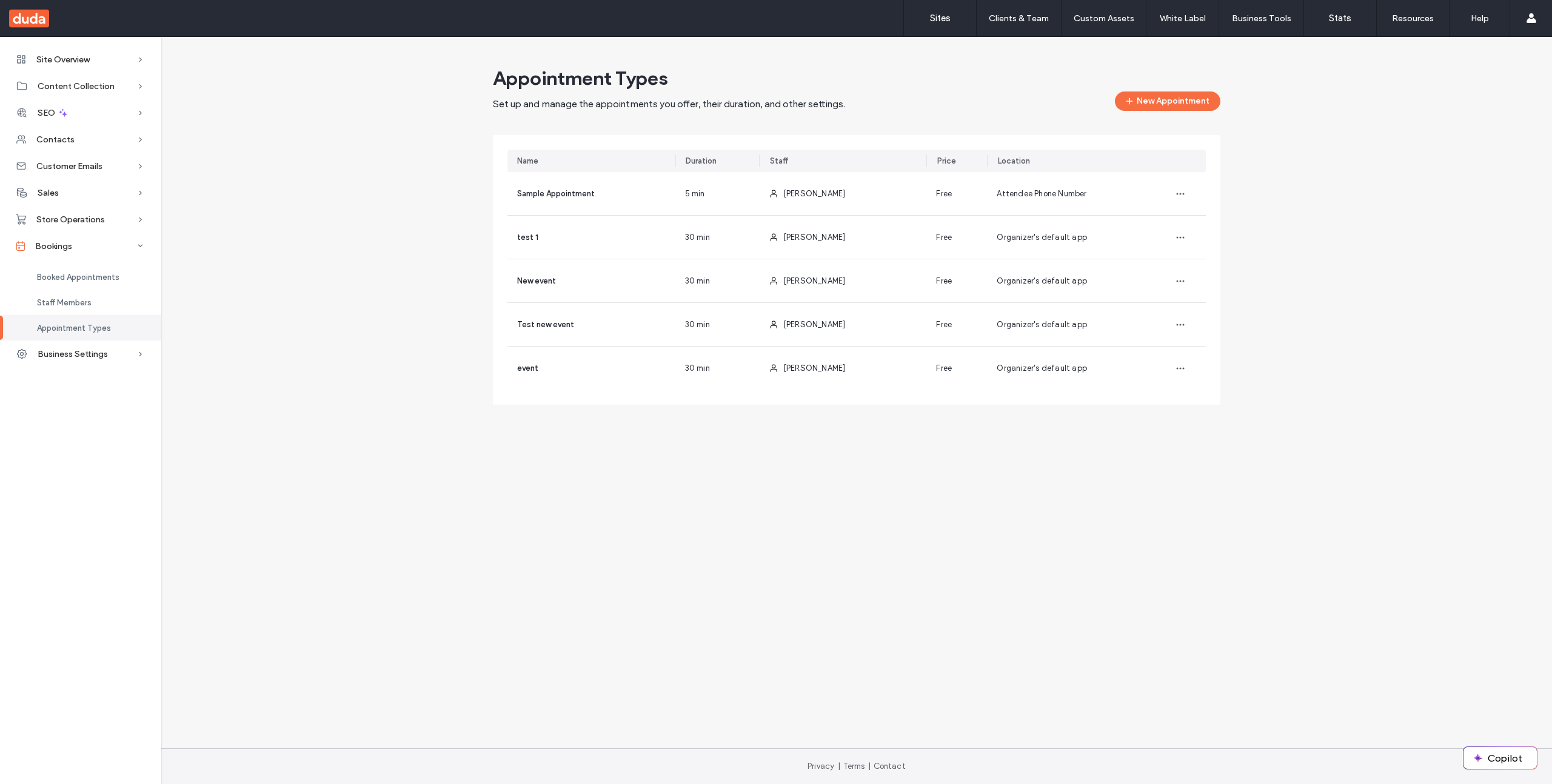
click at [437, 474] on div "Site Overview Overview Project Files Stats Form Responses Clients Client Billin…" at bounding box center [776, 392] width 1552 height 711
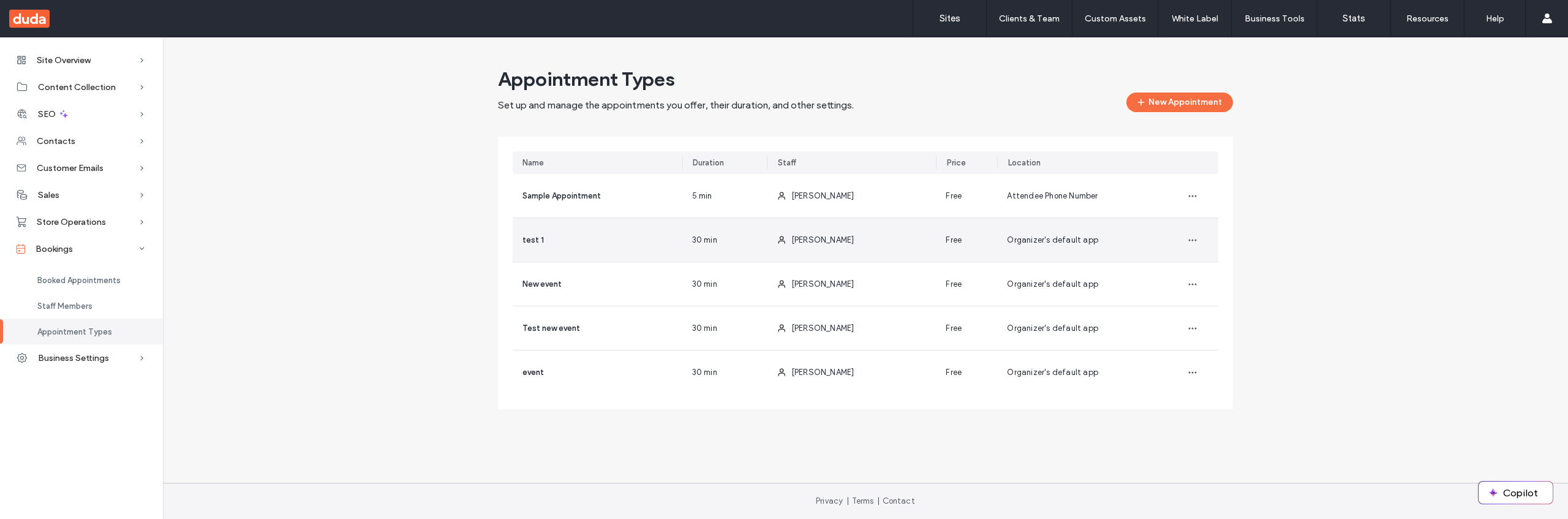
click at [592, 237] on div "test 1" at bounding box center [597, 240] width 170 height 44
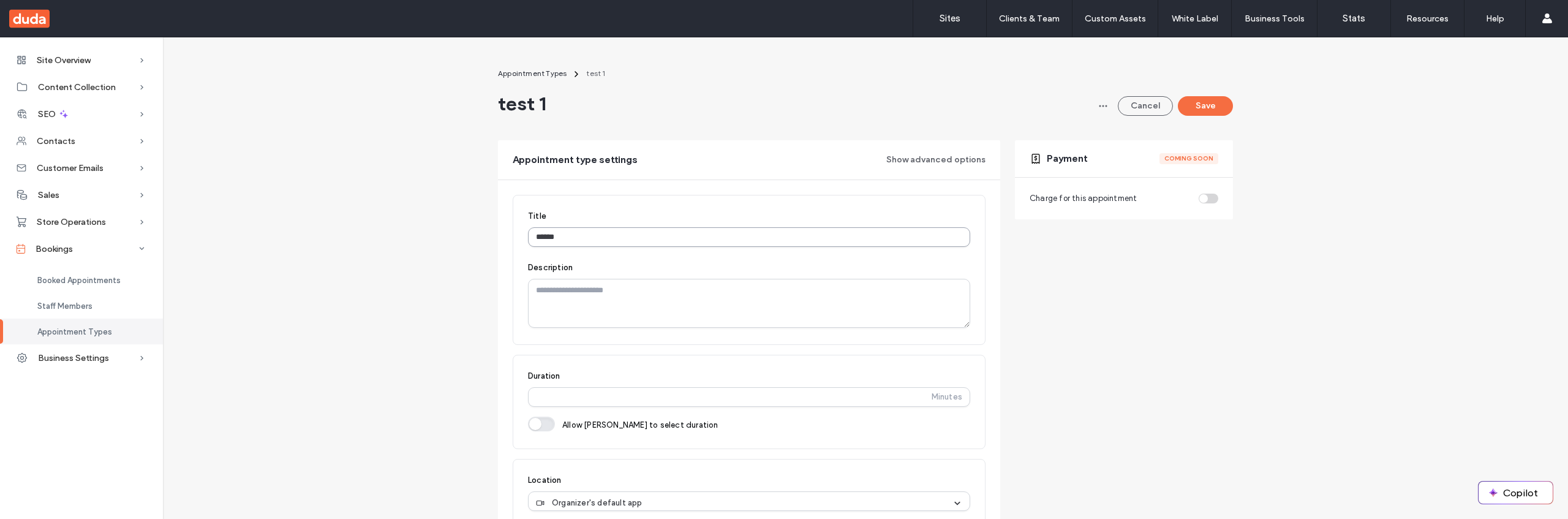
click at [592, 237] on input "******" at bounding box center [749, 237] width 442 height 19
type input "******"
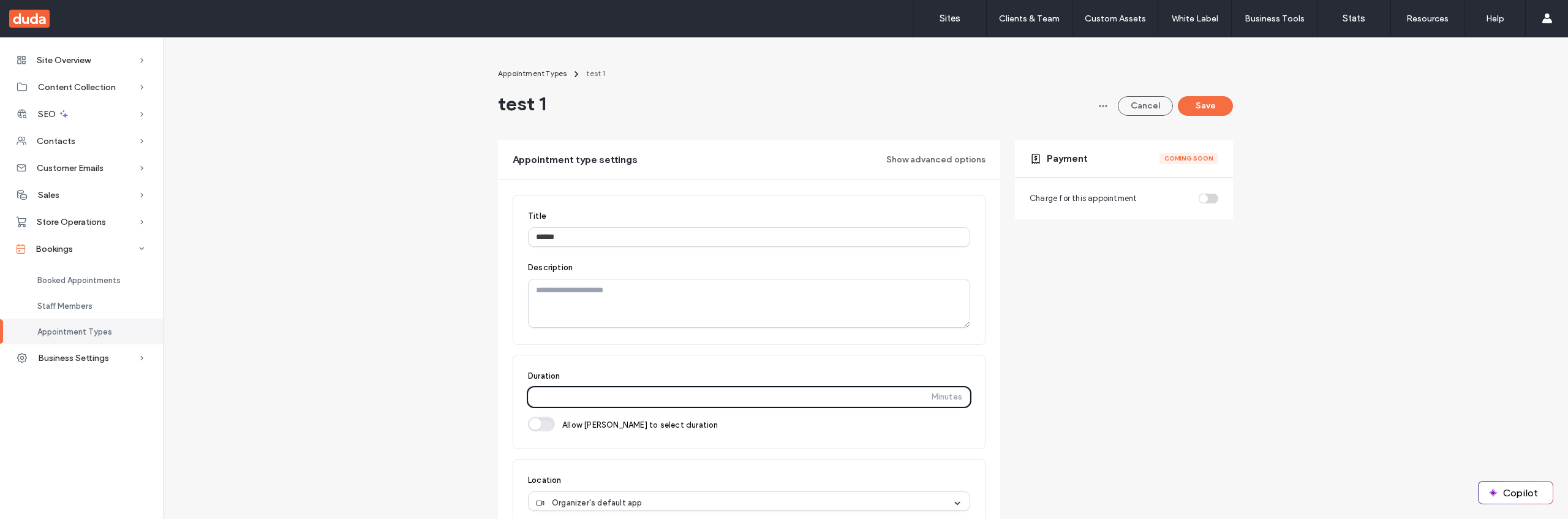
click at [547, 400] on input "**" at bounding box center [732, 397] width 393 height 22
type input "*"
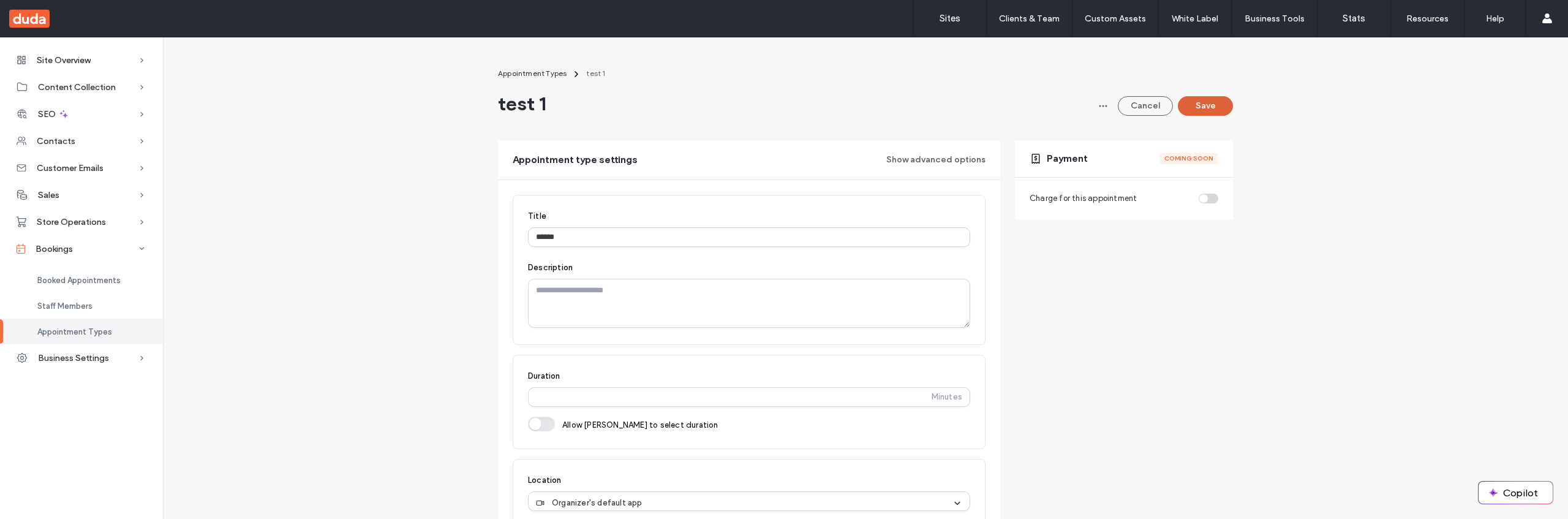
click at [1199, 106] on button "Save" at bounding box center [1204, 106] width 55 height 19
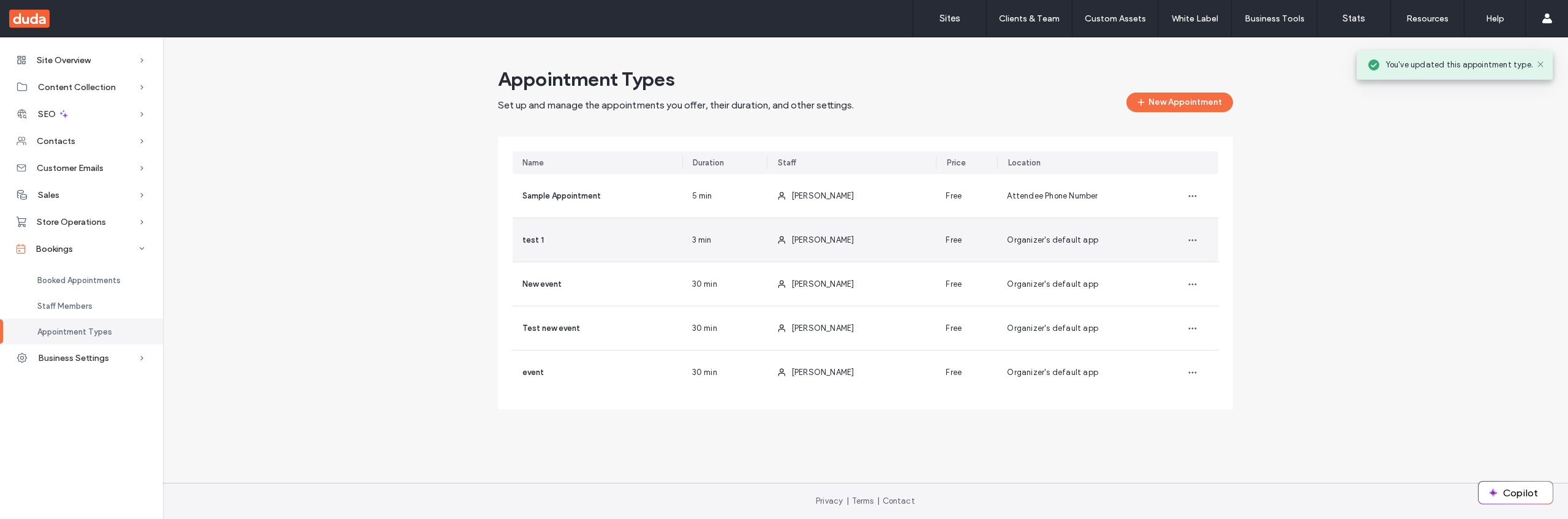
click at [780, 241] on use at bounding box center [782, 240] width 7 height 8
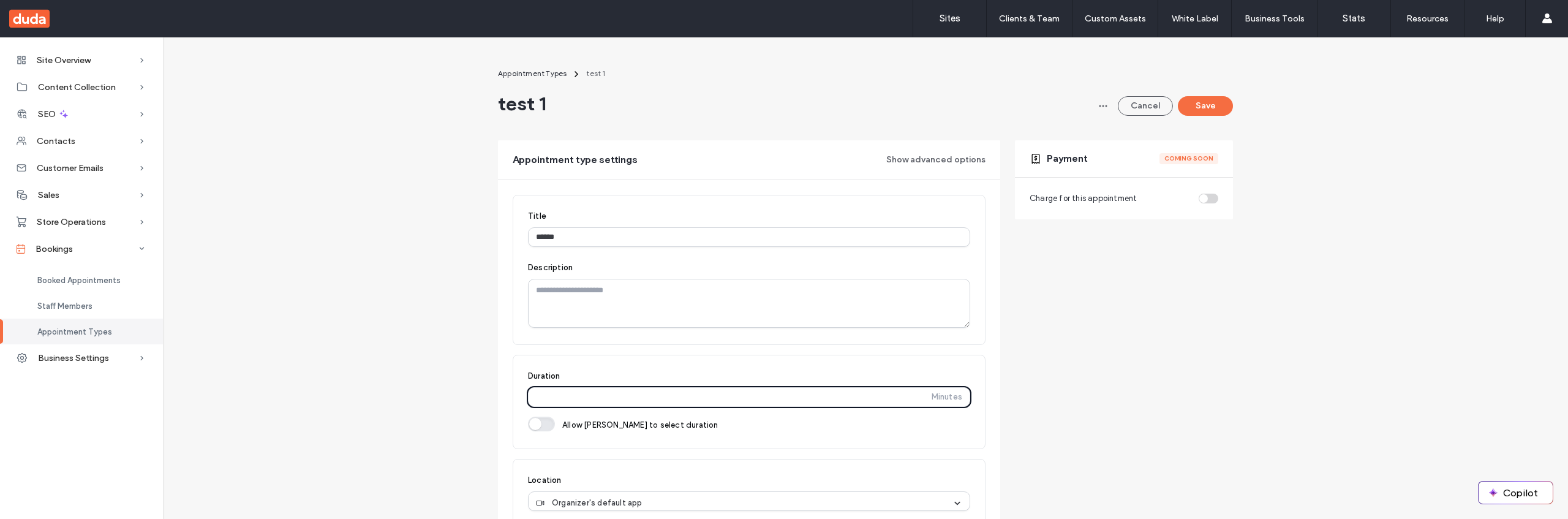
click at [577, 397] on input "*" at bounding box center [732, 397] width 393 height 22
type input "**"
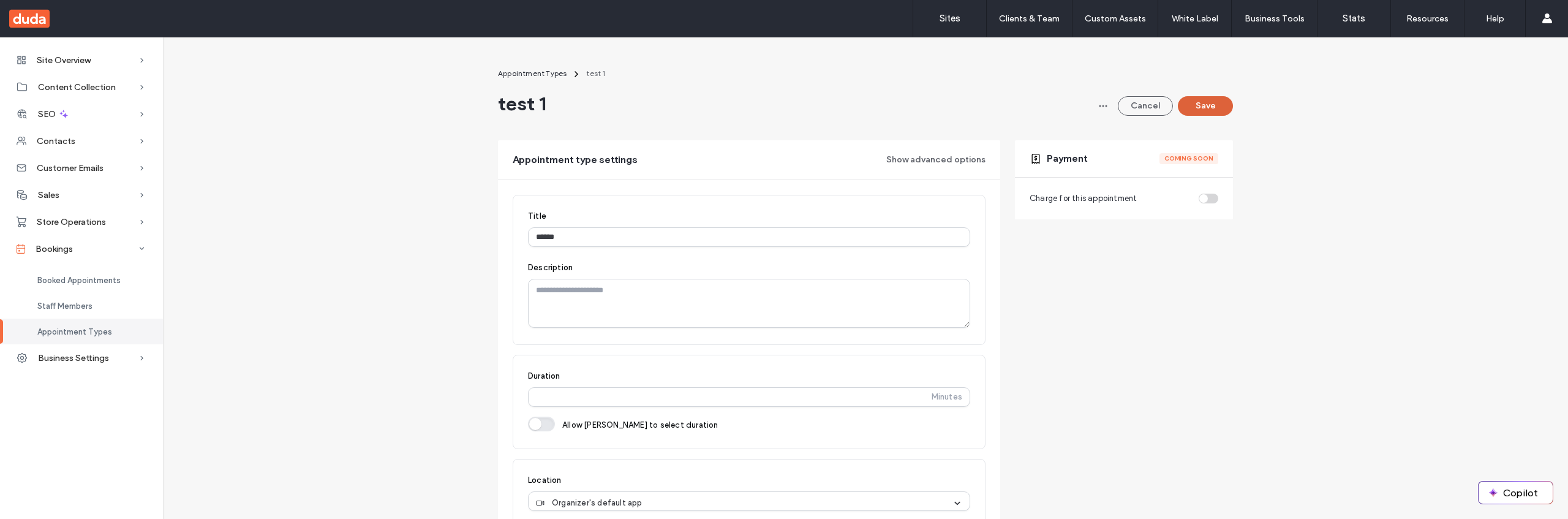
click at [1196, 109] on button "Save" at bounding box center [1204, 106] width 55 height 19
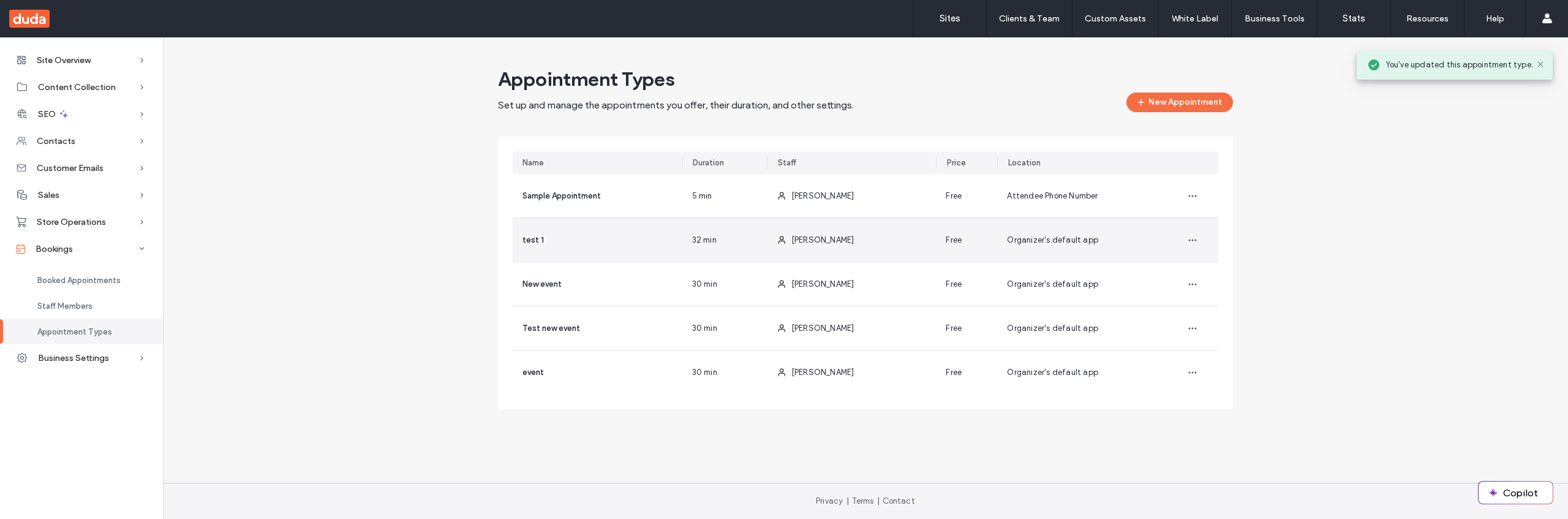
click at [725, 242] on div "32 min" at bounding box center [723, 240] width 84 height 44
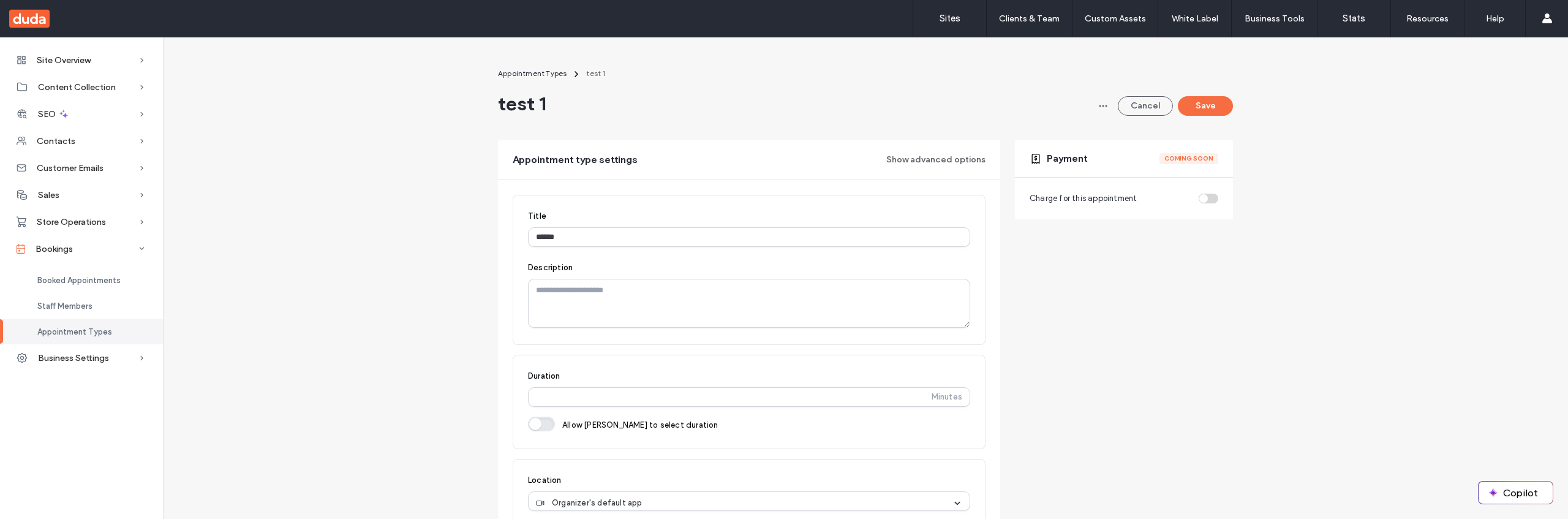
click at [1145, 361] on div "Appointment type settings Show advanced options test 1 Save Event Setup 32 mins…" at bounding box center [865, 343] width 735 height 405
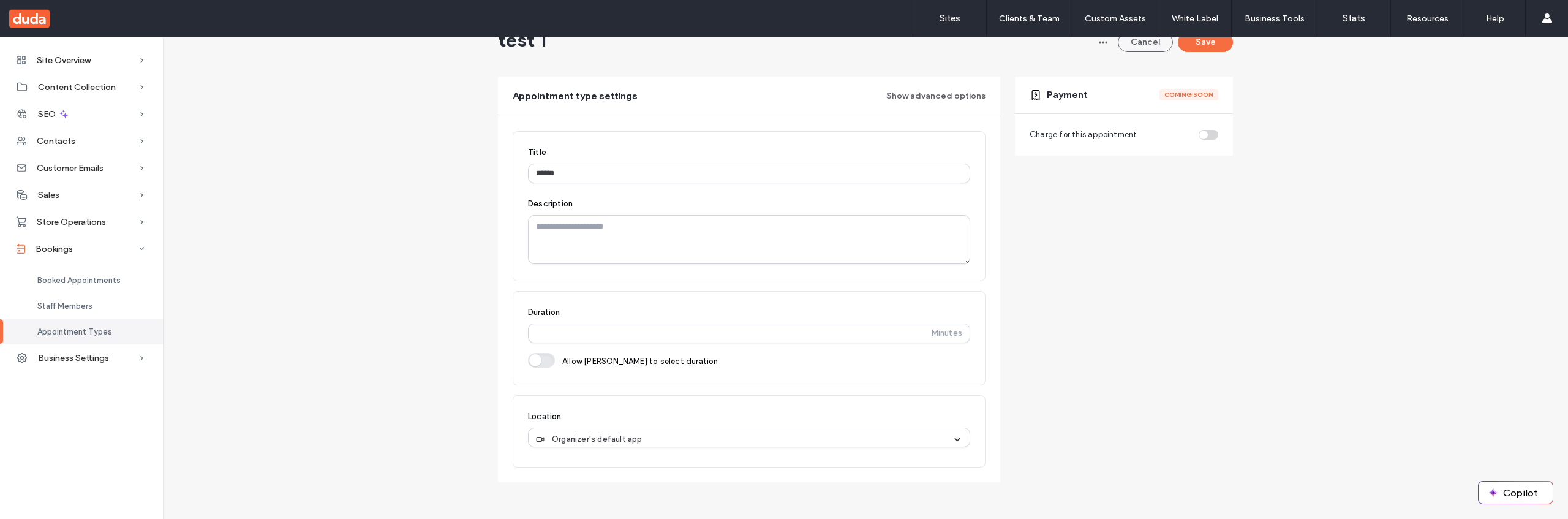
scroll to position [64, 0]
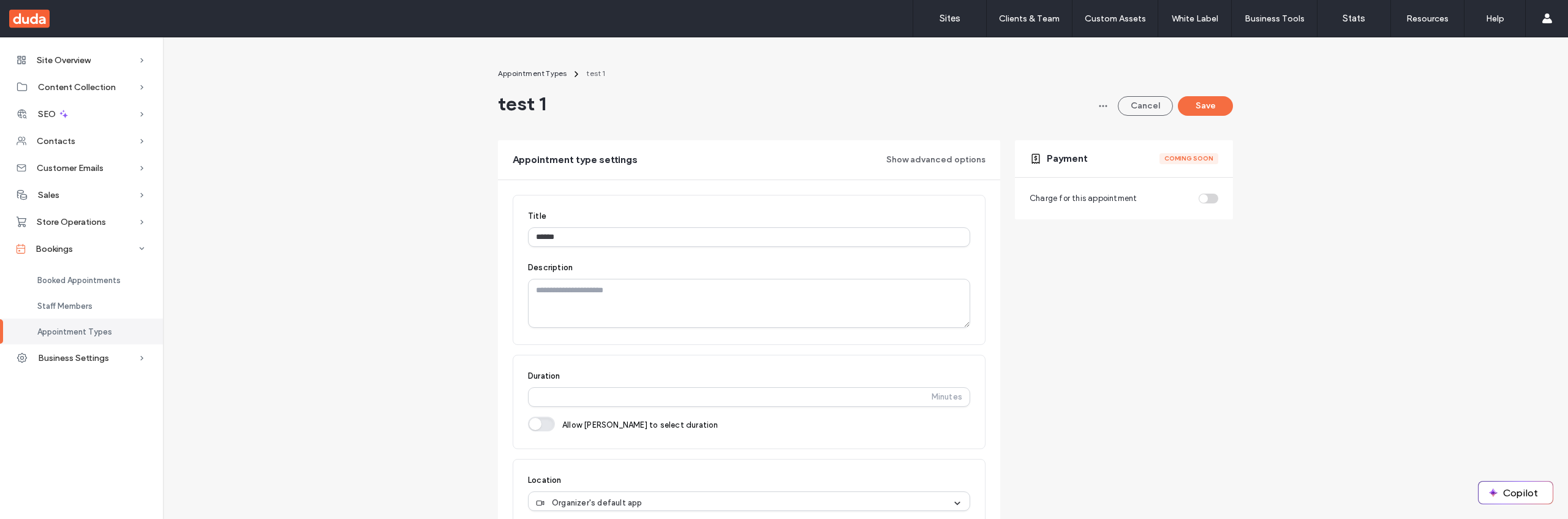
scroll to position [1, 0]
click at [541, 68] on span "Appointment Types" at bounding box center [531, 72] width 69 height 9
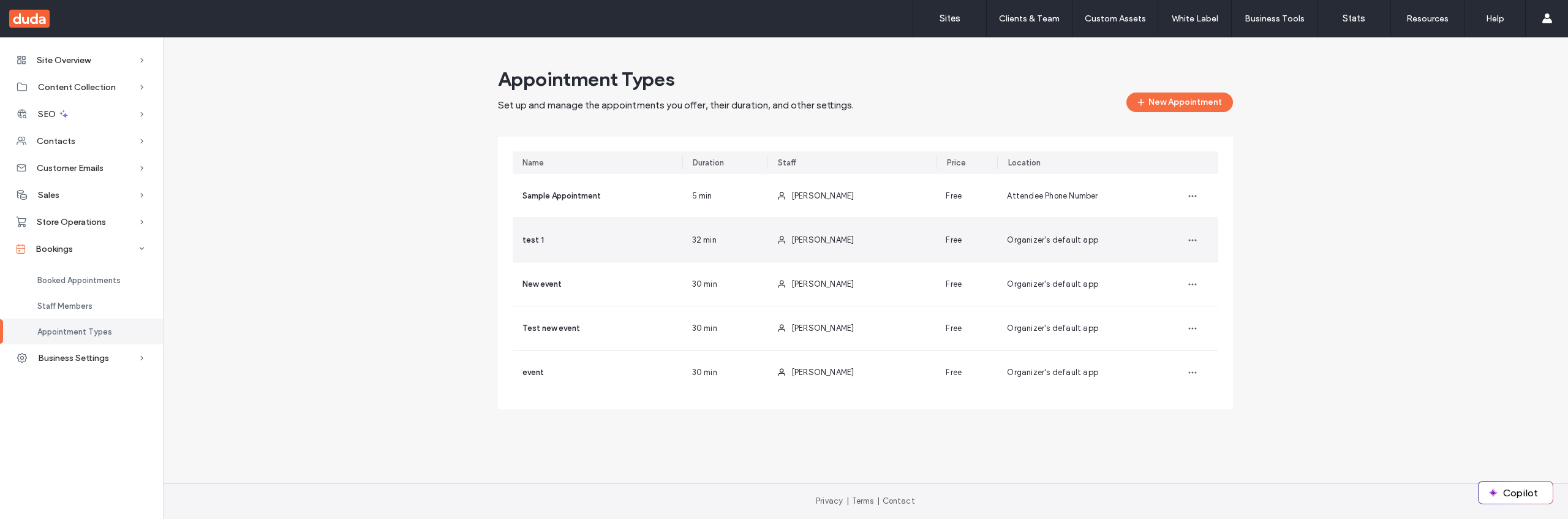
click at [667, 239] on div "test 1" at bounding box center [597, 240] width 170 height 44
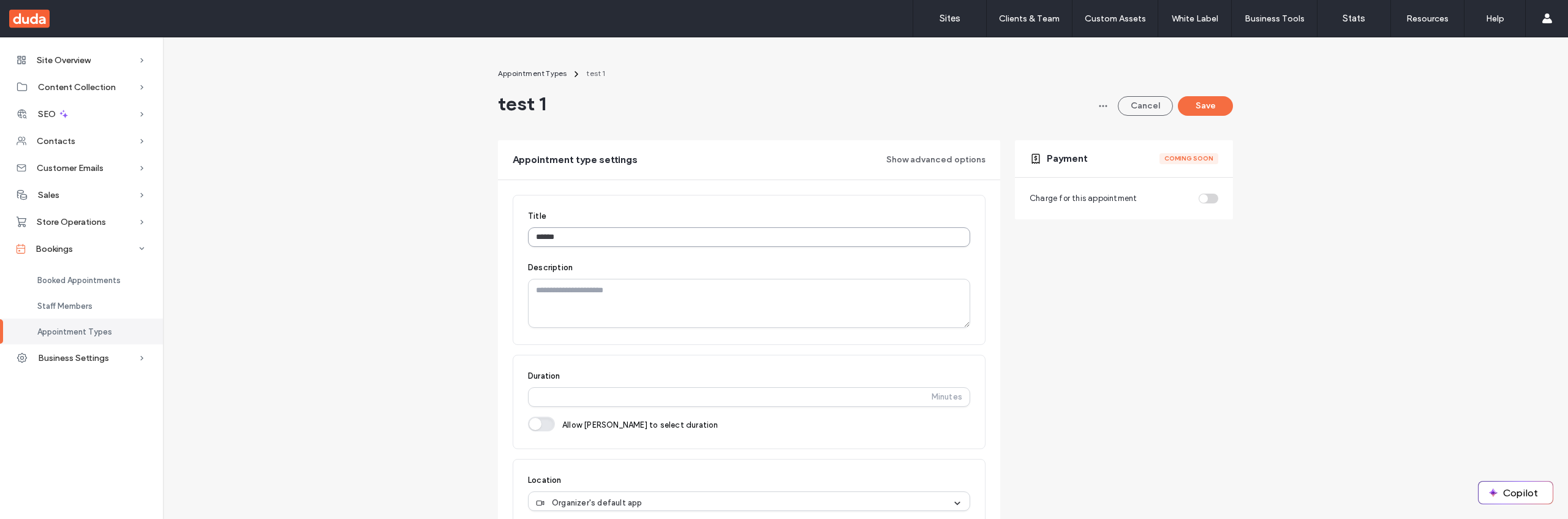
click at [625, 239] on input "******" at bounding box center [749, 237] width 442 height 19
type input "*********"
click at [1195, 109] on button "Save" at bounding box center [1204, 106] width 55 height 19
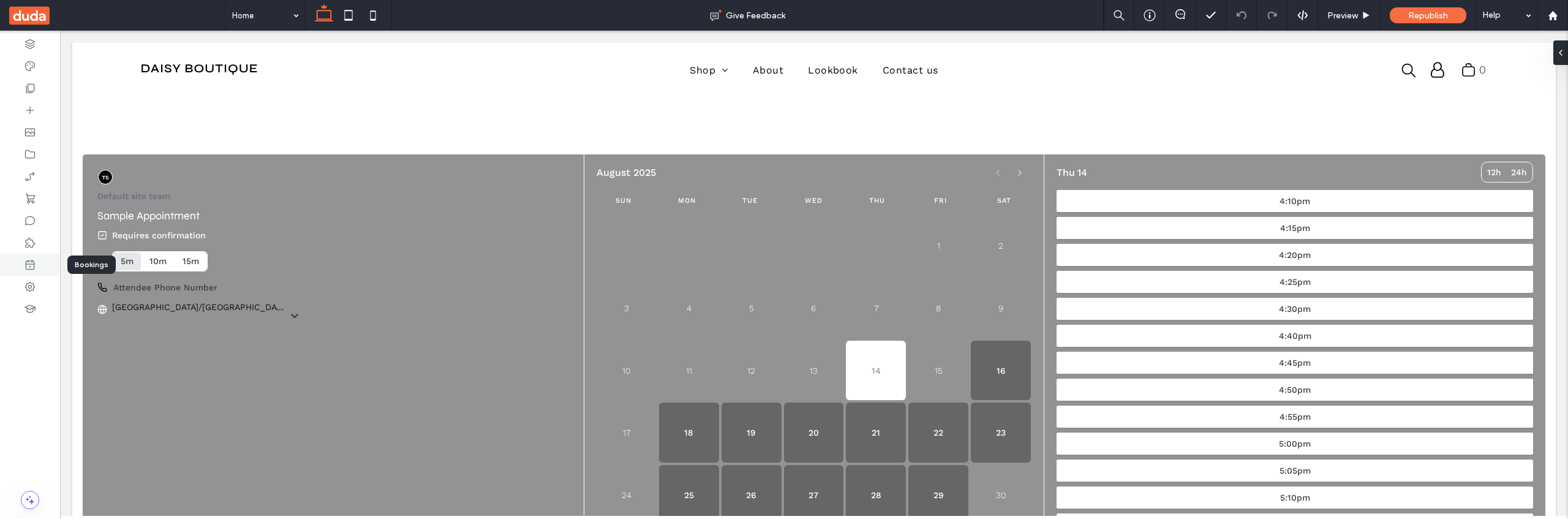
click at [33, 261] on use at bounding box center [30, 265] width 9 height 10
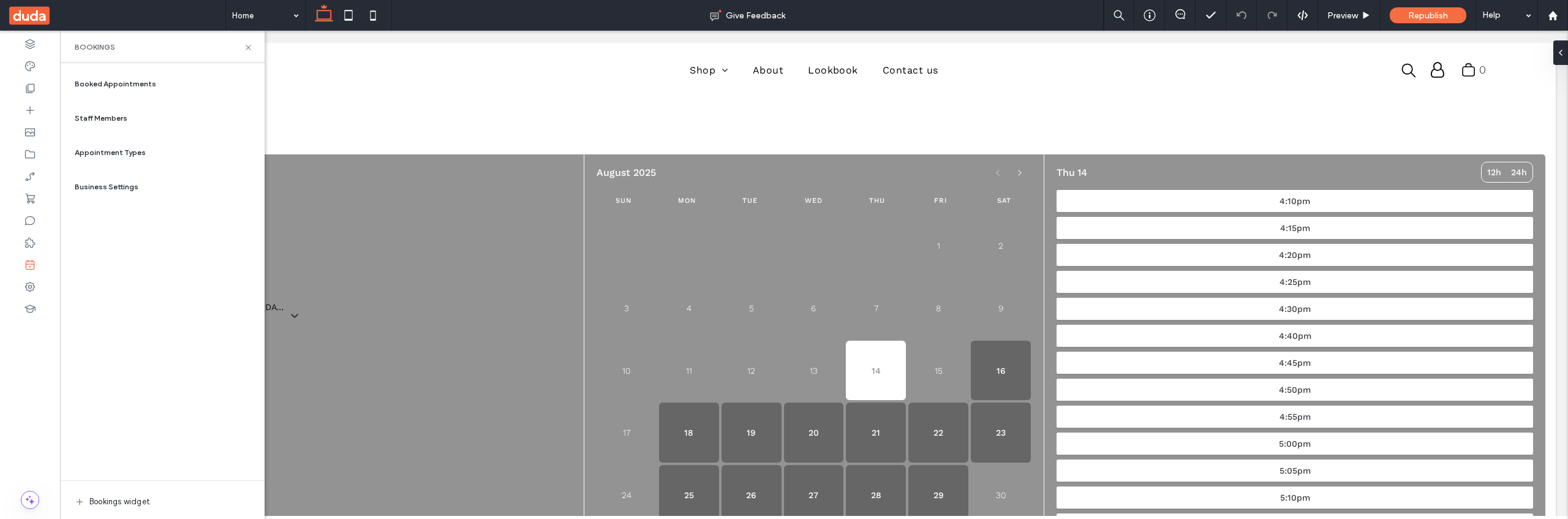
click at [122, 150] on span "Appointment Types" at bounding box center [110, 152] width 71 height 11
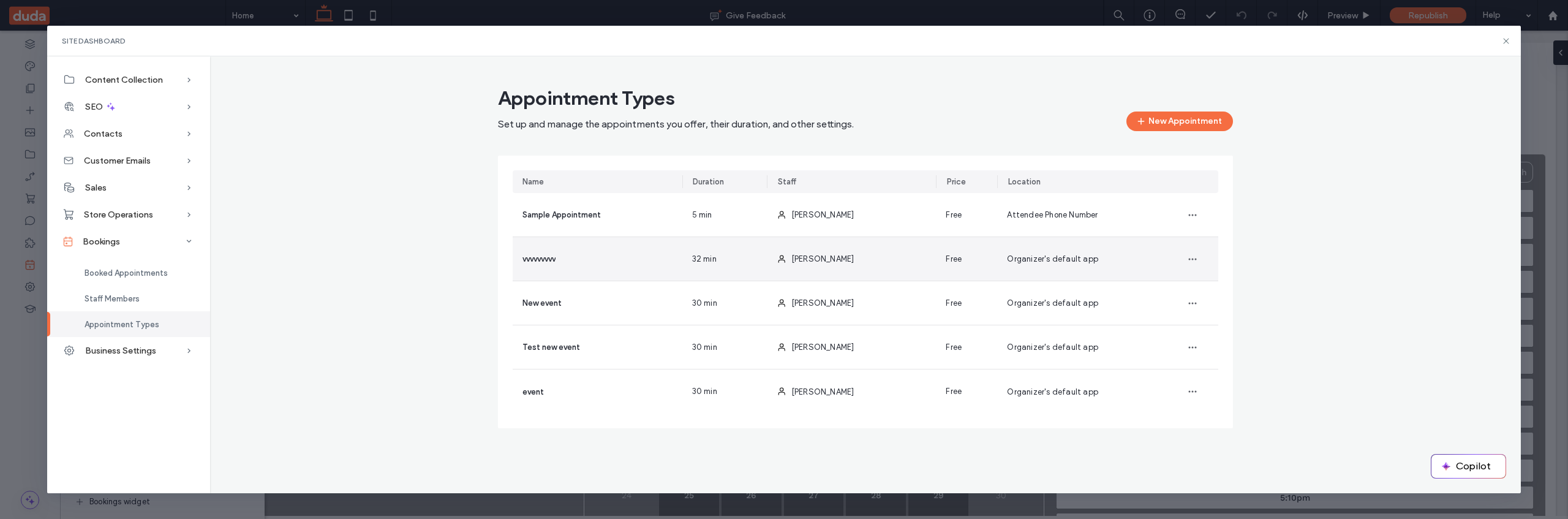
click at [823, 260] on span "[PERSON_NAME]" at bounding box center [822, 258] width 63 height 9
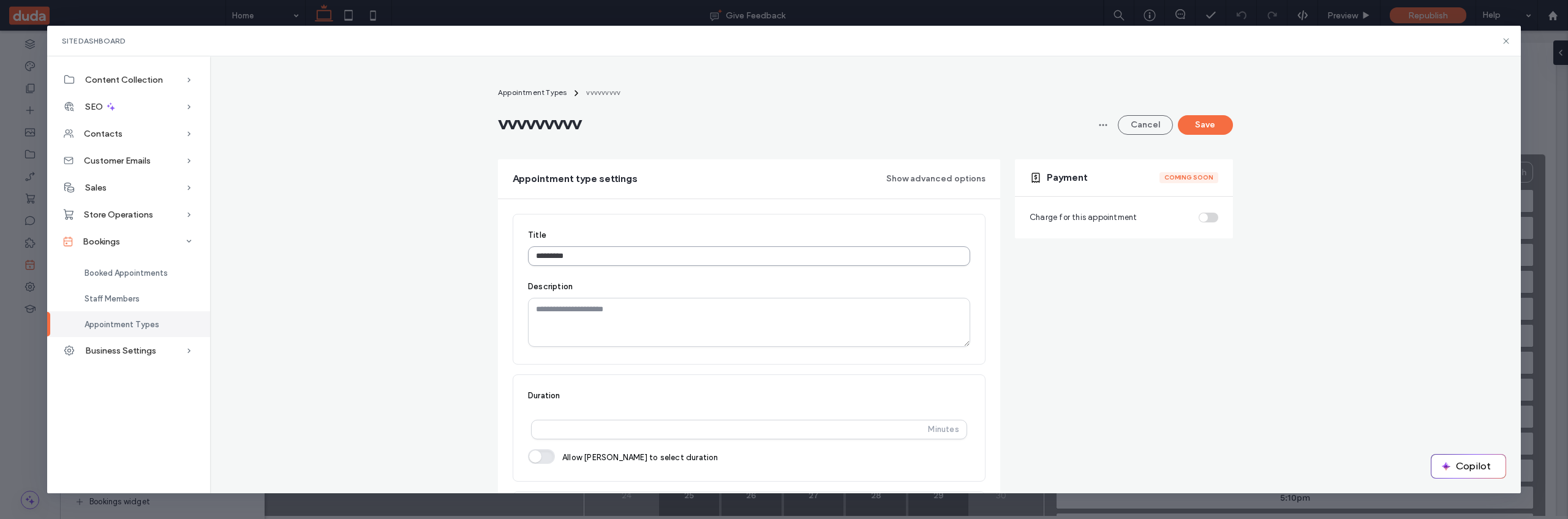
click at [804, 262] on input "*********" at bounding box center [749, 256] width 442 height 19
click at [865, 252] on input "*********" at bounding box center [749, 256] width 442 height 19
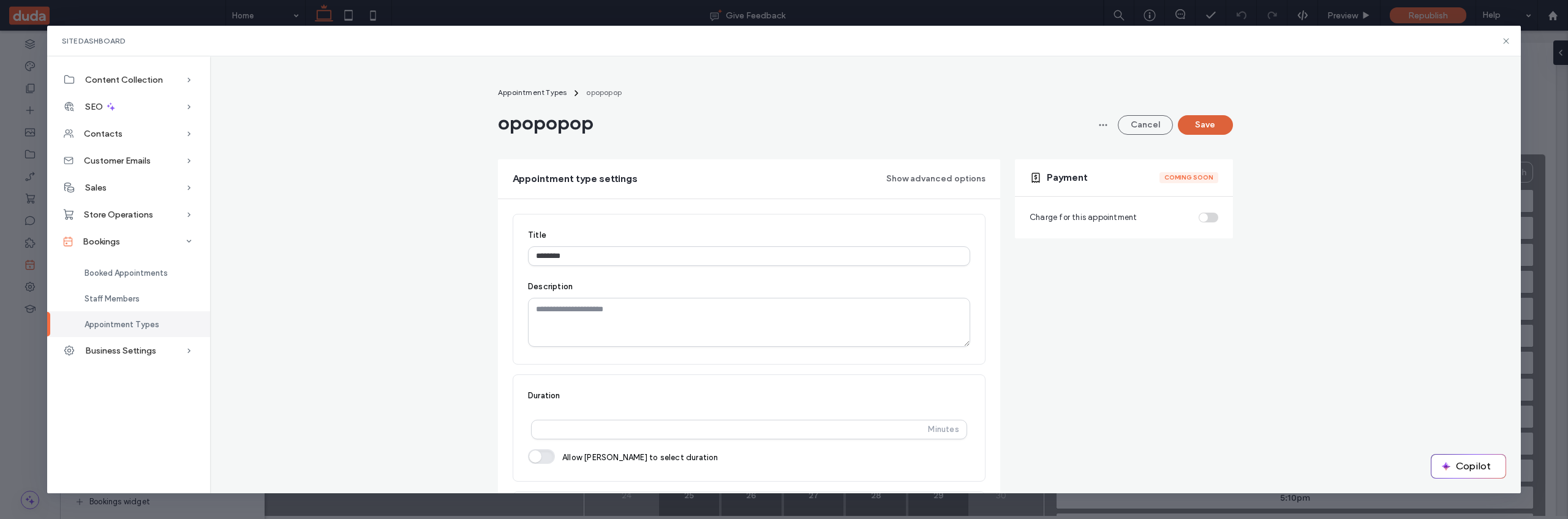
type input "********"
click at [1203, 130] on button "Save" at bounding box center [1204, 125] width 55 height 19
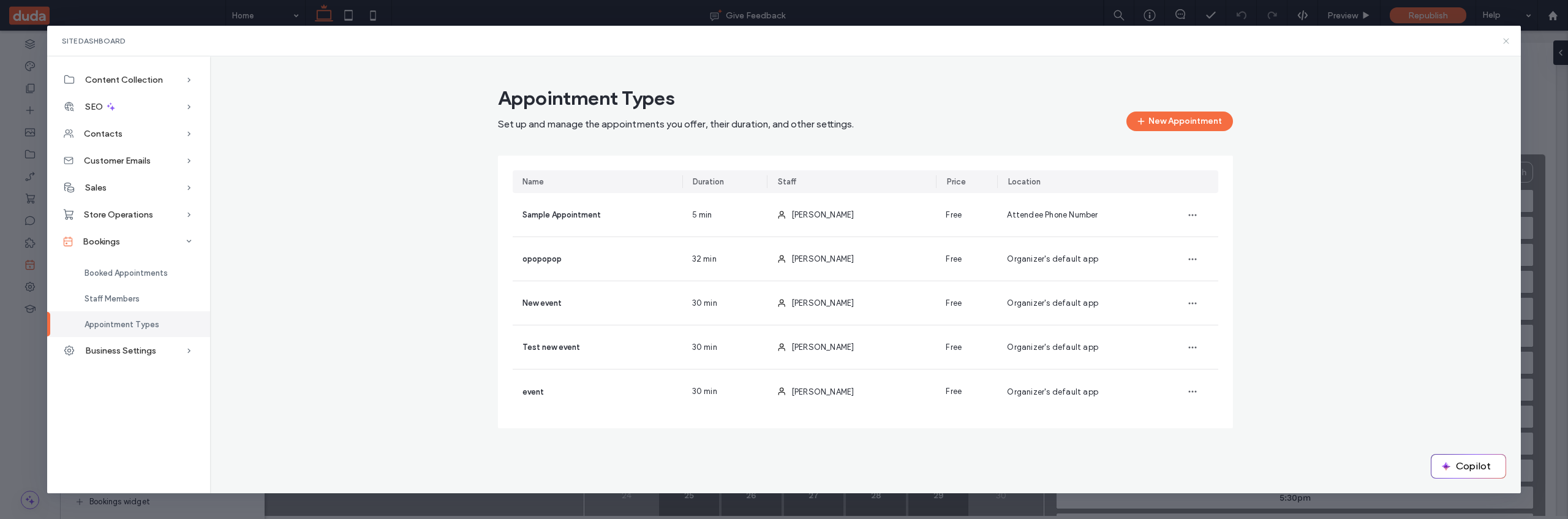
click at [1507, 41] on icon at bounding box center [1506, 41] width 10 height 10
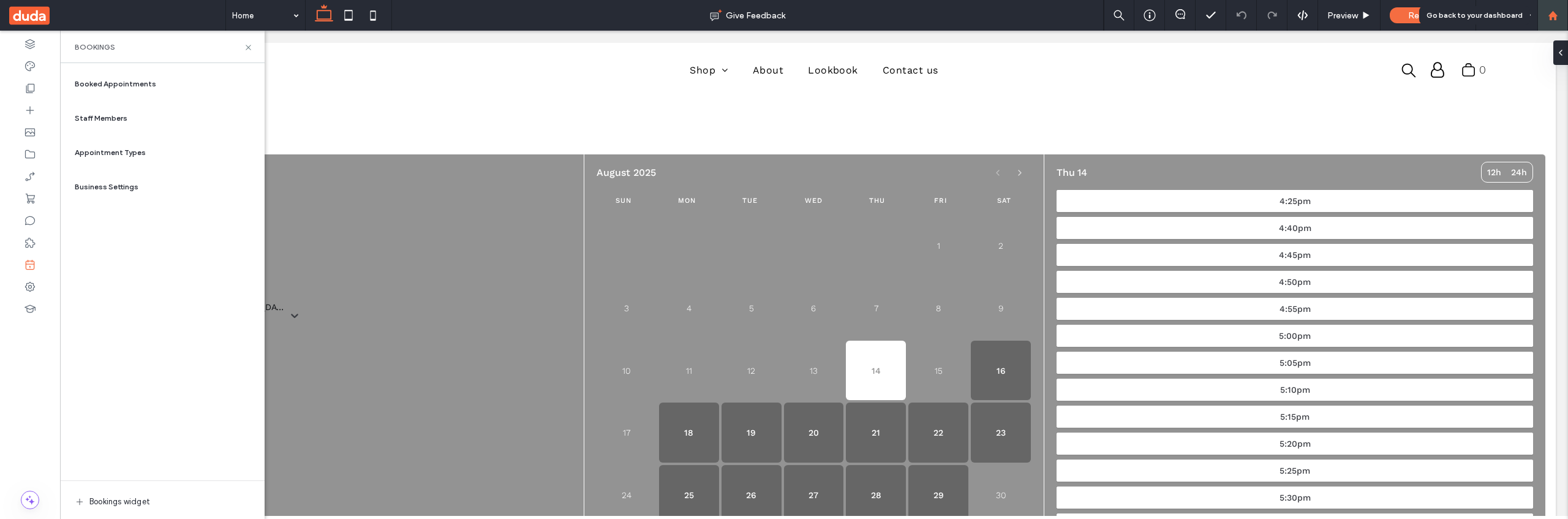
click at [1554, 15] on use at bounding box center [1552, 15] width 9 height 9
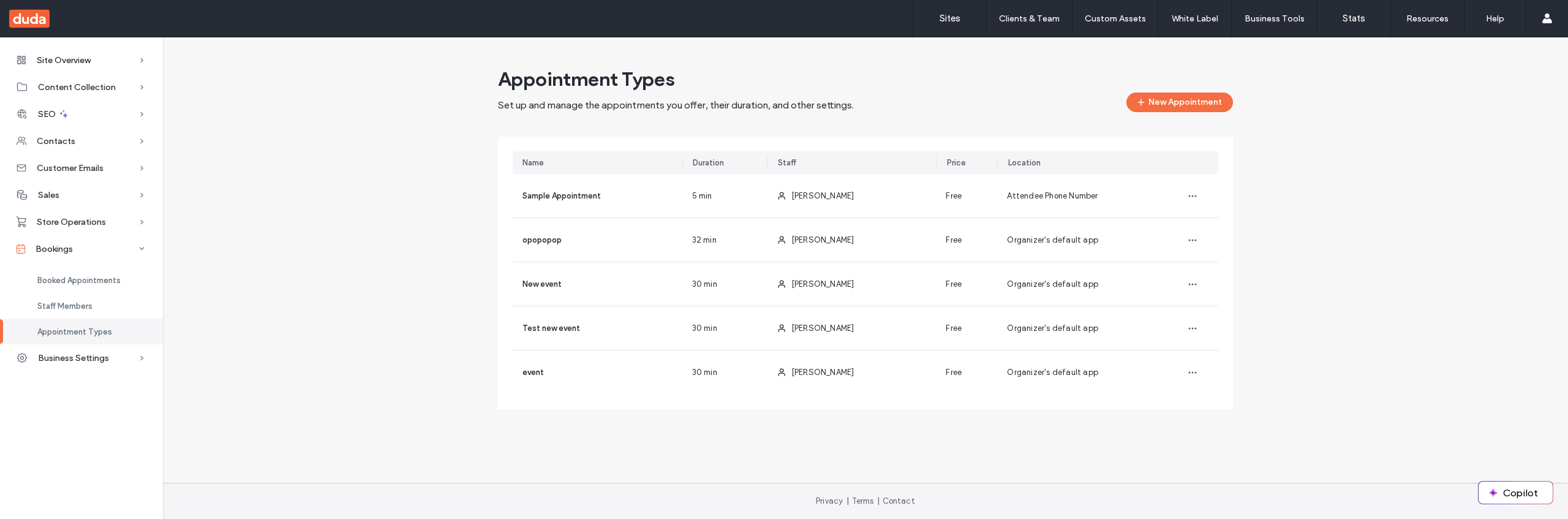
click at [435, 215] on div "Appointment Types Set up and manage the appointments you offer, their duration,…" at bounding box center [865, 243] width 1385 height 351
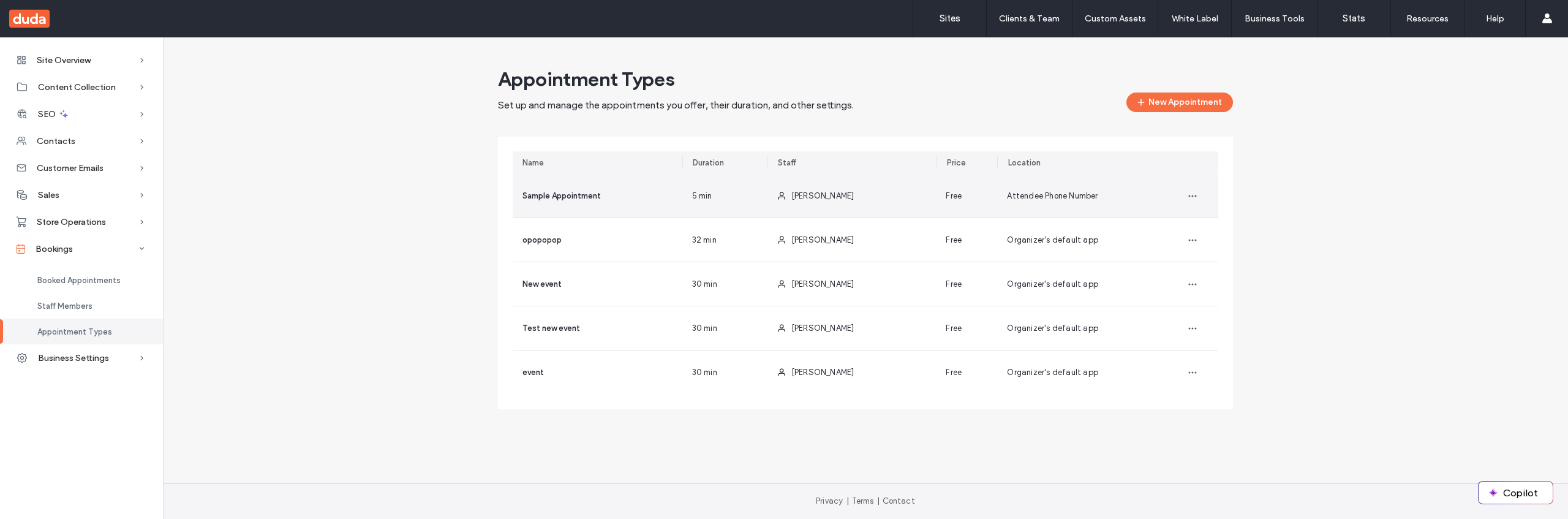
click at [621, 207] on div "Sample Appointment" at bounding box center [597, 195] width 170 height 44
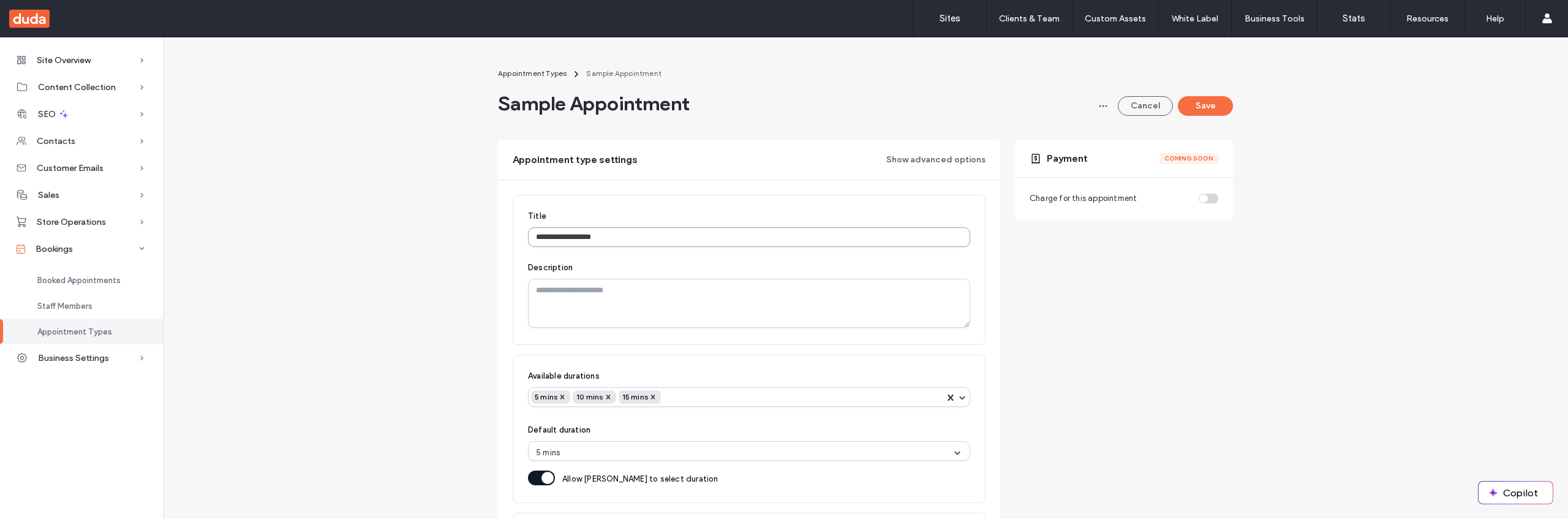
click at [621, 237] on input "**********" at bounding box center [749, 237] width 442 height 19
click at [497, 74] on span "Appointment Types" at bounding box center [531, 73] width 69 height 9
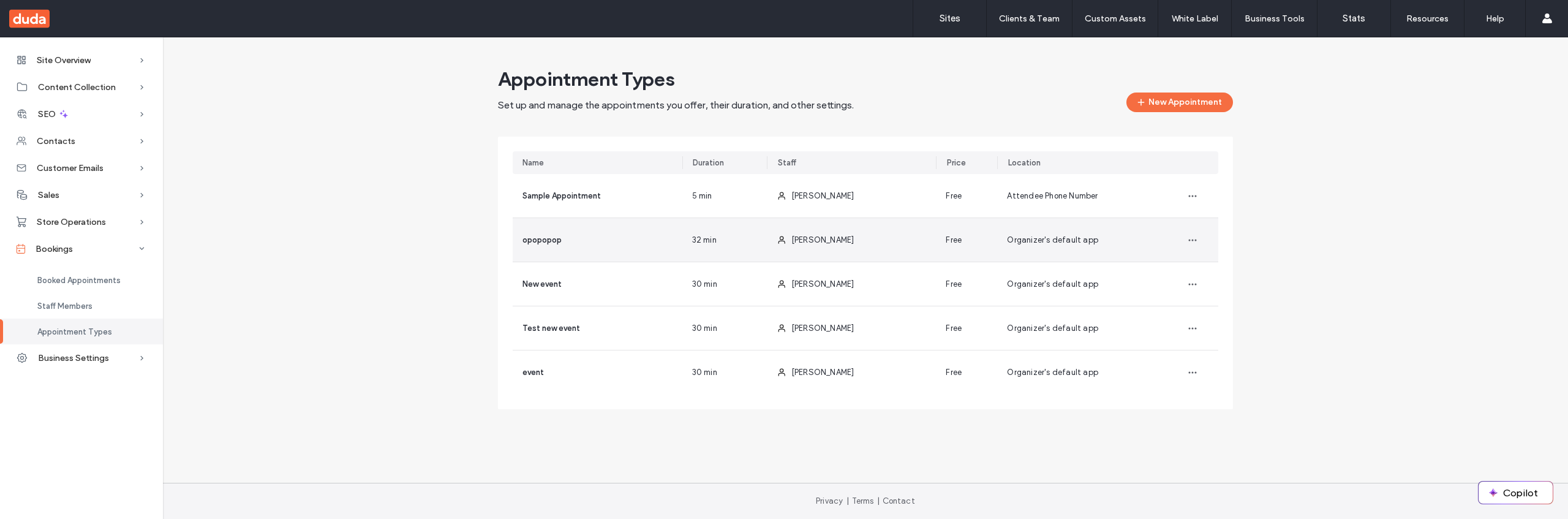
click at [608, 232] on div "opopopop" at bounding box center [597, 240] width 170 height 44
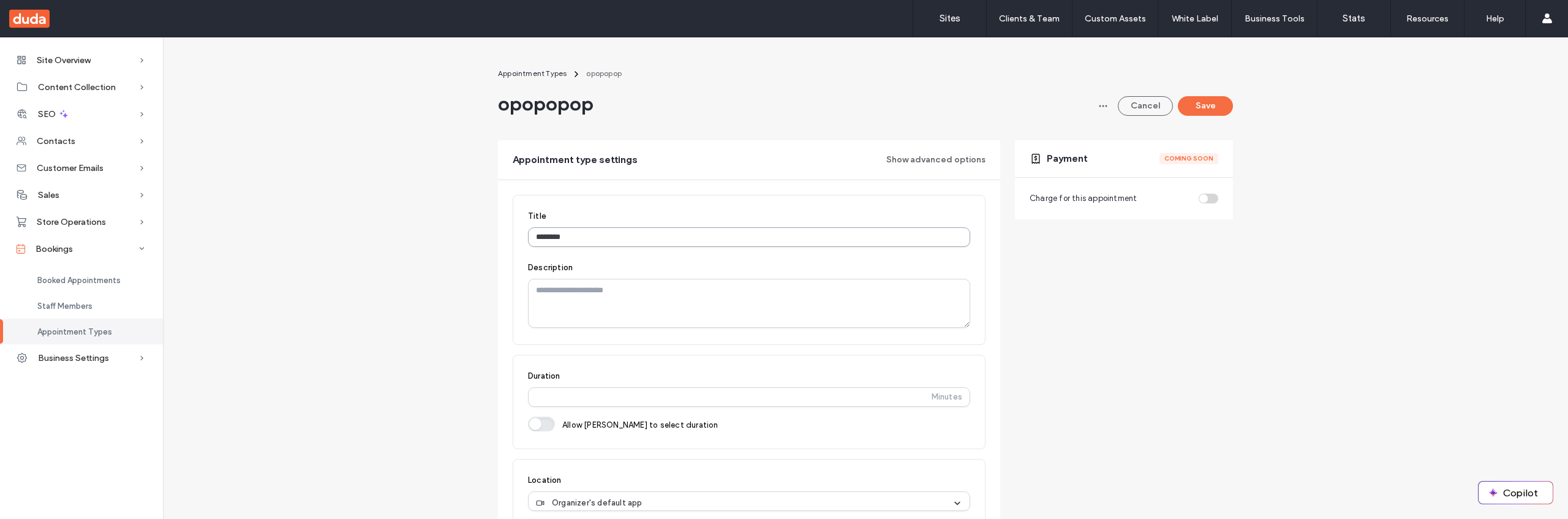
click at [628, 239] on input "********" at bounding box center [749, 237] width 442 height 19
type input "*******"
click at [1203, 106] on button "Save" at bounding box center [1204, 106] width 55 height 19
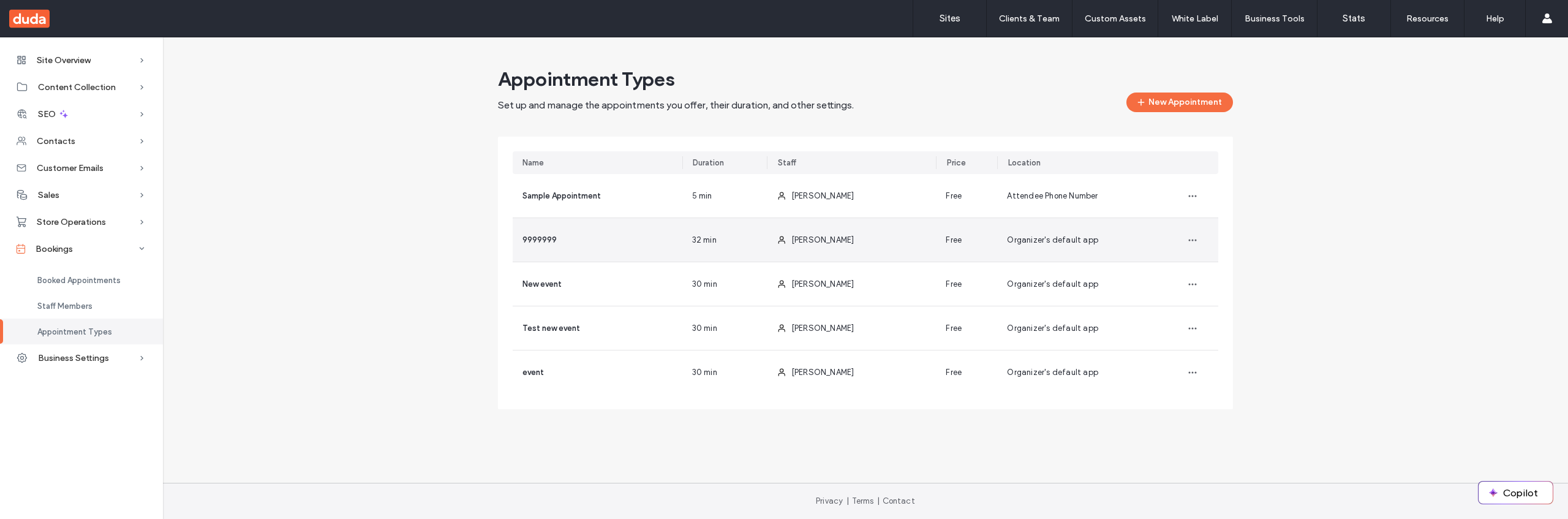
click at [969, 232] on div "Free" at bounding box center [966, 240] width 61 height 44
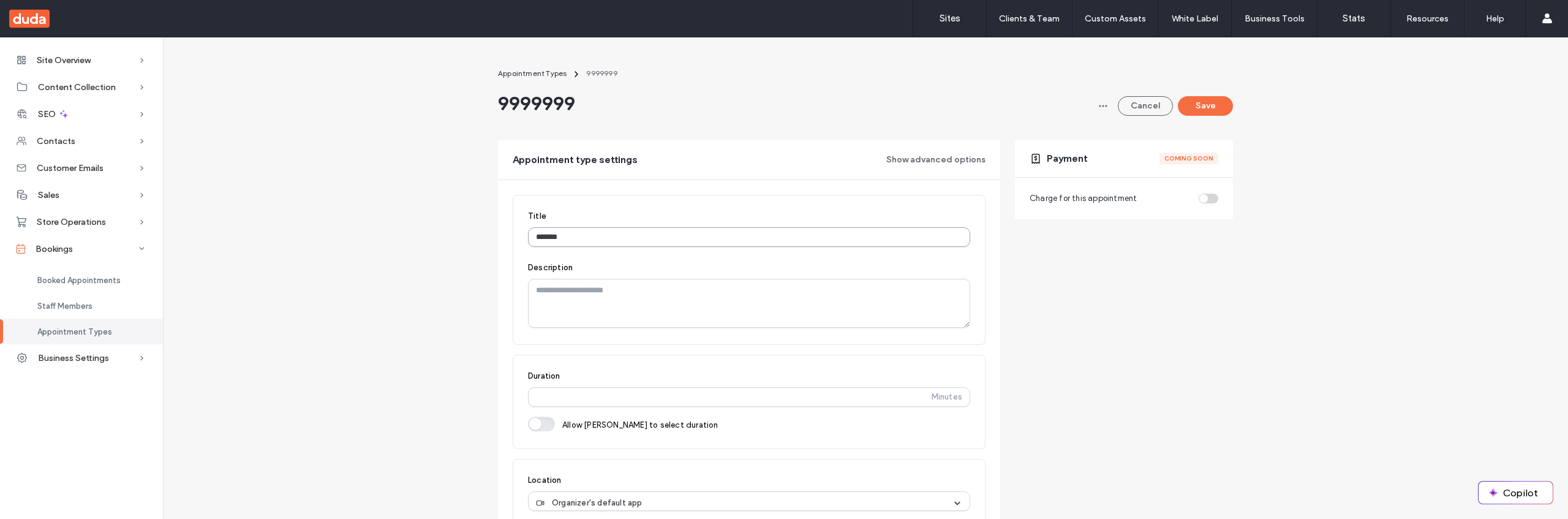
click at [858, 242] on input "*******" at bounding box center [749, 237] width 442 height 19
type input "**********"
click at [1198, 106] on button "Save" at bounding box center [1204, 106] width 55 height 19
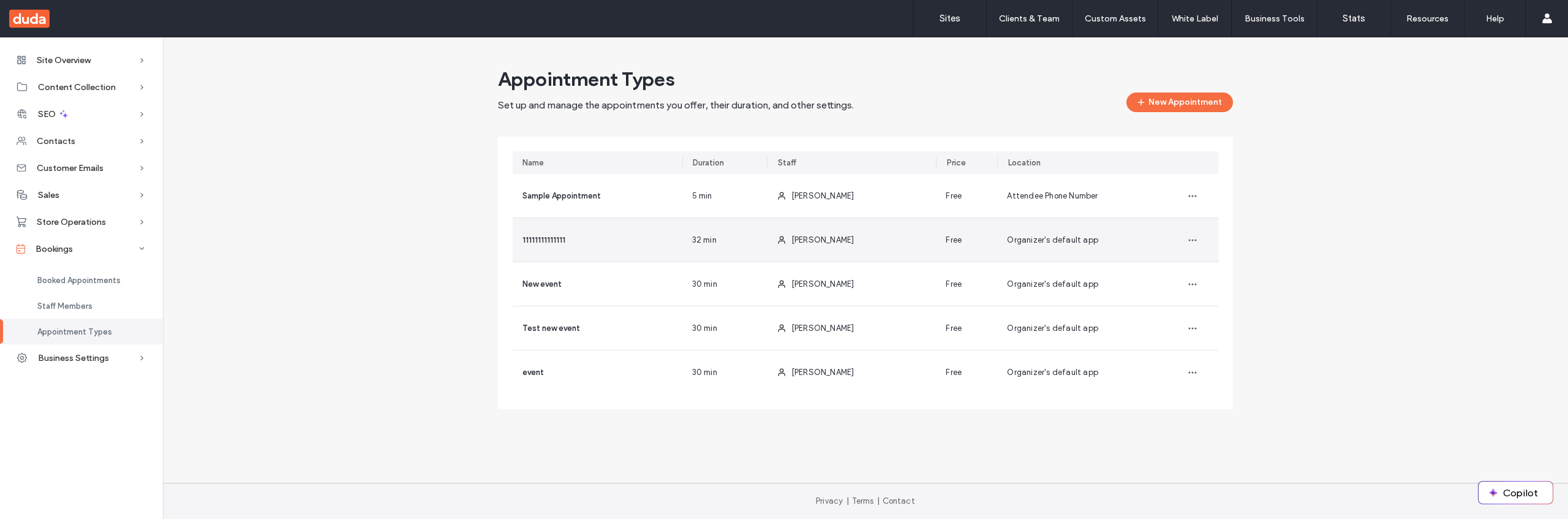
click at [756, 229] on div "32 min" at bounding box center [723, 240] width 84 height 44
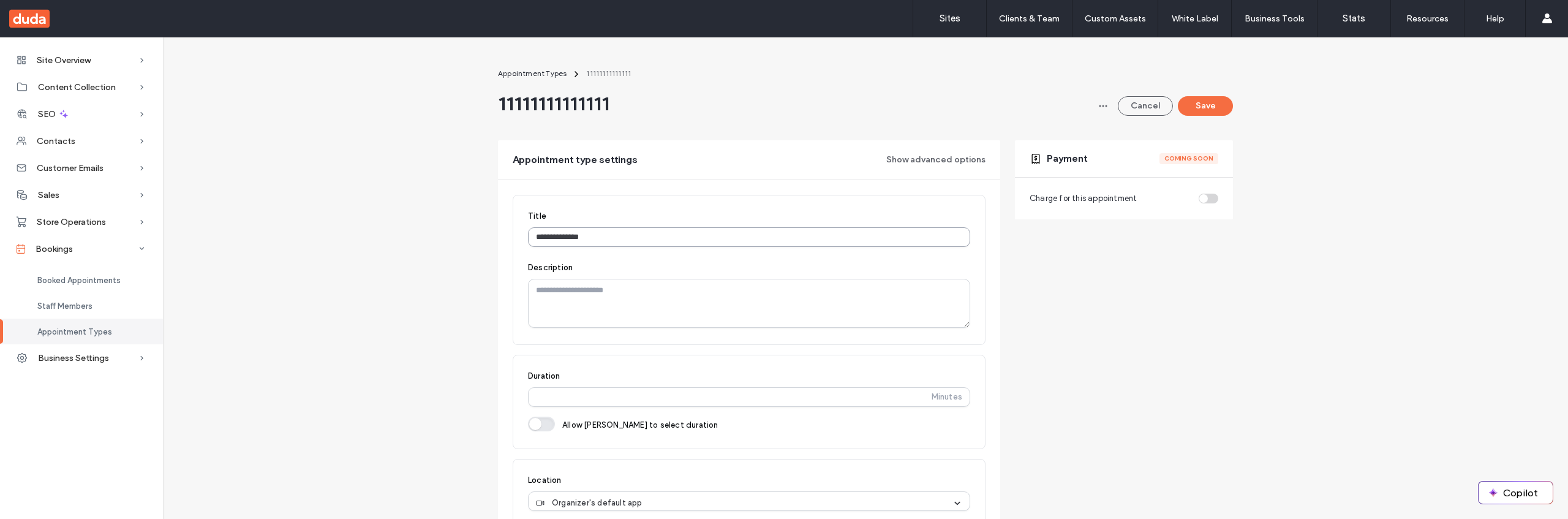
click at [588, 233] on input "**********" at bounding box center [749, 237] width 442 height 19
click at [646, 231] on input "**********" at bounding box center [749, 237] width 442 height 19
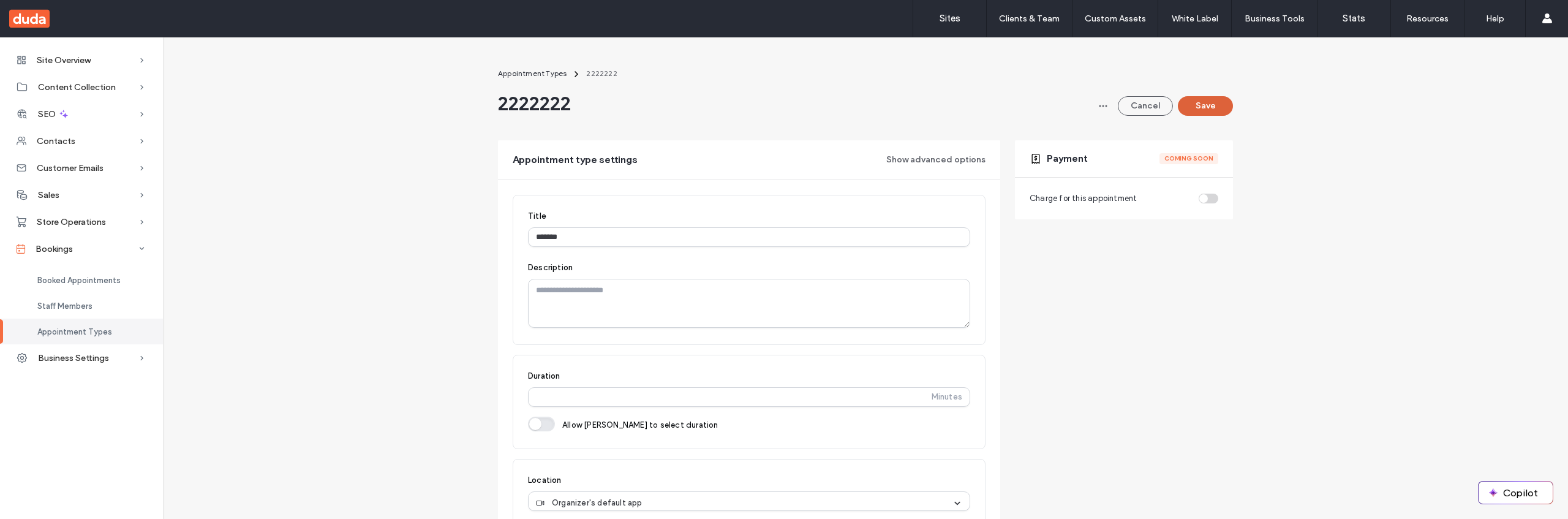
type input "*******"
click at [1196, 108] on button "Save" at bounding box center [1204, 106] width 55 height 19
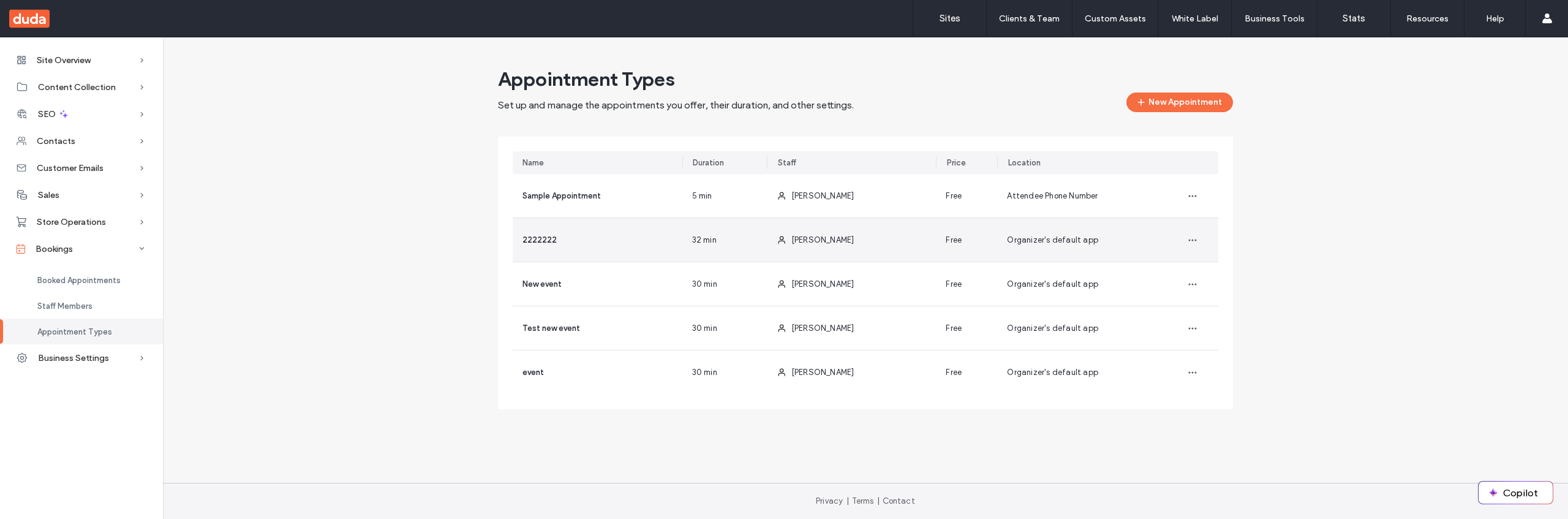
click at [627, 253] on div "2222222" at bounding box center [597, 240] width 170 height 44
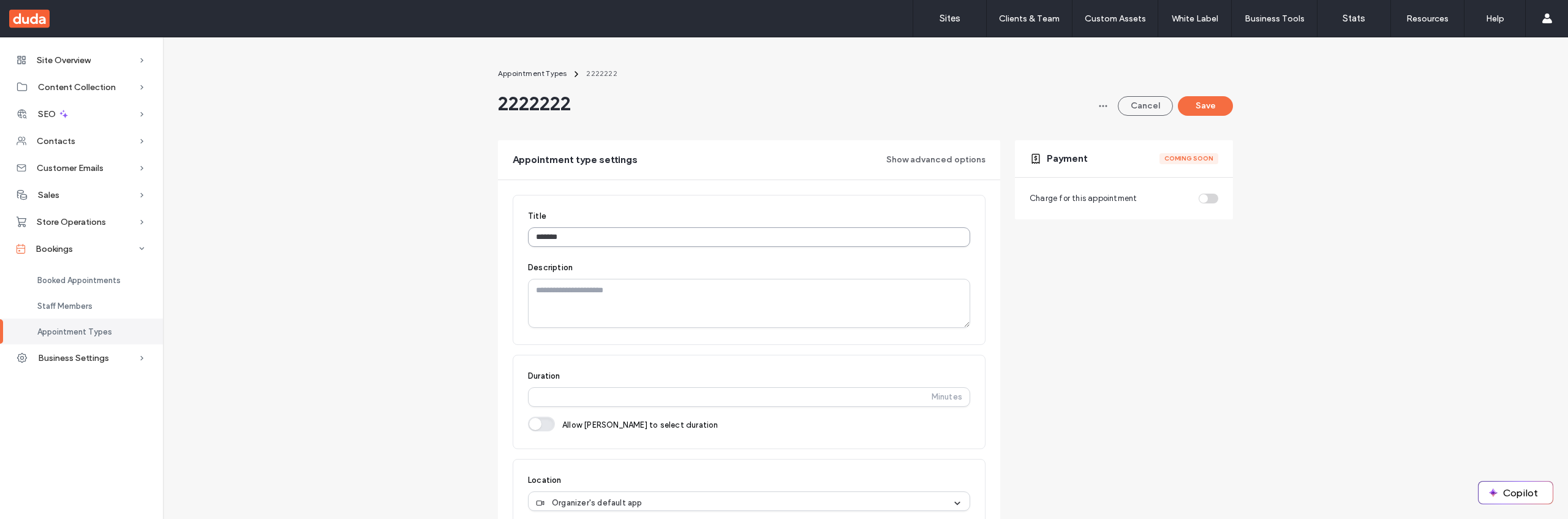
click at [554, 234] on input "*******" at bounding box center [749, 237] width 442 height 19
type input "**********"
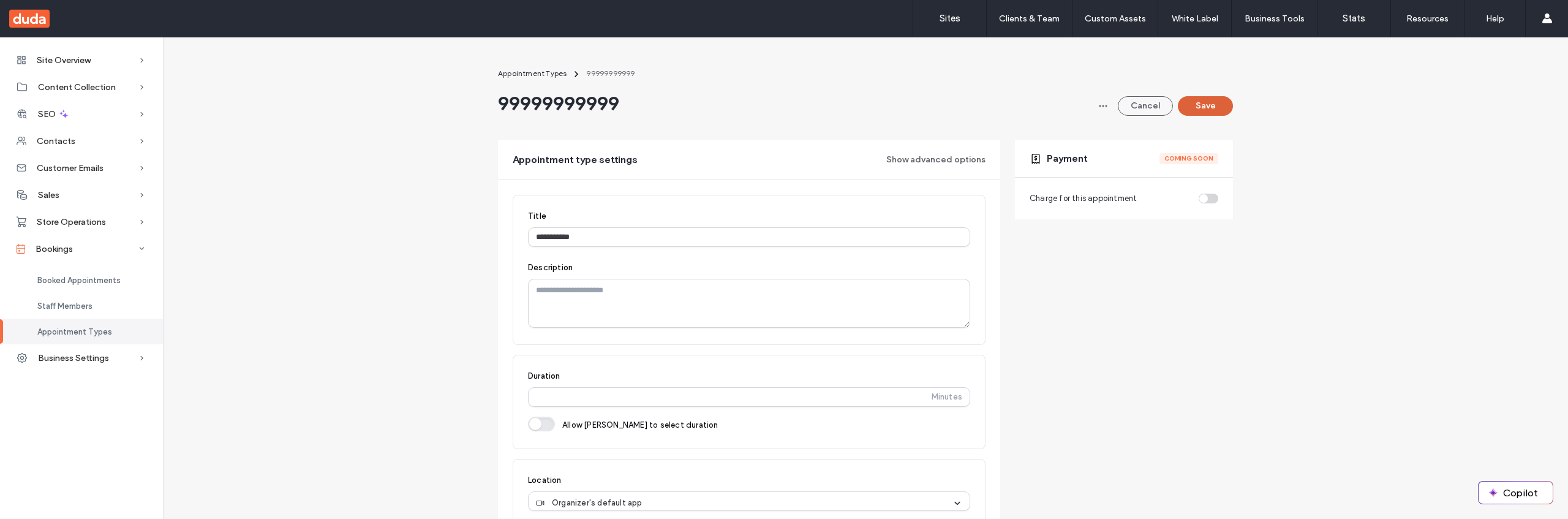
click at [1201, 112] on button "Save" at bounding box center [1204, 106] width 55 height 19
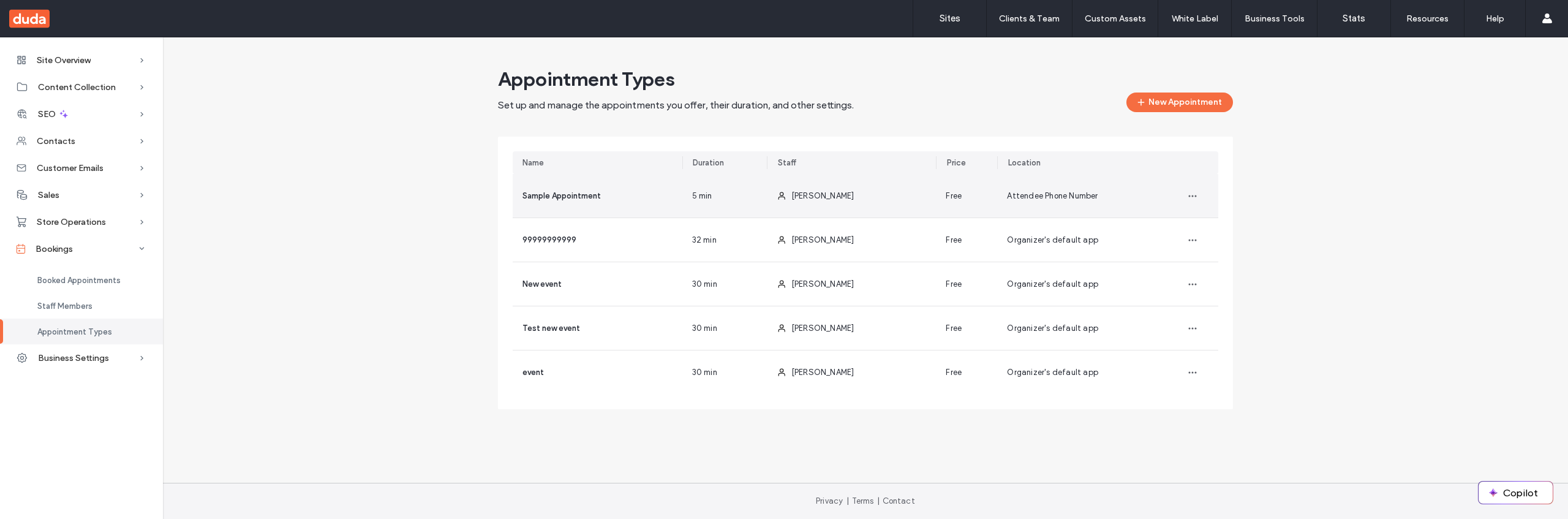
click at [708, 197] on span "5 min" at bounding box center [702, 196] width 20 height 13
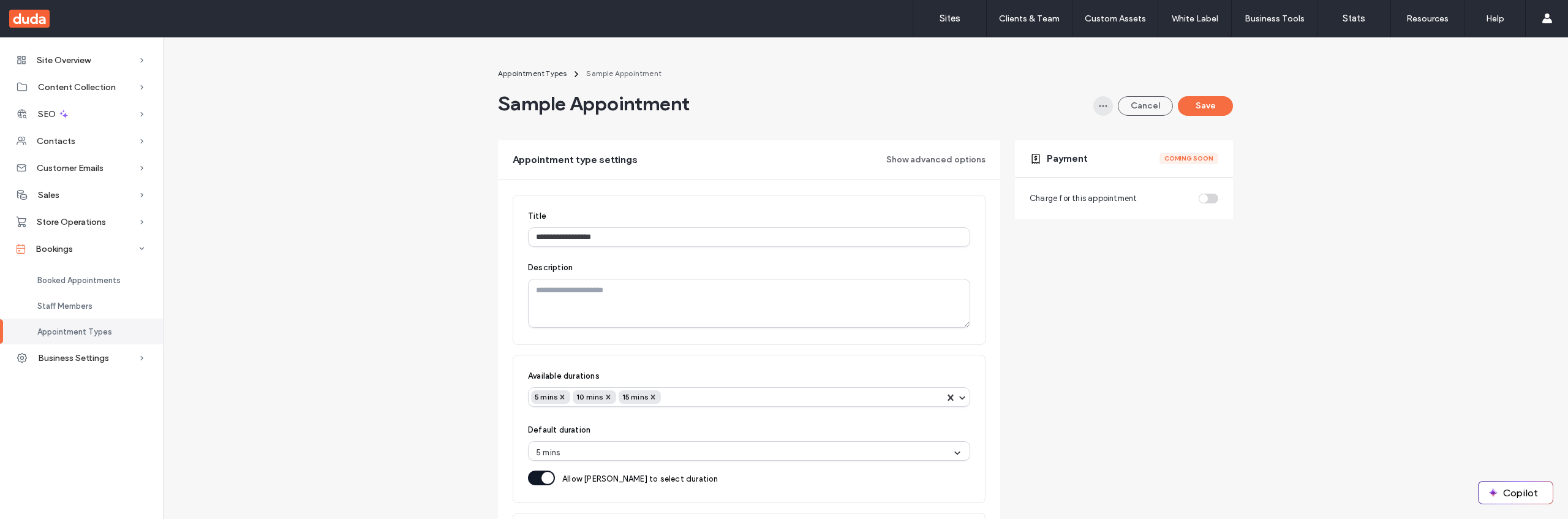
click at [1099, 108] on icon "button" at bounding box center [1103, 106] width 10 height 10
click at [1082, 132] on div "Duplicate" at bounding box center [1053, 138] width 109 height 23
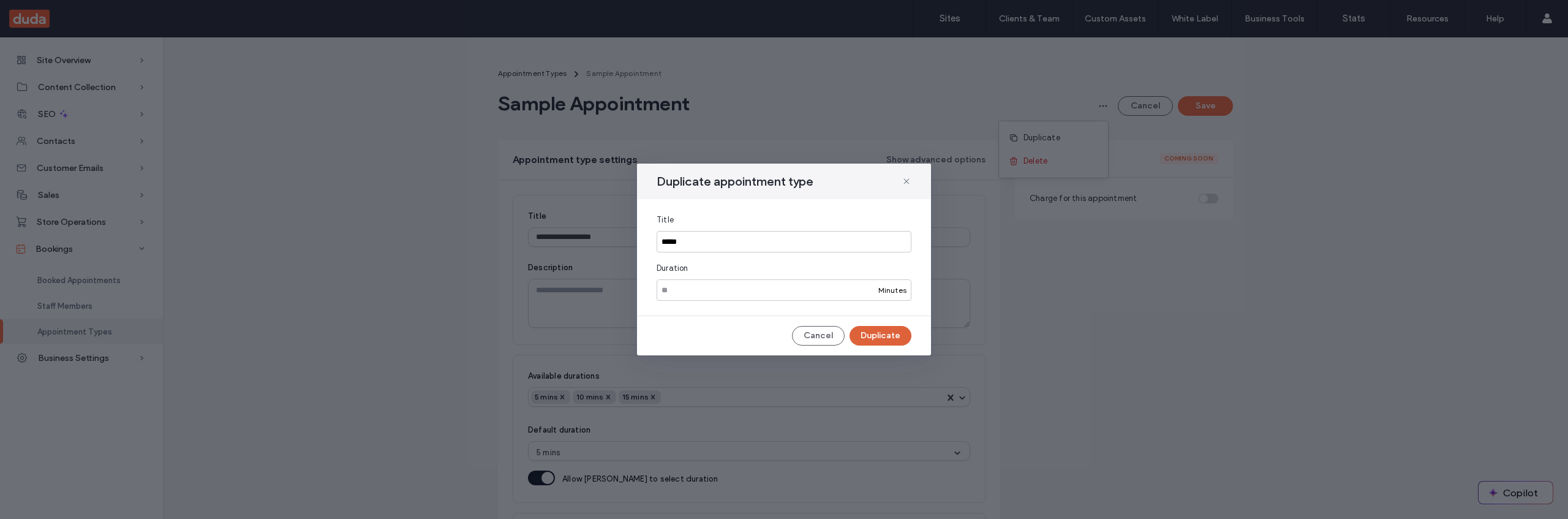
type input "*****"
click at [883, 339] on button "Duplicate" at bounding box center [880, 336] width 62 height 19
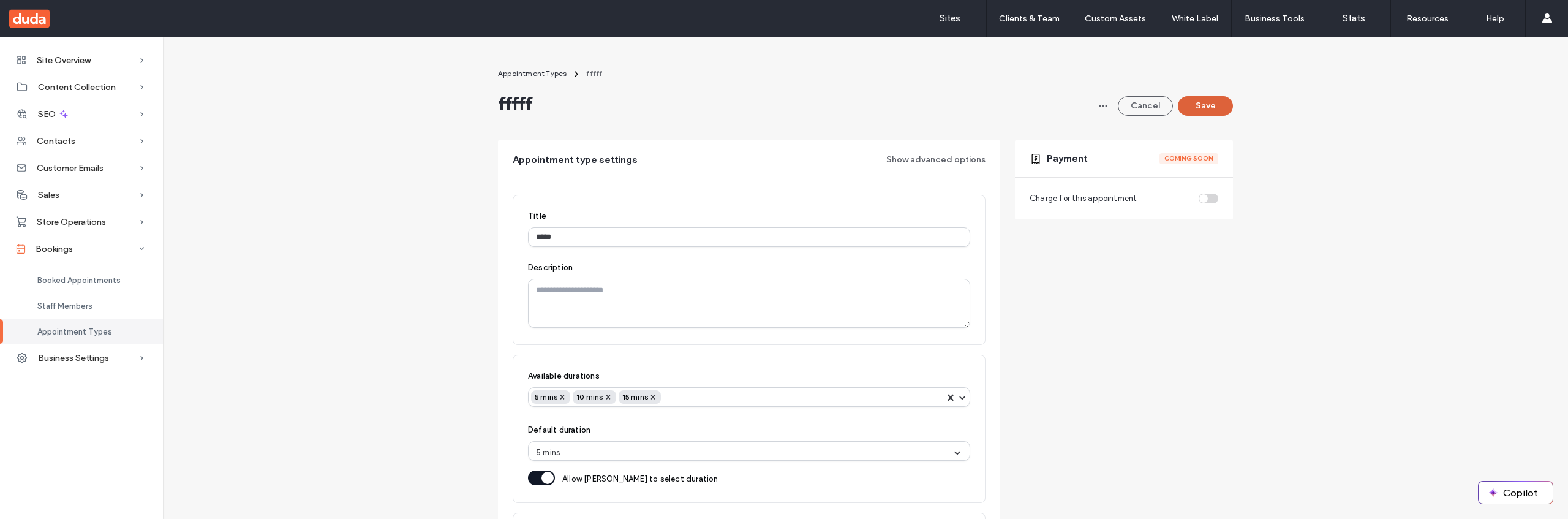
click at [1197, 111] on button "Save" at bounding box center [1204, 106] width 55 height 19
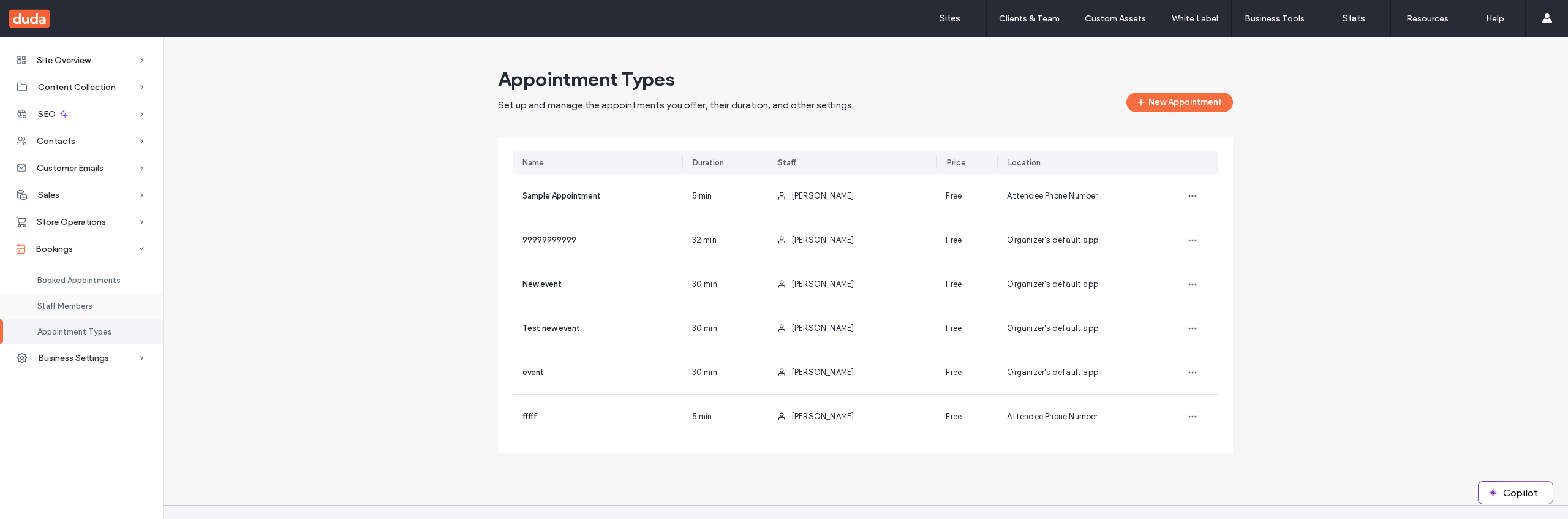
click at [78, 299] on div "Staff Members" at bounding box center [81, 306] width 163 height 26
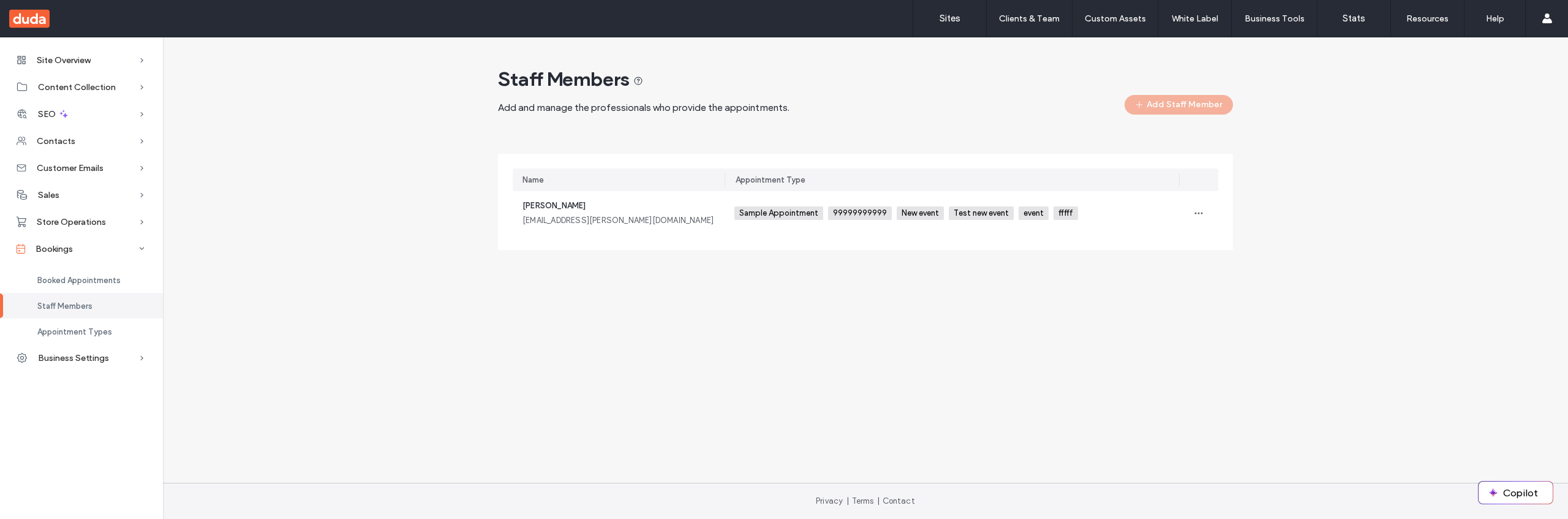
click at [1156, 114] on div "Add Staff Member" at bounding box center [1178, 105] width 109 height 19
click at [1156, 110] on div "Add Staff Member" at bounding box center [1178, 105] width 109 height 19
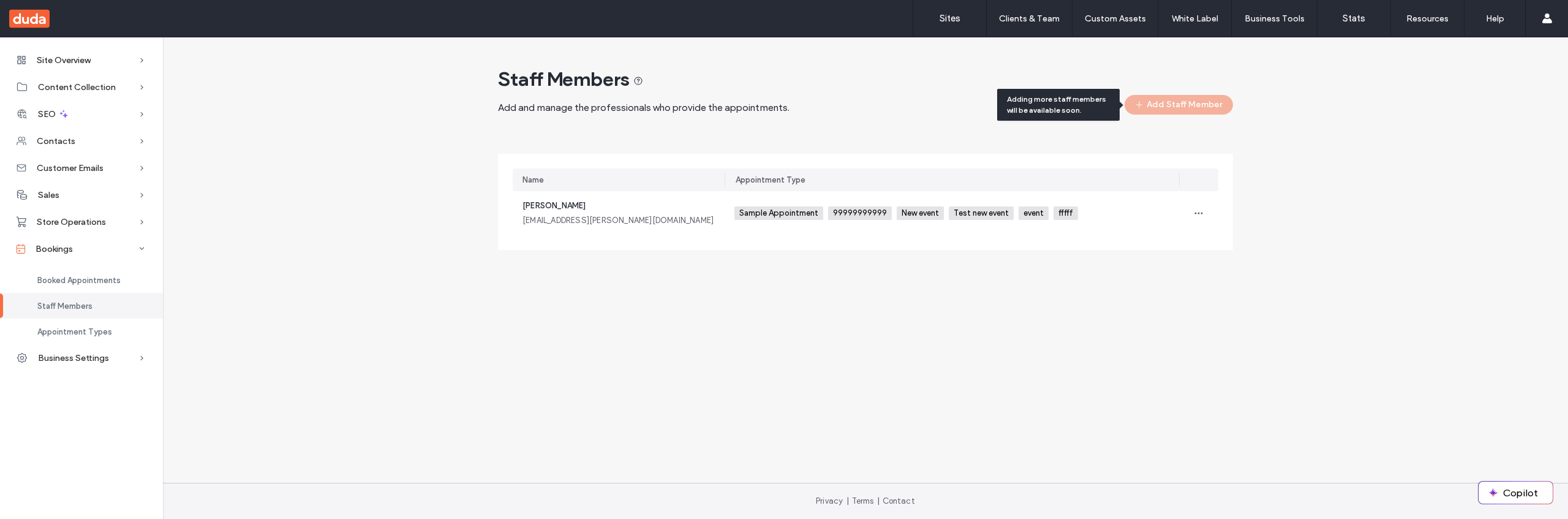
click at [1137, 150] on div "Staff Members Add and manage the professionals who provide the appointments. Ad…" at bounding box center [865, 158] width 735 height 183
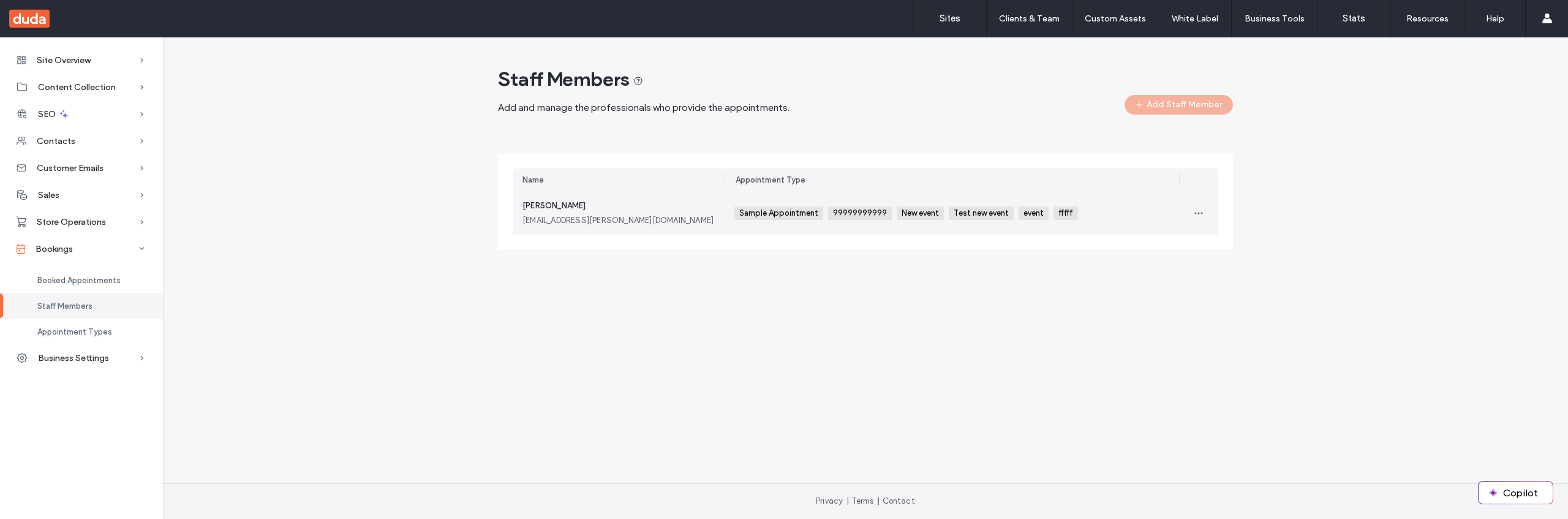
click at [1107, 211] on div "Sample Appointment 99999999999 New event Test new event event fffff +0 Sample A…" at bounding box center [951, 212] width 434 height 44
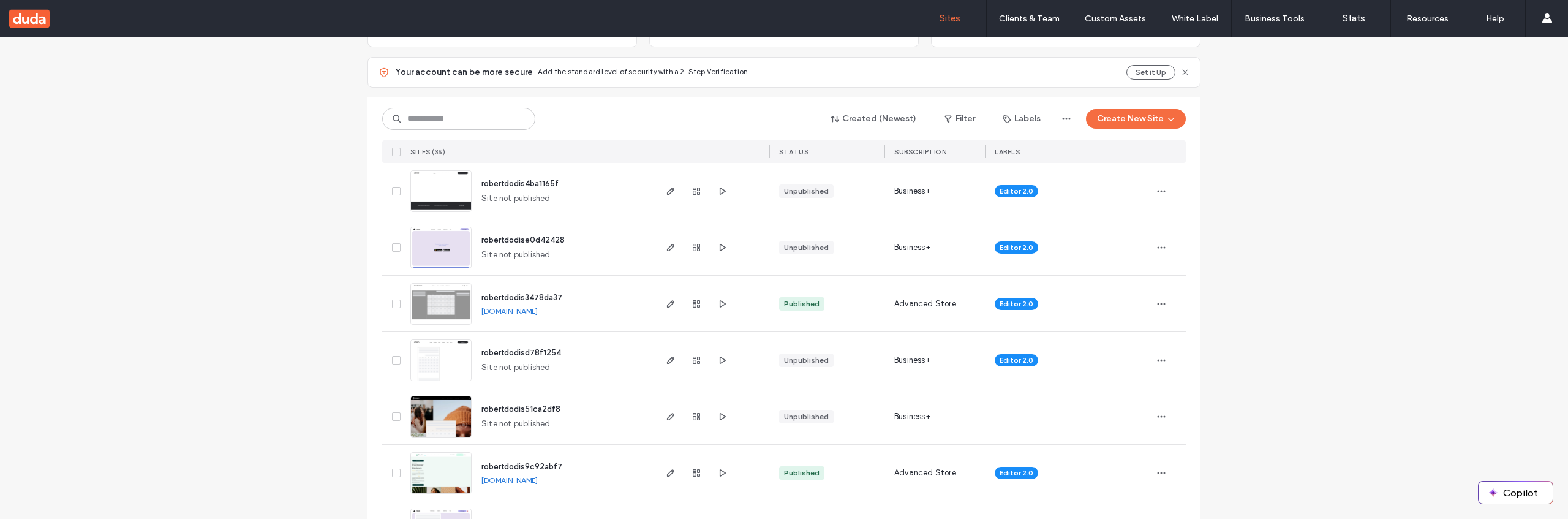
scroll to position [114, 0]
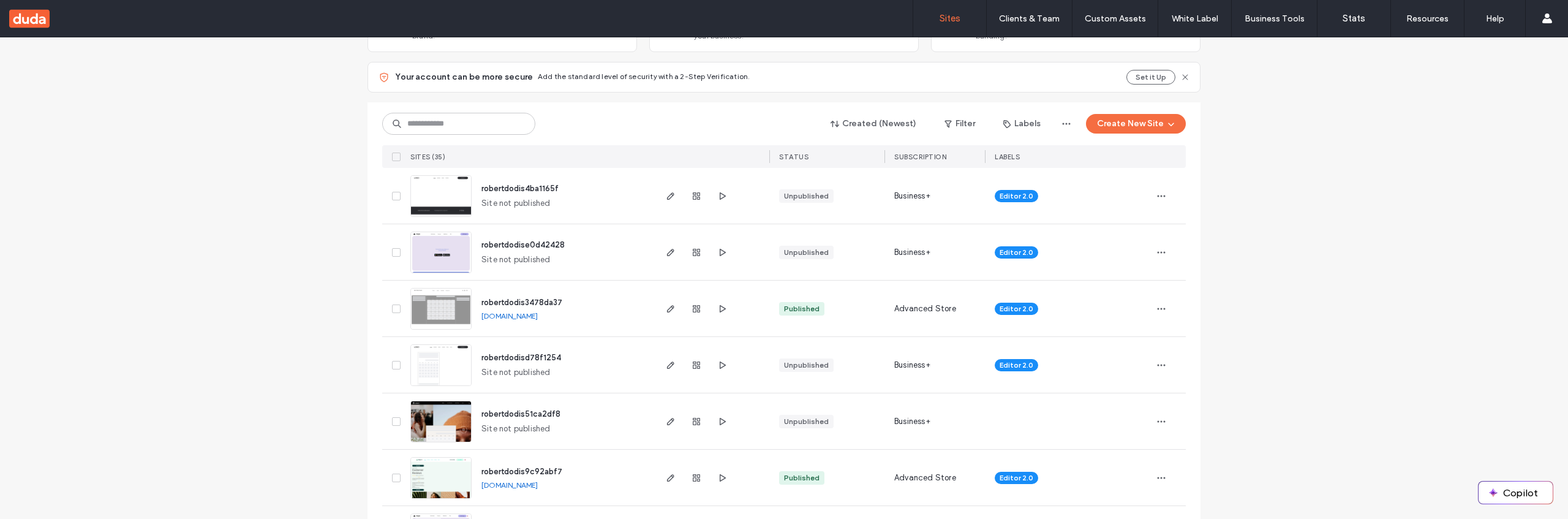
click at [526, 187] on span "robertdodis4ba1165f" at bounding box center [520, 187] width 78 height 9
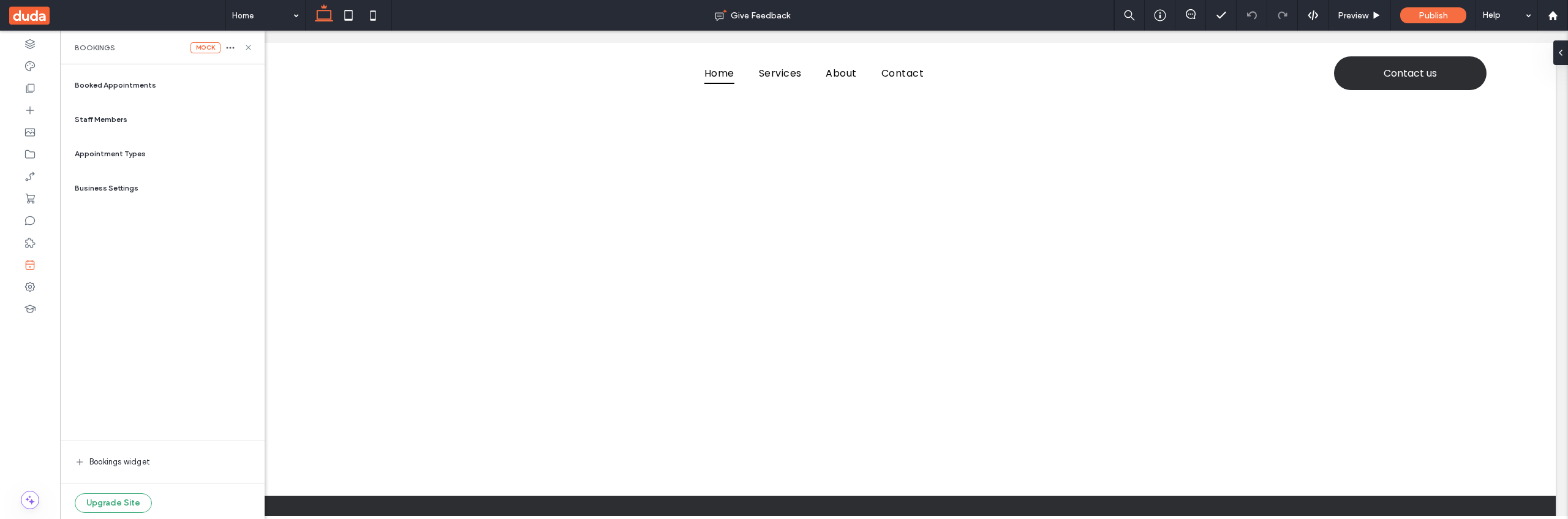
click at [123, 122] on span "Staff Members" at bounding box center [101, 118] width 52 height 11
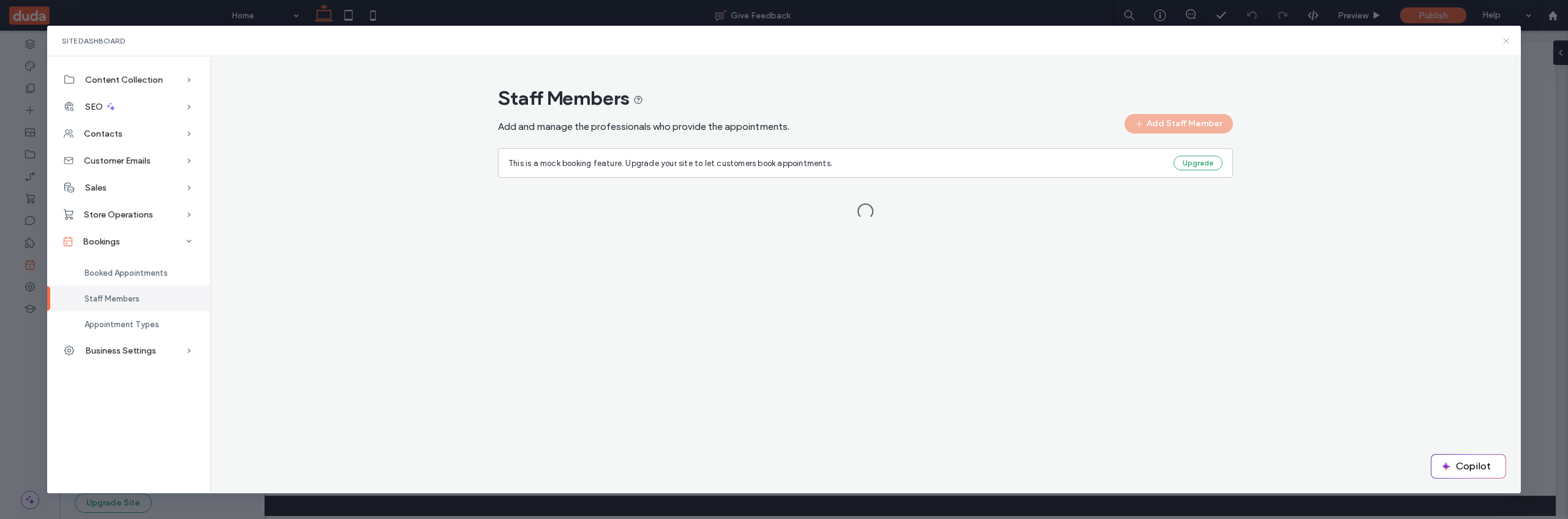
click at [1505, 43] on icon at bounding box center [1506, 41] width 10 height 10
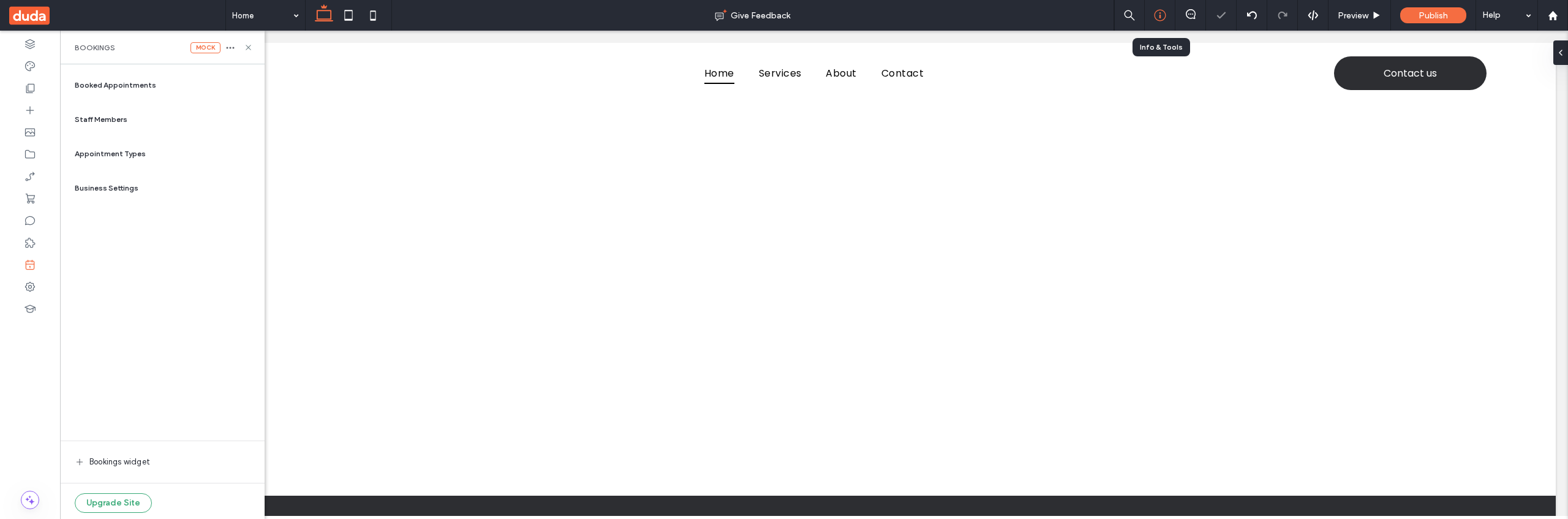
click at [1160, 16] on use at bounding box center [1160, 16] width 12 height 12
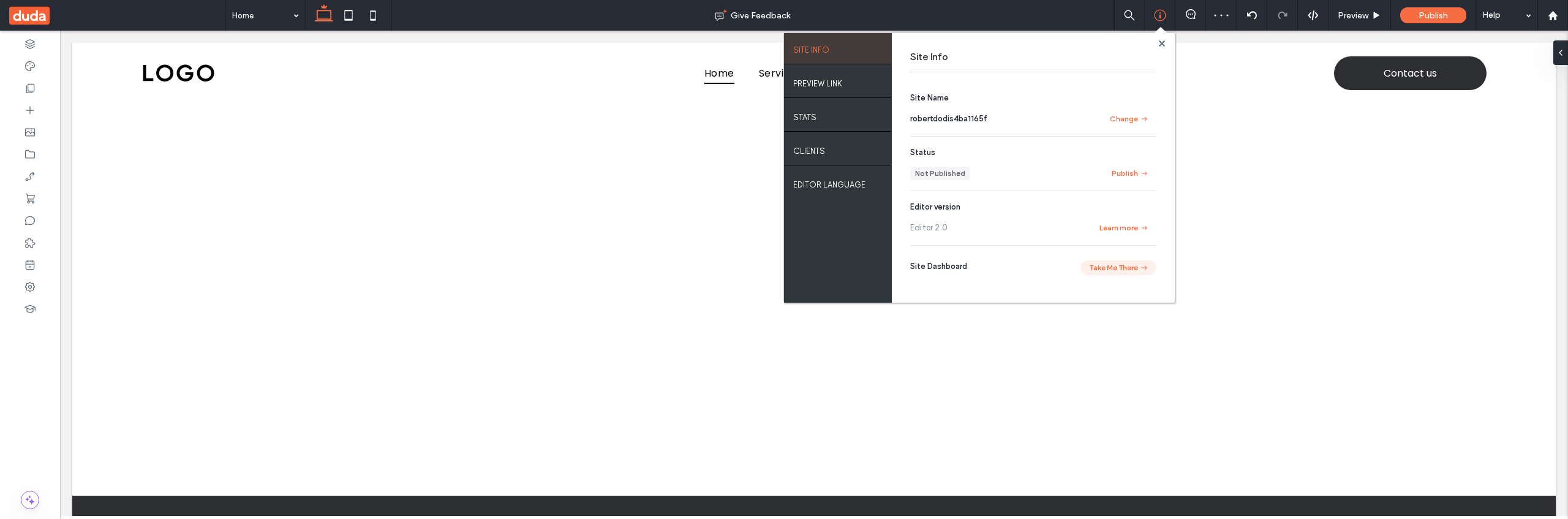
click at [1100, 267] on button "Take Me There" at bounding box center [1118, 267] width 76 height 15
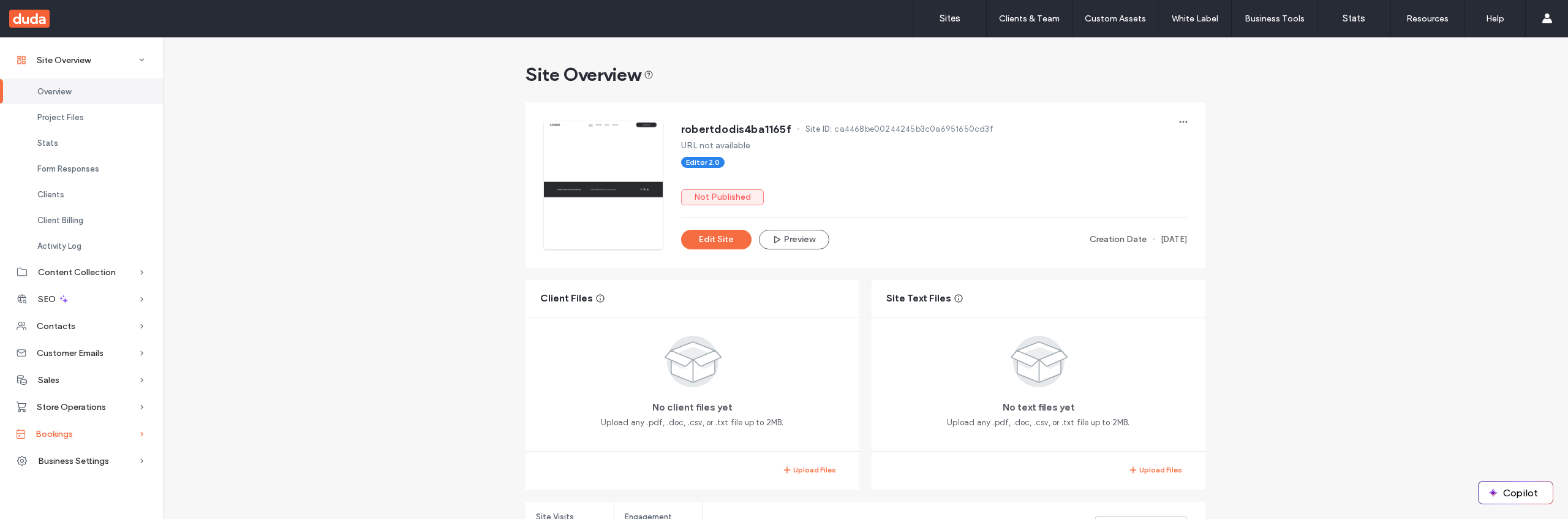
click at [77, 435] on div "Bookings" at bounding box center [81, 434] width 163 height 27
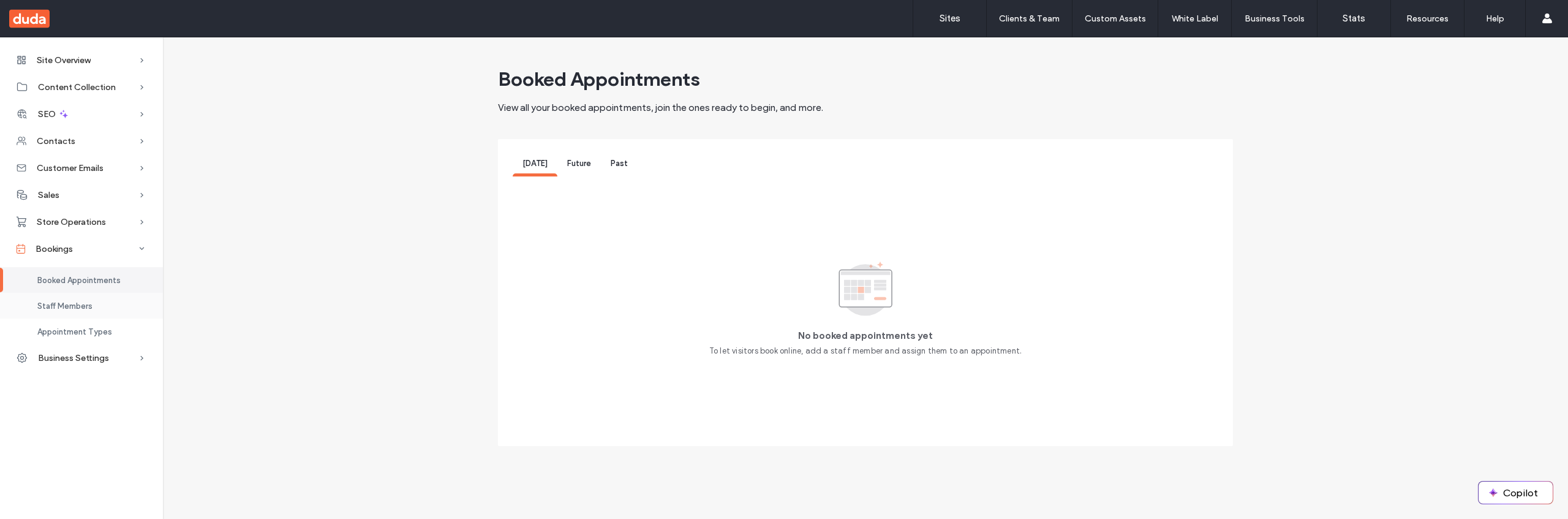
click at [85, 311] on div "Staff Members" at bounding box center [81, 306] width 163 height 26
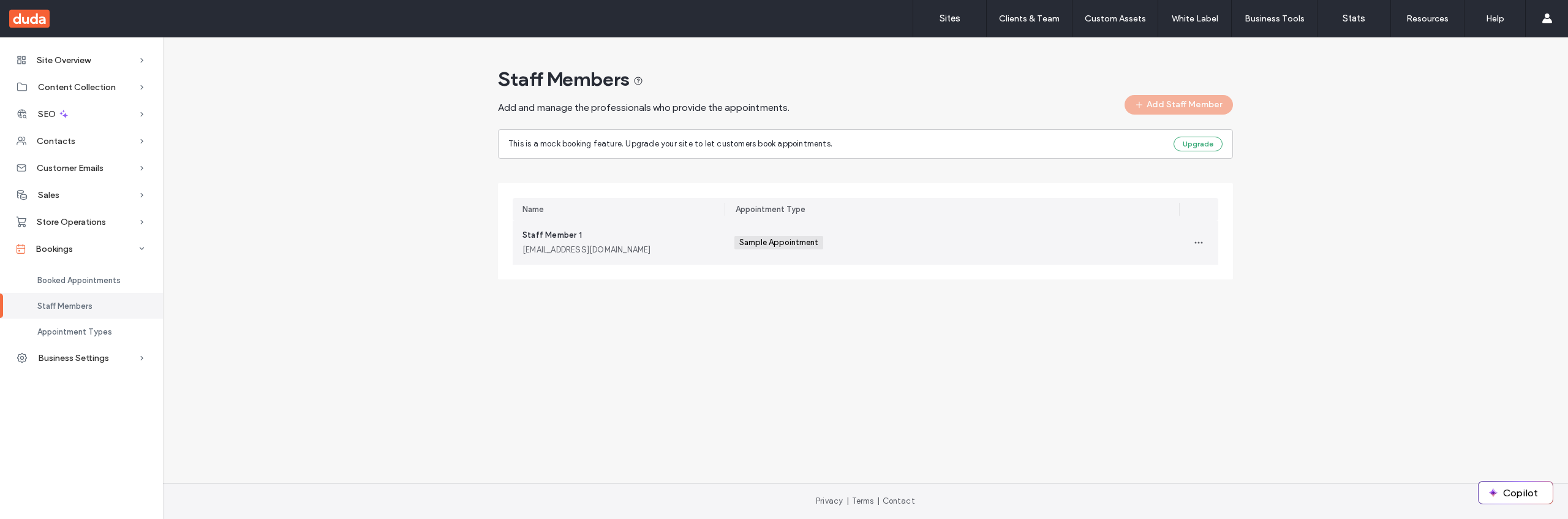
click at [634, 240] on div "Staff Member 1 [EMAIL_ADDRESS][DOMAIN_NAME]" at bounding box center [619, 243] width 192 height 27
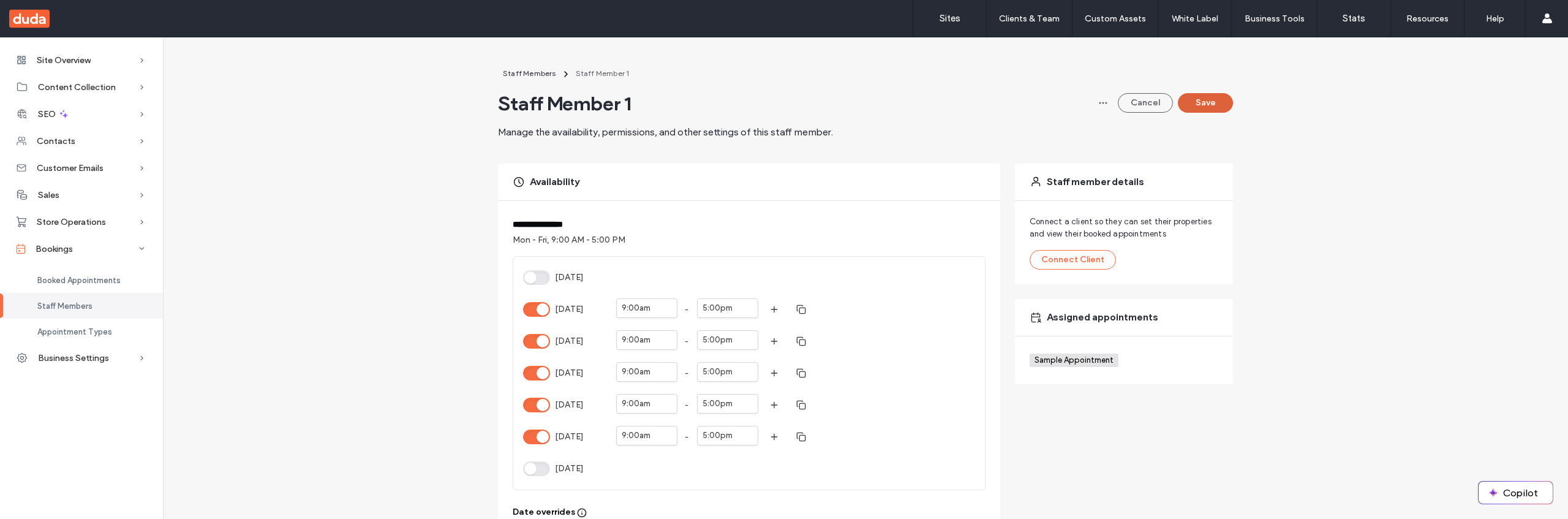
click at [1185, 104] on button "Save" at bounding box center [1204, 103] width 55 height 19
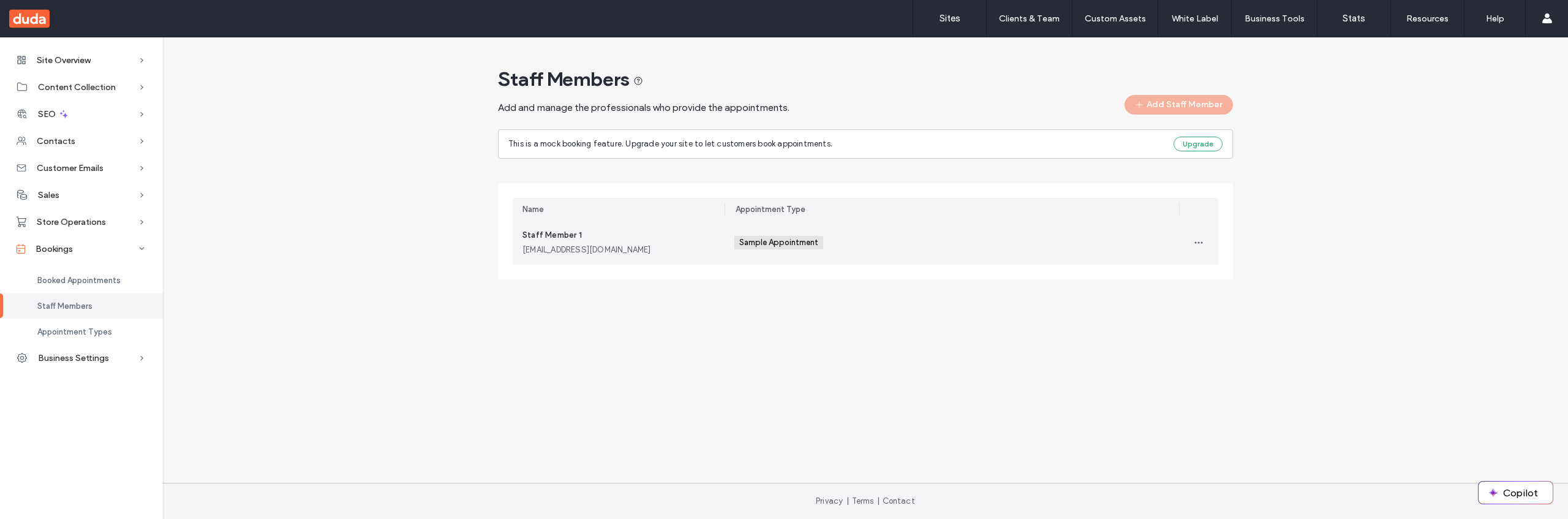
click at [1133, 244] on div "Sample Appointment +0 Sample Appointment +0" at bounding box center [951, 242] width 434 height 44
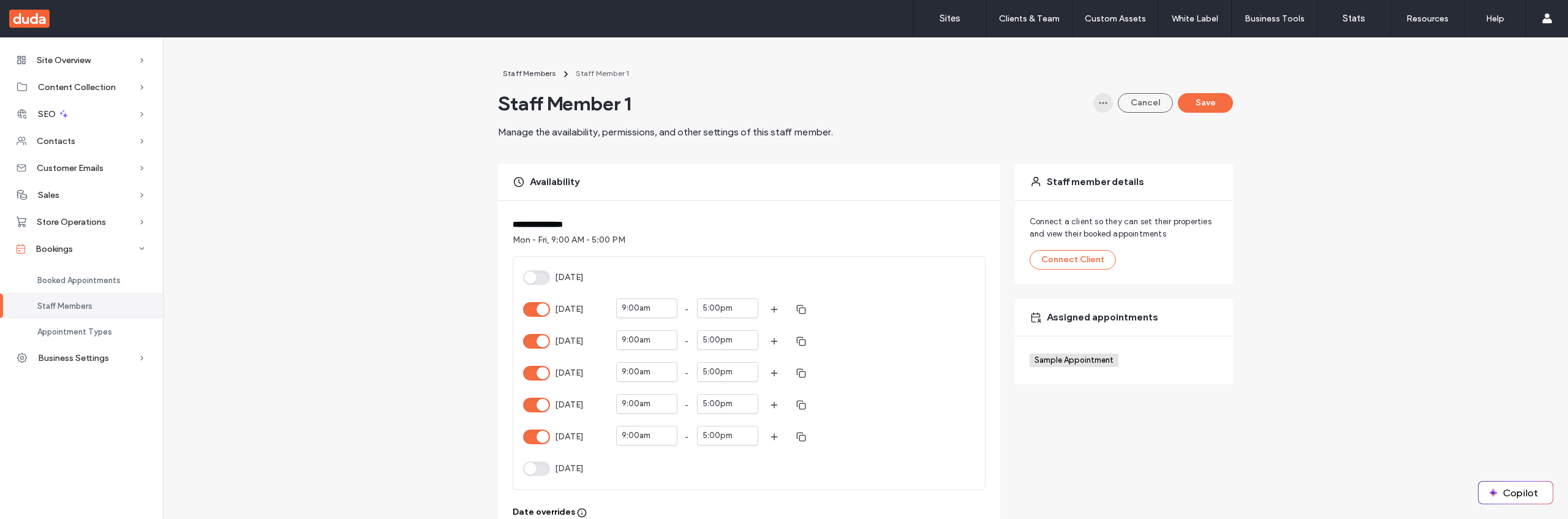
click at [1103, 104] on icon "button" at bounding box center [1103, 103] width 10 height 10
click at [1084, 124] on div "Delete" at bounding box center [1053, 135] width 109 height 23
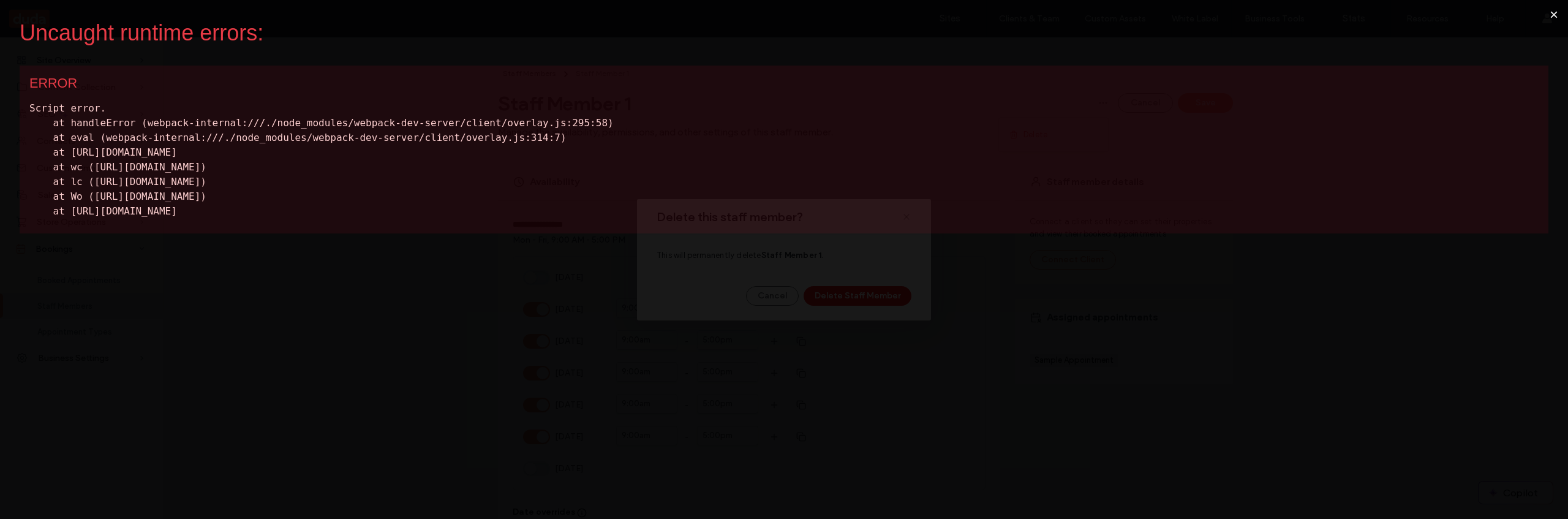
click at [1552, 9] on button "×" at bounding box center [1552, 15] width 28 height 29
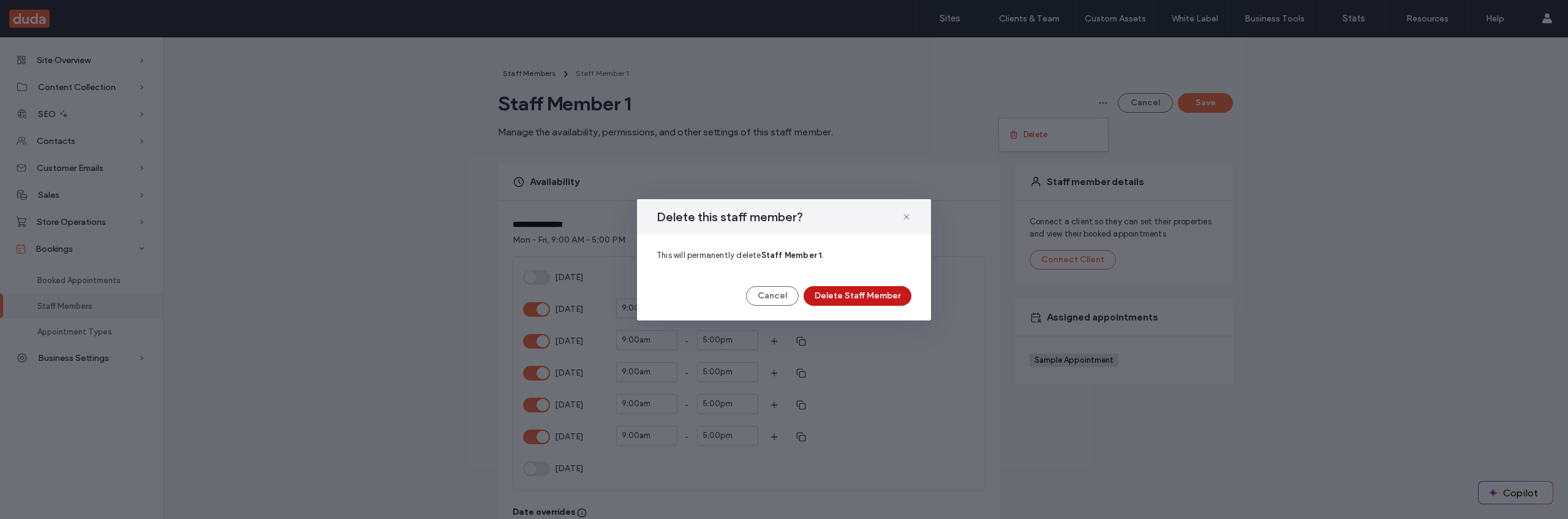
click at [887, 297] on button "Delete Staff Member" at bounding box center [856, 296] width 108 height 19
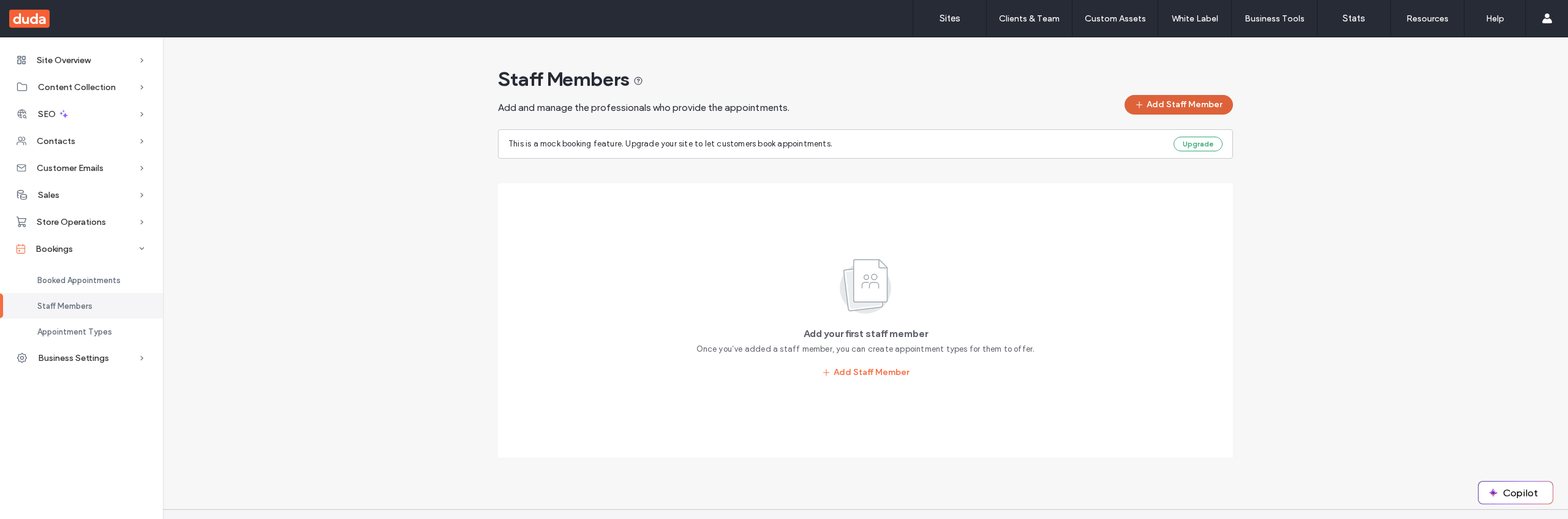
click at [1149, 109] on button "Add Staff Member" at bounding box center [1178, 105] width 109 height 19
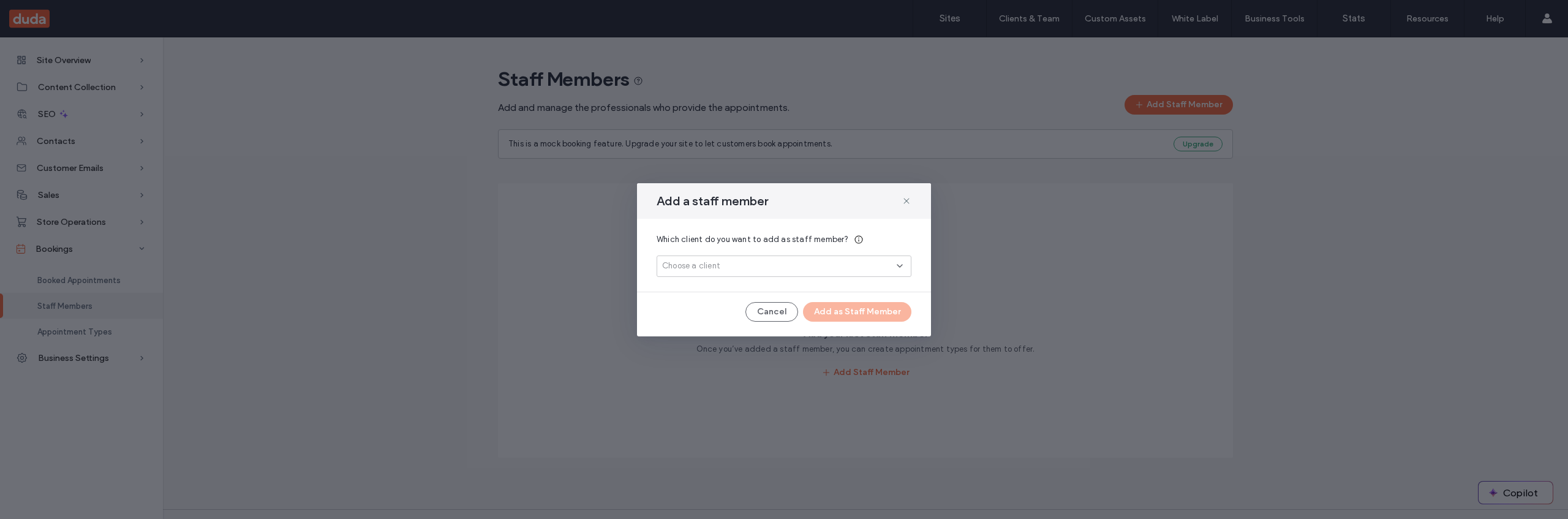
click at [818, 276] on div "Choose a client" at bounding box center [784, 266] width 255 height 21
click at [789, 310] on button "Add New" at bounding box center [784, 309] width 57 height 15
click at [780, 289] on span "[EMAIL_ADDRESS][PERSON_NAME]" at bounding box center [814, 287] width 175 height 13
click at [856, 313] on button "Add as Staff Member" at bounding box center [857, 311] width 109 height 19
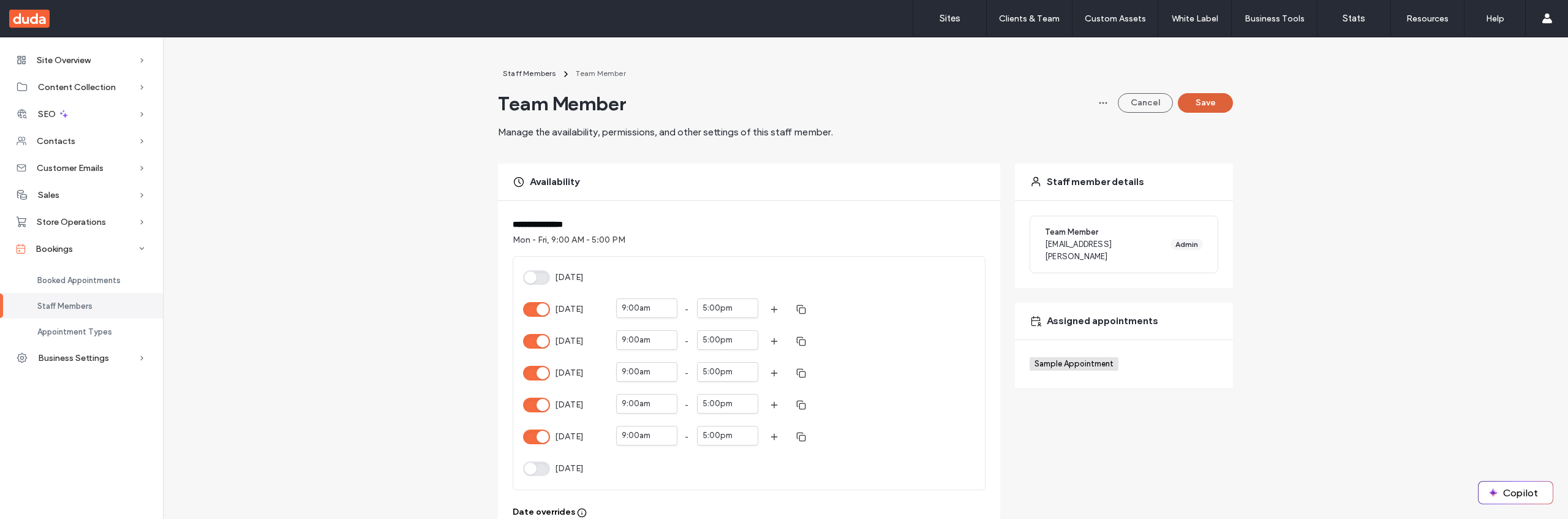
click at [1202, 104] on button "Save" at bounding box center [1204, 103] width 55 height 19
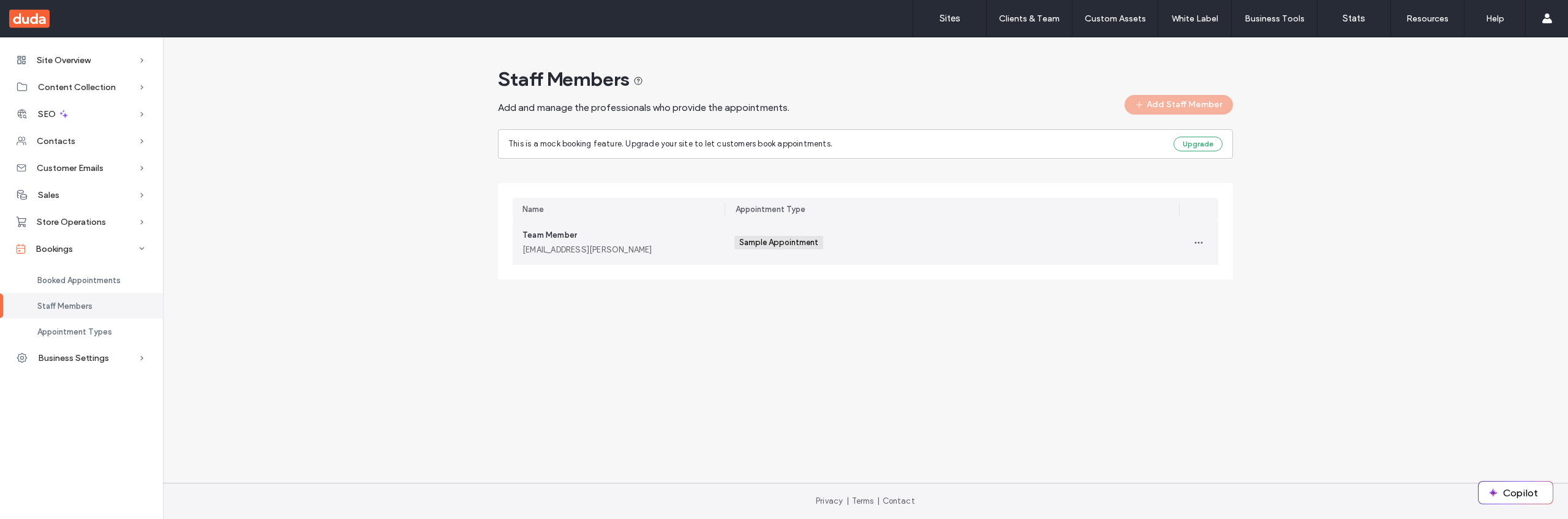
click at [959, 236] on div "Sample Appointment +0 Sample Appointment +0" at bounding box center [951, 242] width 434 height 44
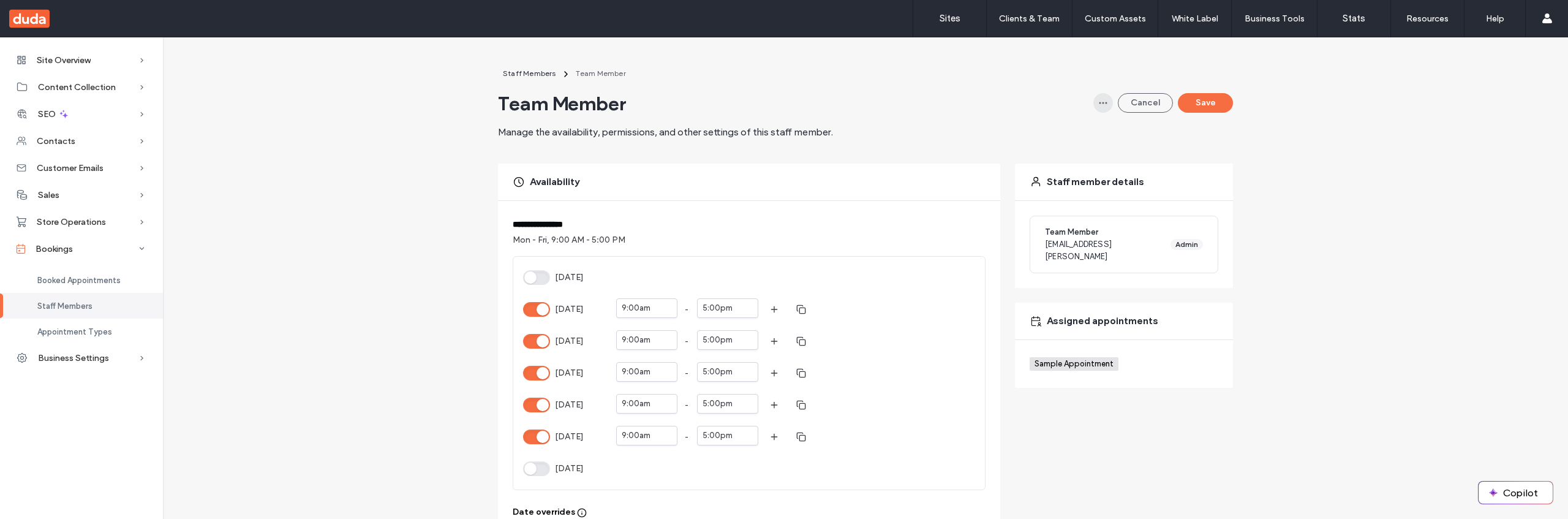
click at [1103, 104] on icon "button" at bounding box center [1103, 103] width 10 height 10
click at [1086, 129] on div "Delete" at bounding box center [1053, 135] width 109 height 23
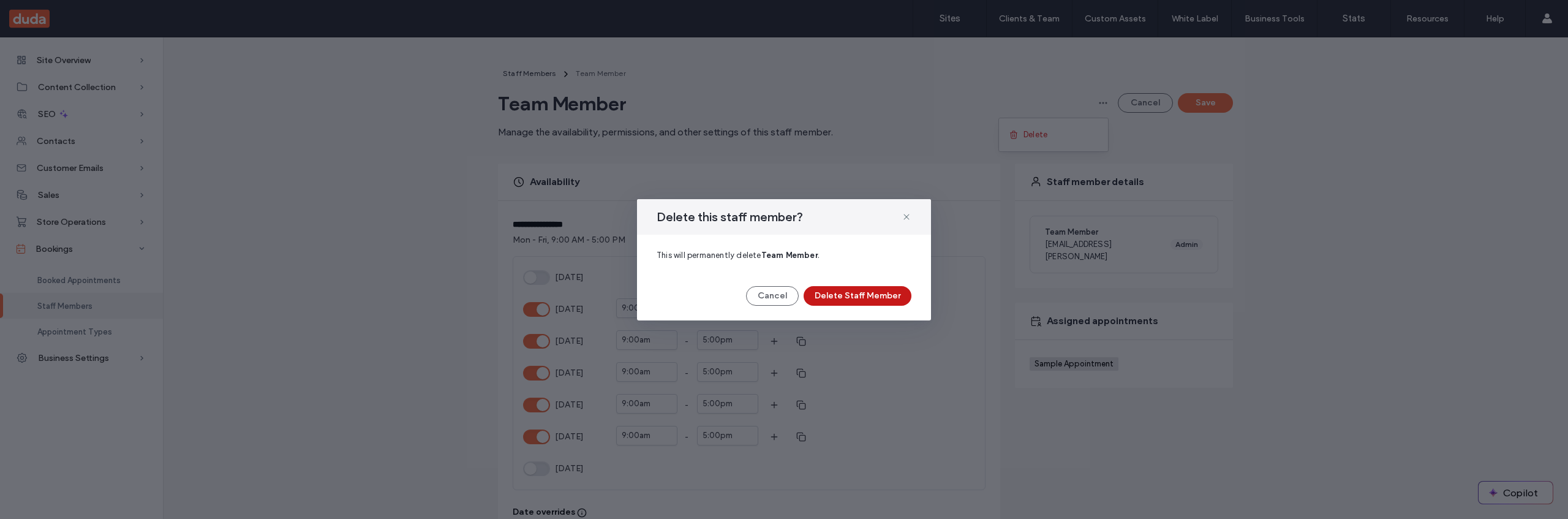
click at [870, 298] on button "Delete Staff Member" at bounding box center [856, 296] width 108 height 19
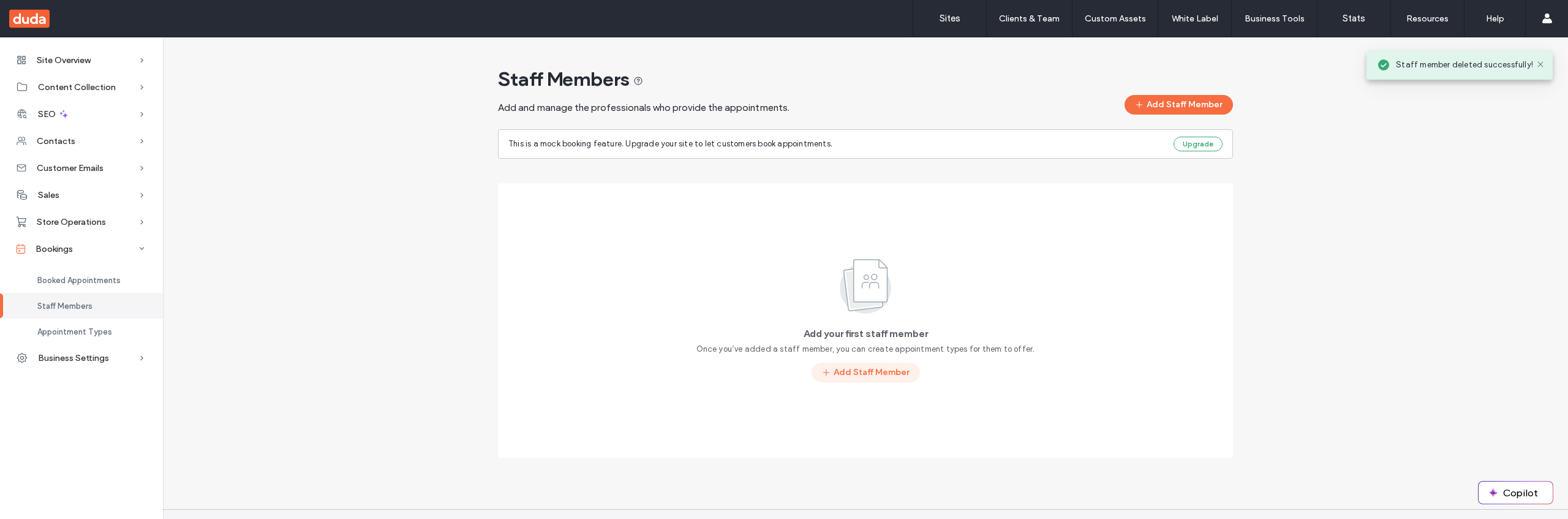
click at [900, 372] on button "Add Staff Member" at bounding box center [866, 373] width 109 height 19
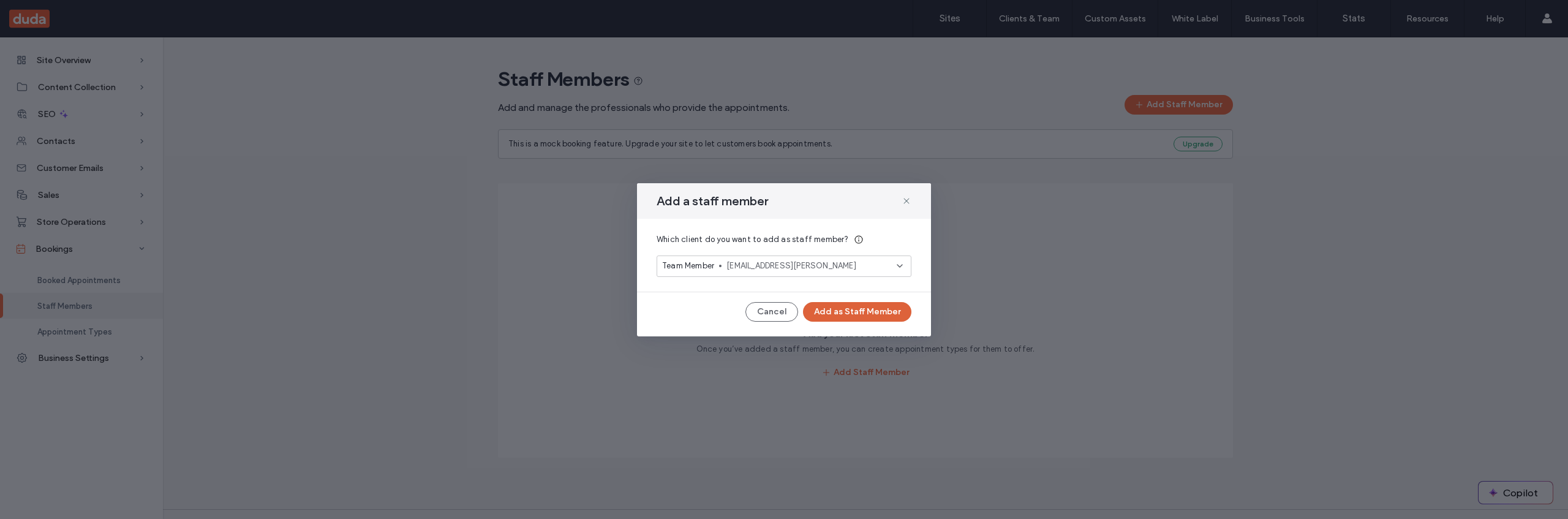
click at [870, 307] on button "Add as Staff Member" at bounding box center [857, 311] width 109 height 19
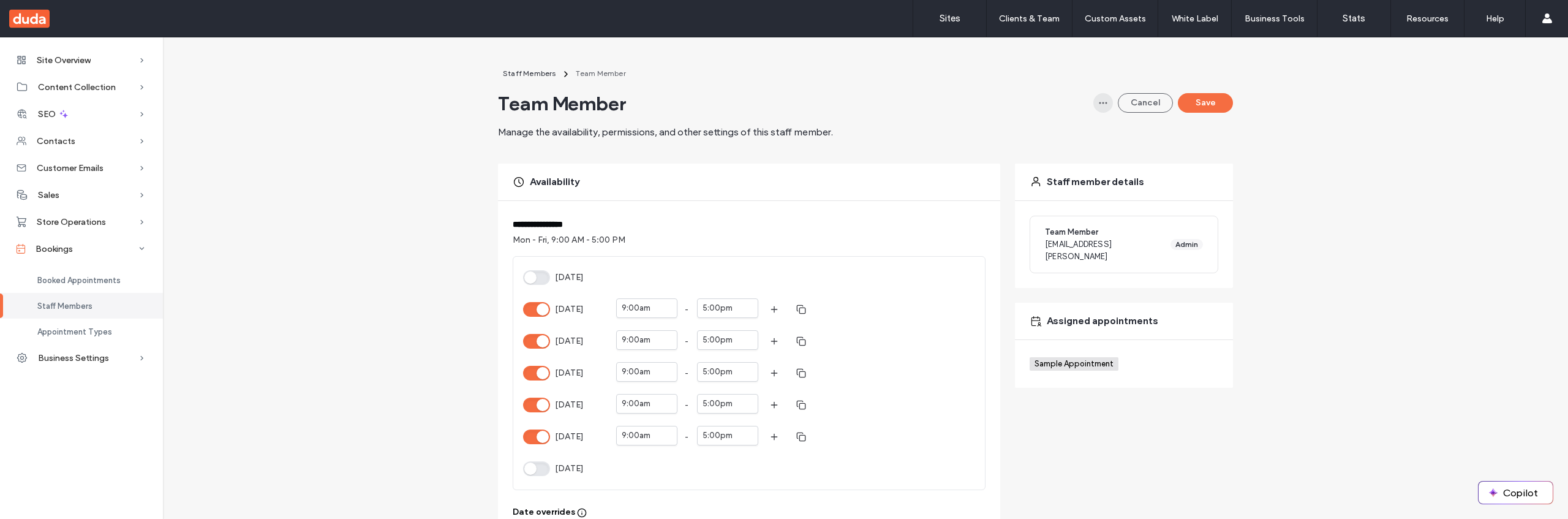
click at [1105, 102] on span "button" at bounding box center [1103, 103] width 19 height 19
click at [1086, 127] on div "Delete" at bounding box center [1053, 135] width 109 height 23
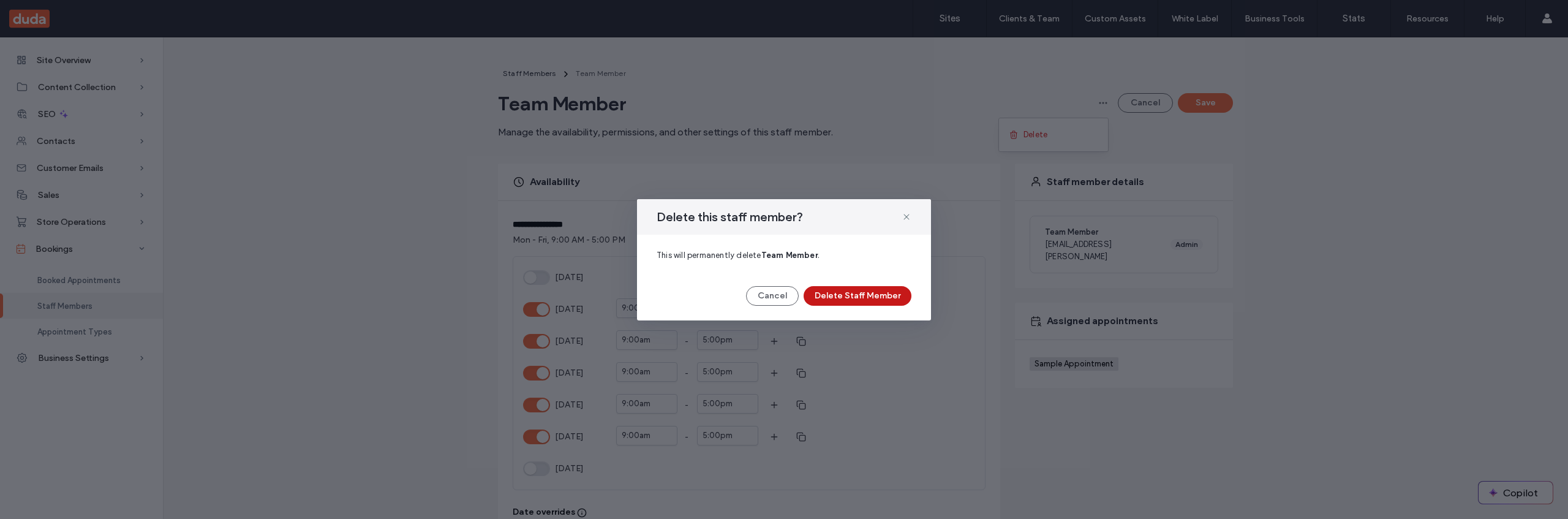
click at [828, 295] on button "Delete Staff Member" at bounding box center [856, 296] width 108 height 19
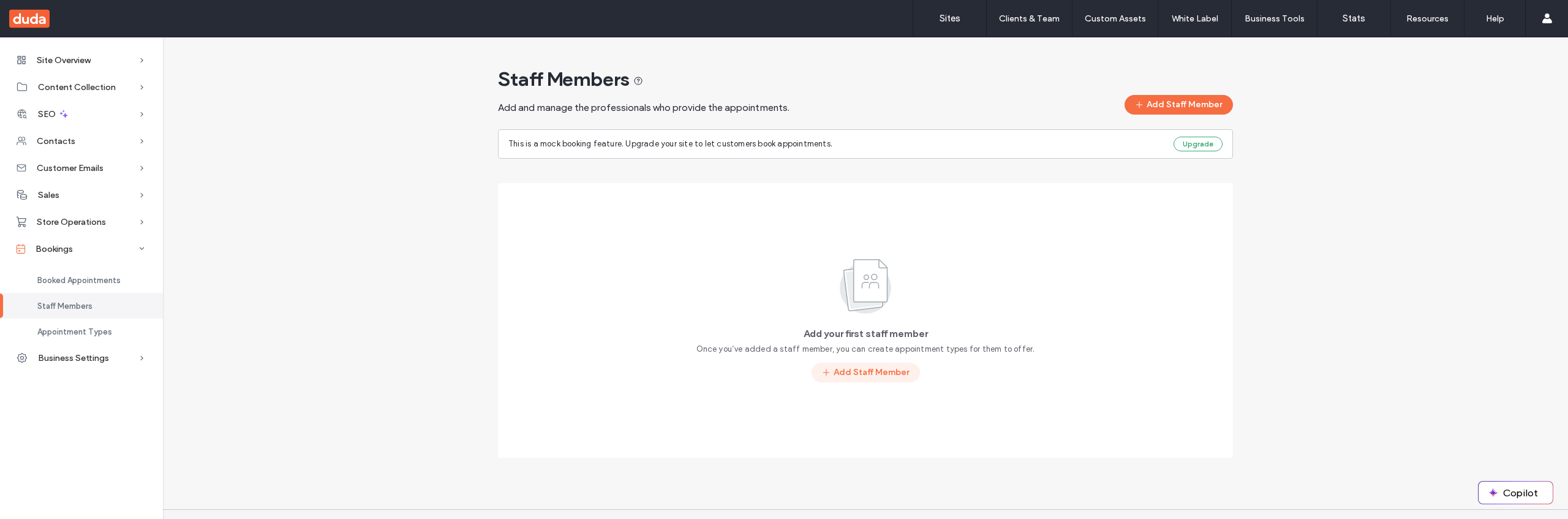
click at [891, 373] on button "Add Staff Member" at bounding box center [866, 373] width 109 height 19
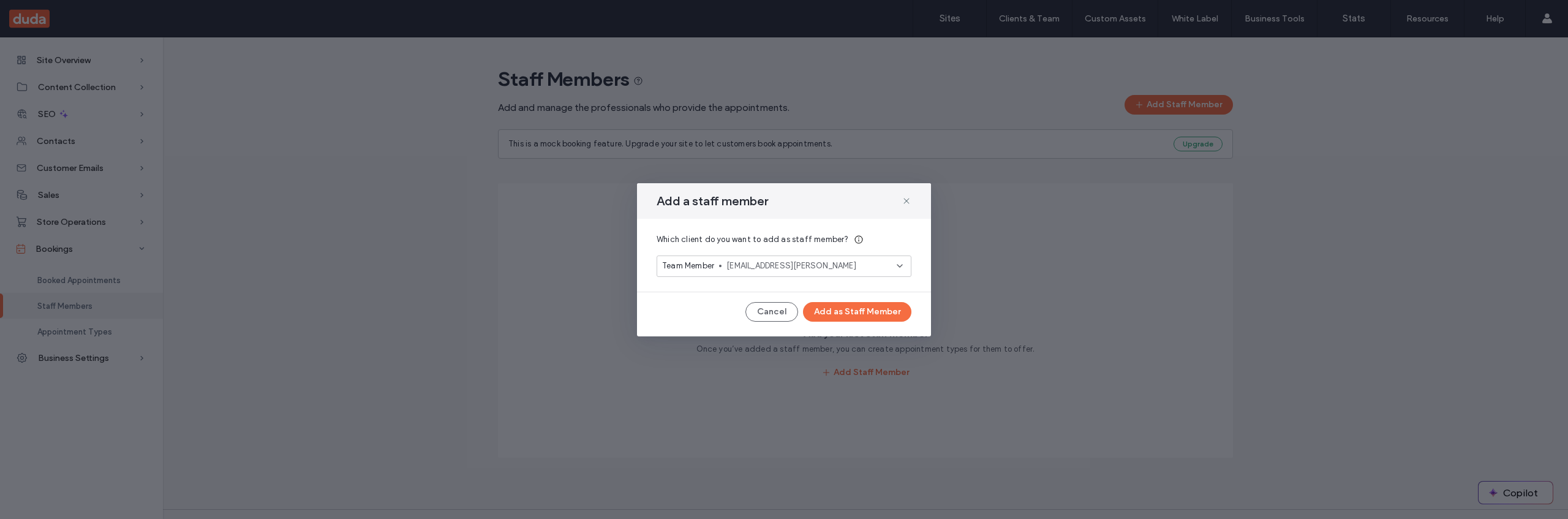
click at [880, 270] on span "[EMAIL_ADDRESS][PERSON_NAME]" at bounding box center [812, 266] width 171 height 13
click at [849, 307] on div "Add New" at bounding box center [784, 309] width 253 height 22
click at [798, 310] on button "Add New" at bounding box center [784, 309] width 57 height 15
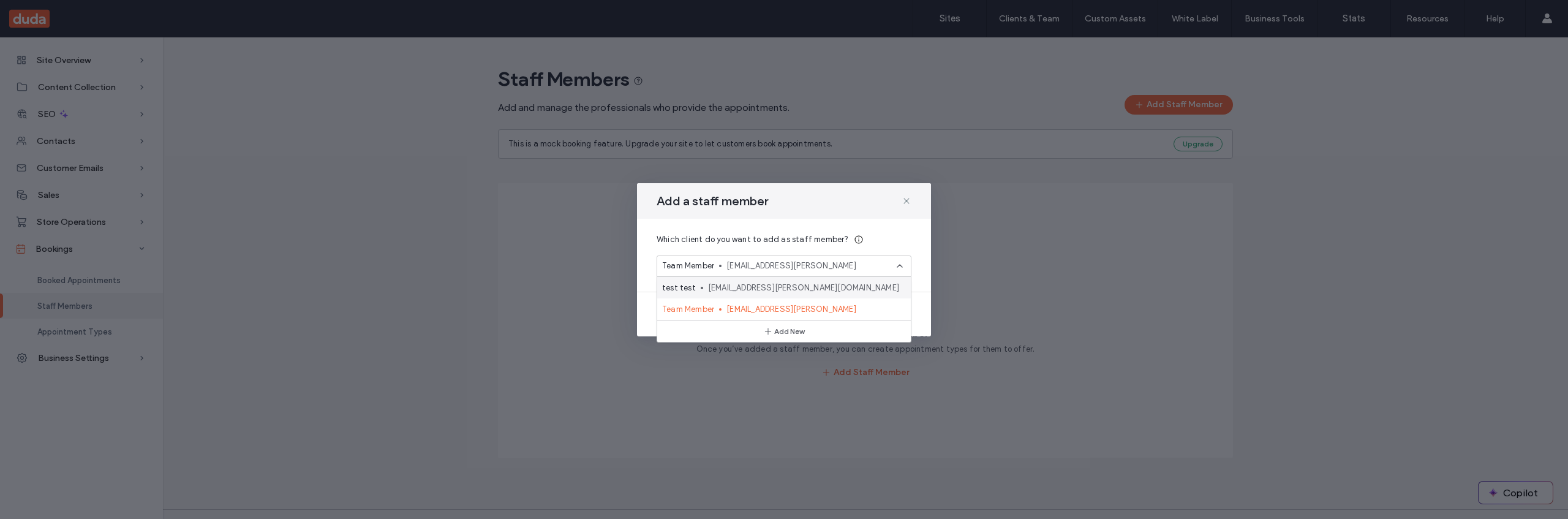
click at [709, 287] on span "[EMAIL_ADDRESS][PERSON_NAME][DOMAIN_NAME]" at bounding box center [804, 287] width 193 height 13
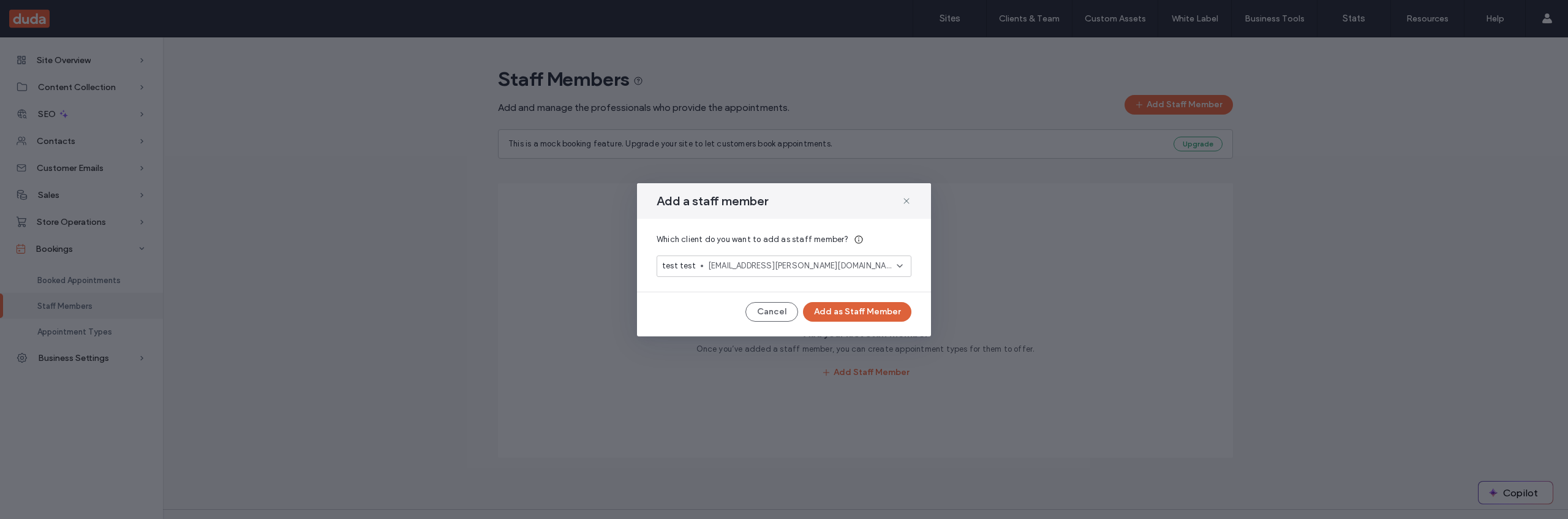
click at [844, 316] on button "Add as Staff Member" at bounding box center [857, 311] width 109 height 19
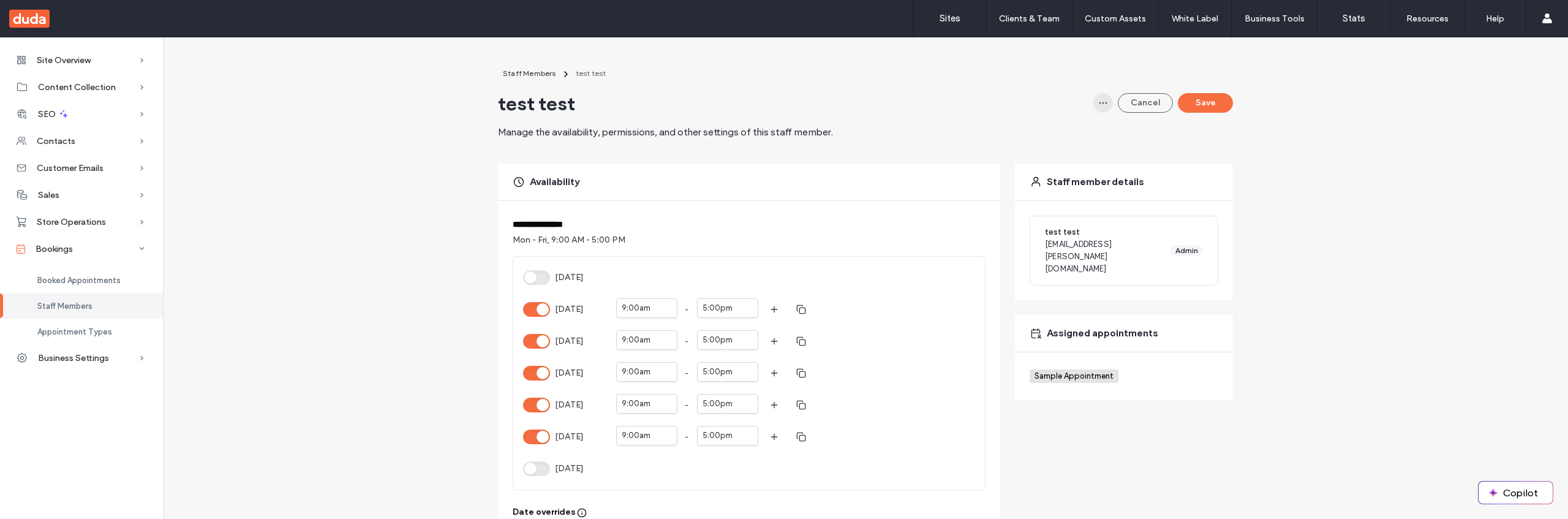
click at [1098, 104] on icon "button" at bounding box center [1103, 103] width 10 height 10
click at [1078, 132] on div "Delete" at bounding box center [1053, 135] width 109 height 23
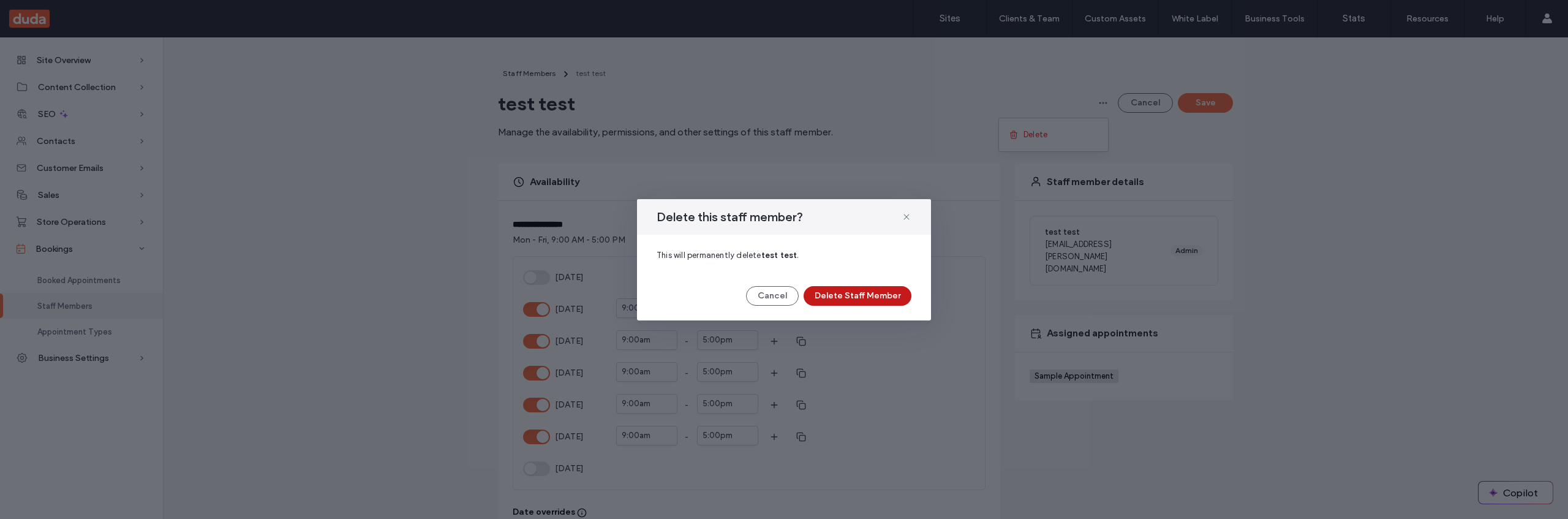
click at [868, 299] on button "Delete Staff Member" at bounding box center [856, 296] width 108 height 19
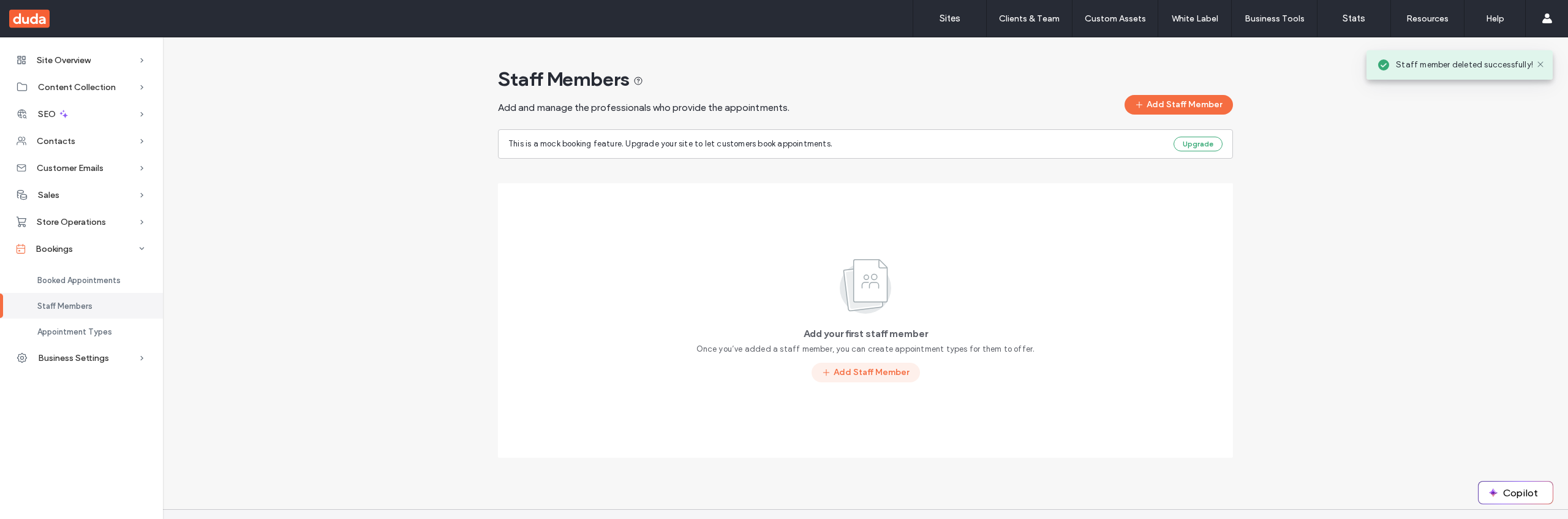
click at [860, 372] on button "Add Staff Member" at bounding box center [866, 373] width 109 height 19
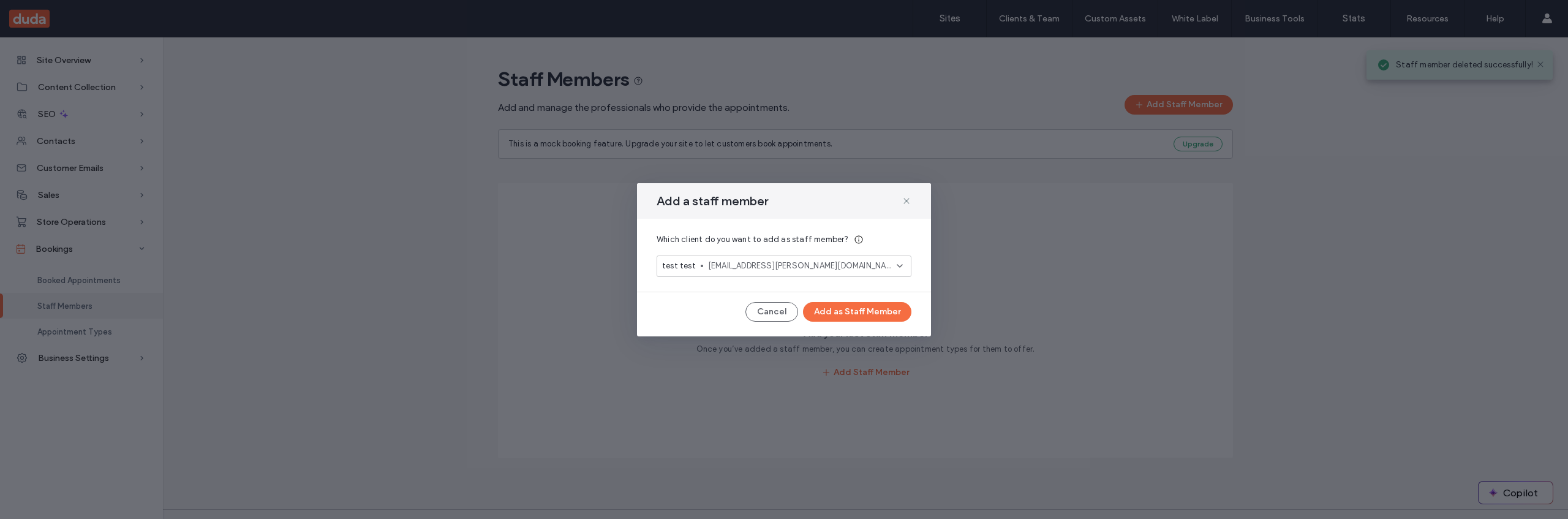
click at [883, 265] on span "[EMAIL_ADDRESS][PERSON_NAME][DOMAIN_NAME]" at bounding box center [802, 266] width 188 height 13
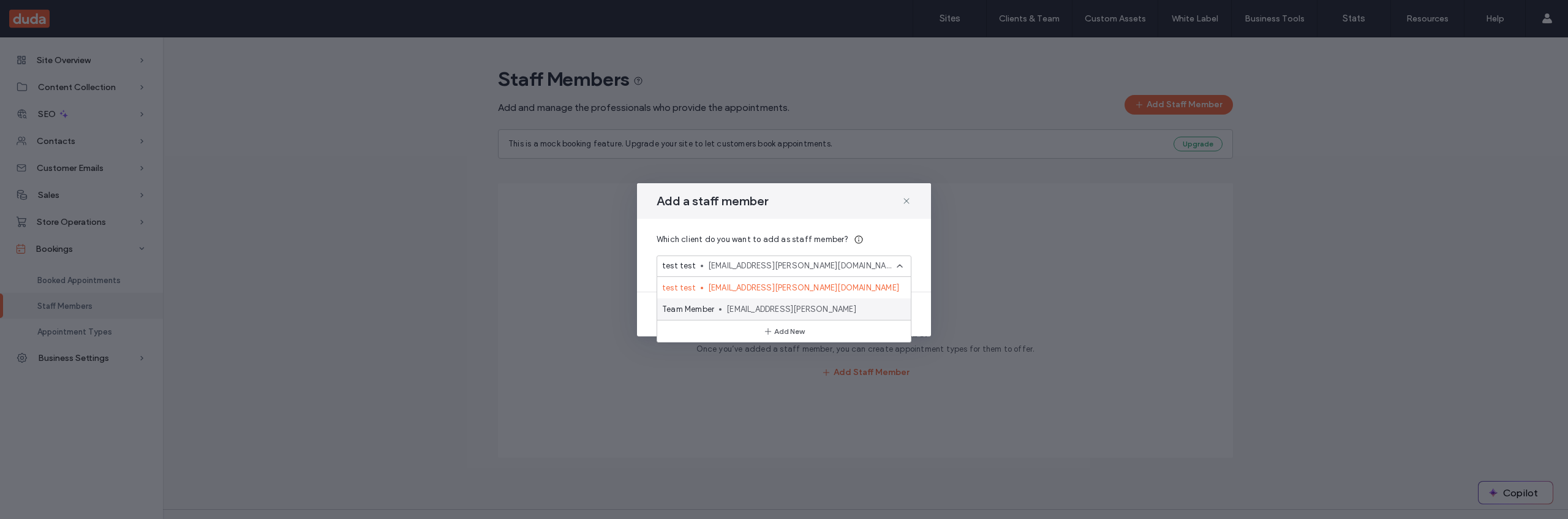
click at [865, 302] on div "Team Member tm@duda.coo" at bounding box center [784, 309] width 253 height 21
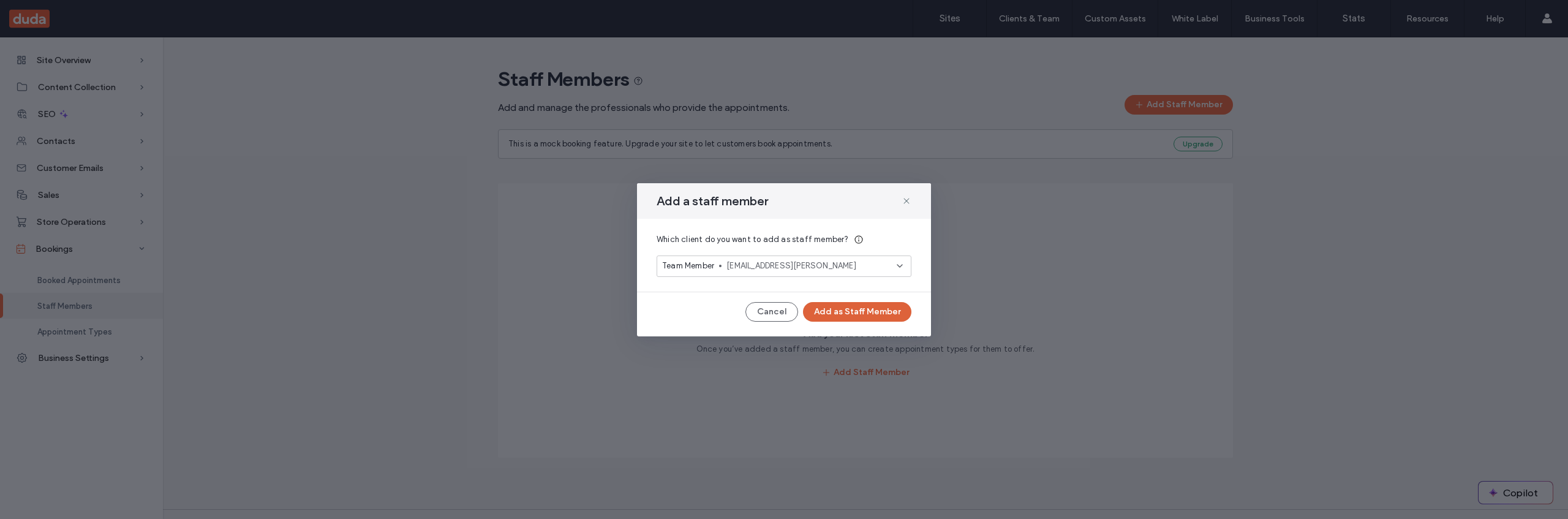
click at [860, 311] on button "Add as Staff Member" at bounding box center [857, 311] width 109 height 19
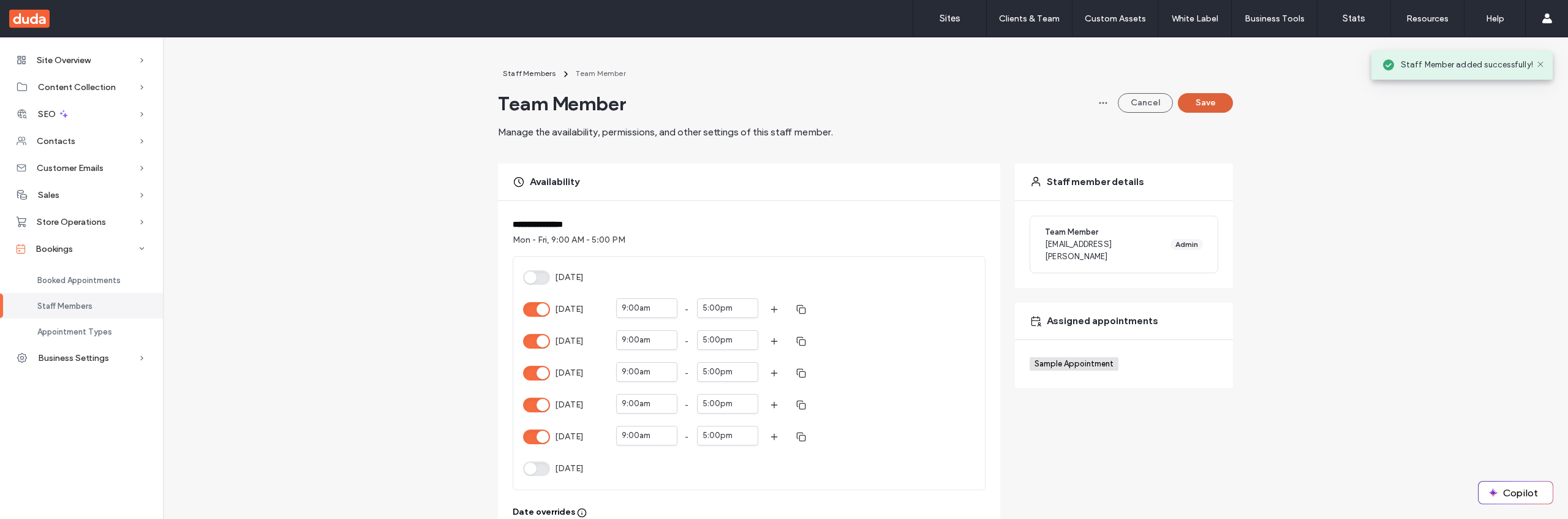
click at [1199, 107] on button "Save" at bounding box center [1204, 103] width 55 height 19
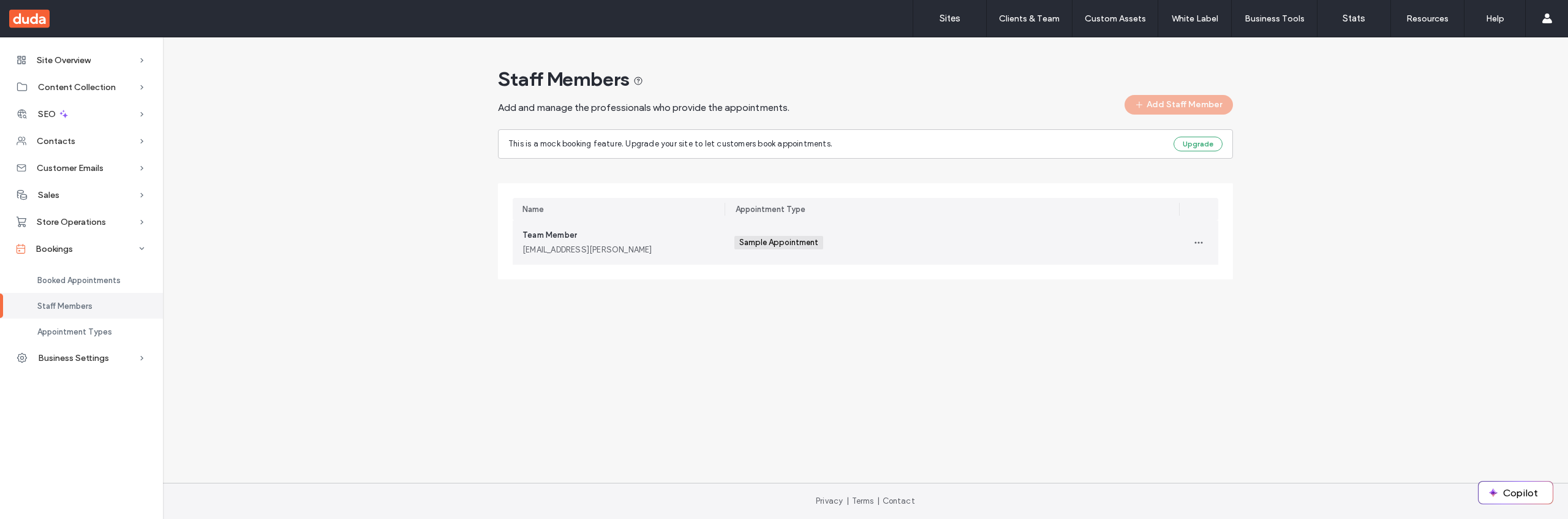
click at [1027, 247] on div "Sample Appointment +0 Sample Appointment +0" at bounding box center [951, 242] width 434 height 44
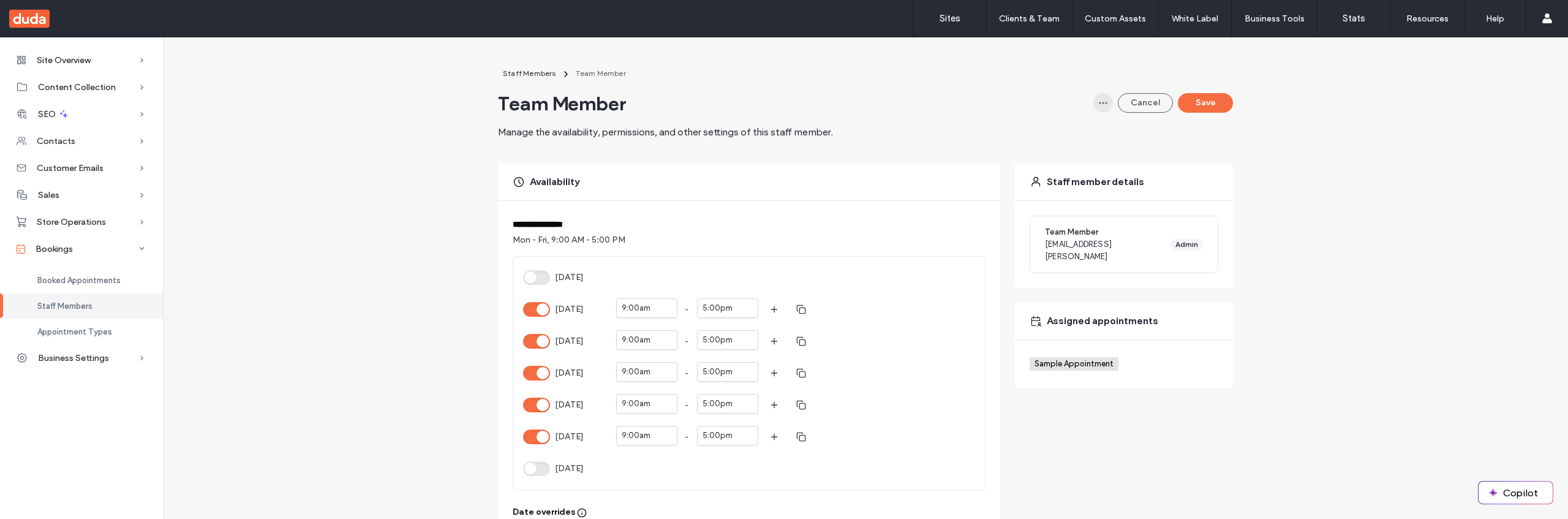
click at [1101, 106] on icon "button" at bounding box center [1103, 103] width 10 height 10
click at [1091, 137] on div "Delete" at bounding box center [1053, 135] width 109 height 23
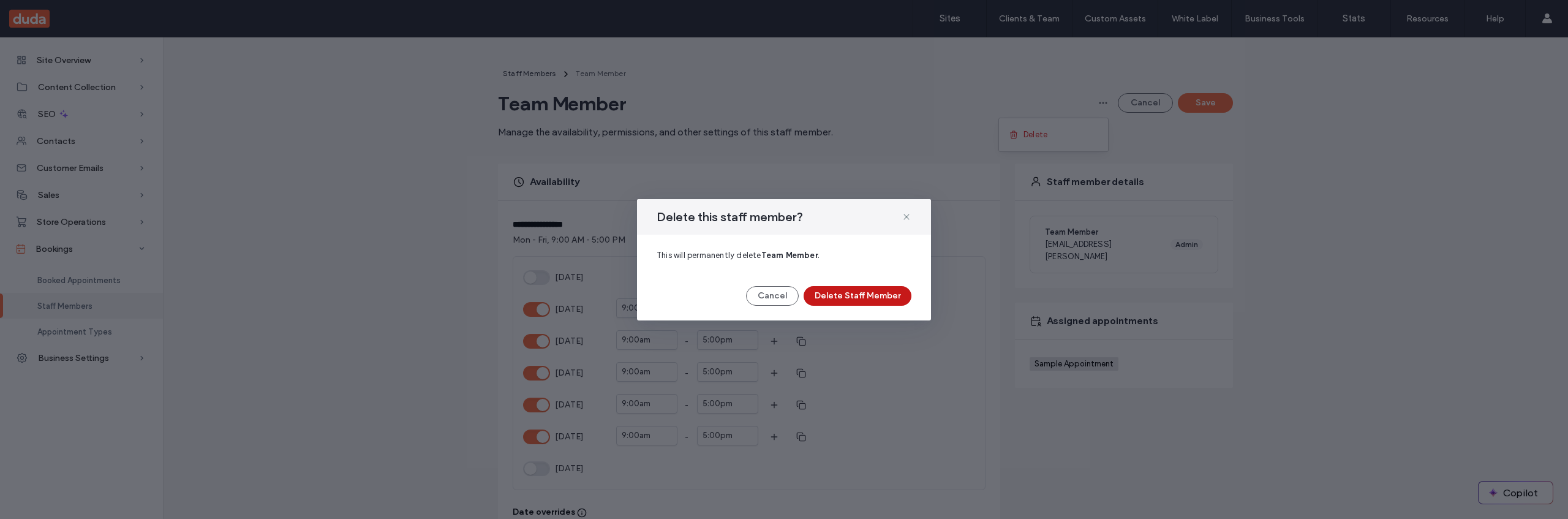
click at [902, 294] on button "Delete Staff Member" at bounding box center [856, 296] width 108 height 19
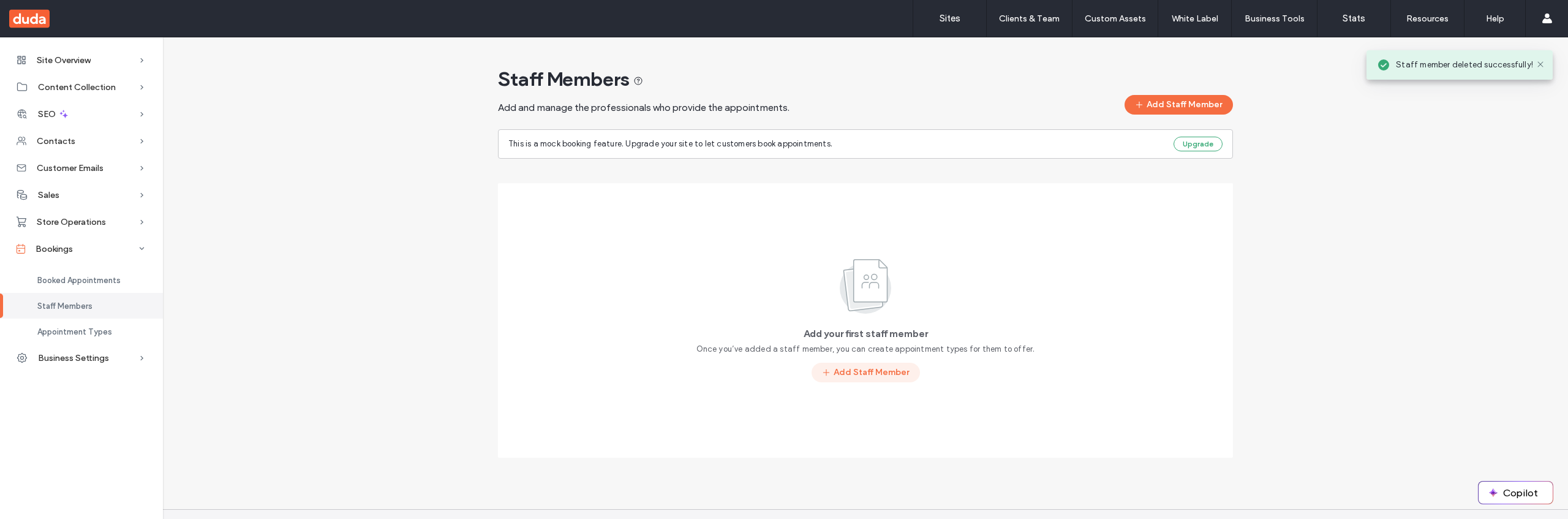
click at [888, 367] on button "Add Staff Member" at bounding box center [866, 373] width 109 height 19
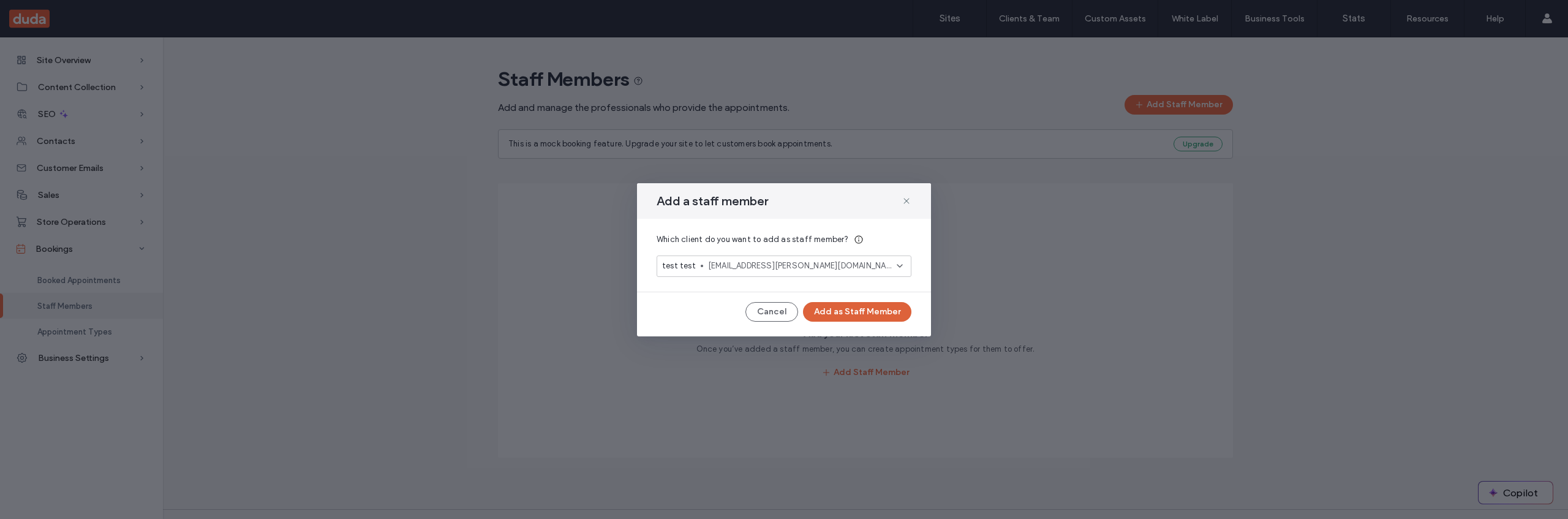
click at [853, 312] on button "Add as Staff Member" at bounding box center [857, 311] width 109 height 19
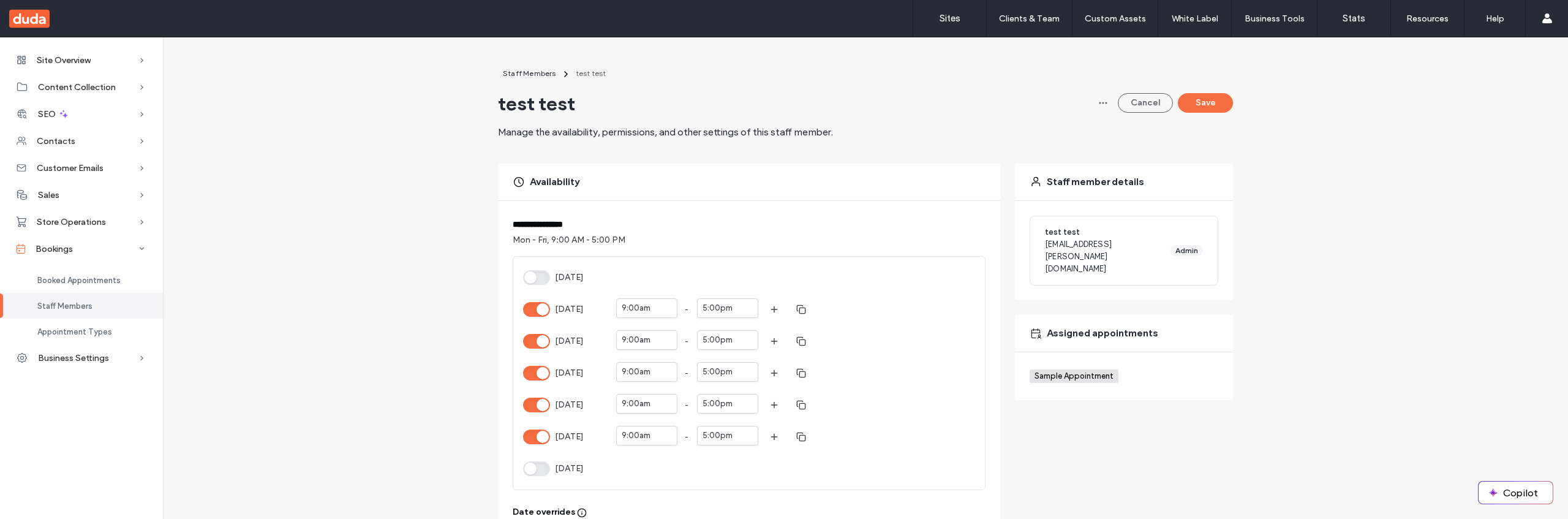
scroll to position [34, 0]
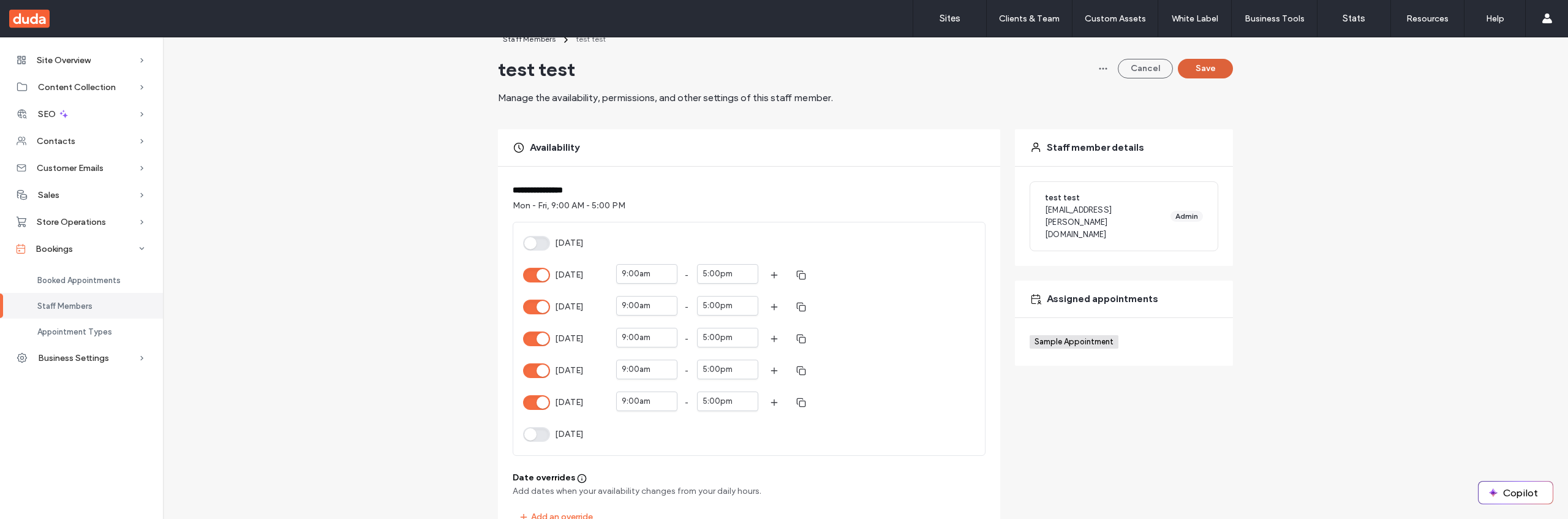
click at [1220, 74] on button "Save" at bounding box center [1204, 69] width 55 height 19
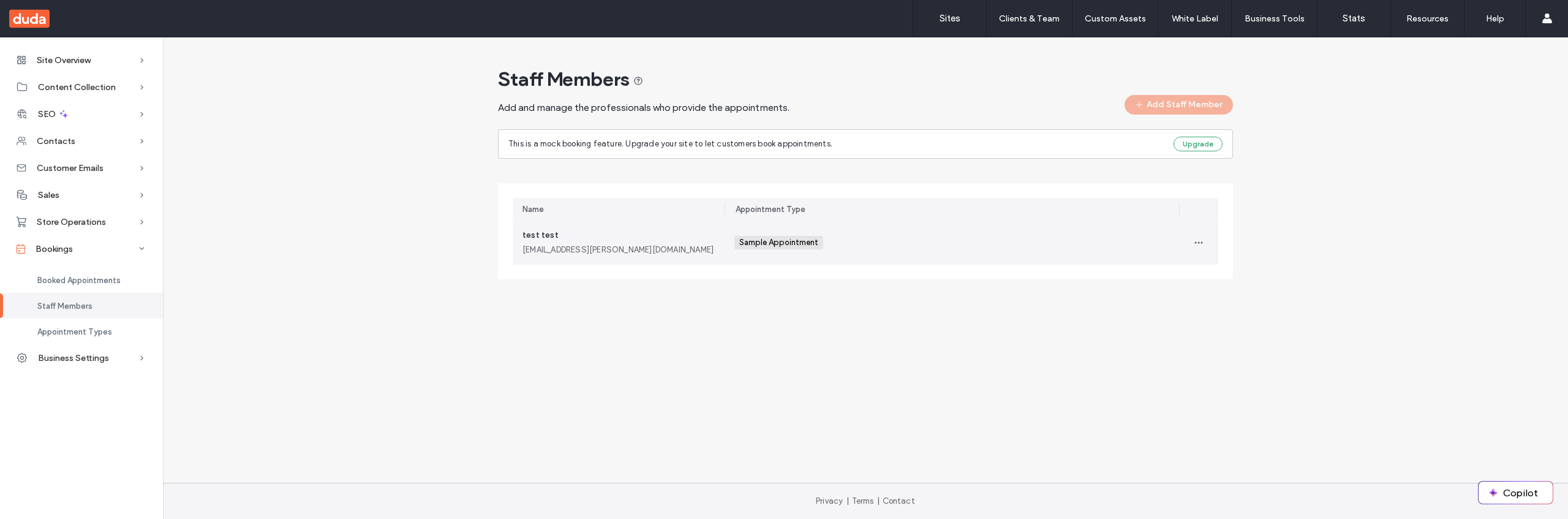
click at [1045, 246] on div "Sample Appointment +0 Sample Appointment +0" at bounding box center [951, 242] width 434 height 44
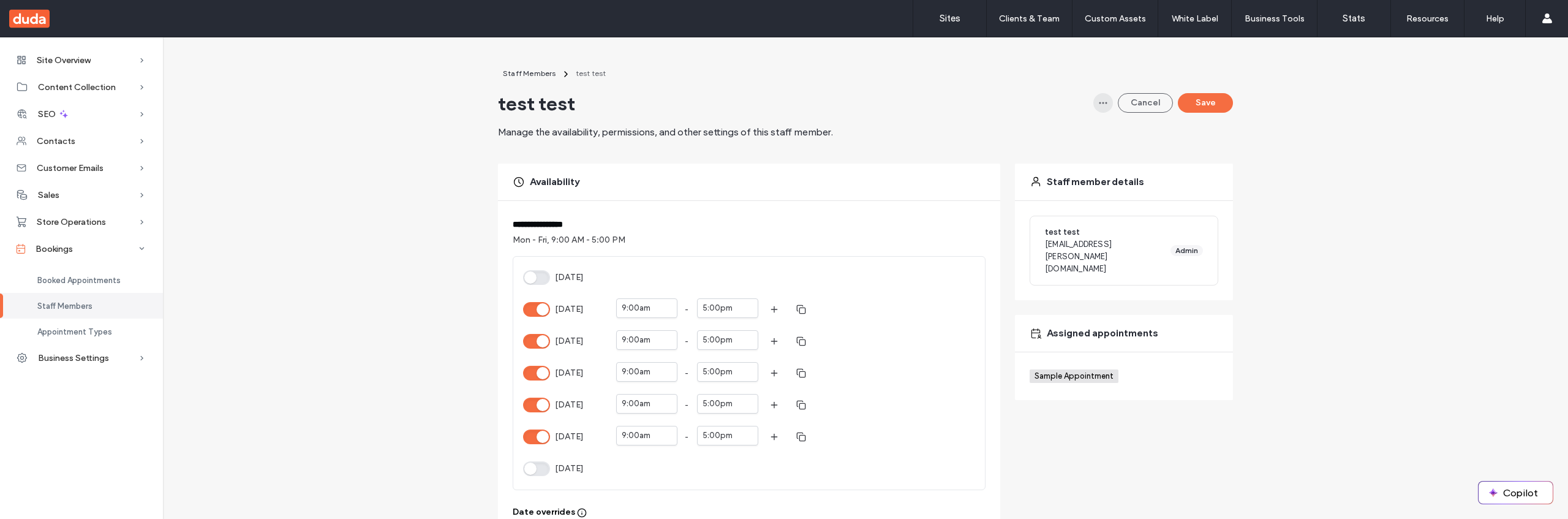
click at [1101, 105] on icon "button" at bounding box center [1103, 103] width 10 height 10
click at [1079, 136] on div "Delete" at bounding box center [1053, 135] width 109 height 23
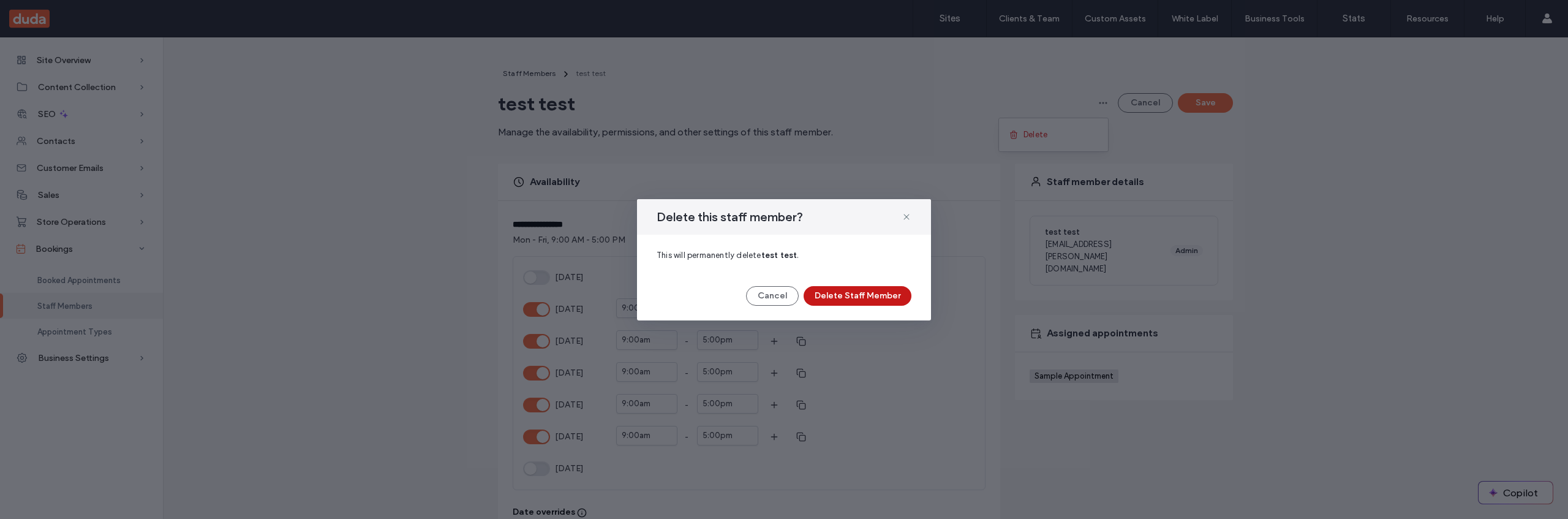
click at [873, 294] on button "Delete Staff Member" at bounding box center [856, 296] width 108 height 19
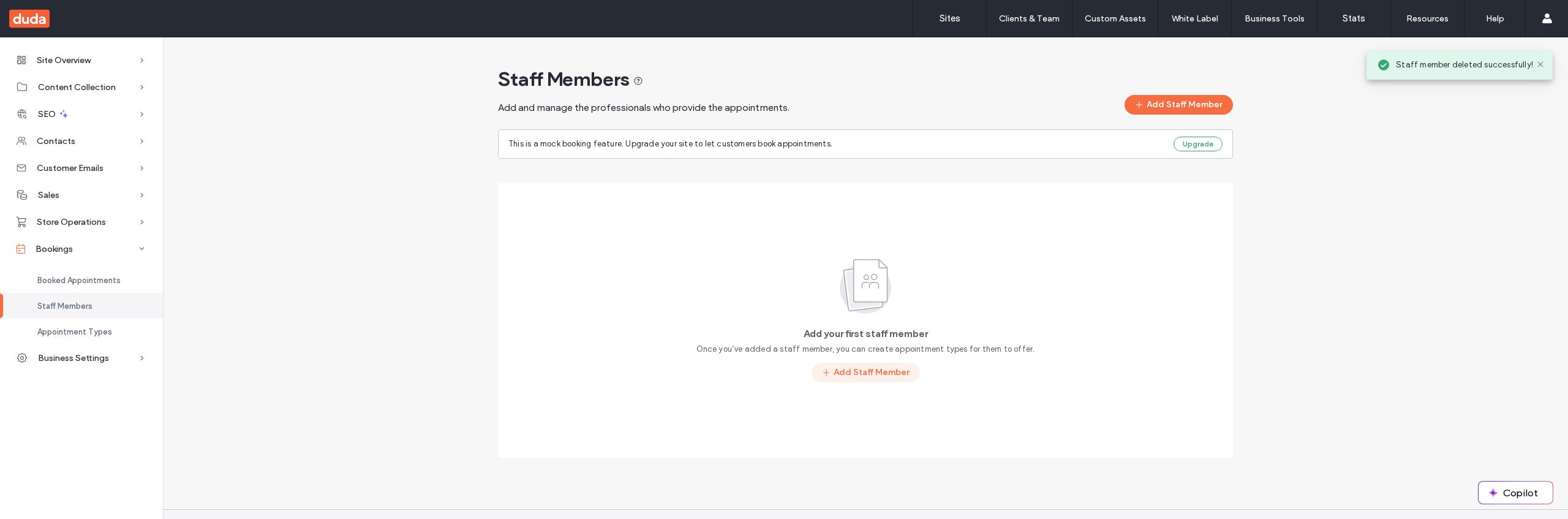
click at [864, 373] on button "Add Staff Member" at bounding box center [866, 373] width 109 height 19
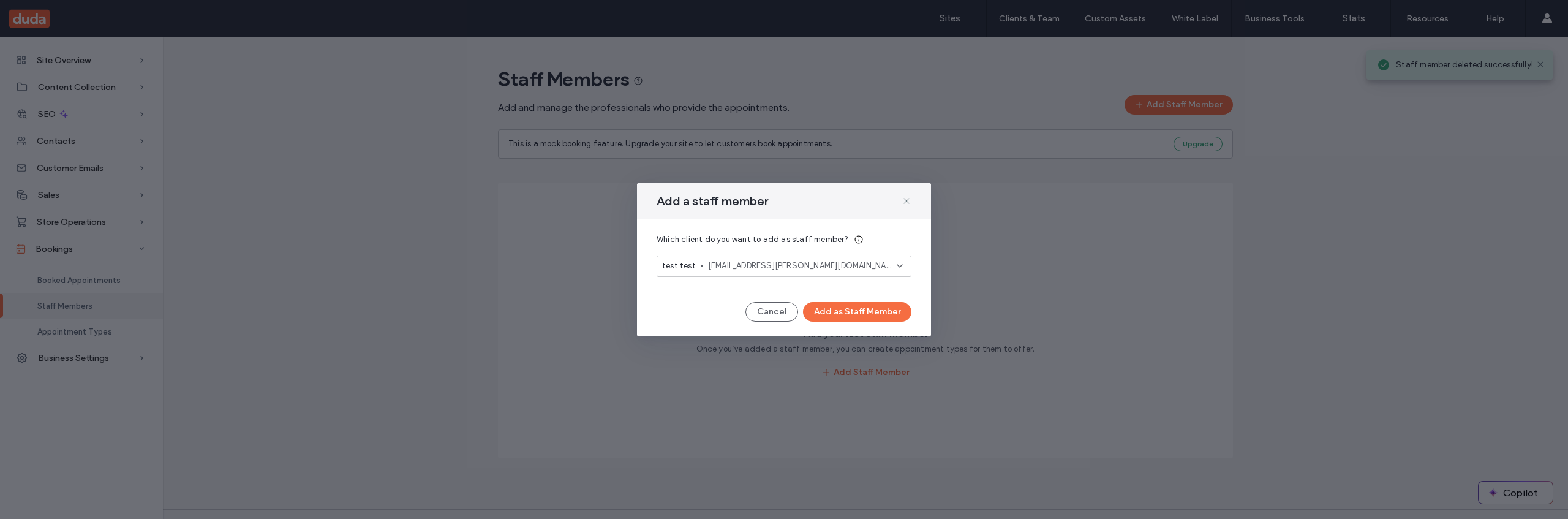
click at [782, 270] on span "test@duda.co" at bounding box center [802, 266] width 188 height 13
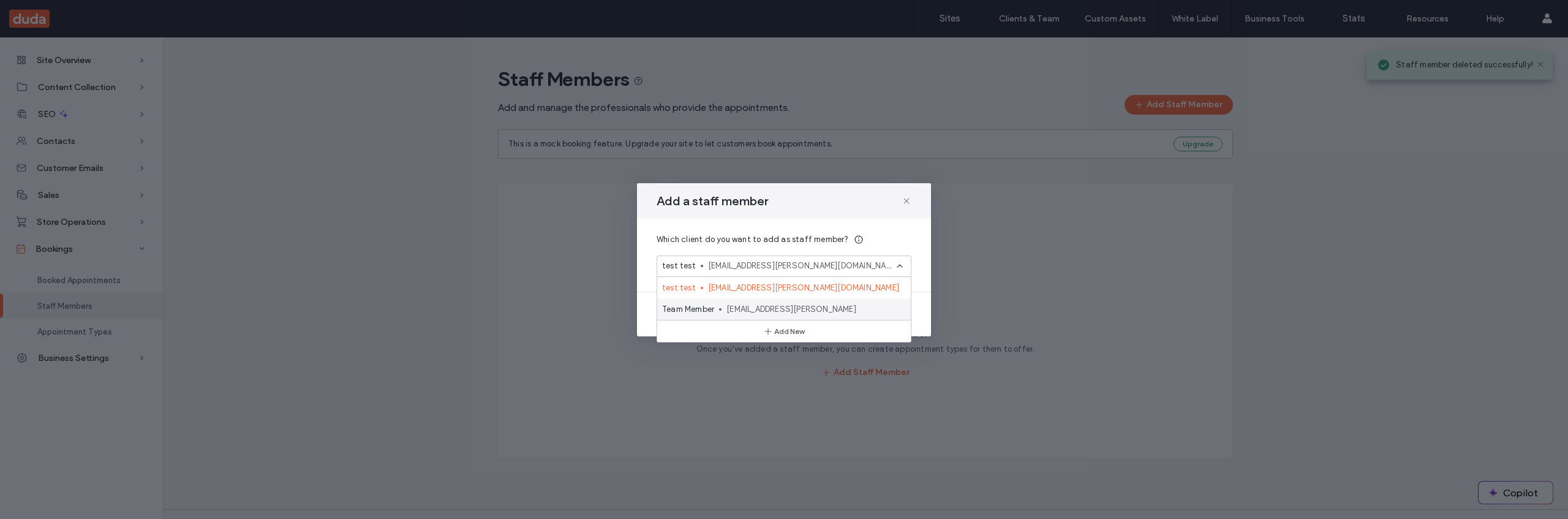
click at [781, 316] on div "Team Member tm@duda.coo" at bounding box center [784, 309] width 253 height 21
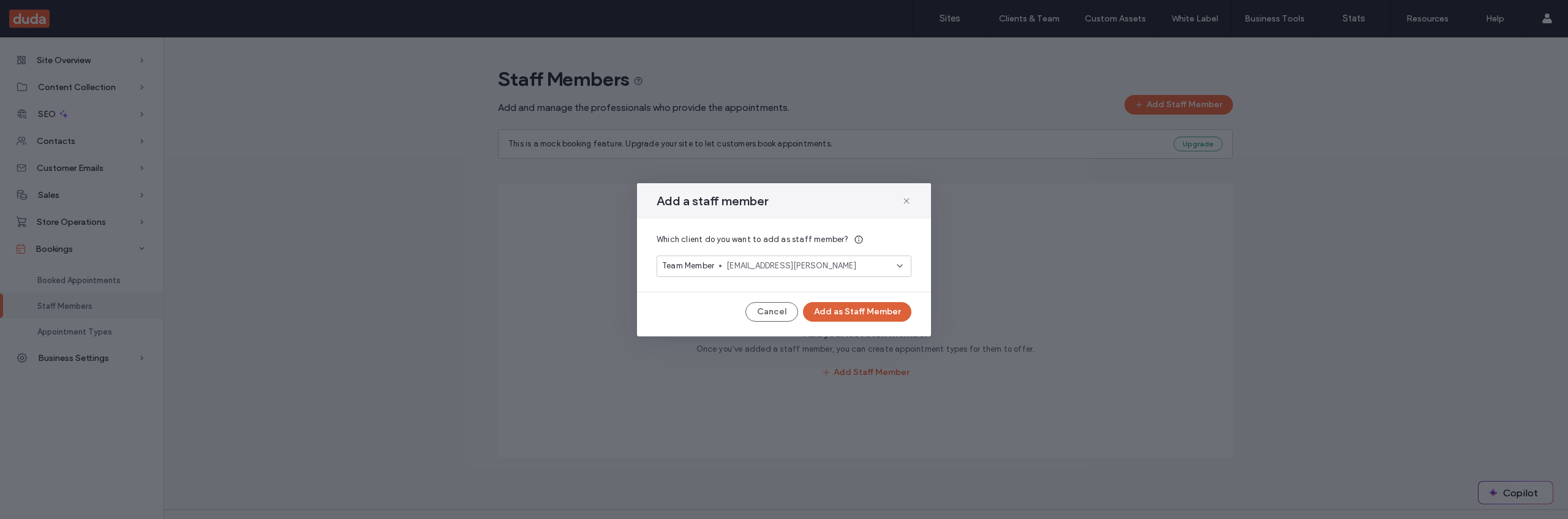
click at [862, 315] on button "Add as Staff Member" at bounding box center [857, 311] width 109 height 19
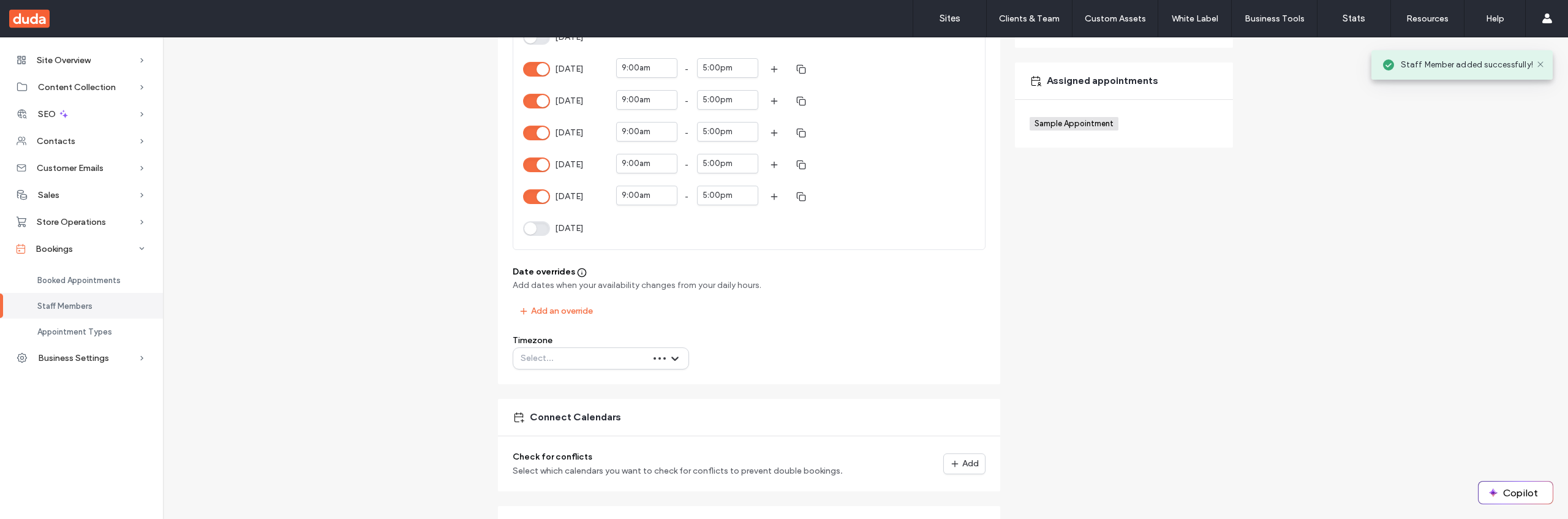
scroll to position [276, 0]
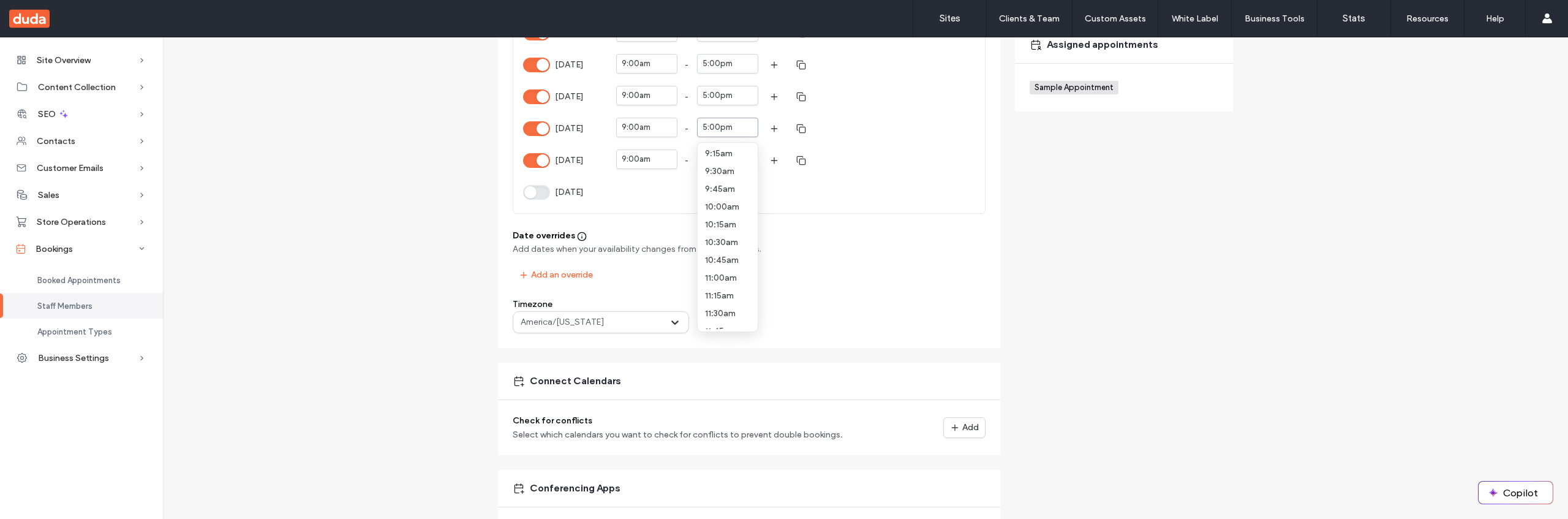
click at [712, 127] on div "5:00pm" at bounding box center [717, 127] width 30 height 13
click at [710, 202] on div "3:30pm" at bounding box center [727, 209] width 55 height 17
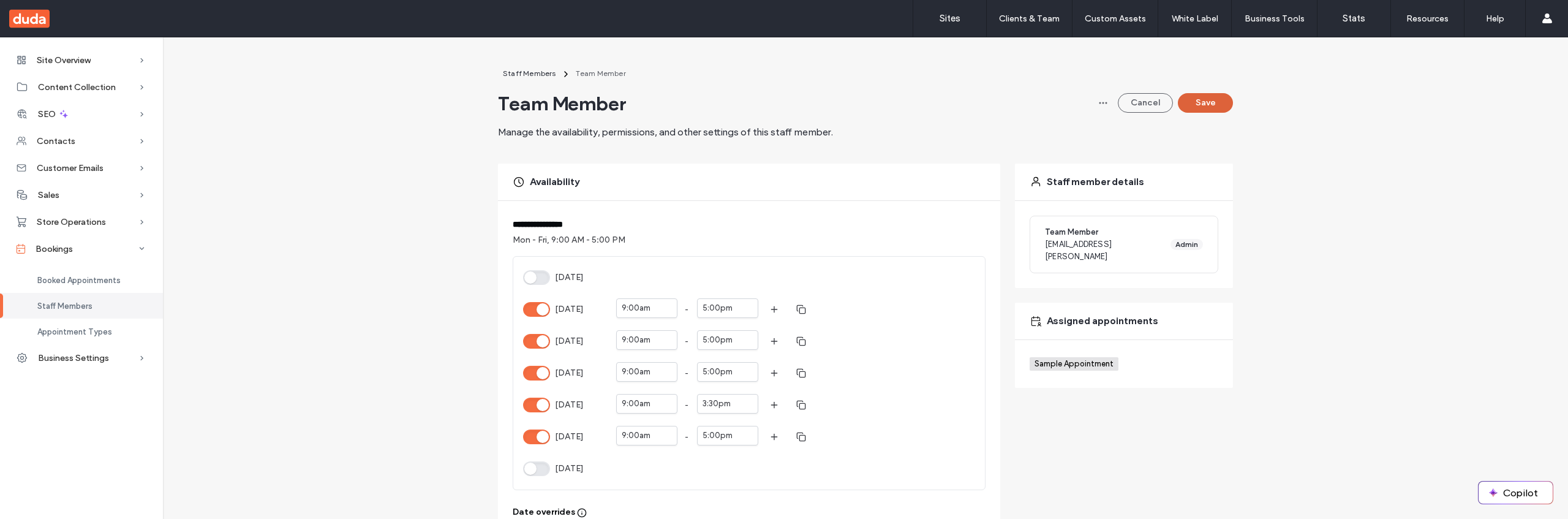
click at [1203, 105] on button "Save" at bounding box center [1204, 103] width 55 height 19
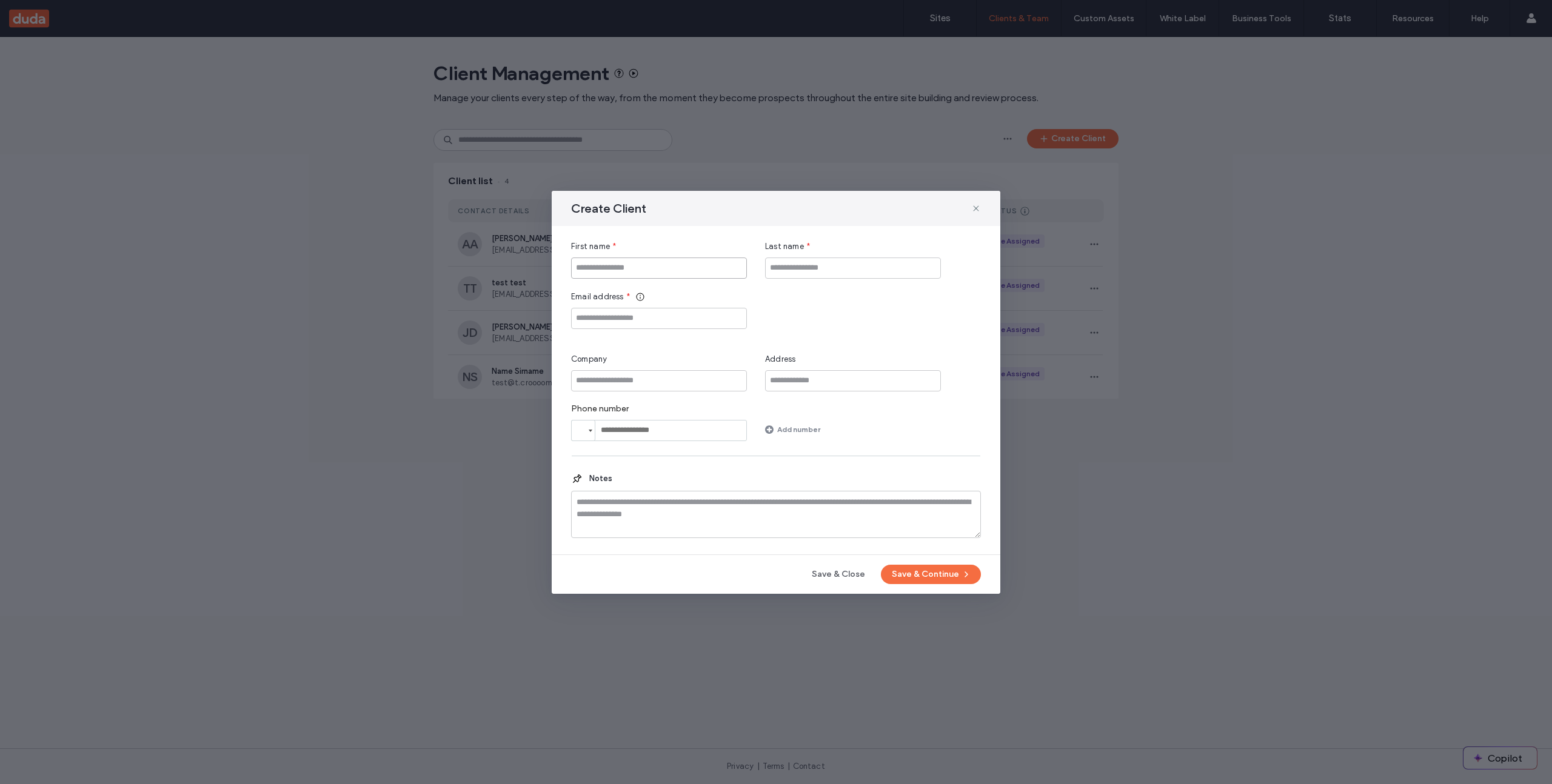
click at [710, 269] on input "First name" at bounding box center [658, 268] width 176 height 21
click at [834, 271] on input "Last name" at bounding box center [852, 268] width 176 height 21
click at [687, 272] on input "***" at bounding box center [658, 268] width 176 height 21
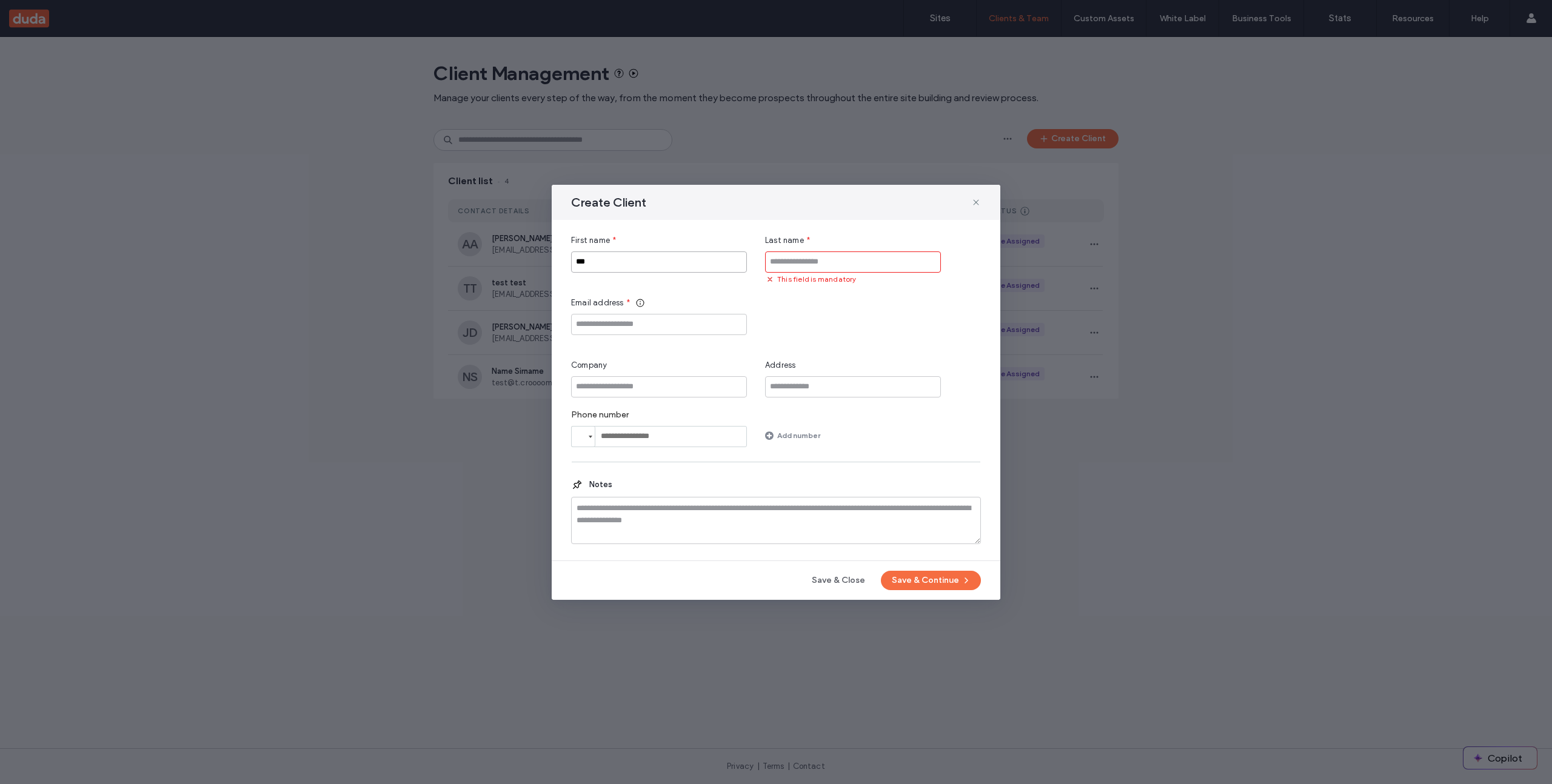
click at [687, 272] on input "***" at bounding box center [658, 262] width 176 height 21
click at [714, 265] on input "*****" at bounding box center [658, 262] width 176 height 21
type input "****"
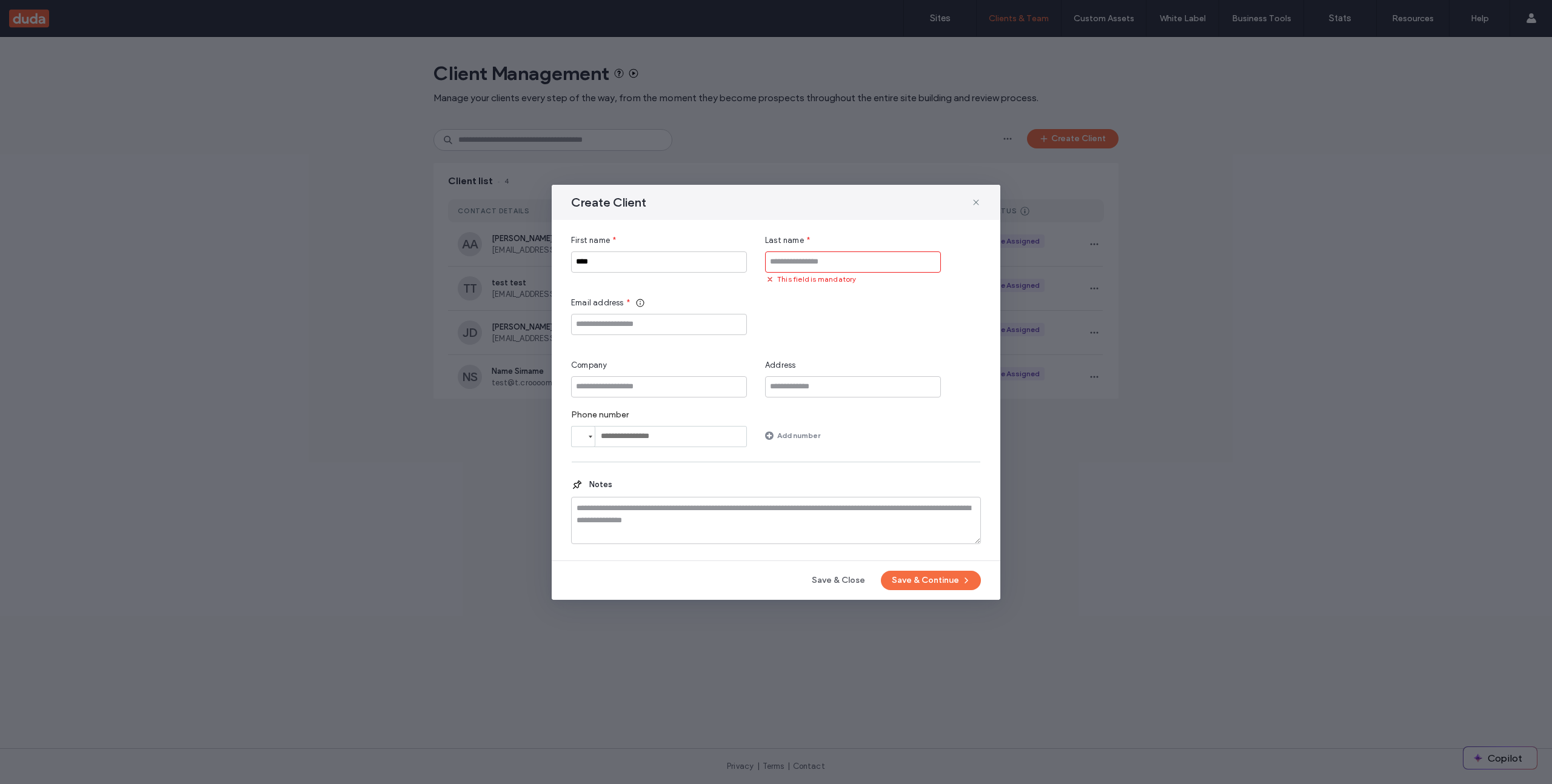
click at [815, 261] on input "Last name" at bounding box center [852, 262] width 176 height 21
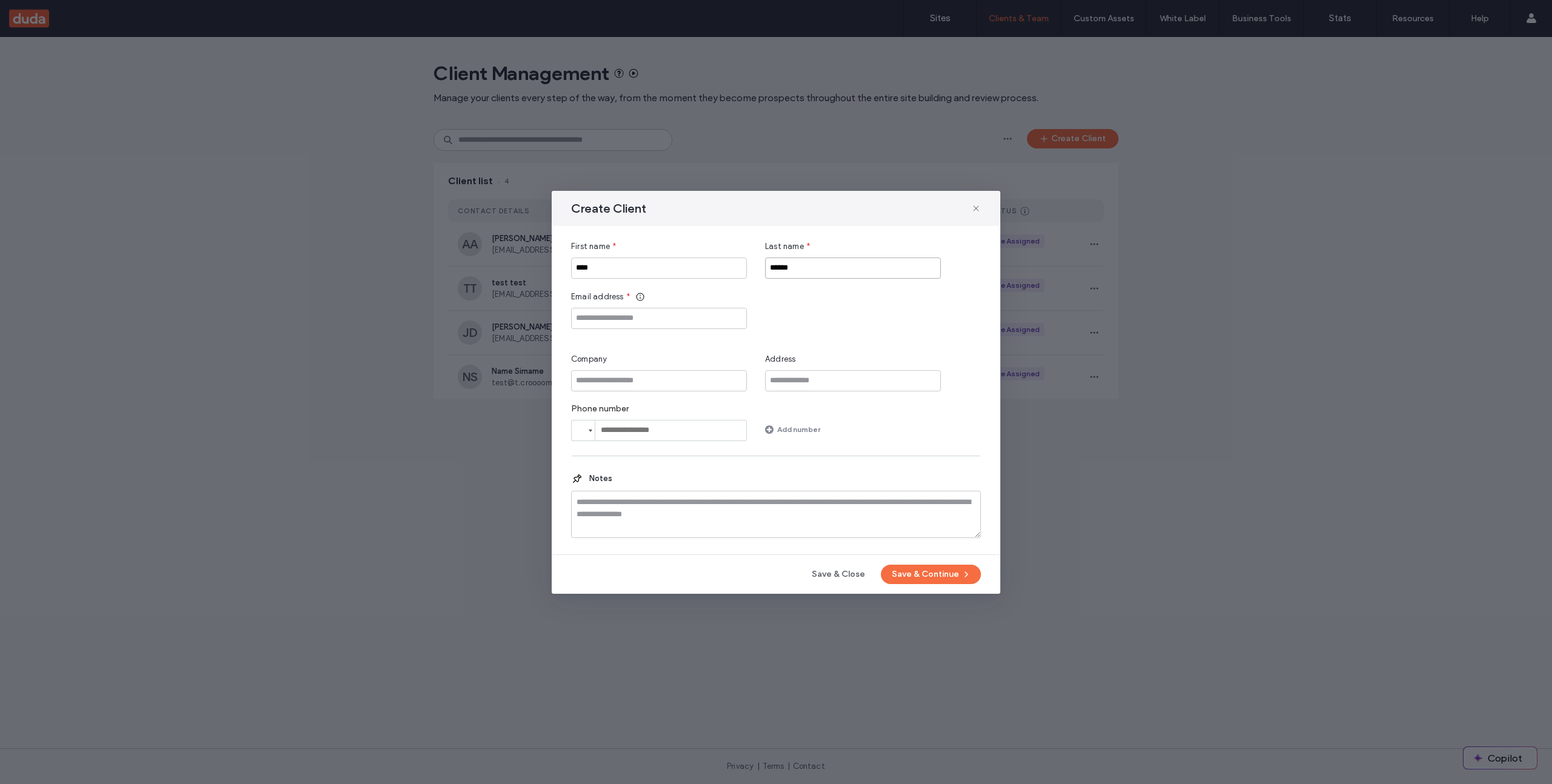
type input "******"
click at [681, 320] on input "Email address" at bounding box center [658, 319] width 176 height 21
click at [917, 579] on button "Save & Continue" at bounding box center [930, 575] width 100 height 19
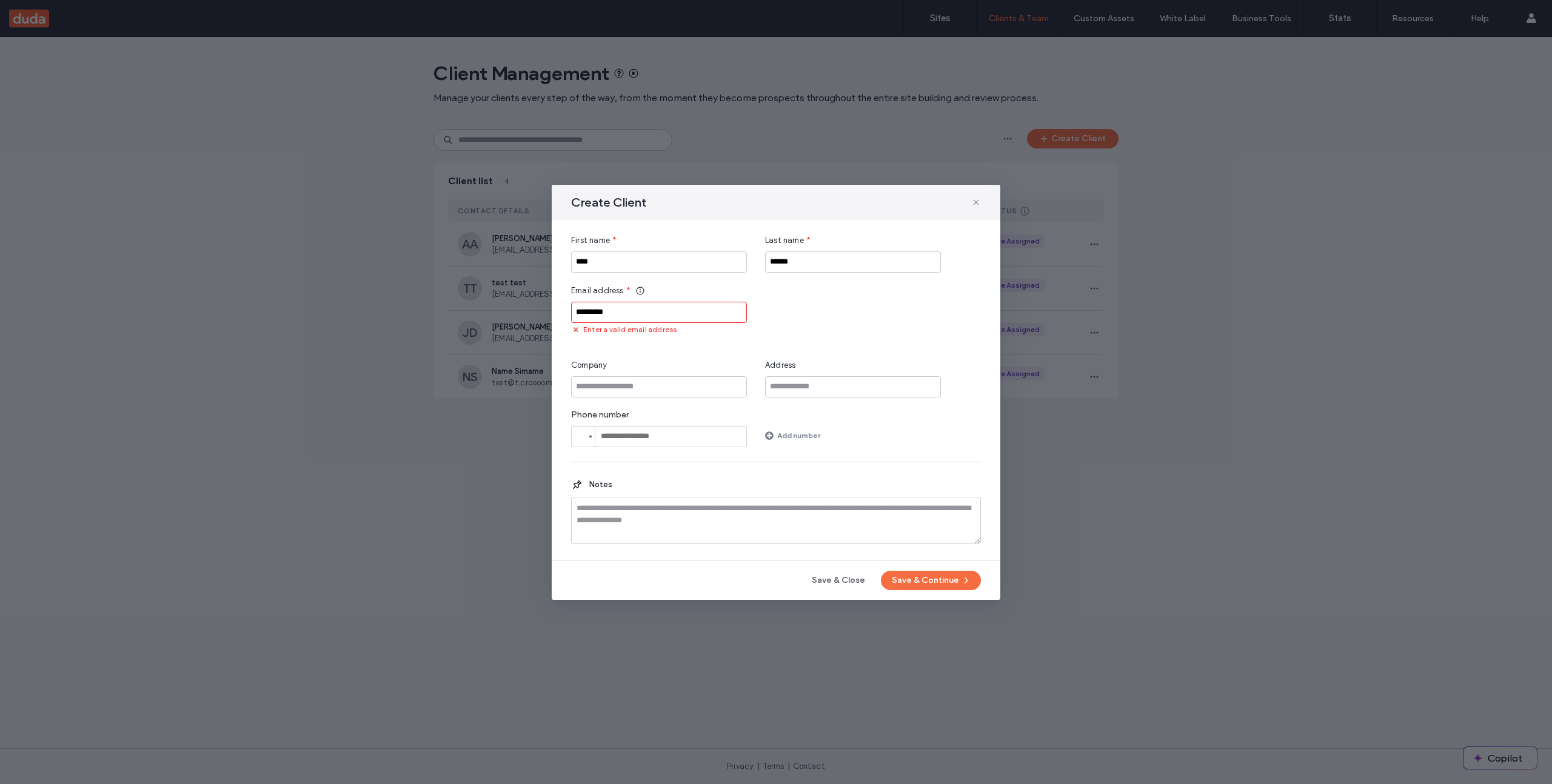
click at [672, 317] on input "*********" at bounding box center [658, 312] width 176 height 21
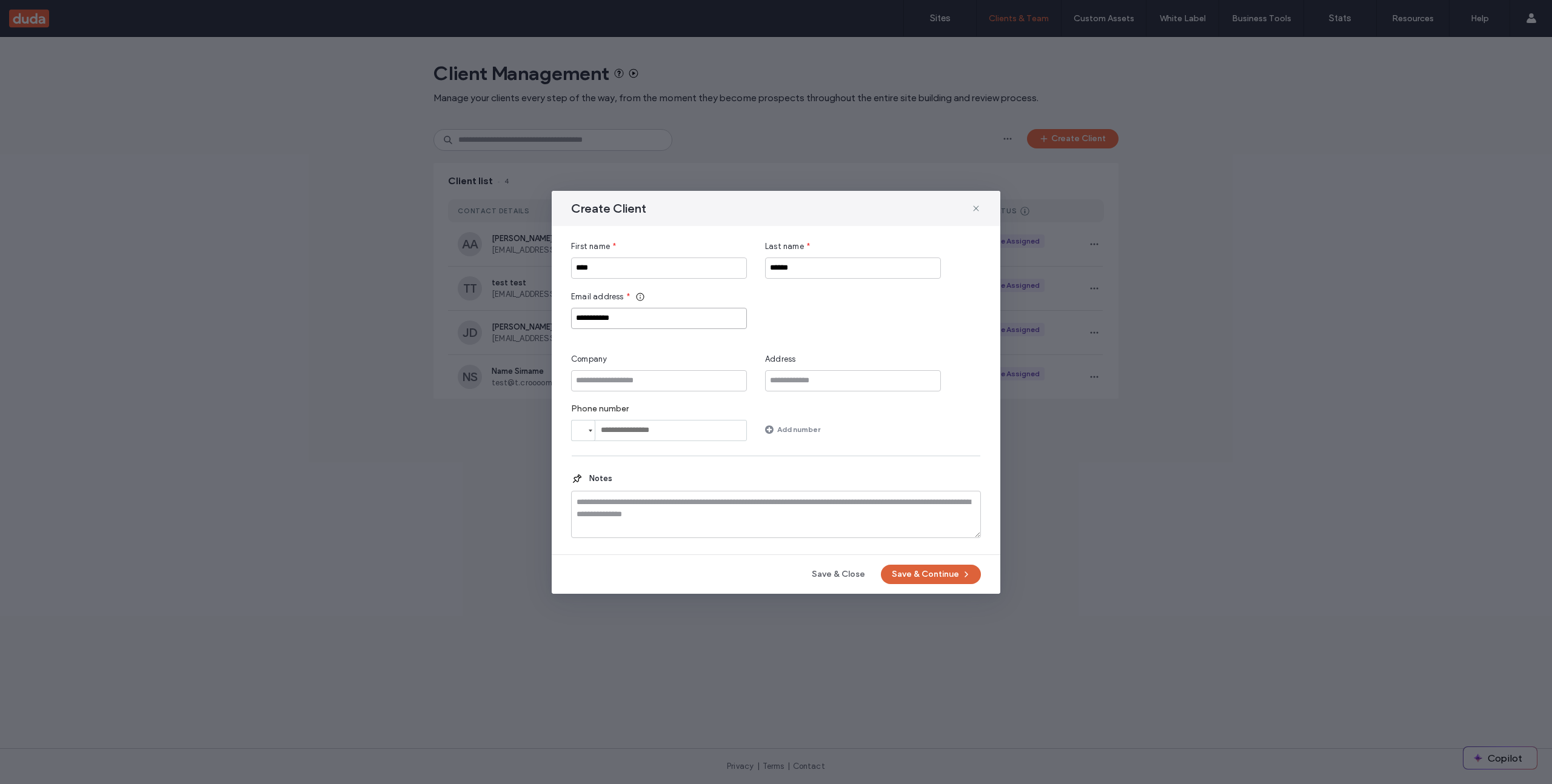
type input "**********"
click at [915, 574] on button "Save & Continue" at bounding box center [930, 575] width 100 height 19
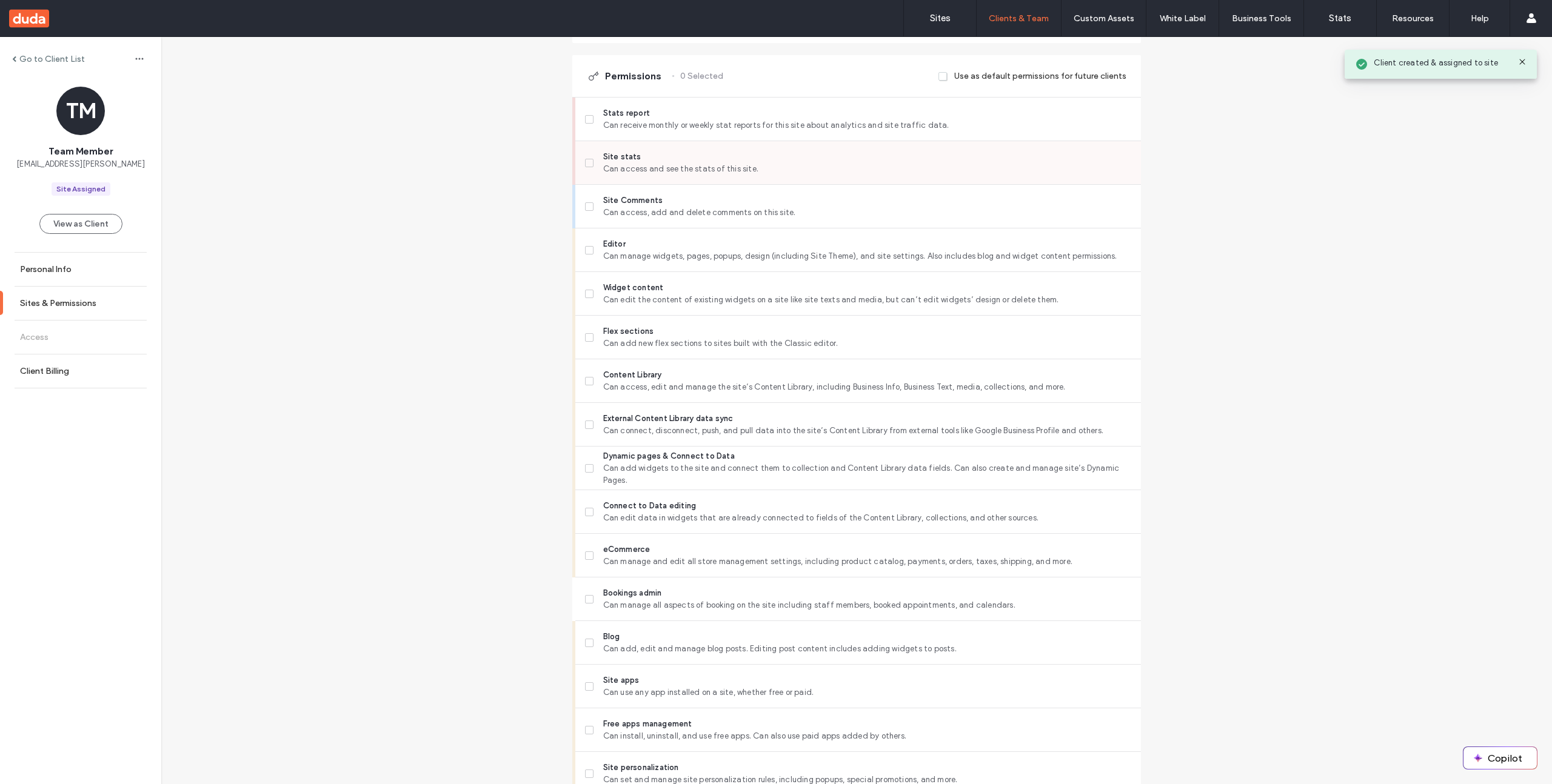
scroll to position [302, 0]
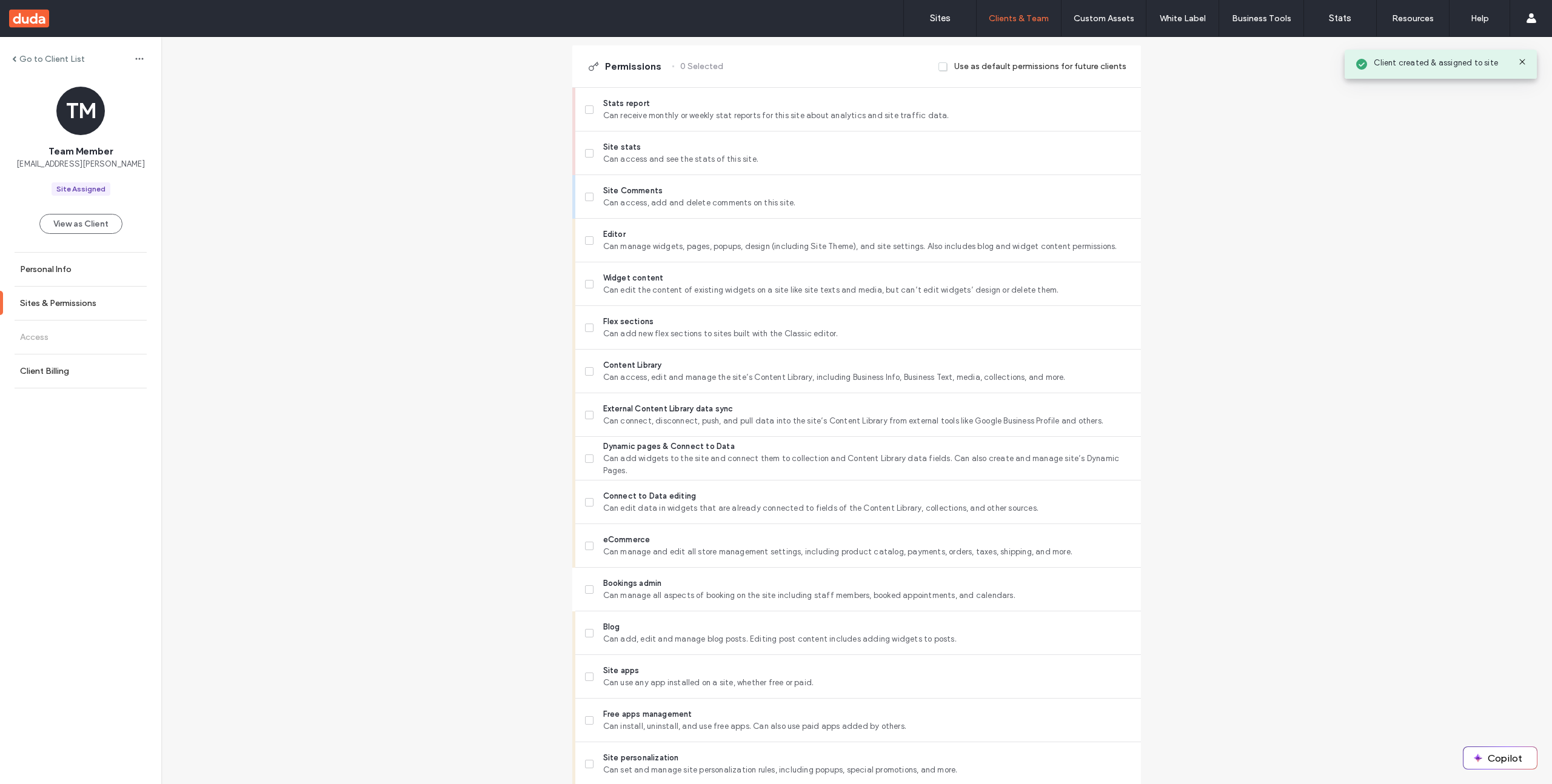
click at [591, 586] on label "Bookings admin Can manage all aspects of booking on the site including staff me…" at bounding box center [857, 589] width 546 height 24
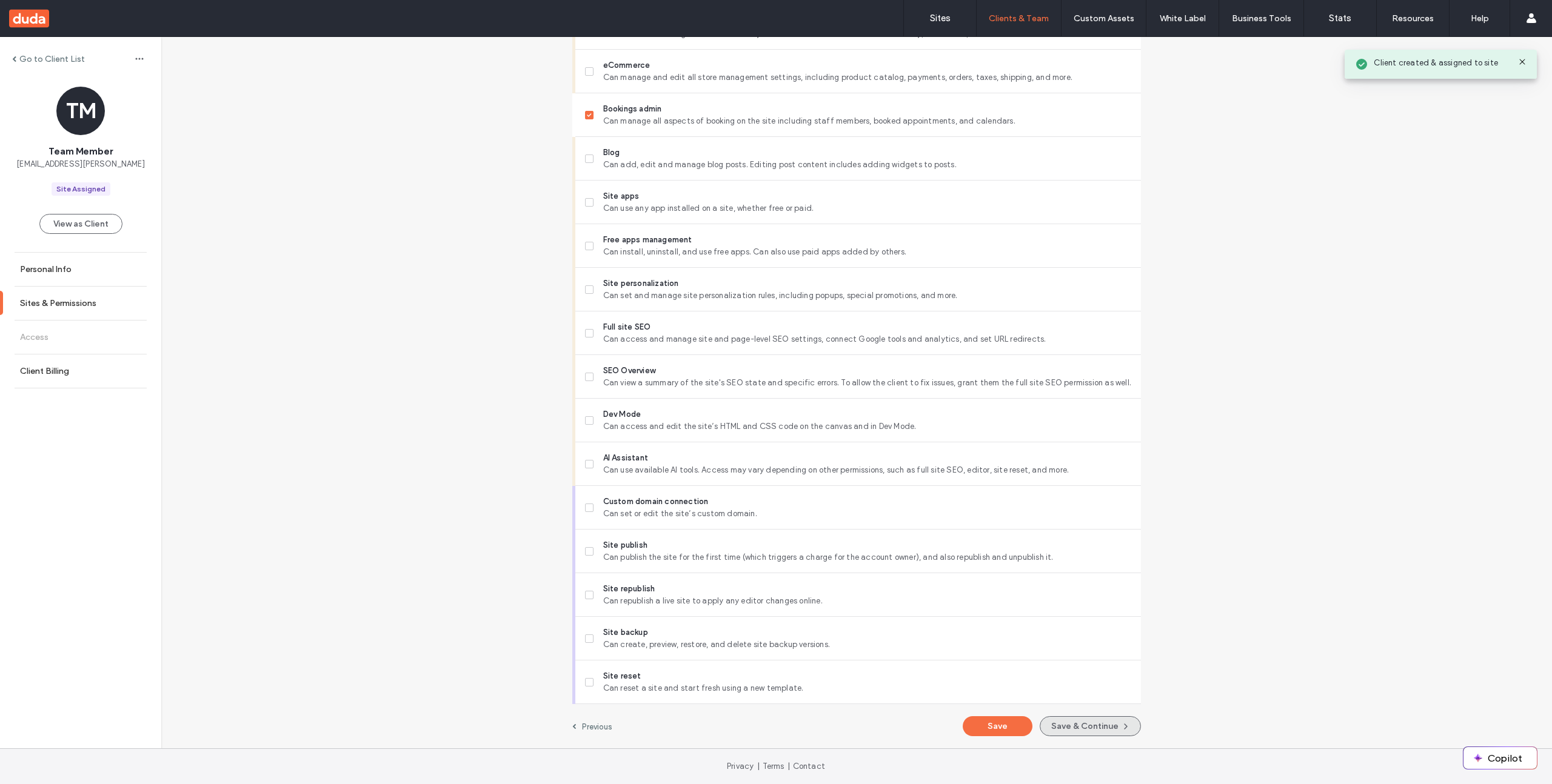
click at [1084, 727] on button "Save & Continue" at bounding box center [1089, 725] width 101 height 20
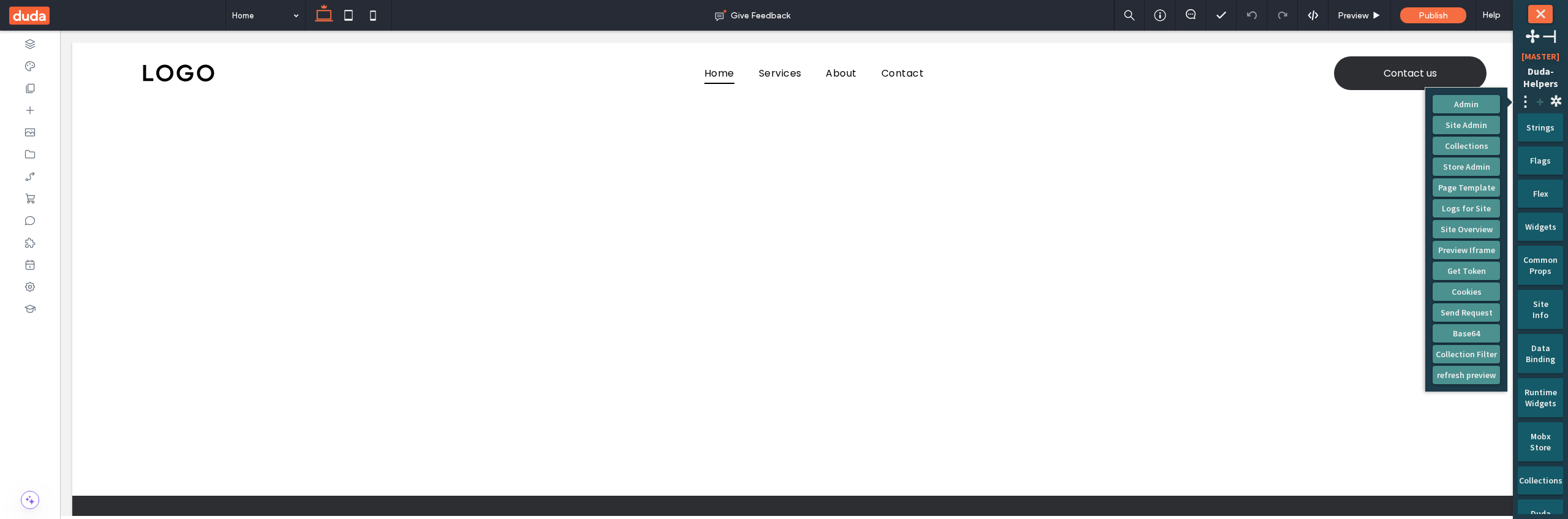
click at [1542, 103] on span "+" at bounding box center [1540, 102] width 15 height 19
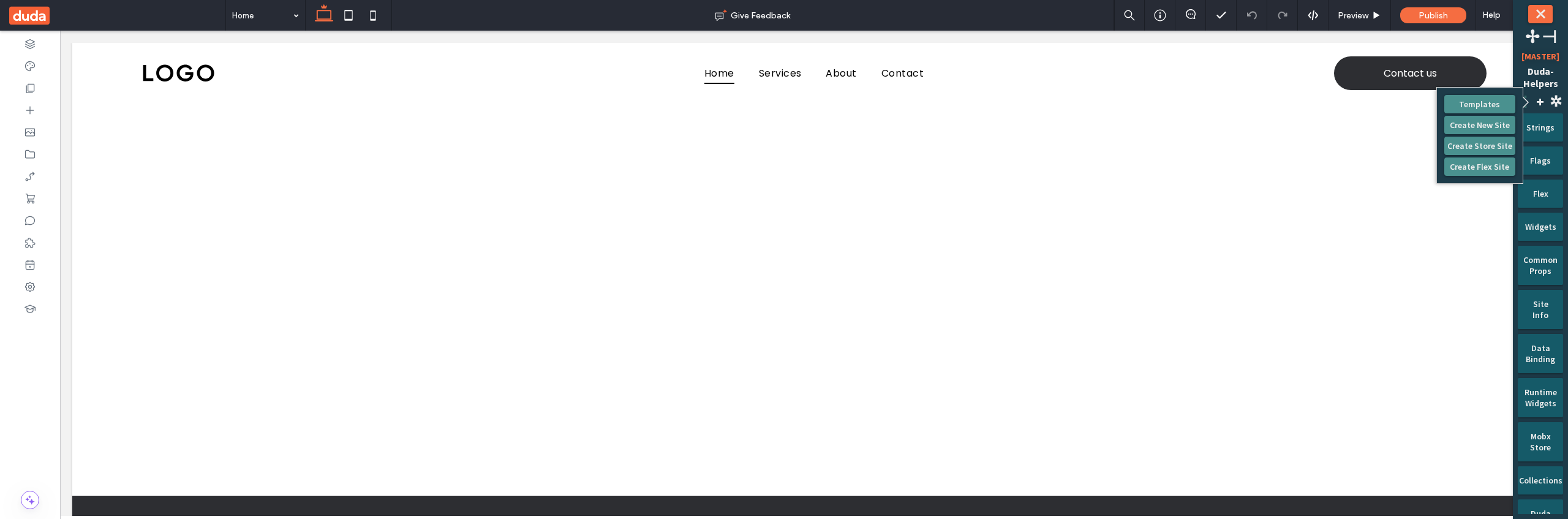
click at [1530, 92] on span "⋮" at bounding box center [1524, 102] width 15 height 19
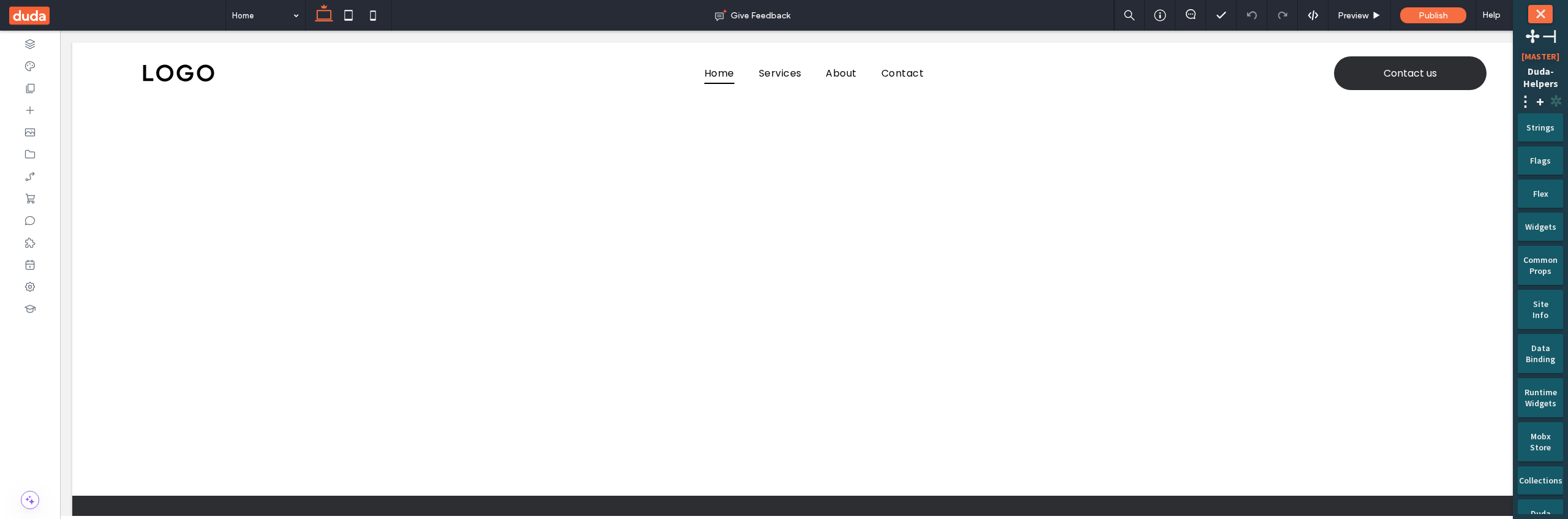
click span "✲️"
click div "Account"
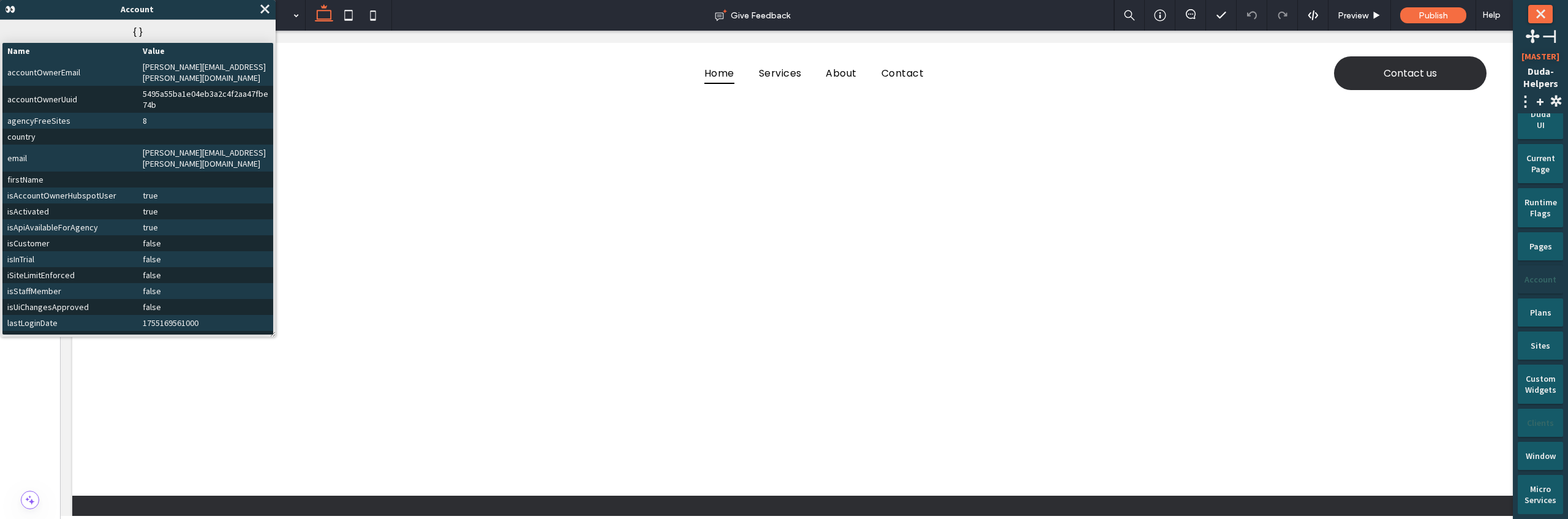
click div "Clients"
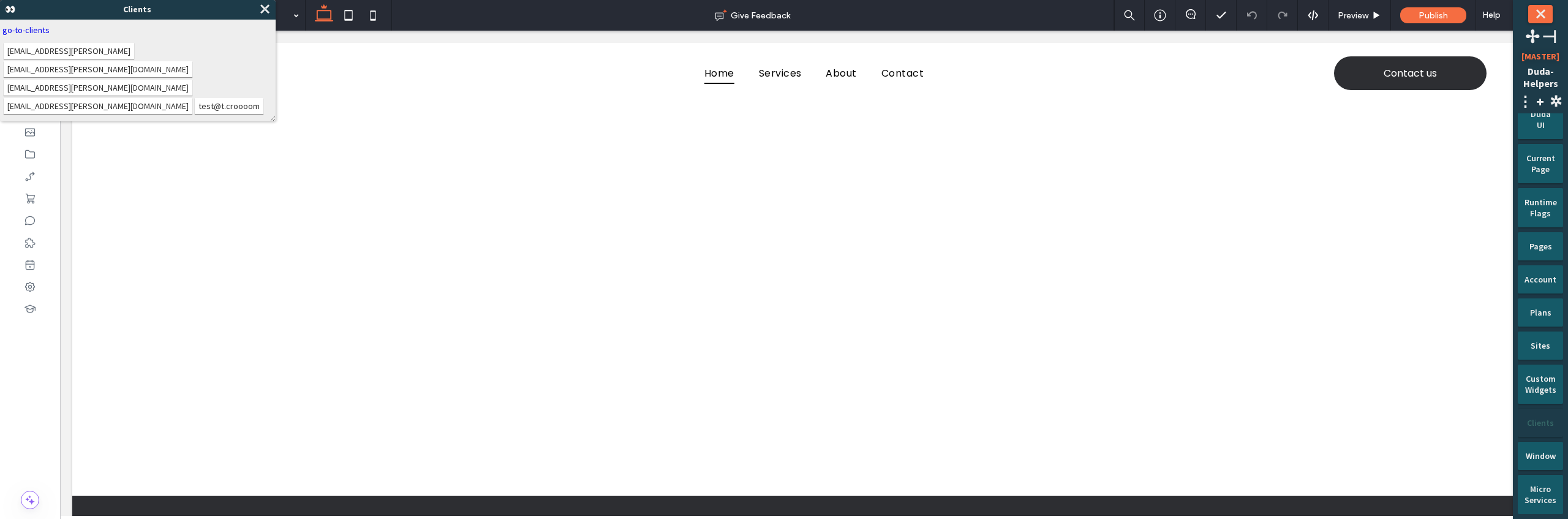
click link "go-to-clients"
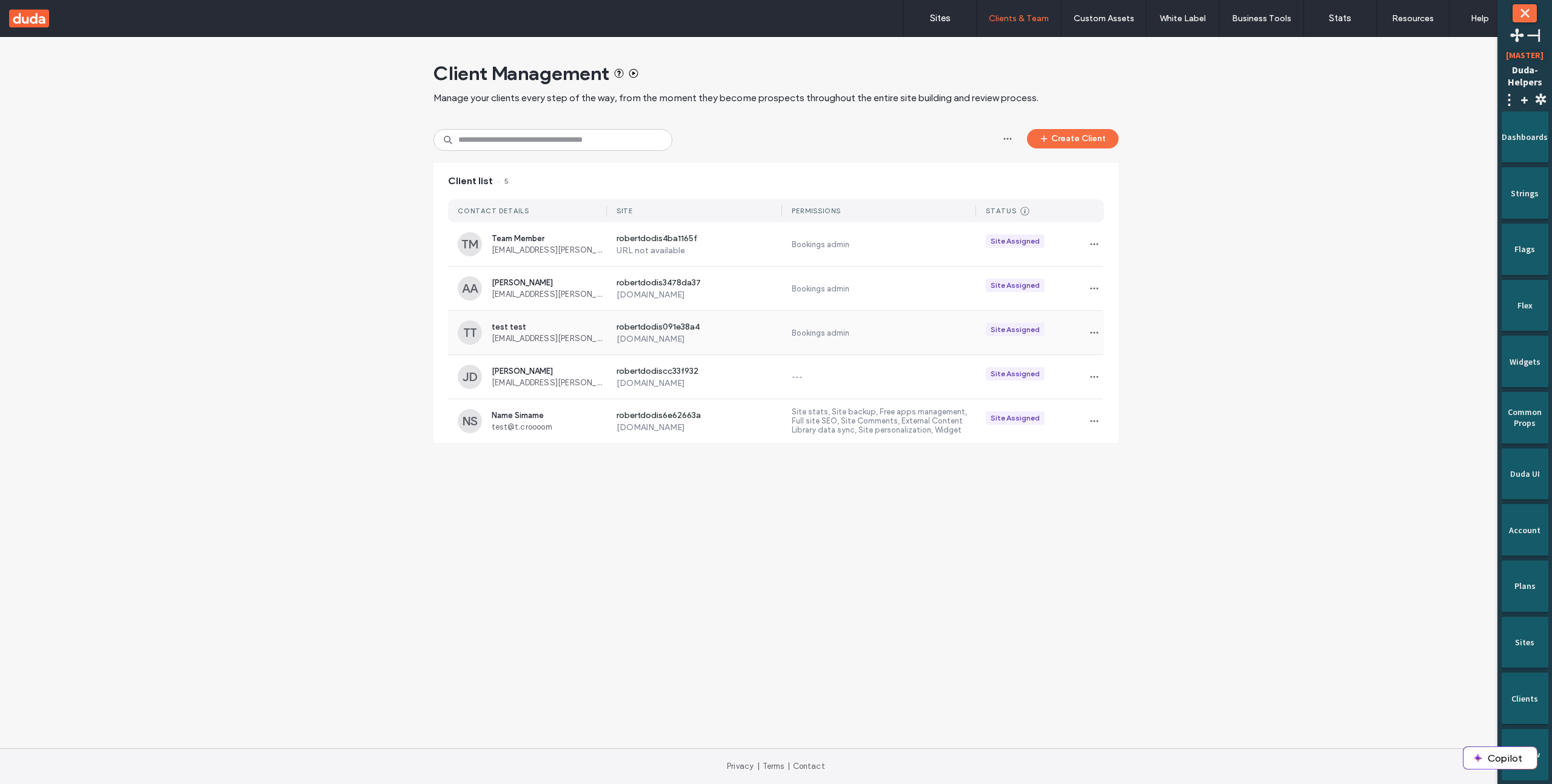
click at [640, 330] on label "robertdodis091e38a4" at bounding box center [699, 327] width 166 height 12
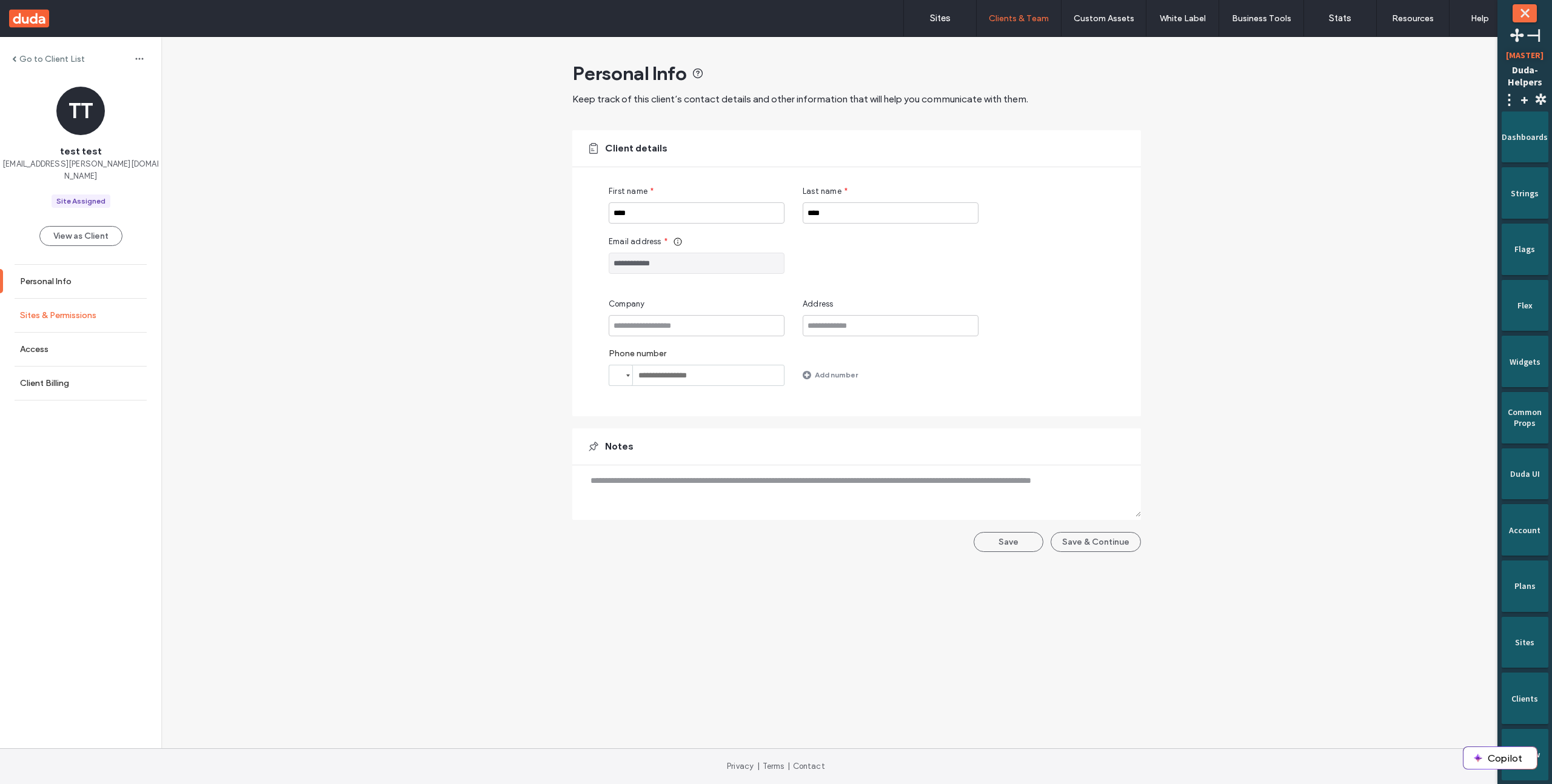
click at [88, 310] on label "Sites & Permissions" at bounding box center [59, 315] width 77 height 11
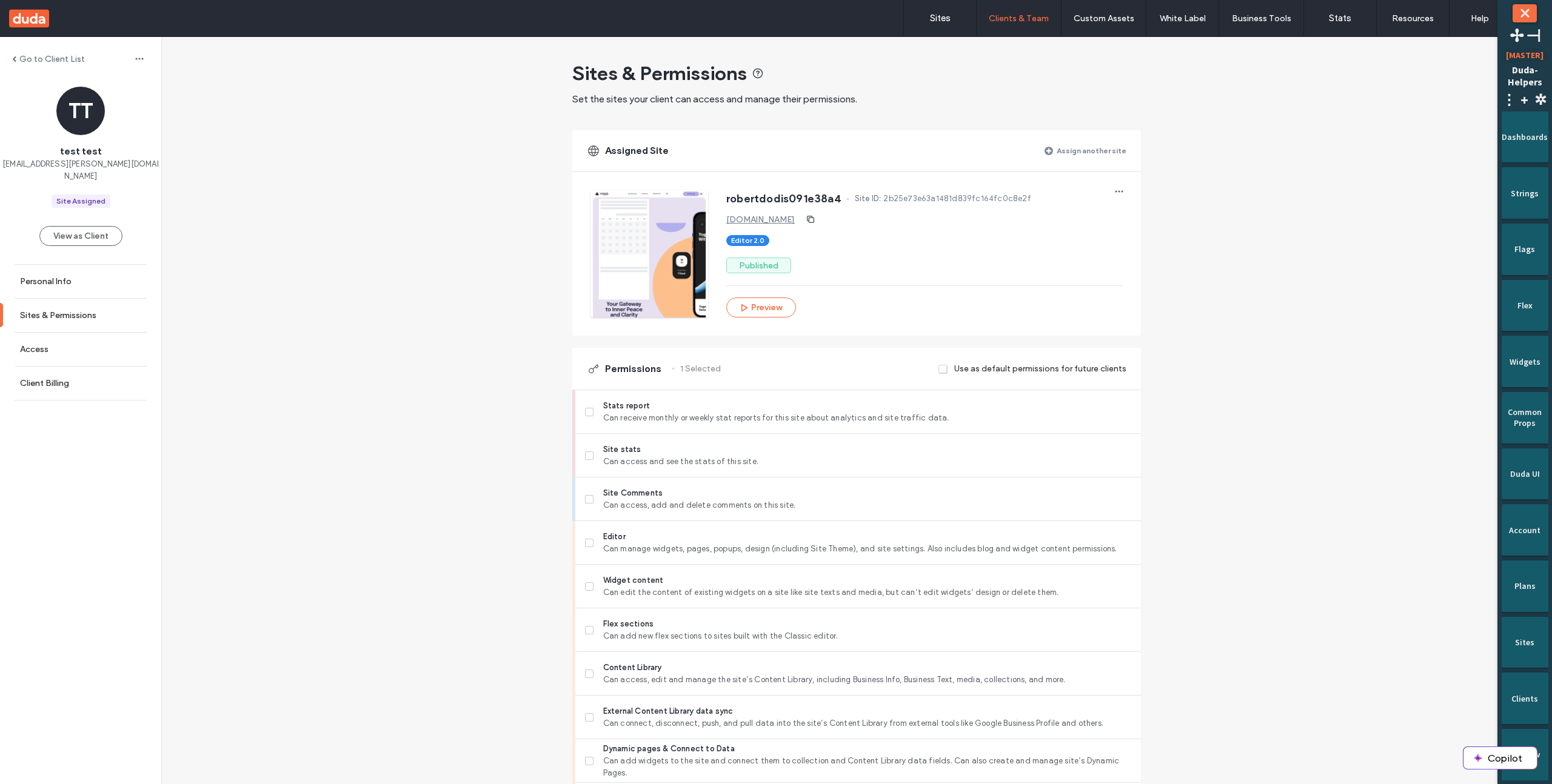
click at [1075, 149] on label "Assign another site" at bounding box center [1091, 151] width 70 height 21
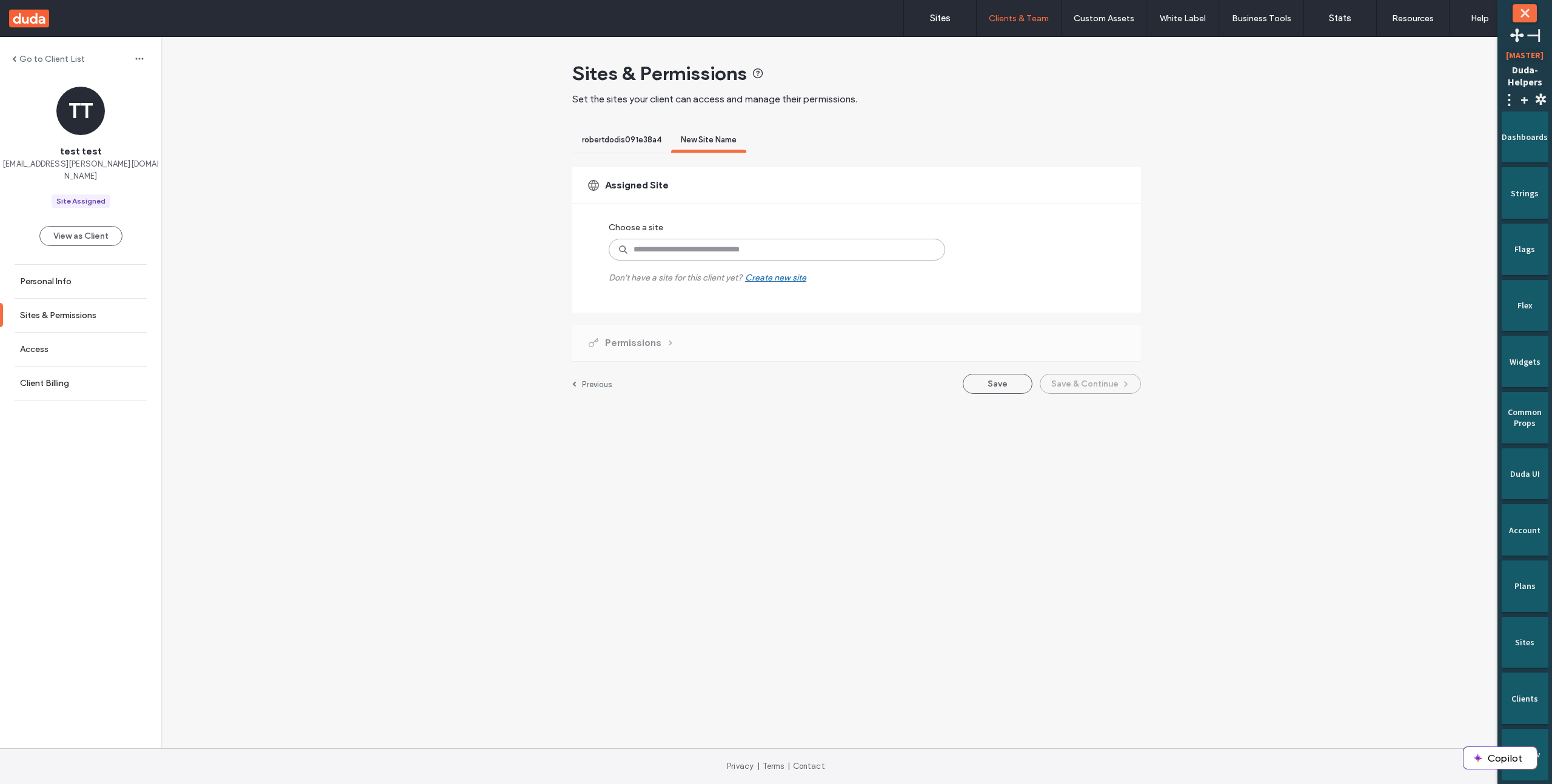
click at [729, 255] on input at bounding box center [776, 249] width 336 height 22
paste input "**********"
type input "**********"
click at [723, 278] on label "robertdodis4ba1165f" at bounding box center [762, 277] width 192 height 14
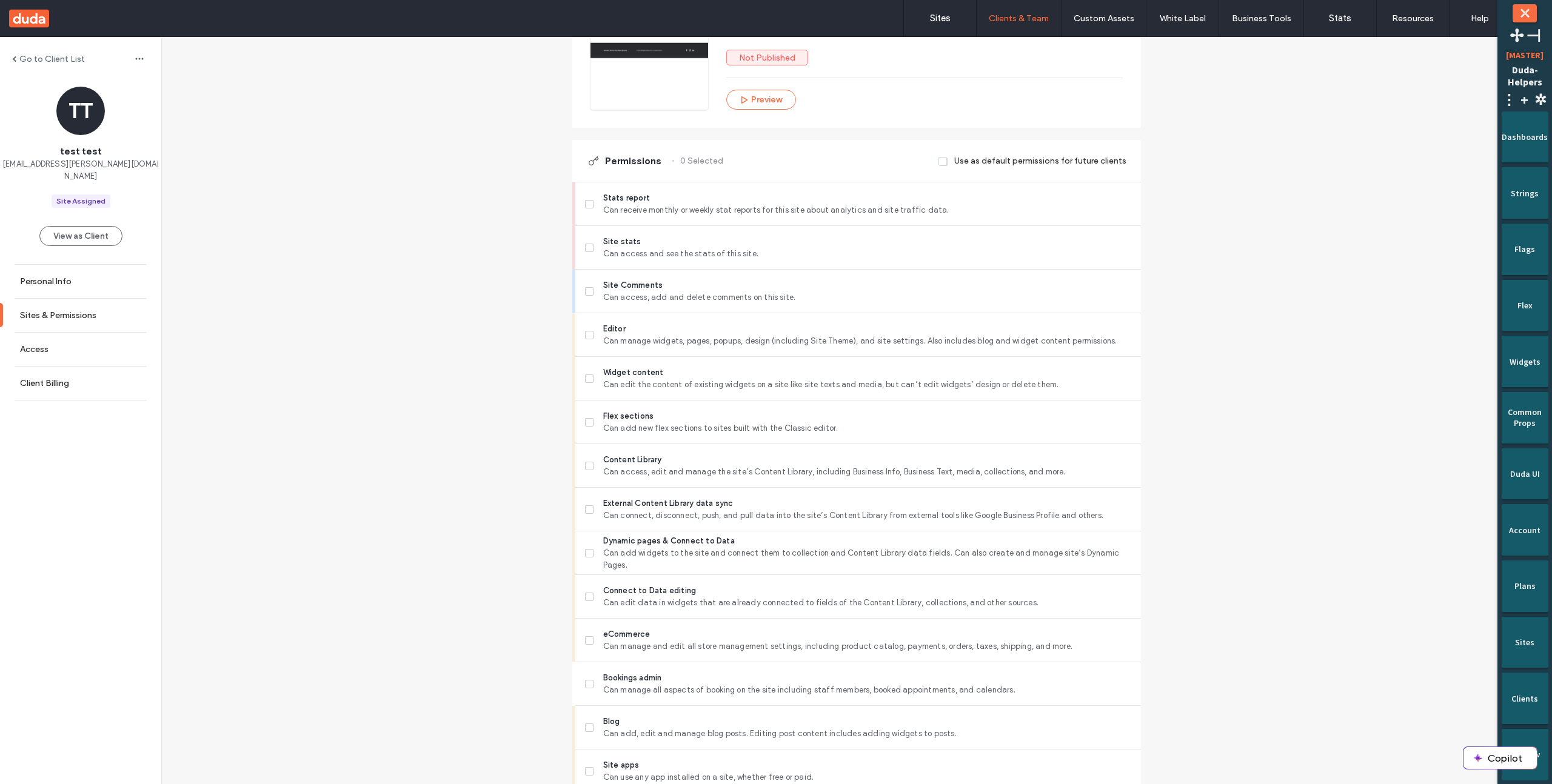
scroll to position [676, 0]
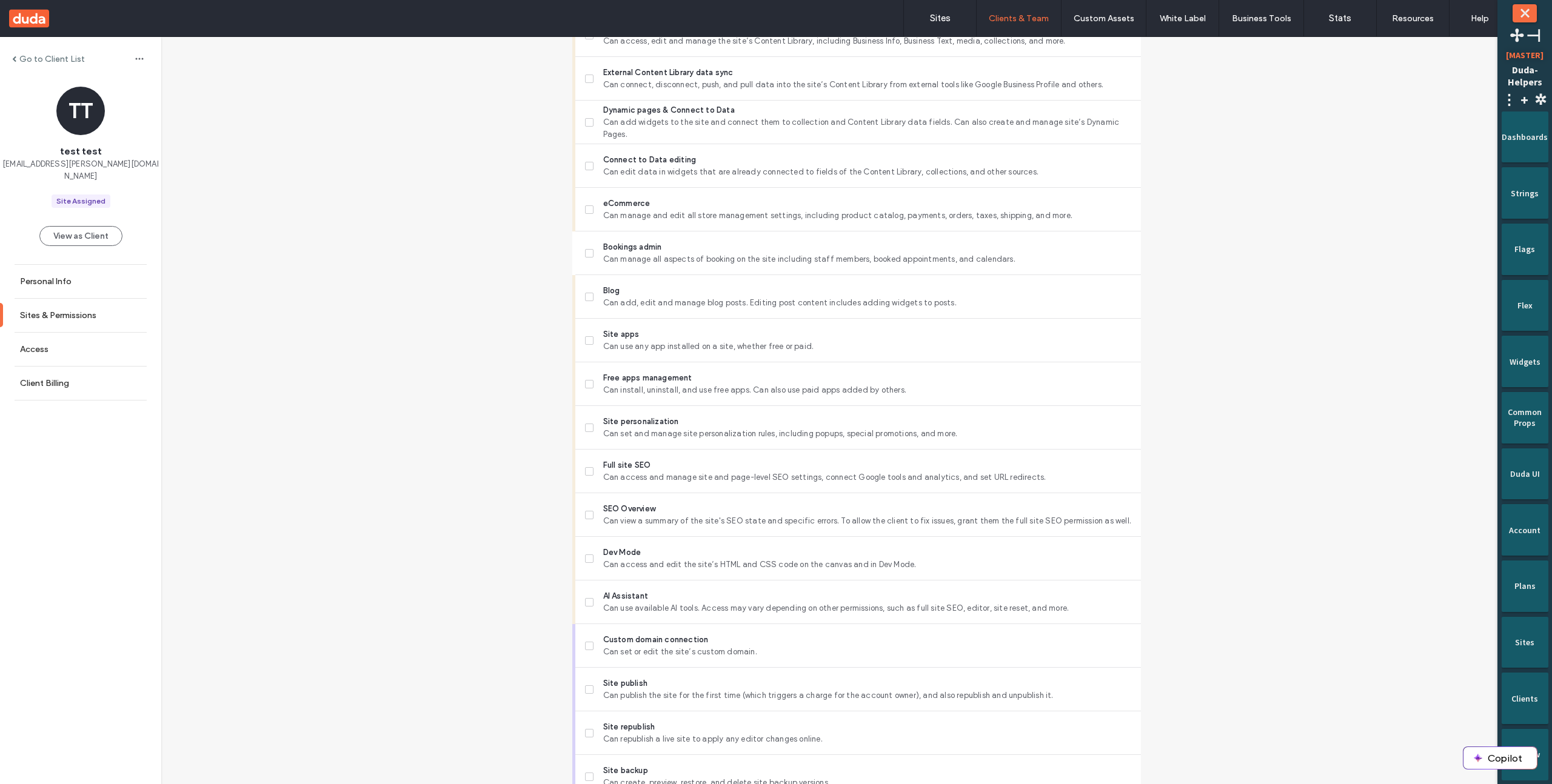
click at [587, 253] on span at bounding box center [588, 253] width 9 height 9
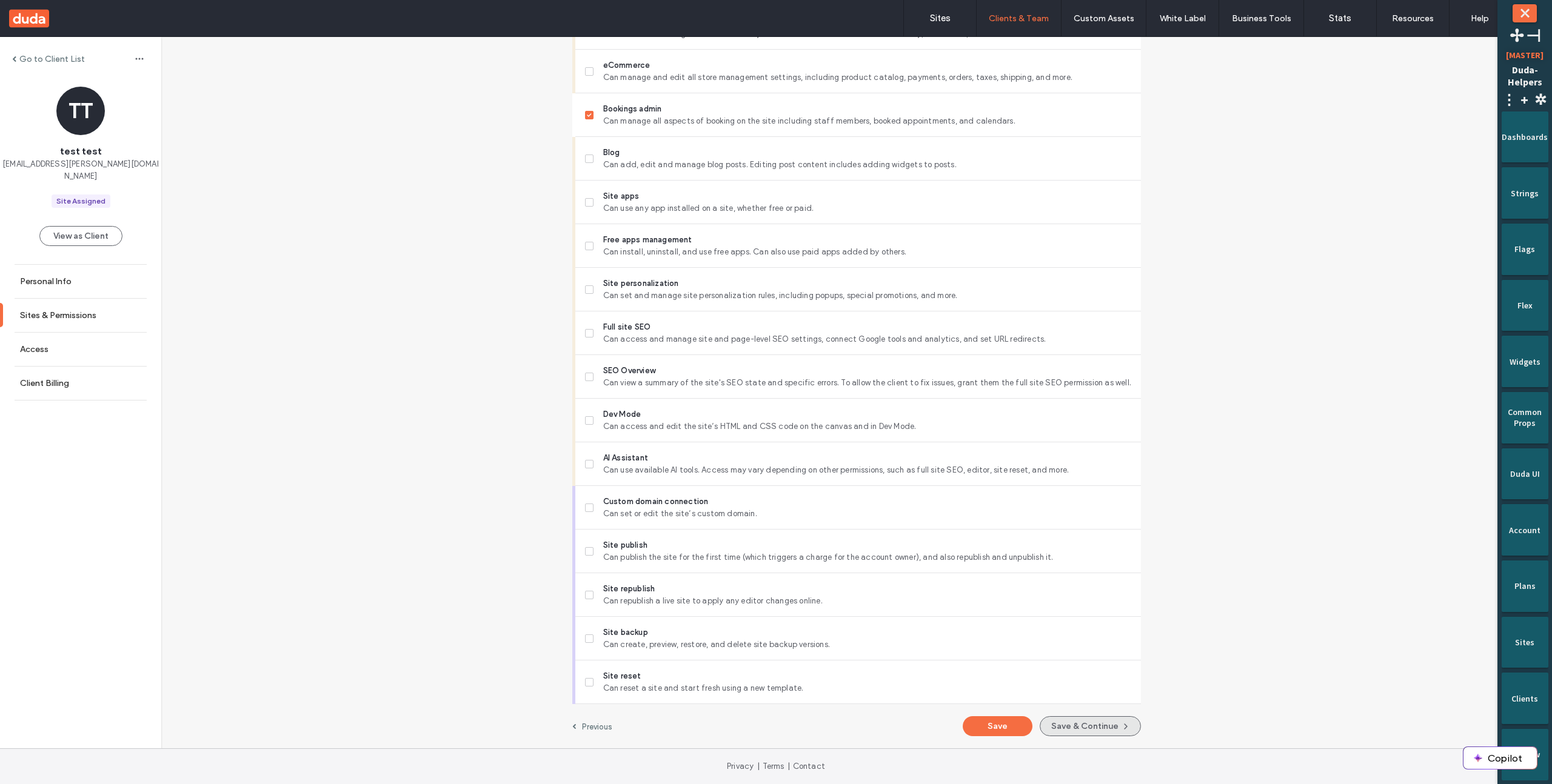
click at [1060, 726] on button "Save & Continue" at bounding box center [1089, 725] width 101 height 20
